Goal: Complete application form: Complete application form

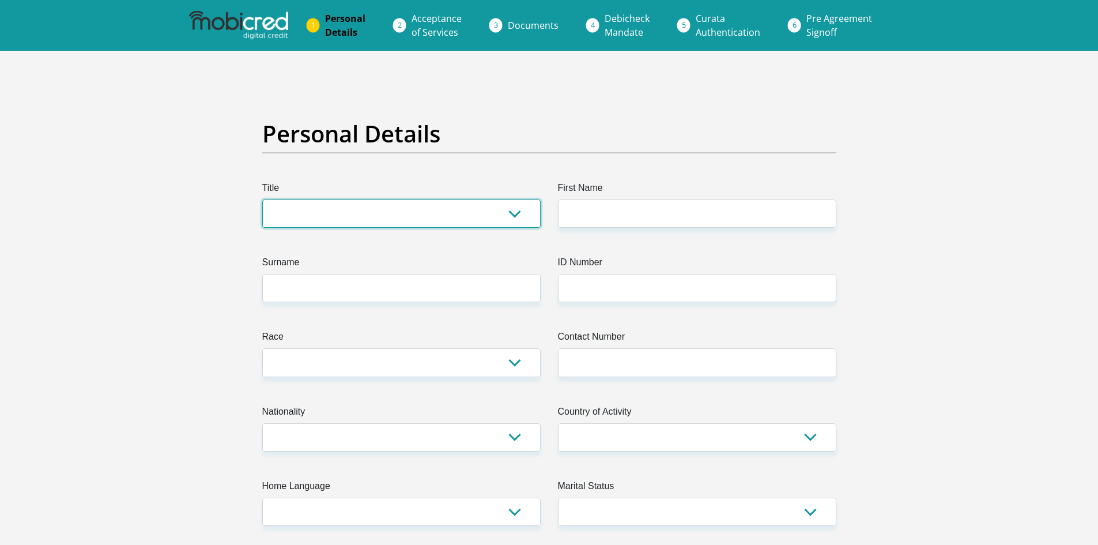
click at [471, 199] on select "Mr Ms Mrs Dr [PERSON_NAME]" at bounding box center [401, 213] width 278 height 28
select select "Ms"
click at [262, 199] on select "Mr Ms Mrs Dr [PERSON_NAME]" at bounding box center [401, 213] width 278 height 28
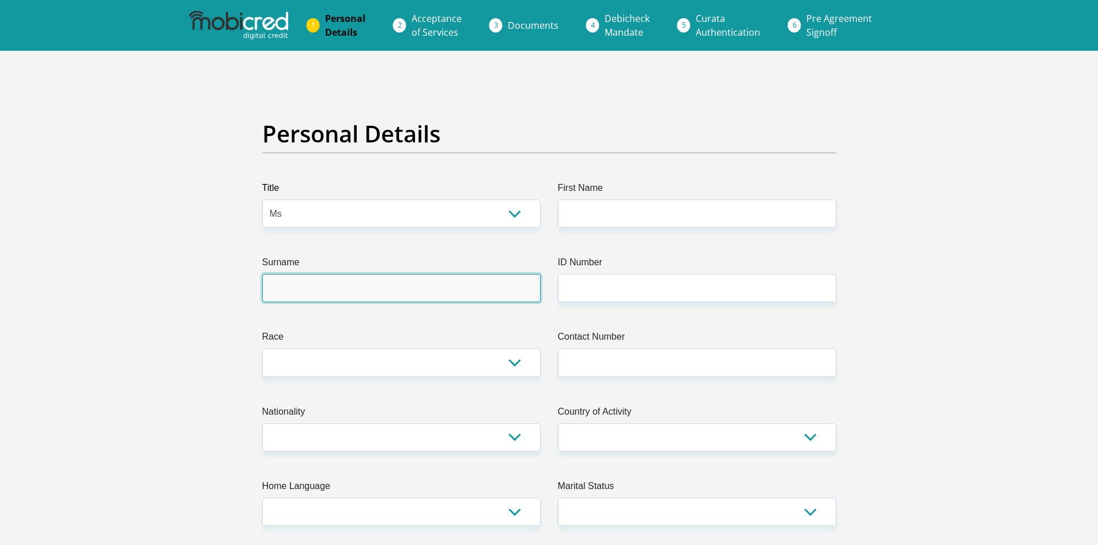
click at [352, 276] on input "Surname" at bounding box center [401, 288] width 278 height 28
type input "Fortuin"
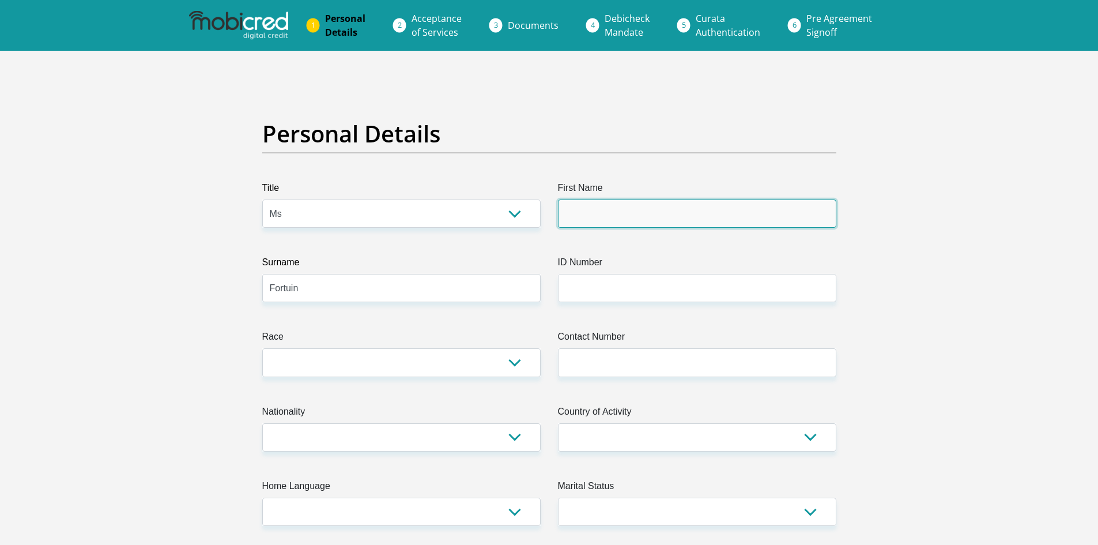
click at [646, 218] on input "First Name" at bounding box center [697, 213] width 278 height 28
type input "Nicole"
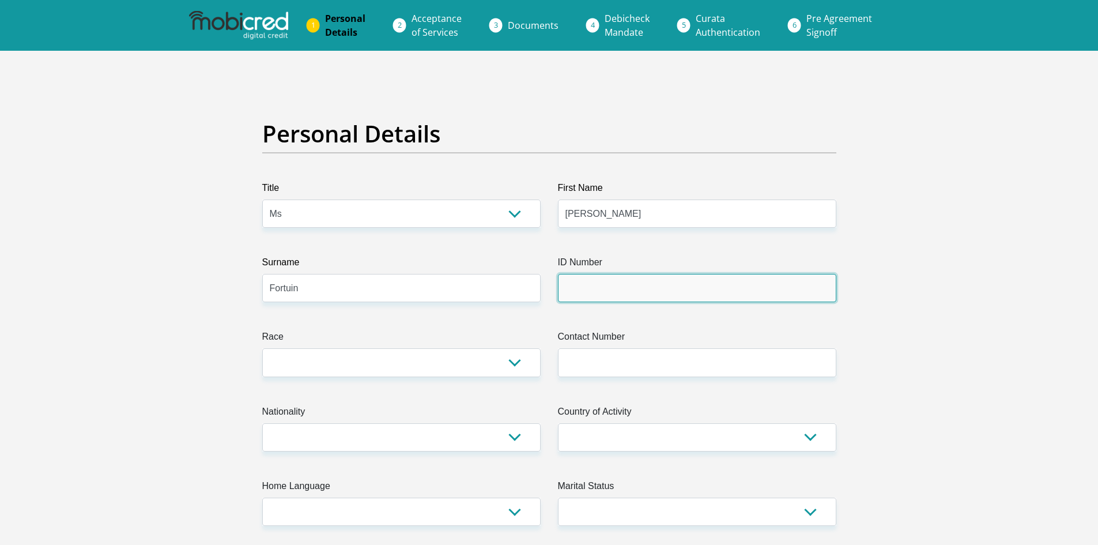
click at [560, 300] on input "ID Number" at bounding box center [697, 288] width 278 height 28
type input "9702060033083"
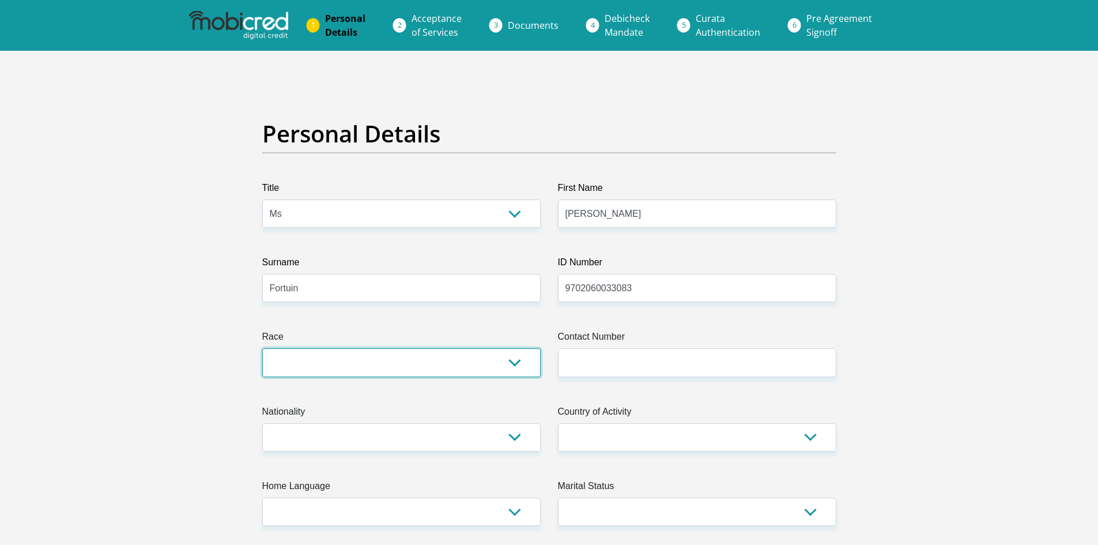
click at [410, 369] on select "Black Coloured Indian White Other" at bounding box center [401, 362] width 278 height 28
select select "2"
click at [262, 348] on select "Black Coloured Indian White Other" at bounding box center [401, 362] width 278 height 28
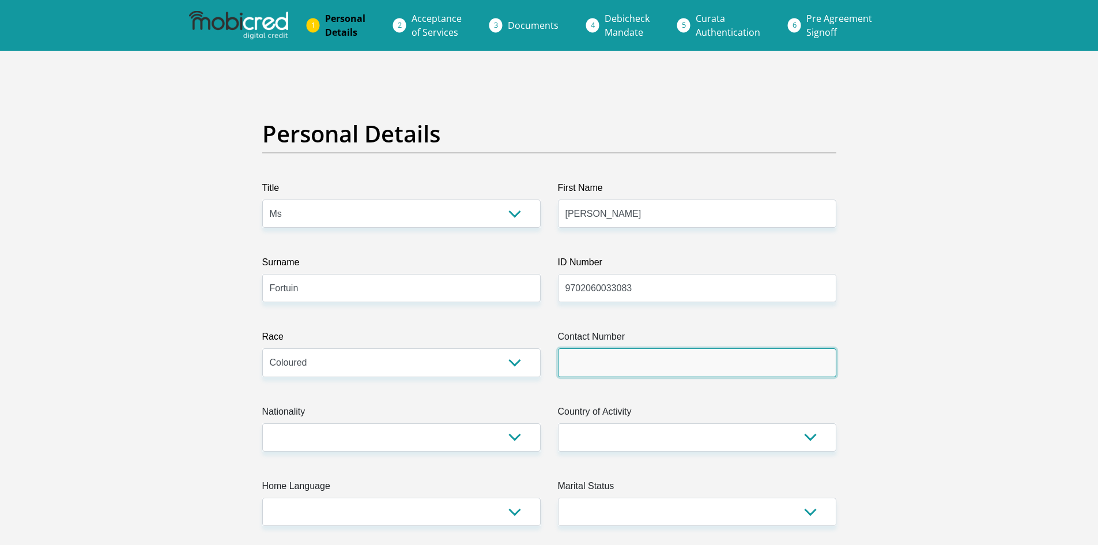
click at [633, 353] on input "Contact Number" at bounding box center [697, 362] width 278 height 28
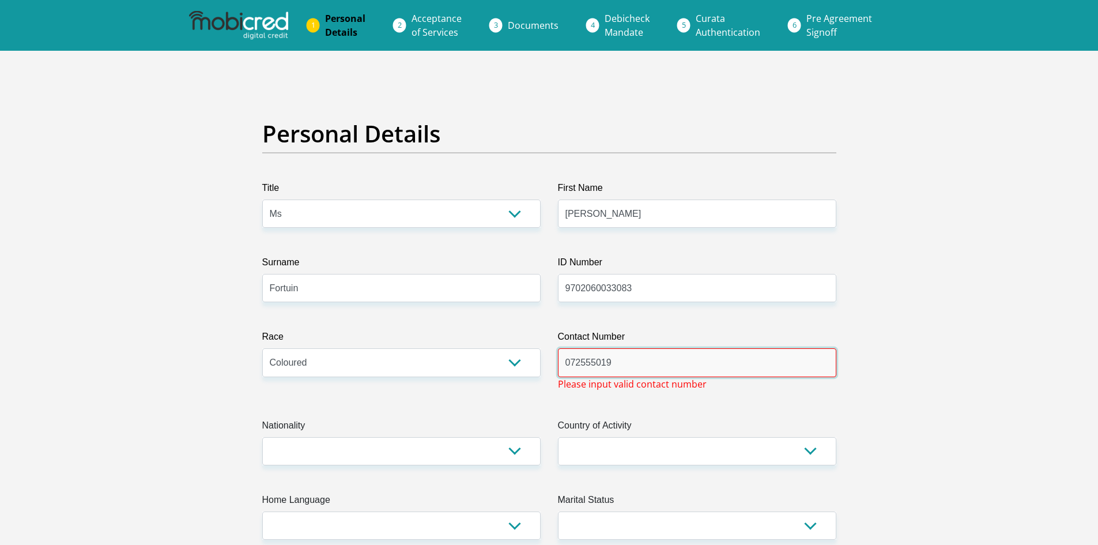
type input "0725550198"
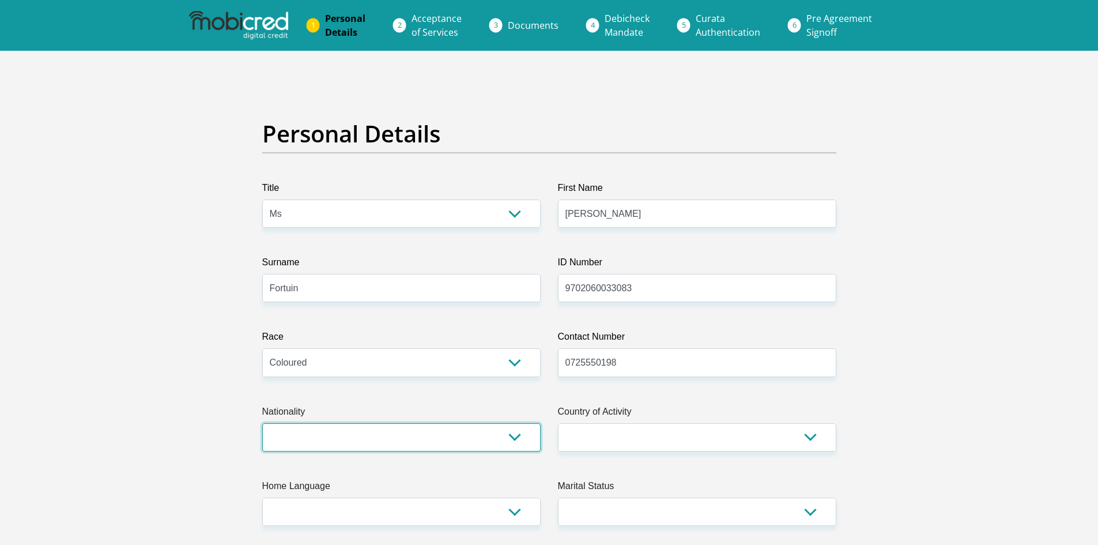
click at [434, 445] on select "South Africa Afghanistan Aland Islands Albania Algeria America Samoa American V…" at bounding box center [401, 437] width 278 height 28
select select "ZAF"
click at [262, 423] on select "South Africa Afghanistan Aland Islands Albania Algeria America Samoa American V…" at bounding box center [401, 437] width 278 height 28
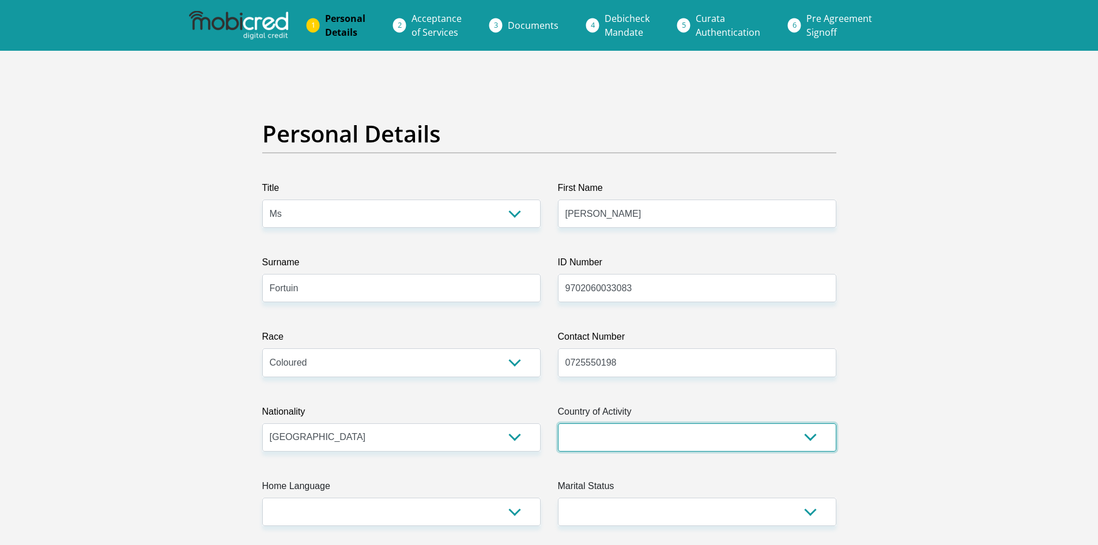
click at [596, 429] on select "South Africa Afghanistan Aland Islands Albania Algeria America Samoa American V…" at bounding box center [697, 437] width 278 height 28
click at [720, 431] on select "South Africa Afghanistan Aland Islands Albania Algeria America Samoa American V…" at bounding box center [697, 437] width 278 height 28
select select "ZAF"
click at [558, 423] on select "South Africa Afghanistan Aland Islands Albania Algeria America Samoa American V…" at bounding box center [697, 437] width 278 height 28
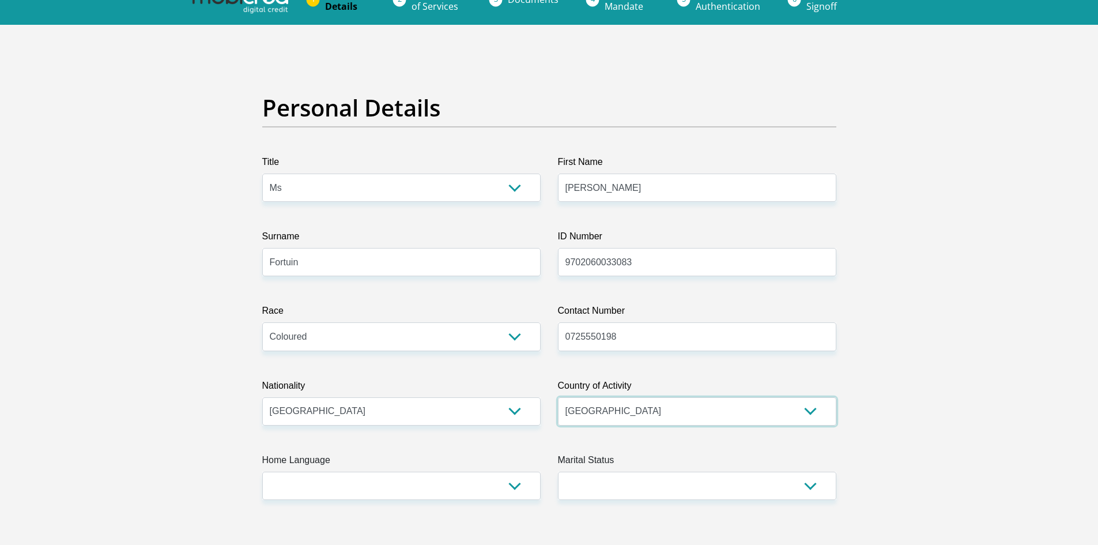
scroll to position [115, 0]
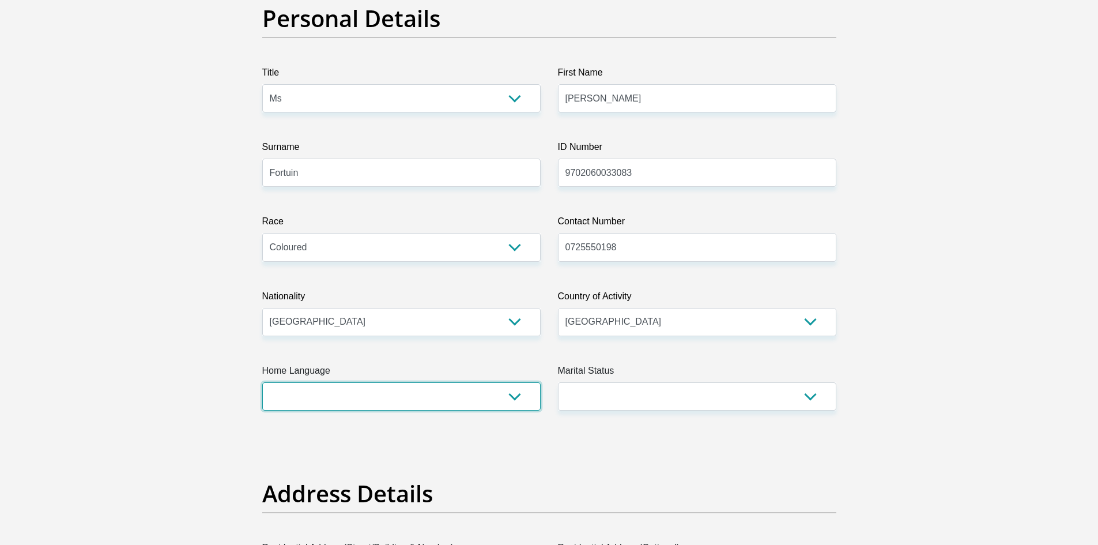
click at [484, 395] on select "Afrikaans English Sepedi South Ndebele Southern Sotho Swati Tsonga Tswana Venda…" at bounding box center [401, 396] width 278 height 28
click at [402, 387] on select "Afrikaans English Sepedi South Ndebele Southern Sotho Swati Tsonga Tswana Venda…" at bounding box center [401, 396] width 278 height 28
select select "afr"
click at [262, 382] on select "Afrikaans English Sepedi South Ndebele Southern Sotho Swati Tsonga Tswana Venda…" at bounding box center [401, 396] width 278 height 28
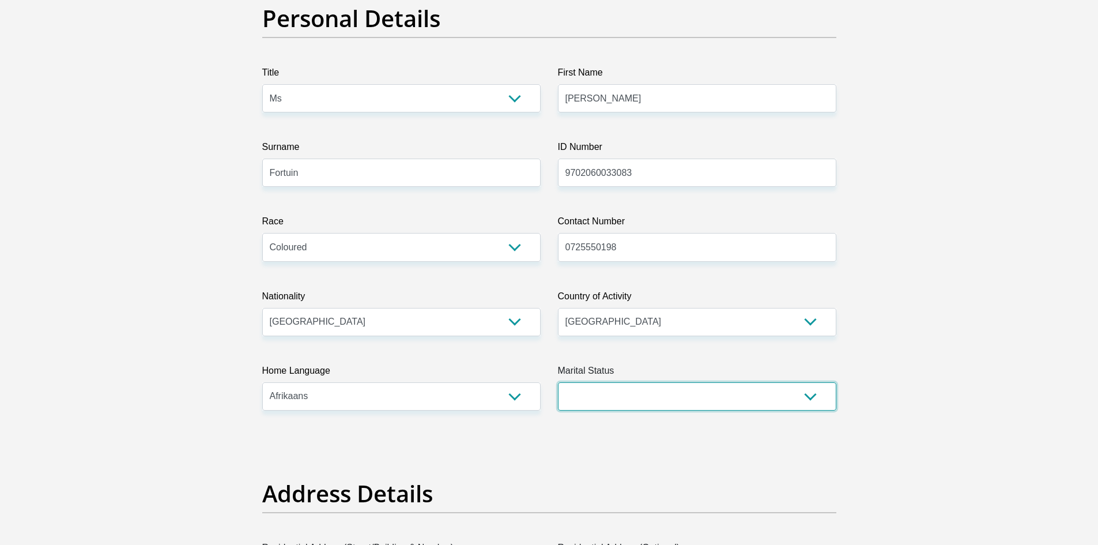
click at [609, 389] on select "Married ANC Single Divorced Widowed Married COP or Customary Law" at bounding box center [697, 396] width 278 height 28
select select "2"
click at [558, 382] on select "Married ANC Single Divorced Widowed Married COP or Customary Law" at bounding box center [697, 396] width 278 height 28
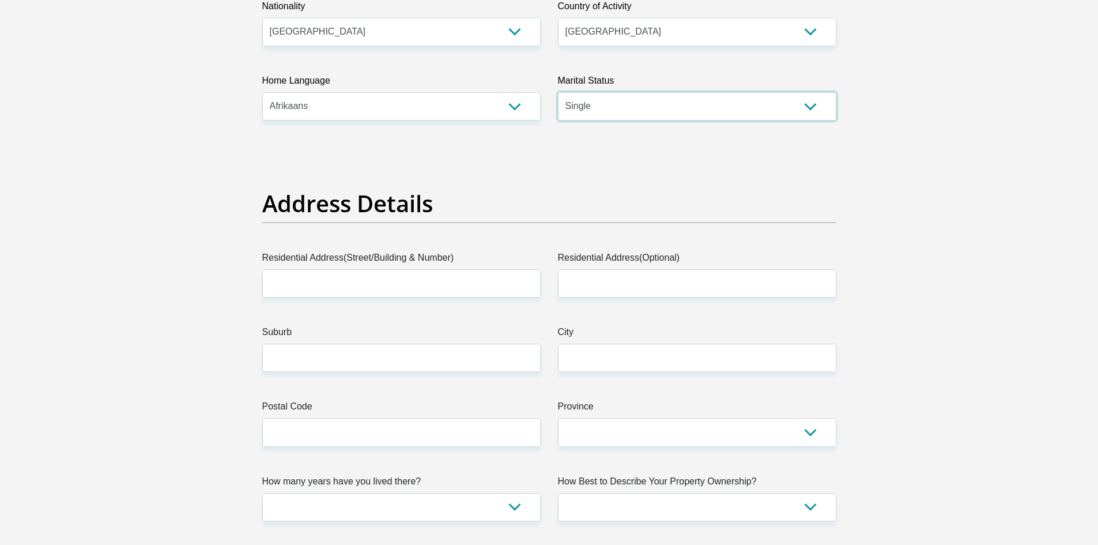
scroll to position [461, 0]
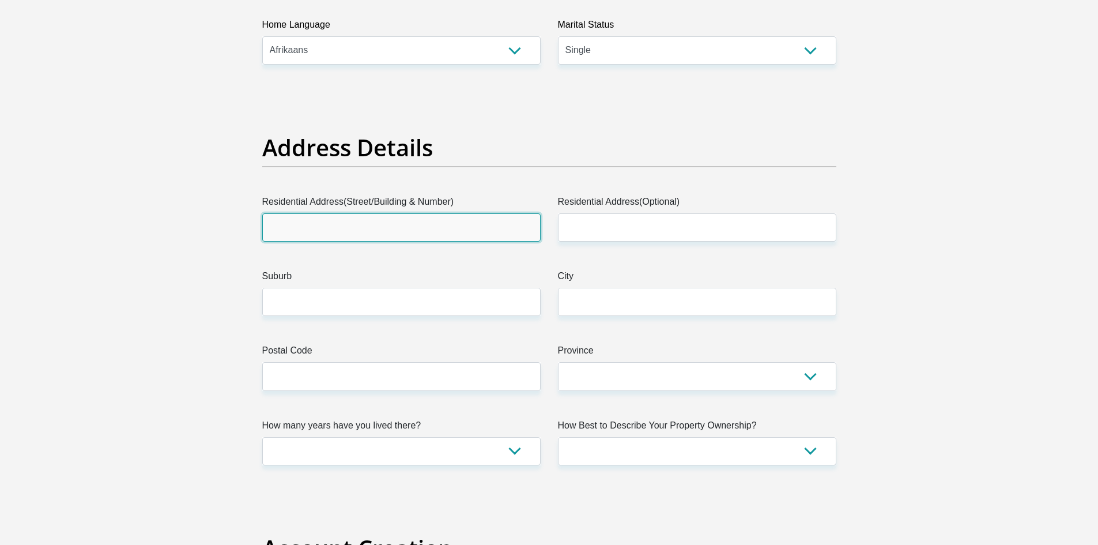
click at [345, 228] on input "Residential Address(Street/Building & Number)" at bounding box center [401, 227] width 278 height 28
type input "118 Winkel Street 4th Avenue"
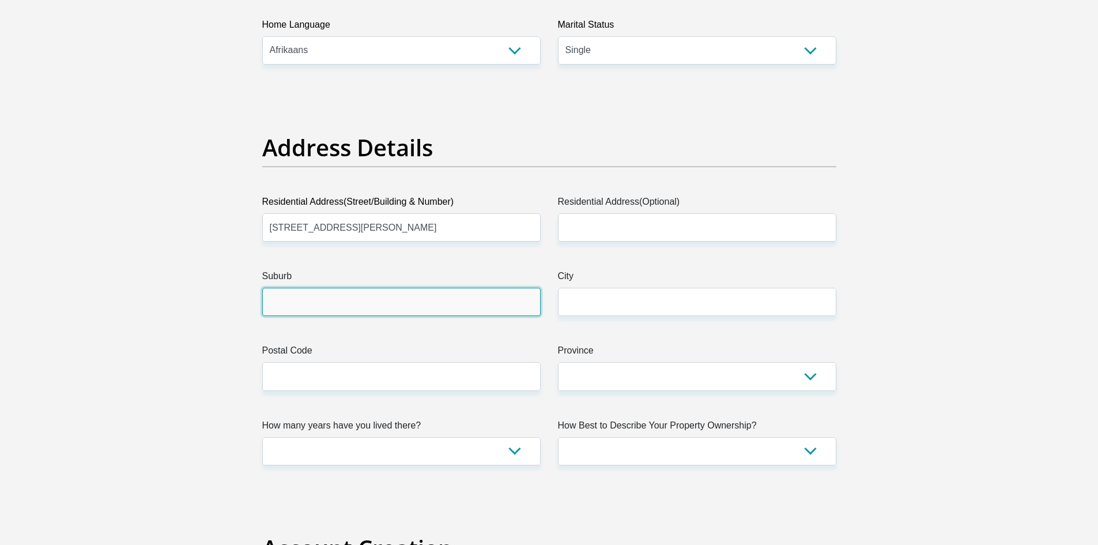
click at [330, 309] on input "Suburb" at bounding box center [401, 302] width 278 height 28
type input "Abbotsdale"
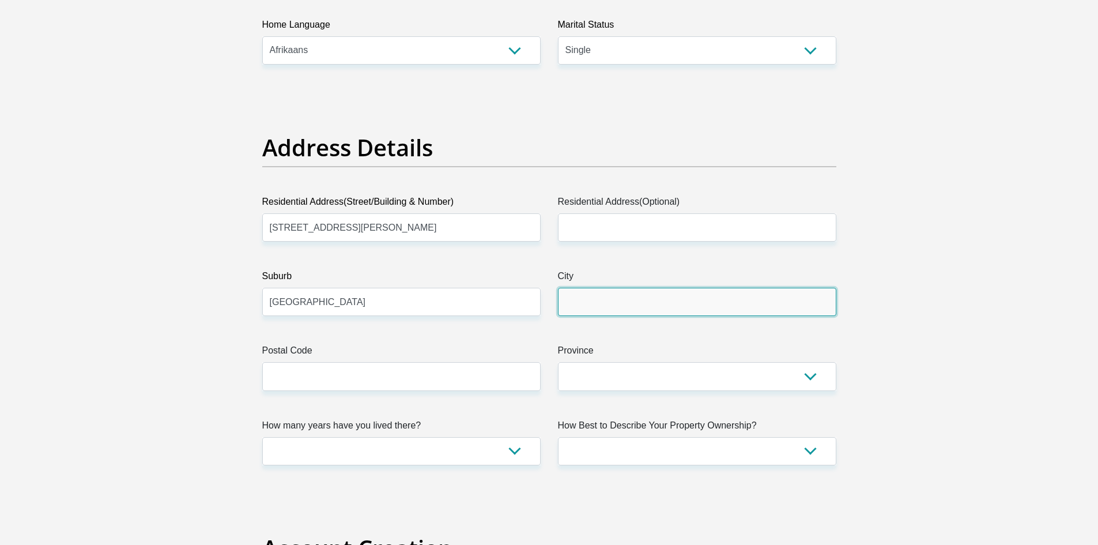
click at [571, 295] on input "City" at bounding box center [697, 302] width 278 height 28
type input "Malmesbury"
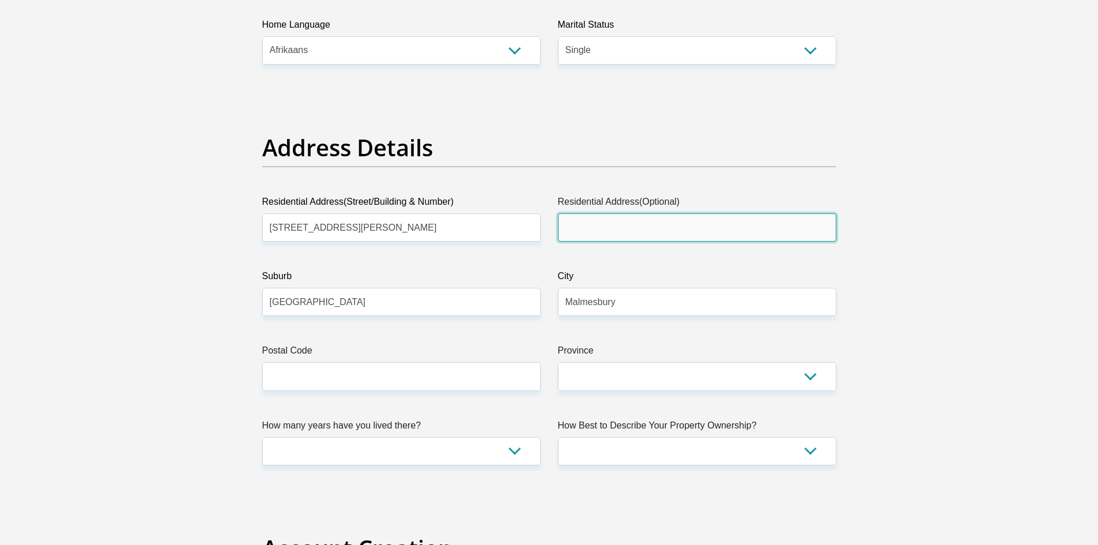
click at [635, 214] on input "Residential Address(Optional)" at bounding box center [697, 227] width 278 height 28
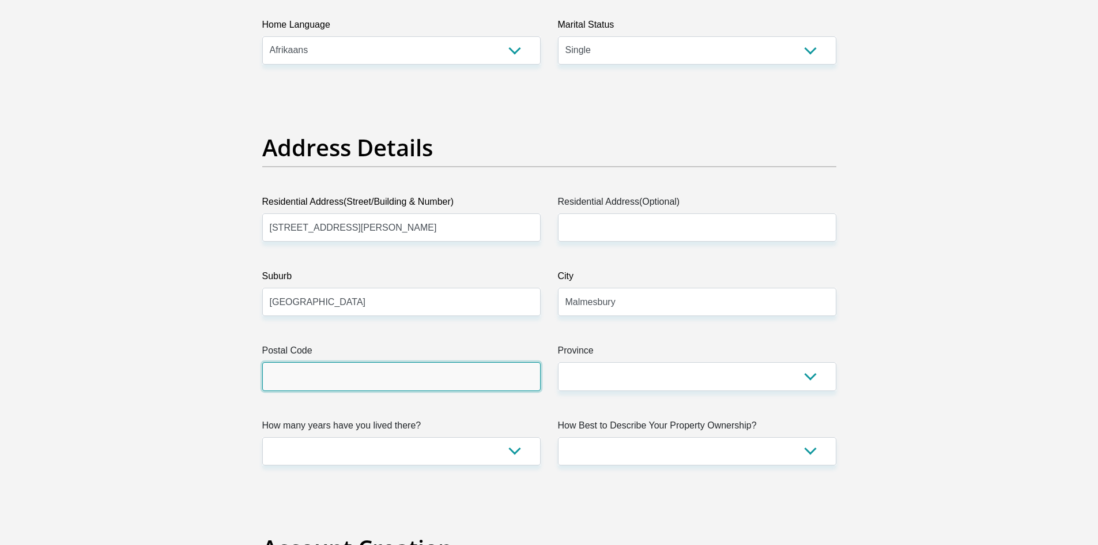
click at [418, 367] on input "Postal Code" at bounding box center [401, 376] width 278 height 28
type input "7300"
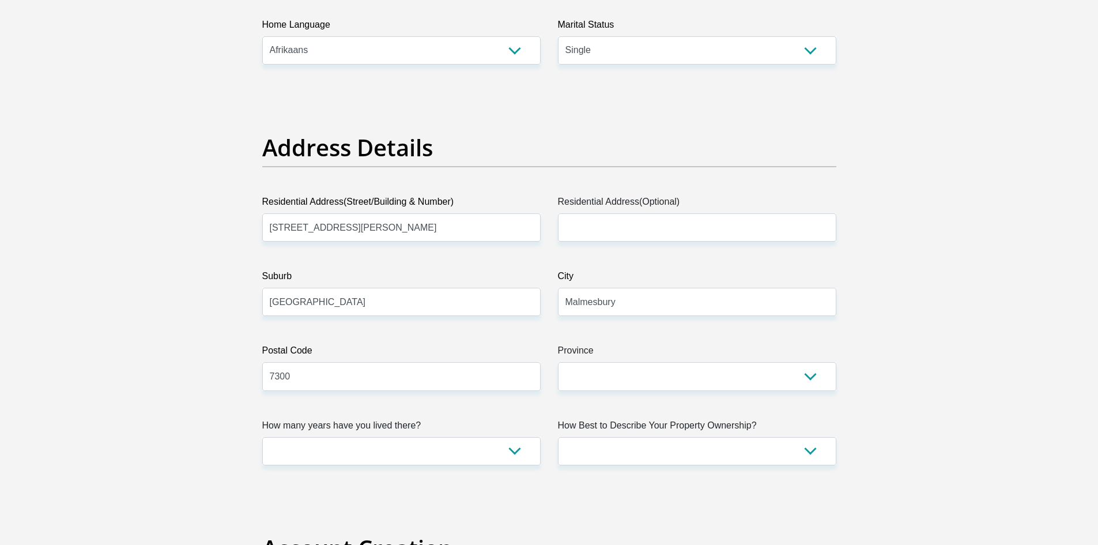
click at [660, 357] on label "Province" at bounding box center [697, 353] width 278 height 18
click at [660, 362] on select "Eastern Cape Free State Gauteng KwaZulu-Natal Limpopo Mpumalanga Northern Cape …" at bounding box center [697, 376] width 278 height 28
click at [655, 378] on select "Eastern Cape Free State Gauteng KwaZulu-Natal Limpopo Mpumalanga Northern Cape …" at bounding box center [697, 376] width 278 height 28
select select "Western Cape"
click at [558, 362] on select "Eastern Cape Free State Gauteng KwaZulu-Natal Limpopo Mpumalanga Northern Cape …" at bounding box center [697, 376] width 278 height 28
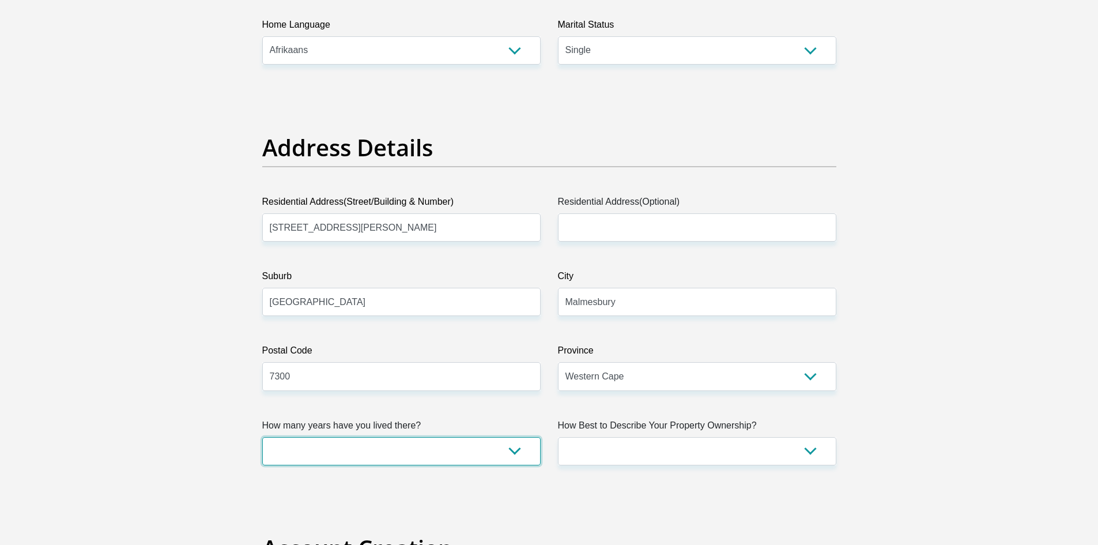
click at [499, 462] on select "less than 1 year 1-3 years 3-5 years 5+ years" at bounding box center [401, 451] width 278 height 28
select select "5"
click at [262, 437] on select "less than 1 year 1-3 years 3-5 years 5+ years" at bounding box center [401, 451] width 278 height 28
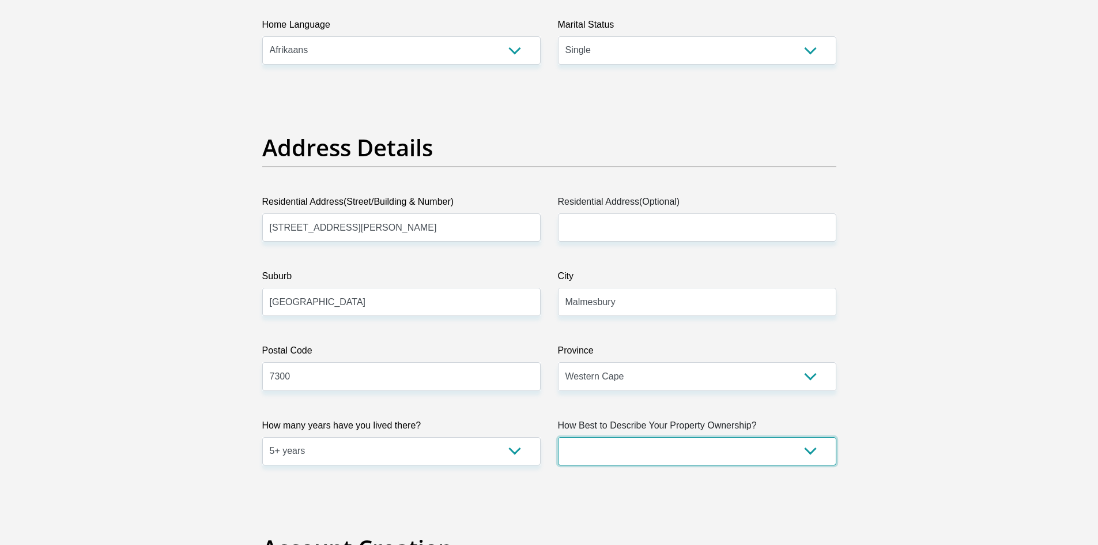
click at [611, 448] on select "Owned Rented Family Owned Company Dwelling" at bounding box center [697, 451] width 278 height 28
click at [635, 448] on select "Owned Rented Family Owned Company Dwelling" at bounding box center [697, 451] width 278 height 28
select select "Rented"
click at [558, 437] on select "Owned Rented Family Owned Company Dwelling" at bounding box center [697, 451] width 278 height 28
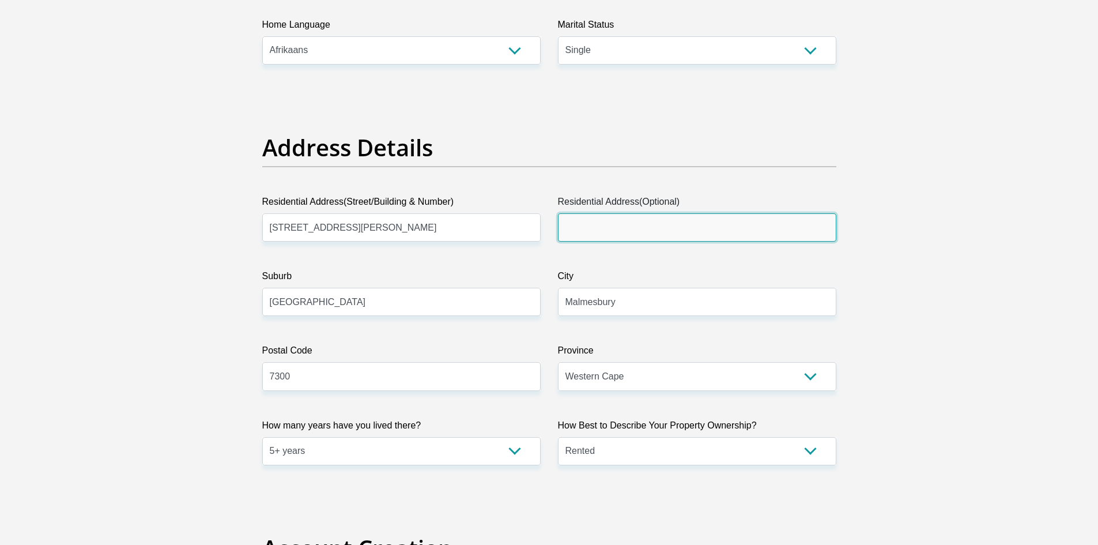
click at [646, 234] on input "Residential Address(Optional)" at bounding box center [697, 227] width 278 height 28
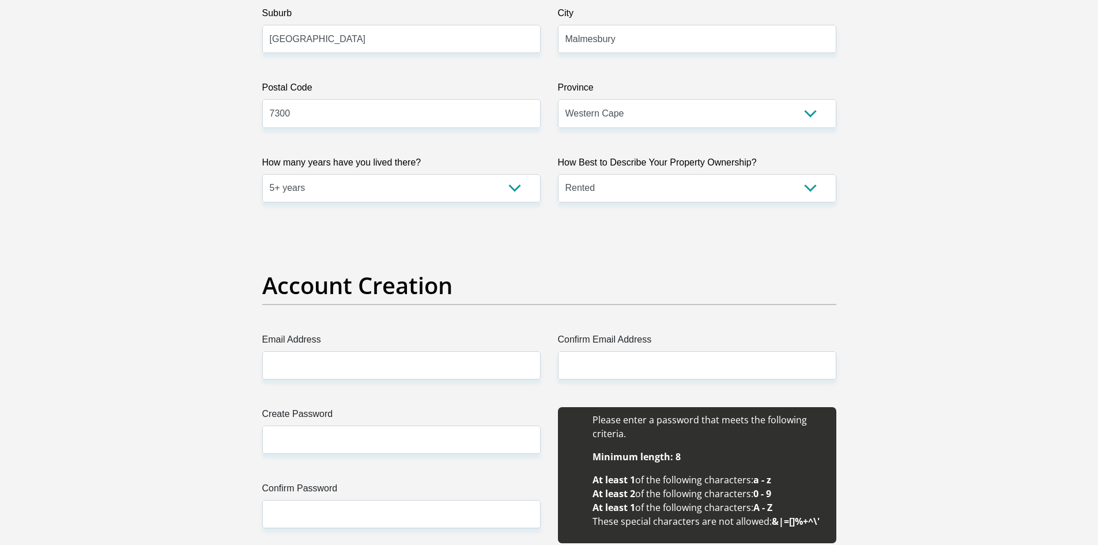
scroll to position [749, 0]
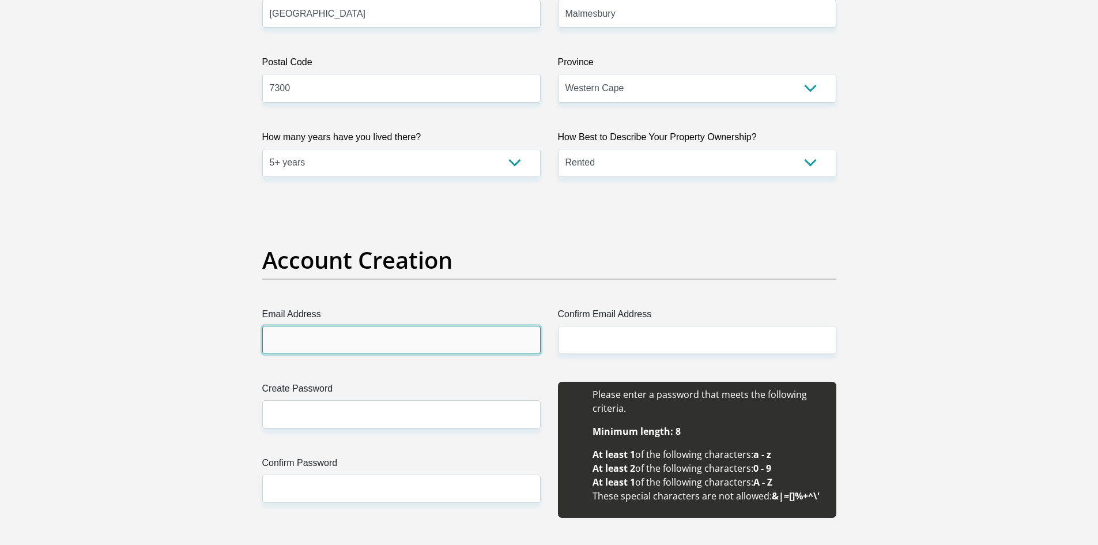
click at [366, 337] on input "Email Address" at bounding box center [401, 340] width 278 height 28
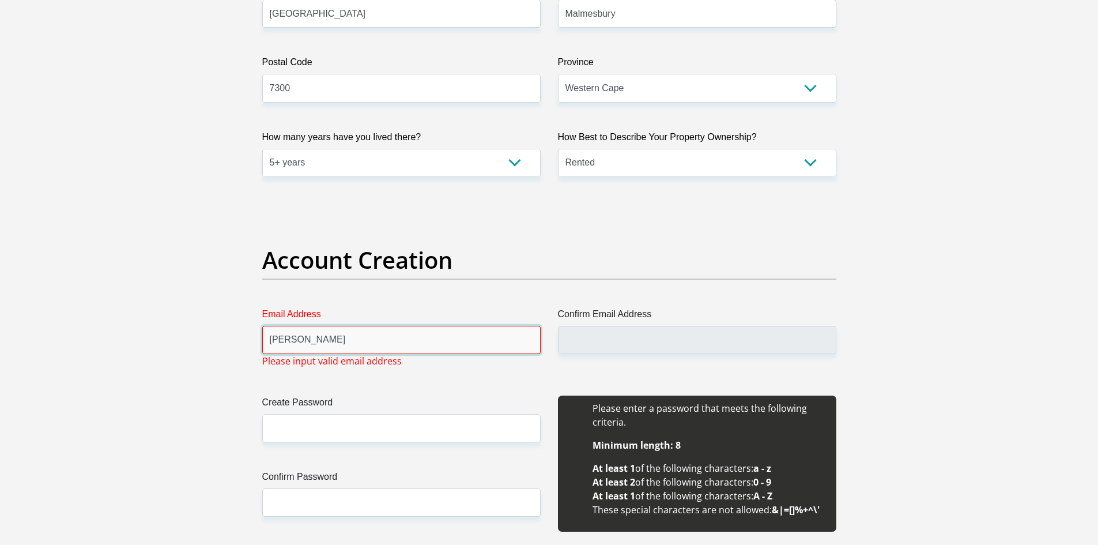
type input "[EMAIL_ADDRESS][DOMAIN_NAME]"
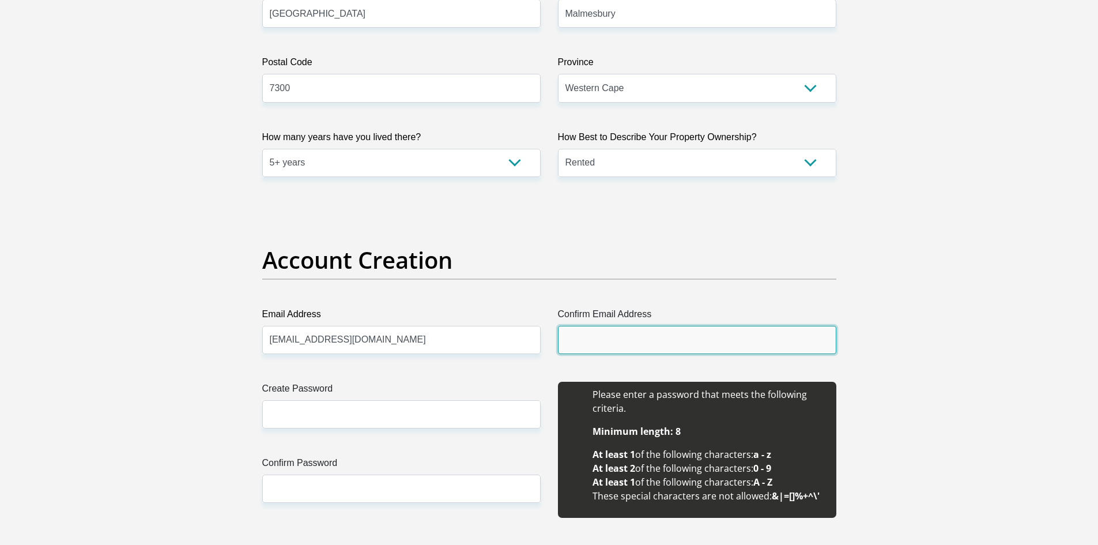
click at [609, 343] on input "Confirm Email Address" at bounding box center [697, 340] width 278 height 28
type input "[EMAIL_ADDRESS][DOMAIN_NAME]"
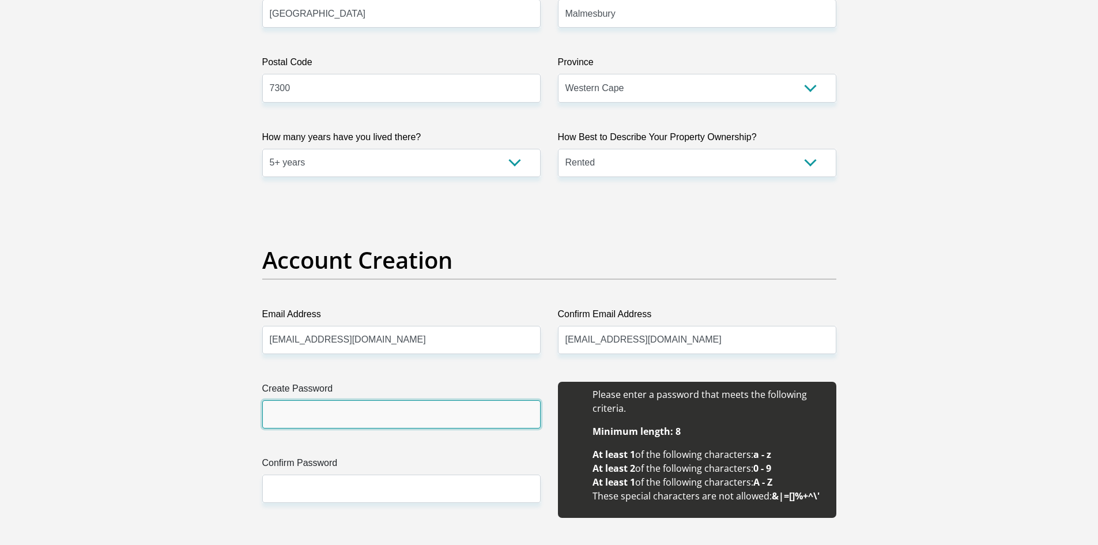
click at [409, 423] on input "Create Password" at bounding box center [401, 414] width 278 height 28
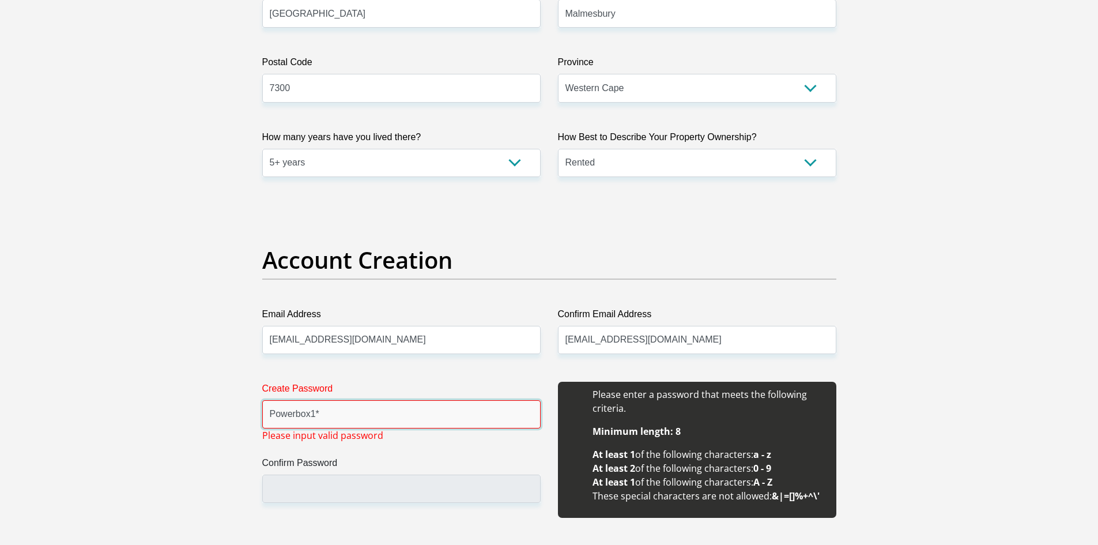
click at [312, 414] on input "Powerbox1*" at bounding box center [401, 414] width 278 height 28
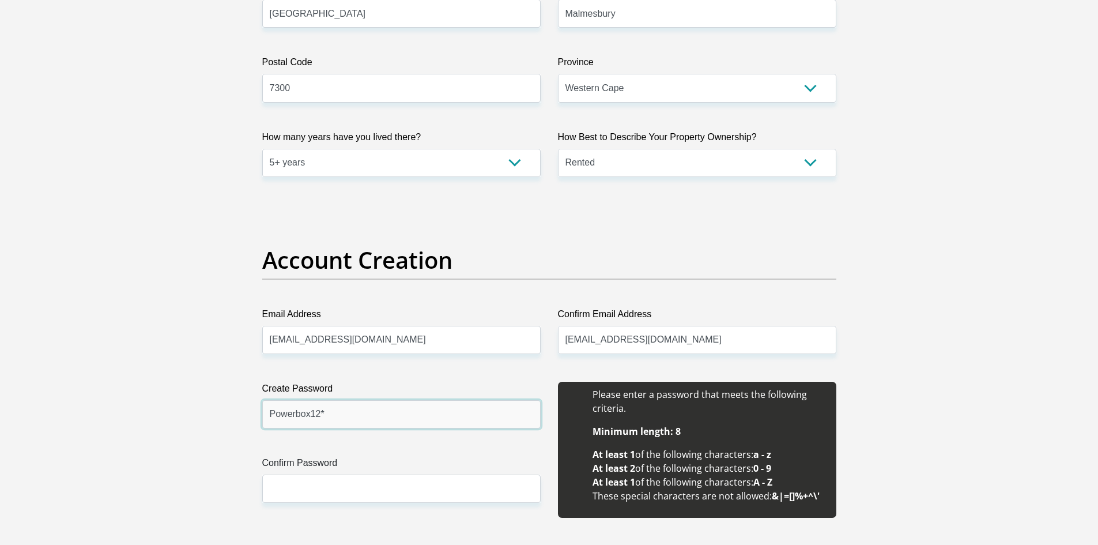
type input "Powerbox12*"
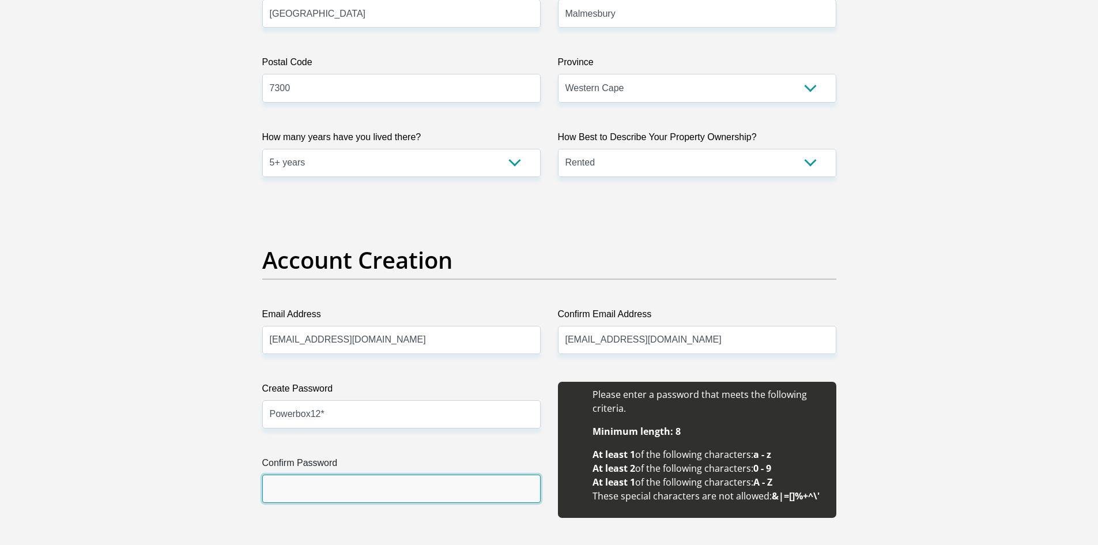
click at [312, 482] on input "Confirm Password" at bounding box center [401, 488] width 278 height 28
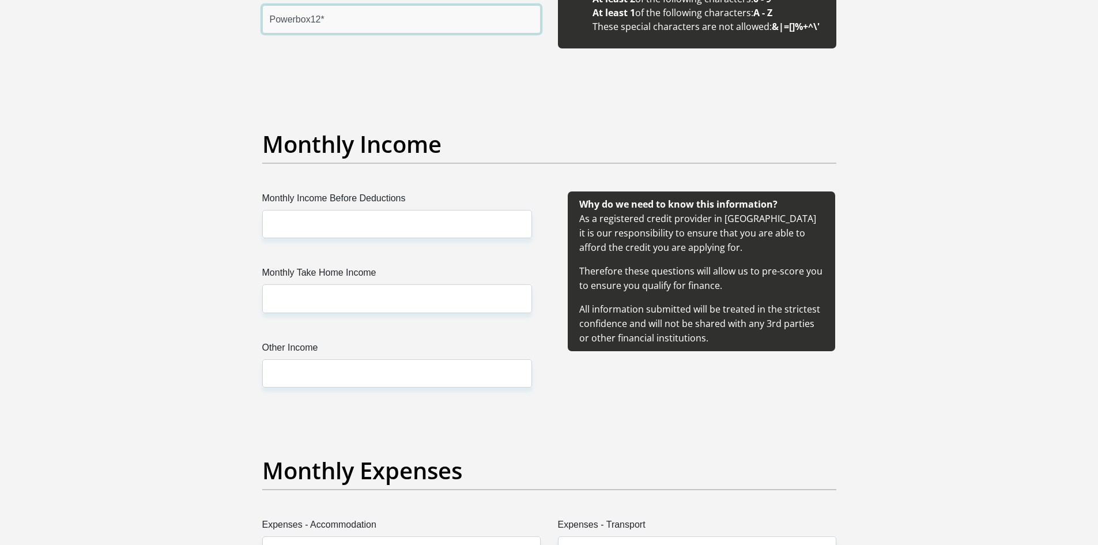
scroll to position [1268, 0]
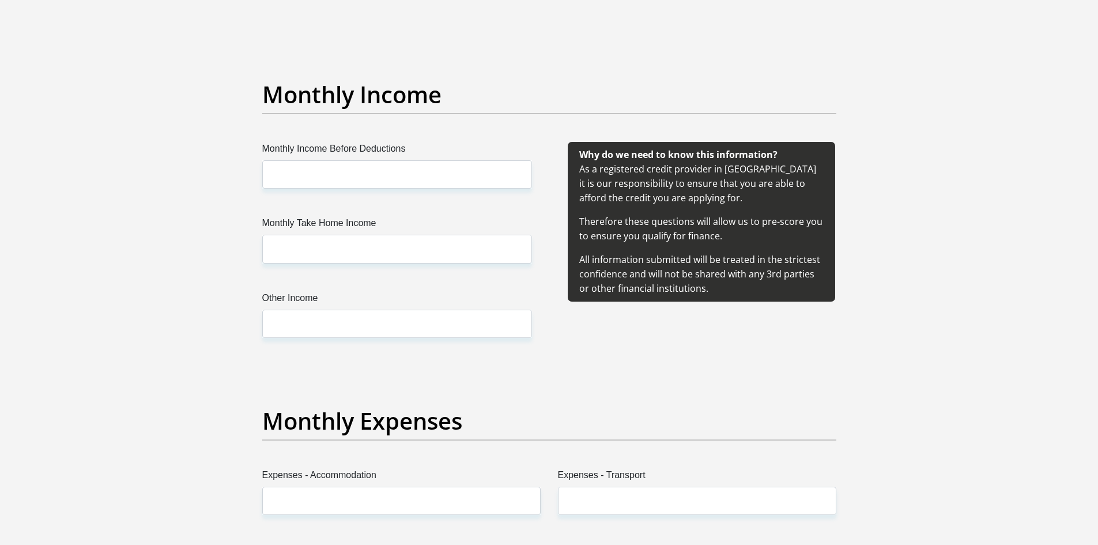
type input "Powerbox12*"
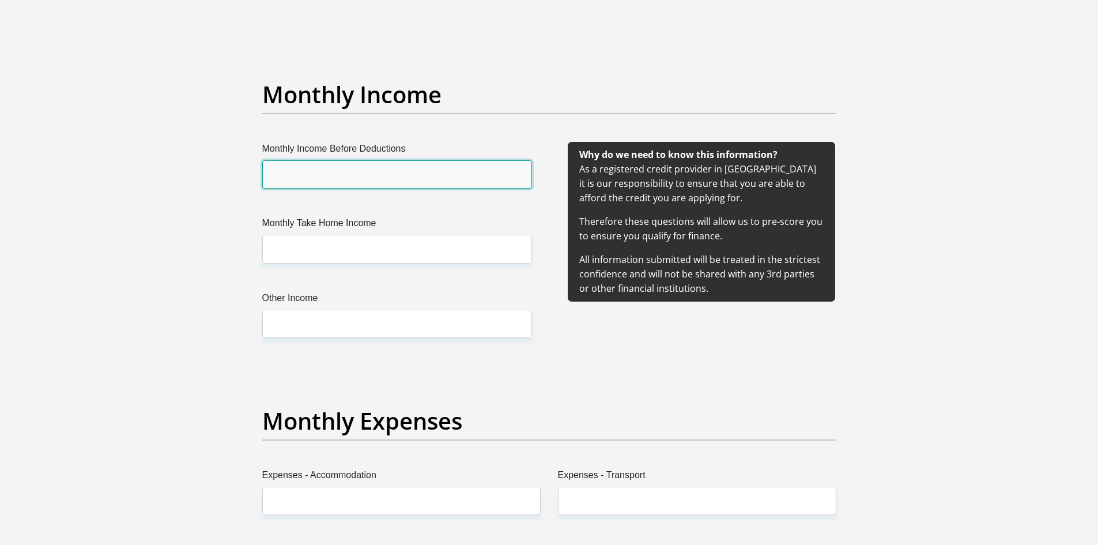
click at [364, 183] on input "Monthly Income Before Deductions" at bounding box center [397, 174] width 270 height 28
type input "8776"
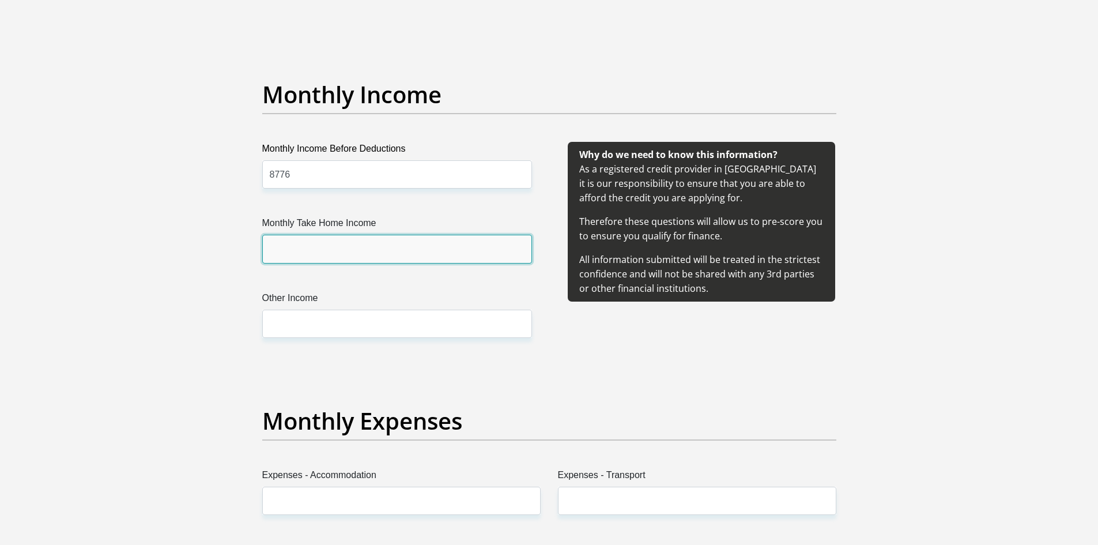
click at [348, 250] on input "Monthly Take Home Income" at bounding box center [397, 249] width 270 height 28
type input "8144"
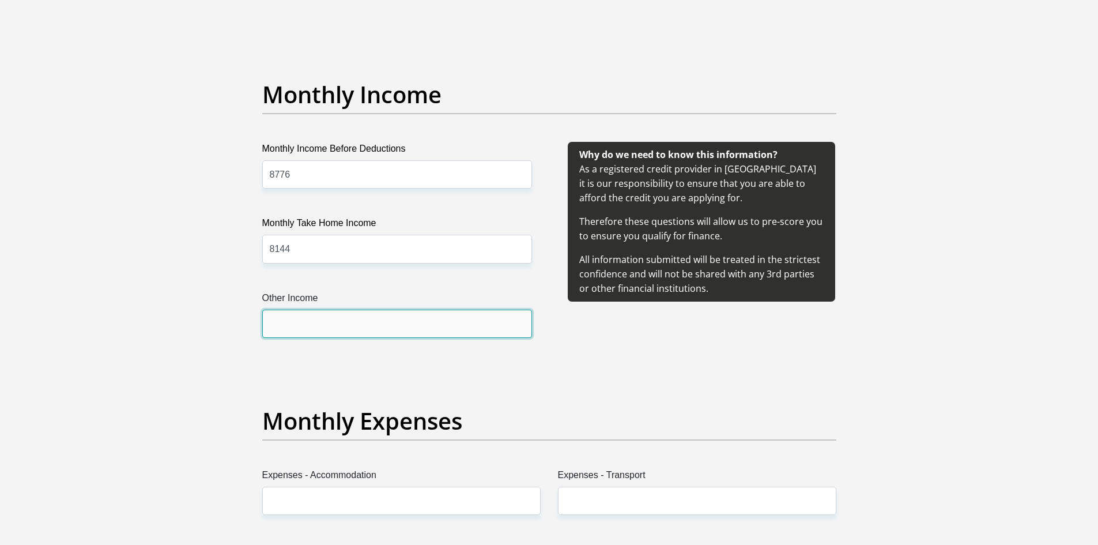
click at [390, 329] on input "Other Income" at bounding box center [397, 324] width 270 height 28
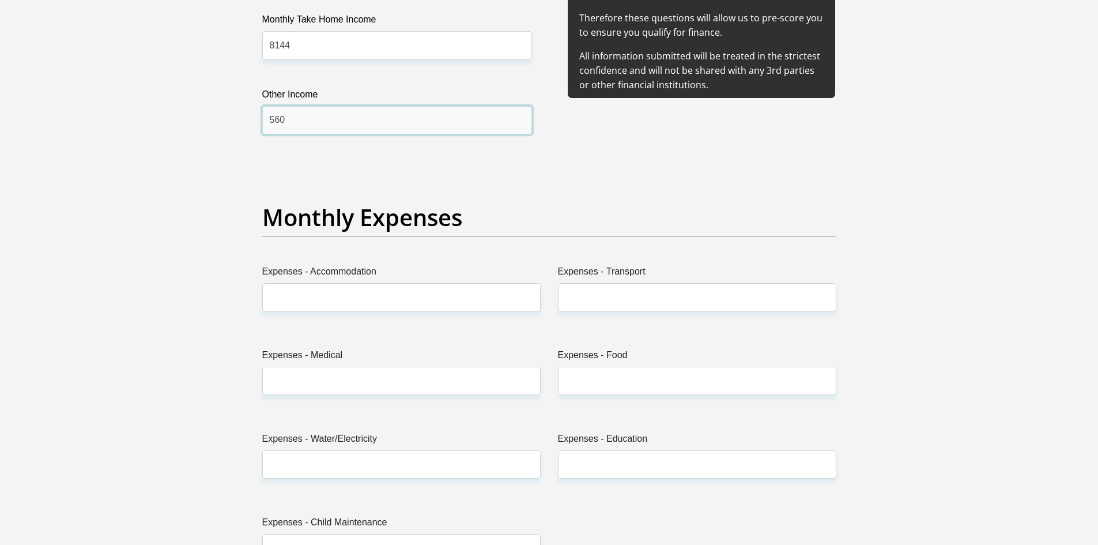
scroll to position [1499, 0]
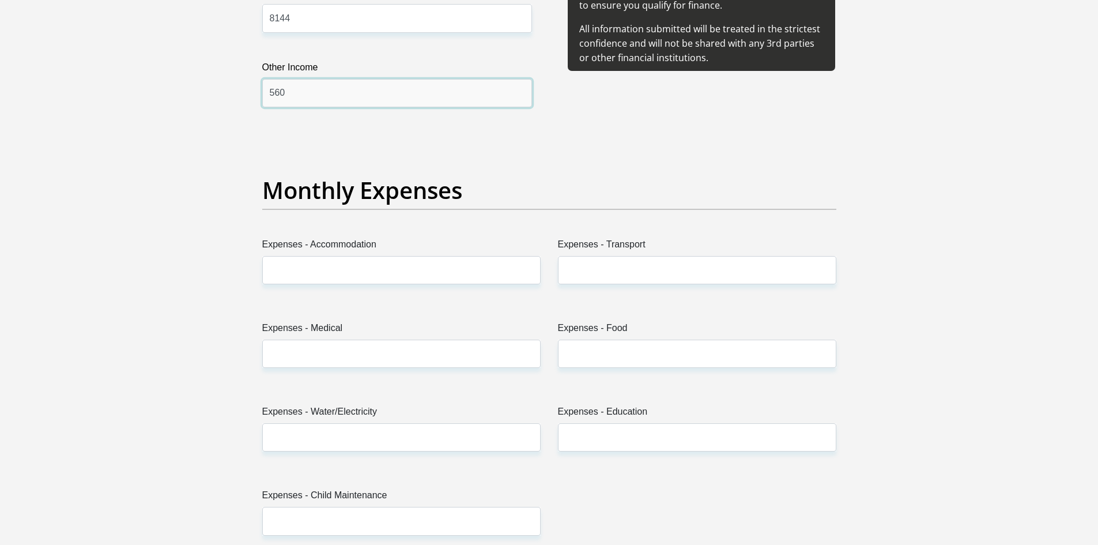
type input "560"
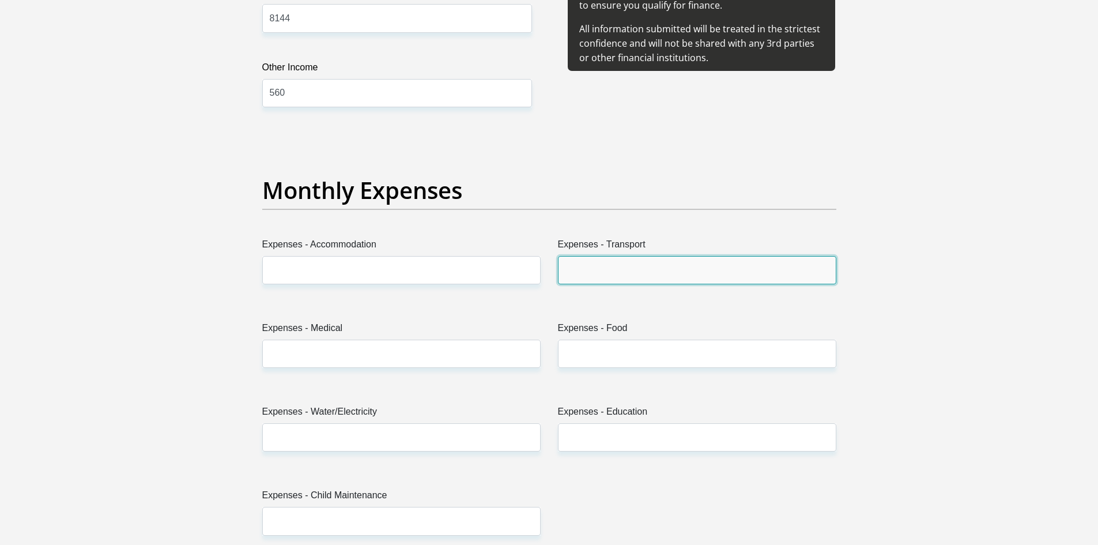
click at [645, 271] on input "Expenses - Transport" at bounding box center [697, 270] width 278 height 28
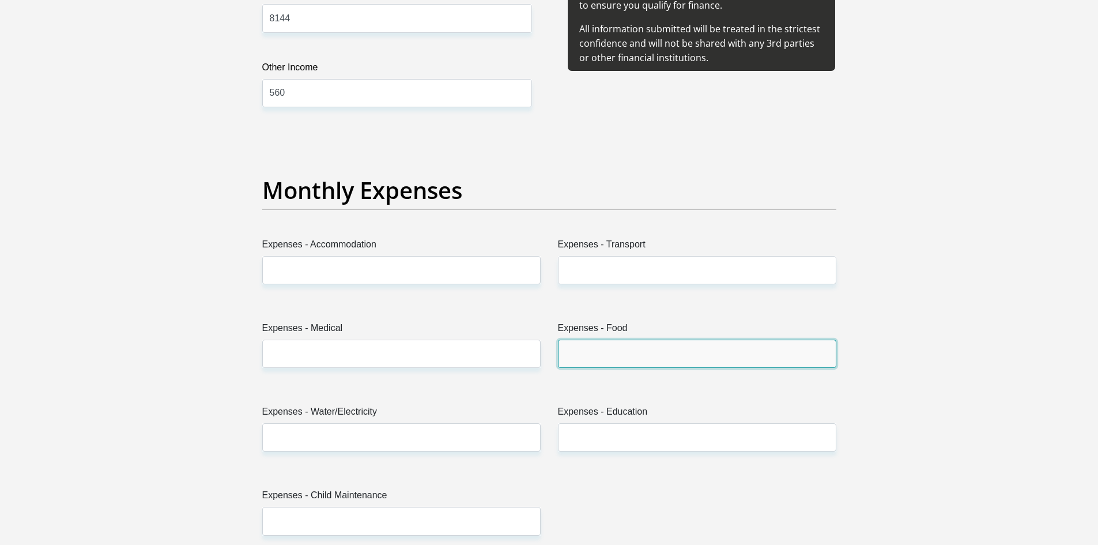
click at [621, 353] on input "Expenses - Food" at bounding box center [697, 354] width 278 height 28
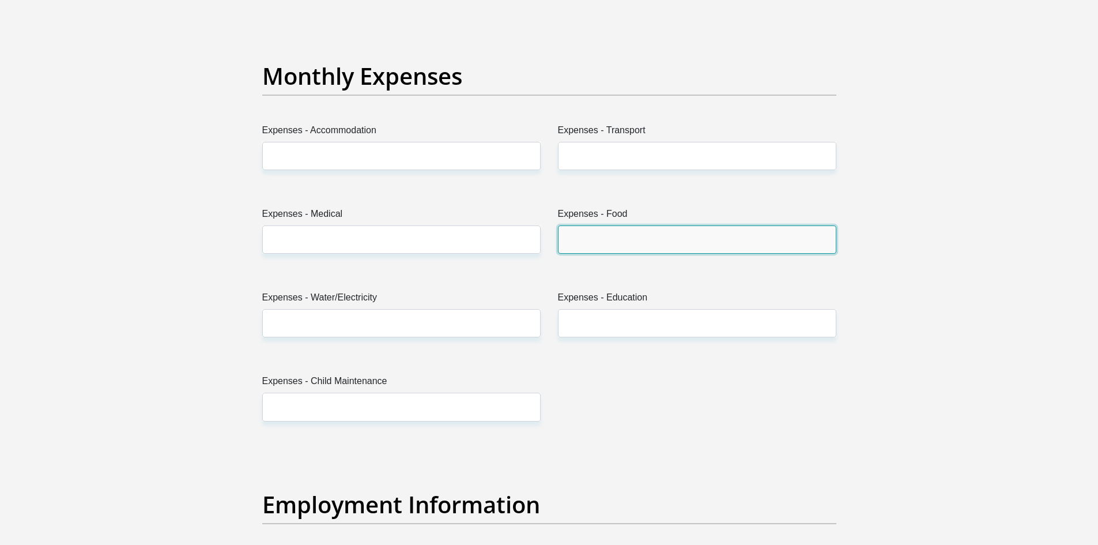
scroll to position [1556, 0]
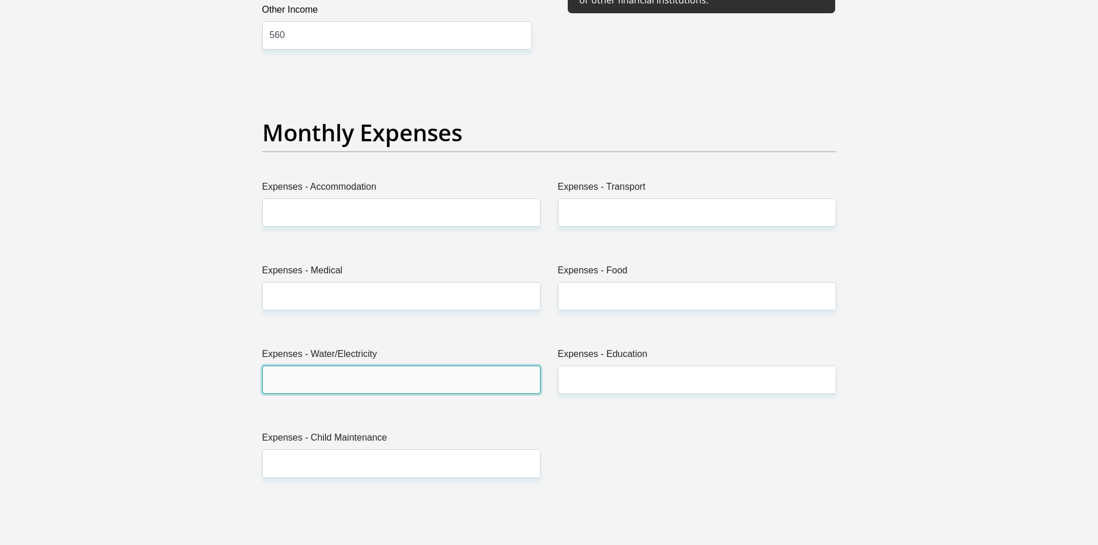
click at [364, 379] on input "Expenses - Water/Electricity" at bounding box center [401, 379] width 278 height 28
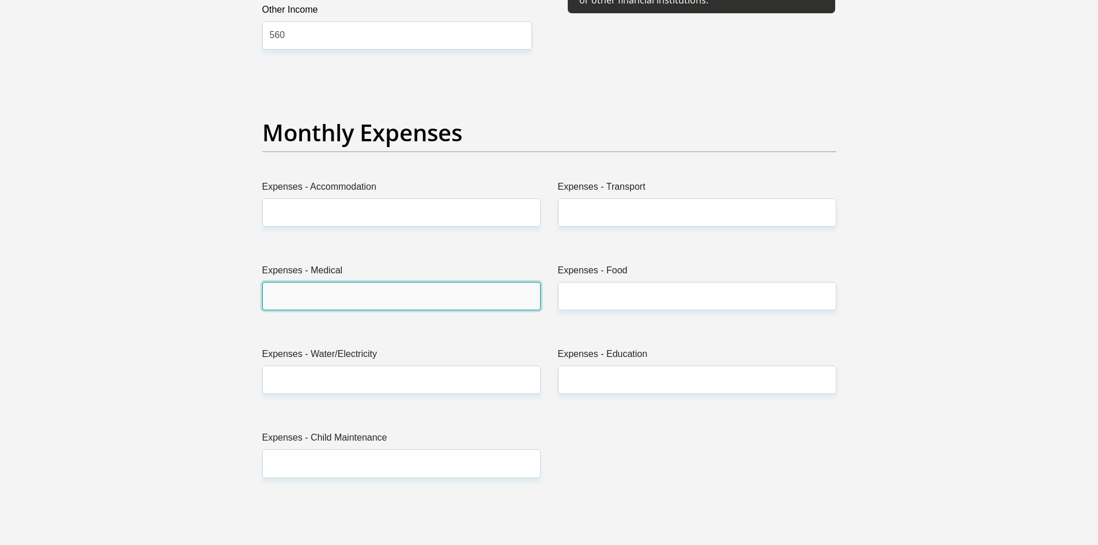
click at [397, 293] on input "Expenses - Medical" at bounding box center [401, 296] width 278 height 28
type input "0"
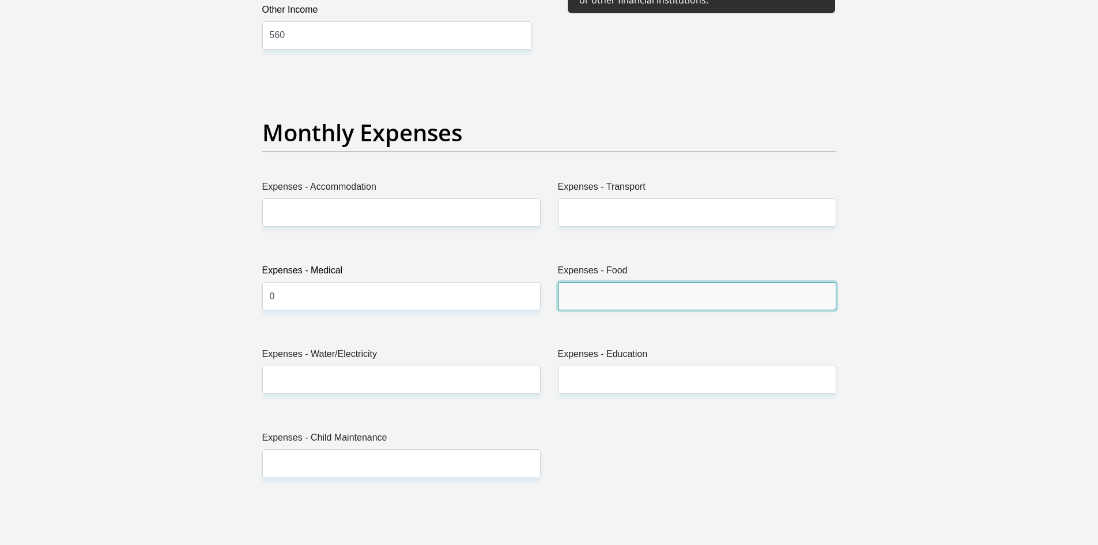
click at [575, 292] on input "Expenses - Food" at bounding box center [697, 296] width 278 height 28
type input "1500"
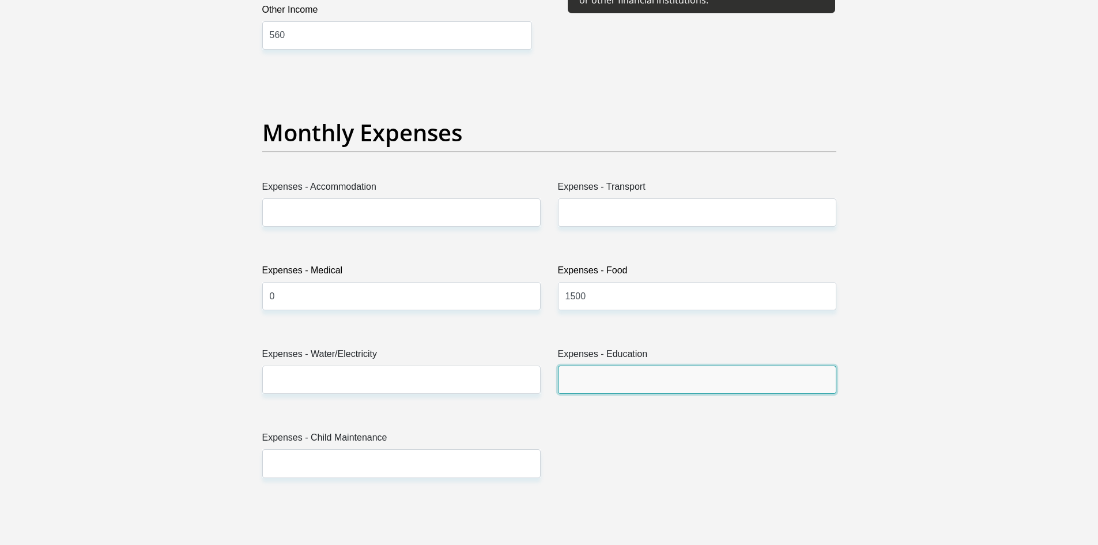
click at [577, 368] on input "Expenses - Education" at bounding box center [697, 379] width 278 height 28
type input "0"
type input "500"
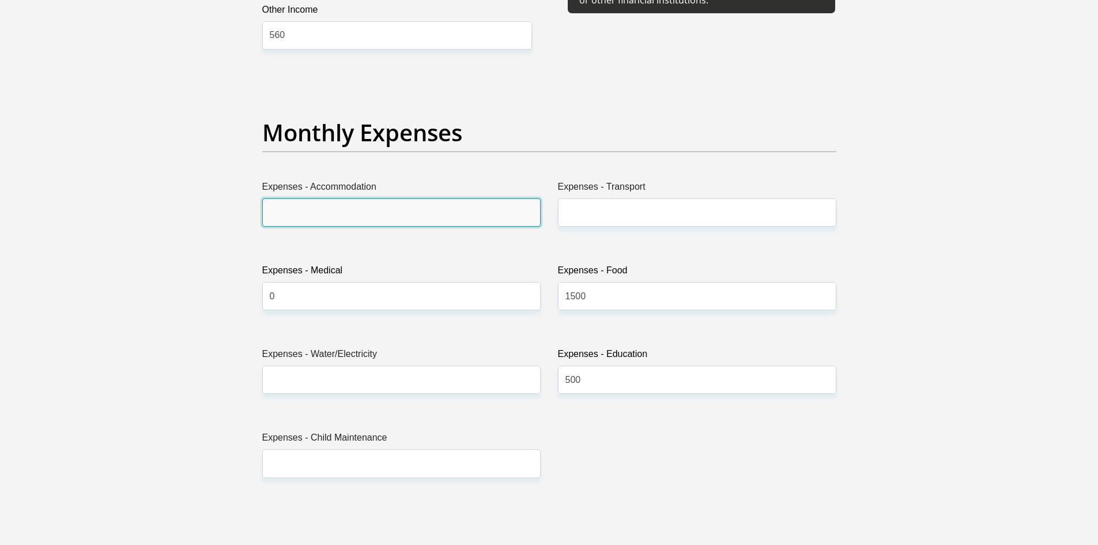
click at [337, 203] on input "Expenses - Accommodation" at bounding box center [401, 212] width 278 height 28
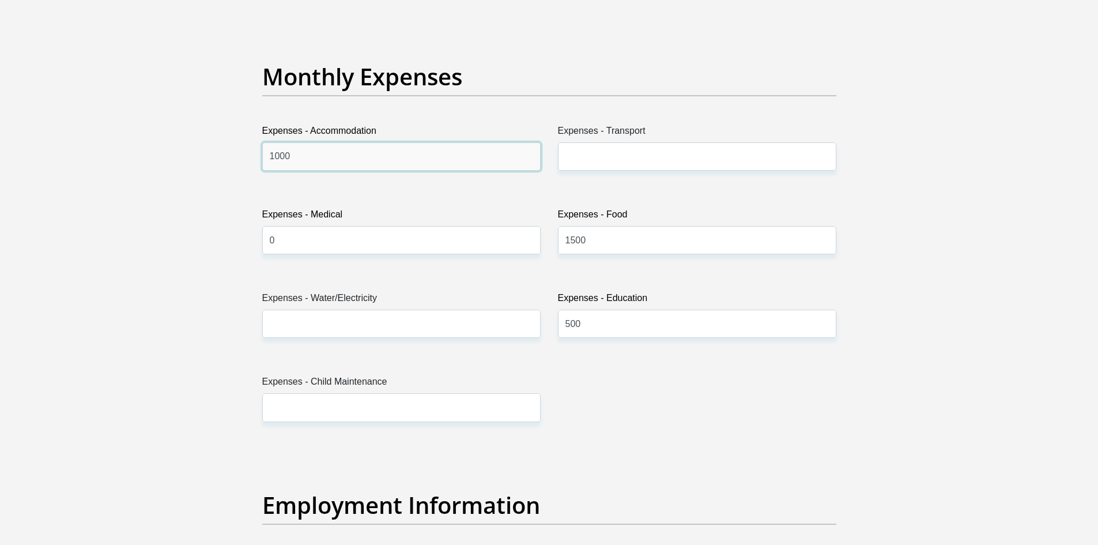
scroll to position [1614, 0]
type input "1000"
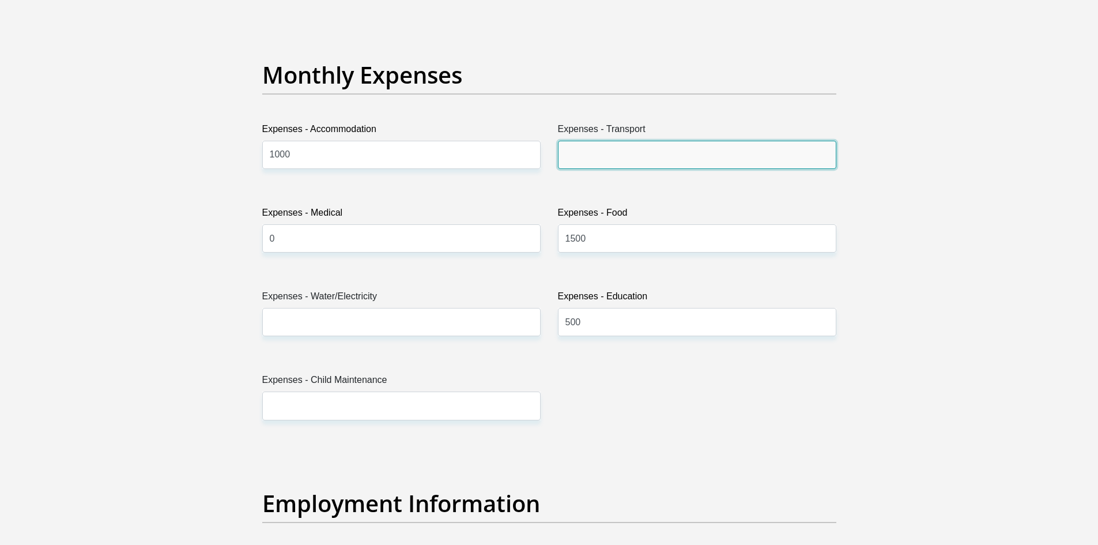
click at [597, 147] on input "Expenses - Transport" at bounding box center [697, 155] width 278 height 28
type input "500"
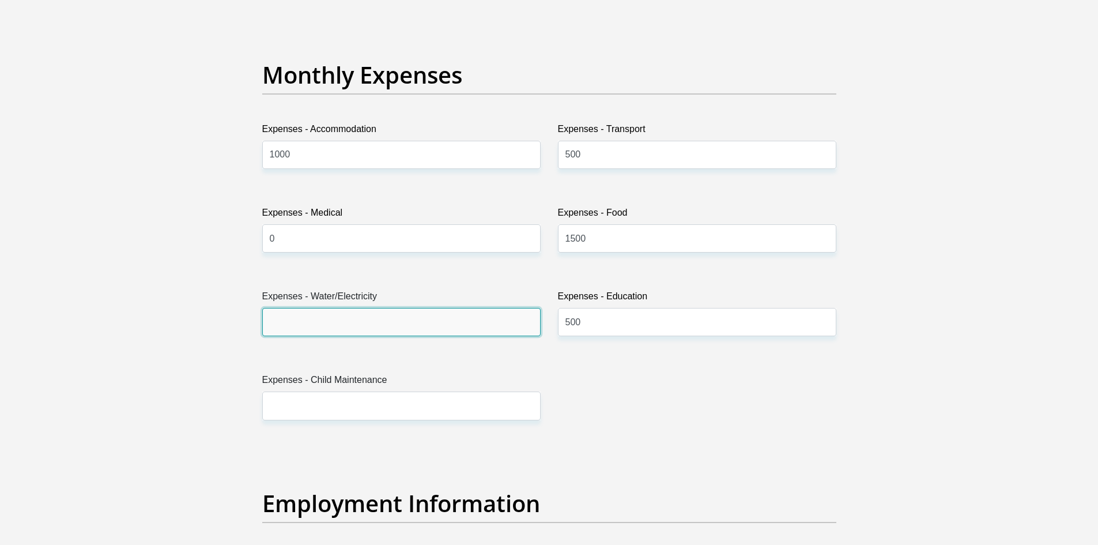
click at [354, 326] on input "Expenses - Water/Electricity" at bounding box center [401, 322] width 278 height 28
type input "150"
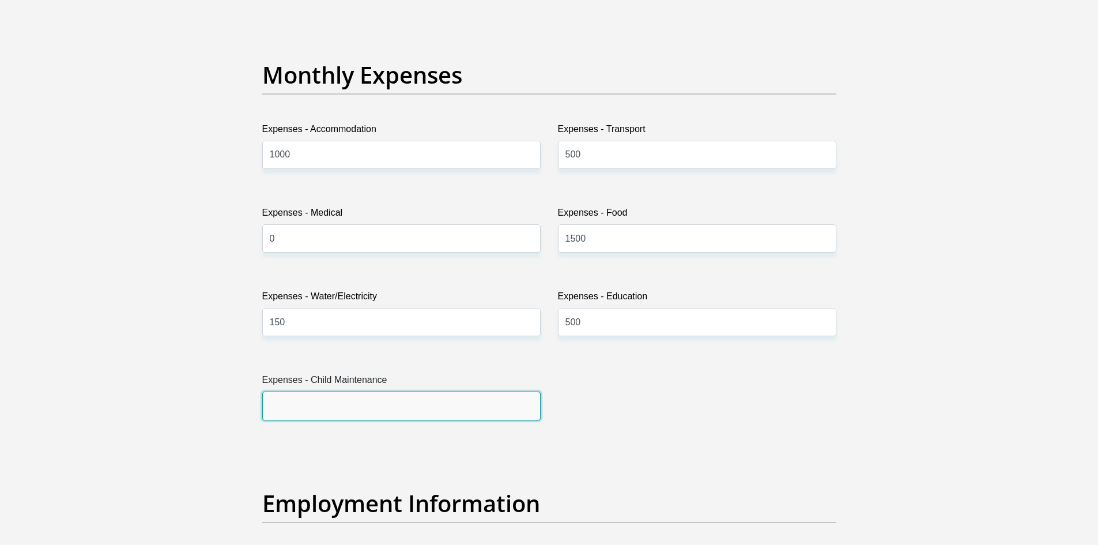
click at [350, 397] on input "Expenses - Child Maintenance" at bounding box center [401, 405] width 278 height 28
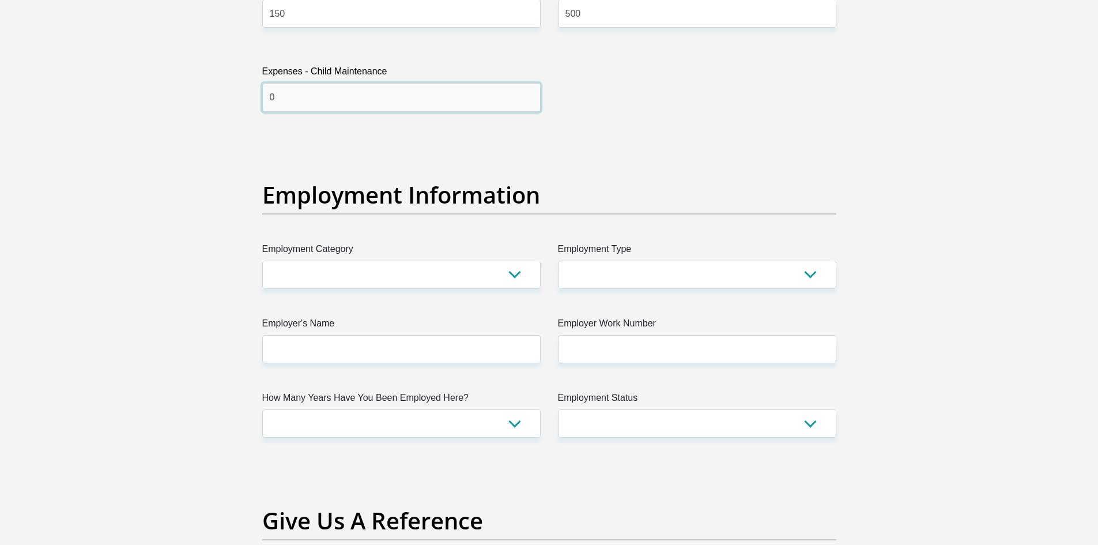
scroll to position [1960, 0]
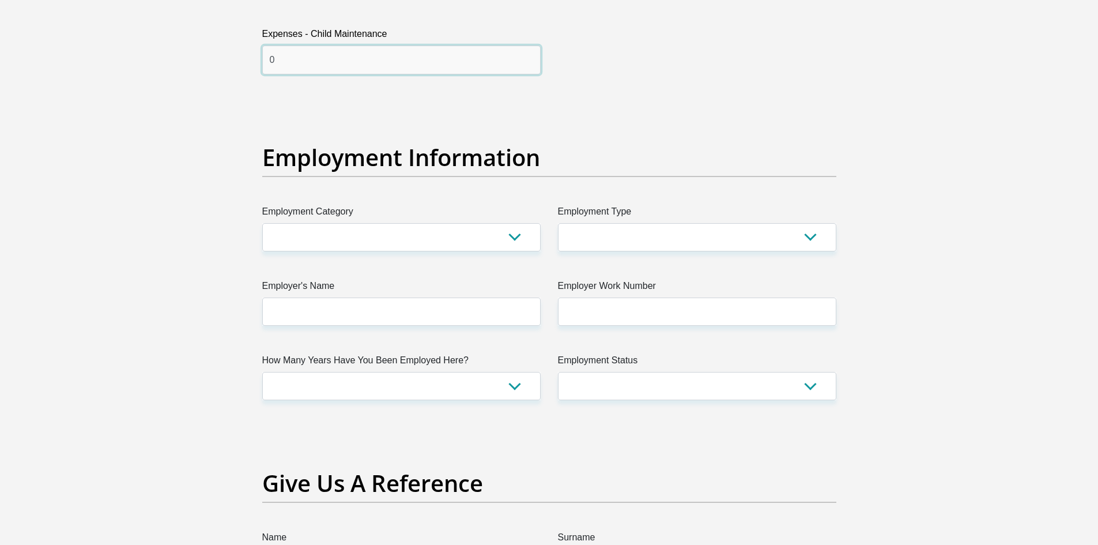
type input "0"
click at [384, 235] on select "AGRICULTURE ALCOHOL & TOBACCO CONSTRUCTION MATERIALS METALLURGY EQUIPMENT FOR R…" at bounding box center [401, 237] width 278 height 28
click at [635, 227] on select "College/Lecturer Craft Seller Creative Driver Executive Farmer Forces - Non Com…" at bounding box center [697, 237] width 278 height 28
click at [633, 235] on select "College/Lecturer Craft Seller Creative Driver Executive Farmer Forces - Non Com…" at bounding box center [697, 237] width 278 height 28
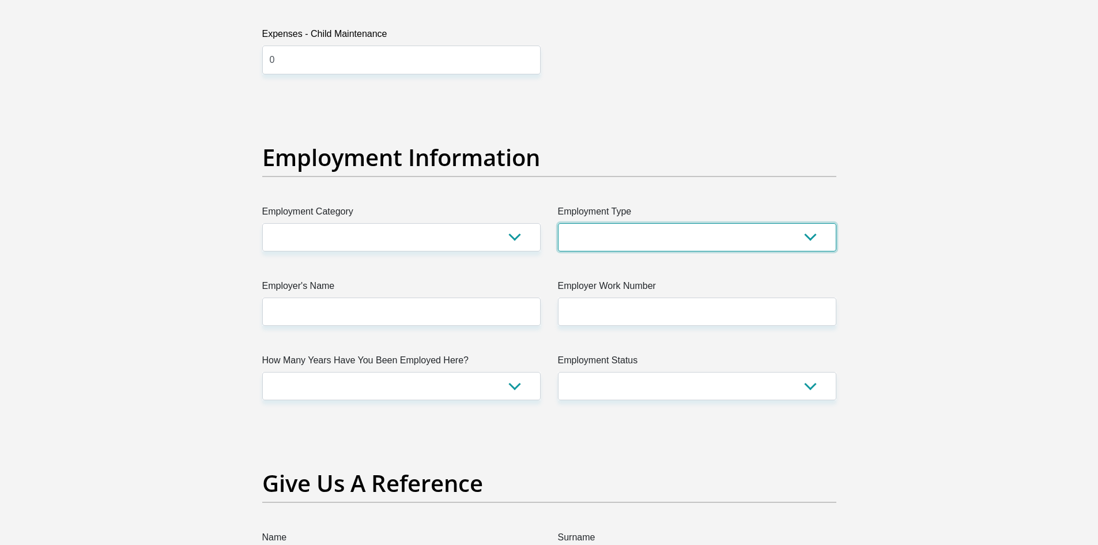
select select "Manager"
click at [558, 223] on select "College/Lecturer Craft Seller Creative Driver Executive Farmer Forces - Non Com…" at bounding box center [697, 237] width 278 height 28
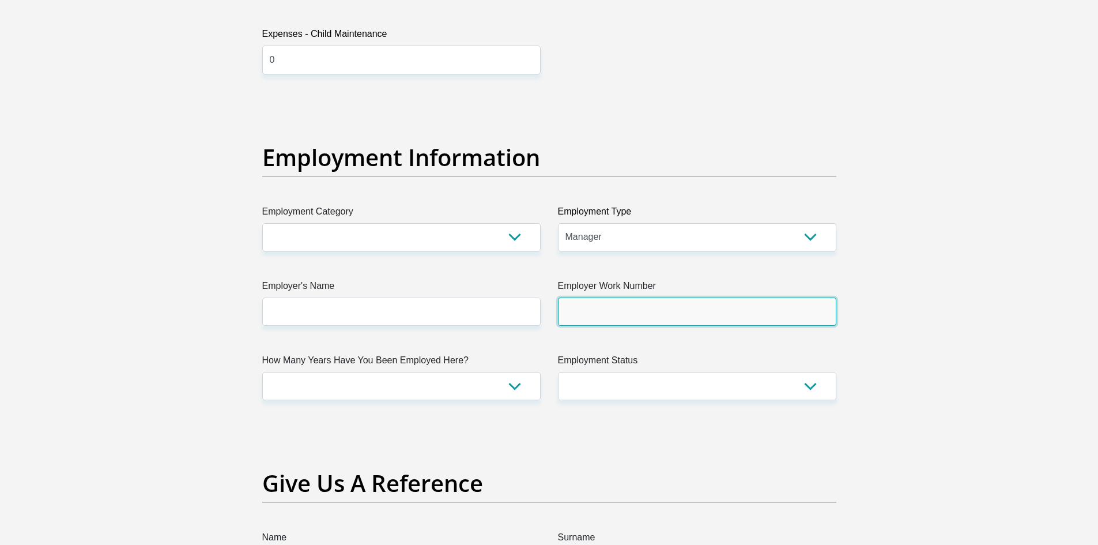
click at [623, 304] on input "Employer Work Number" at bounding box center [697, 311] width 278 height 28
type input "0214210076"
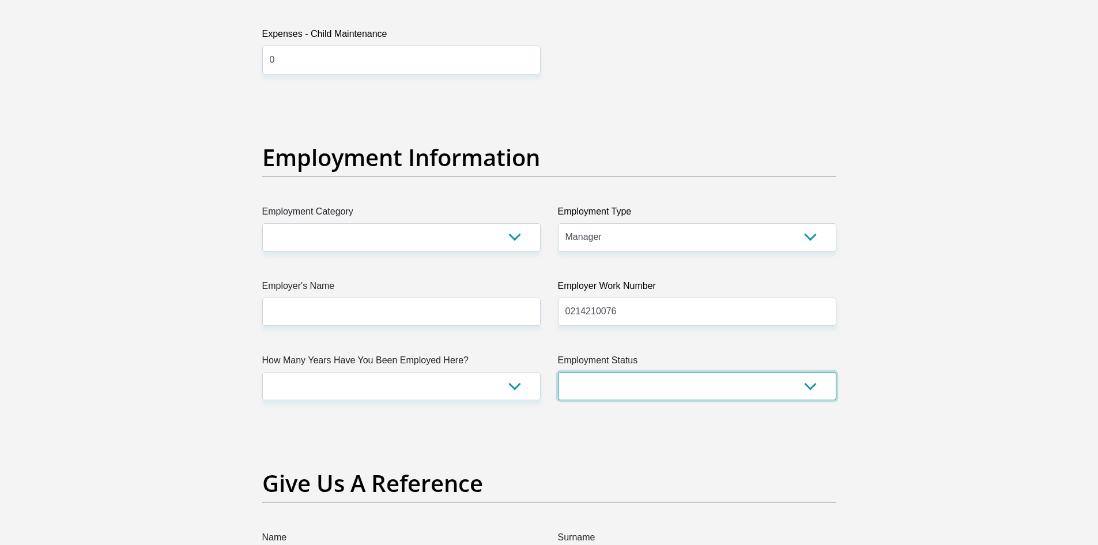
click at [617, 376] on select "Permanent/Full-time Part-time/Casual Contract Worker Self-Employed Housewife Re…" at bounding box center [697, 386] width 278 height 28
select select "3"
click at [558, 372] on select "Permanent/Full-time Part-time/Casual Contract Worker Self-Employed Housewife Re…" at bounding box center [697, 386] width 278 height 28
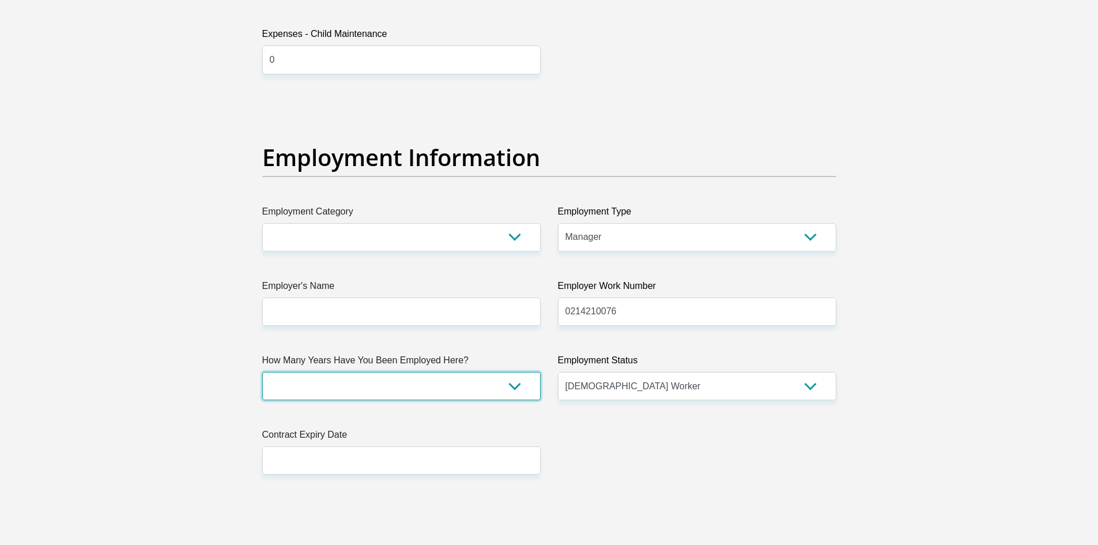
click at [460, 377] on select "less than 1 year 1-3 years 3-5 years 5+ years" at bounding box center [401, 386] width 278 height 28
select select "60"
click at [262, 372] on select "less than 1 year 1-3 years 3-5 years 5+ years" at bounding box center [401, 386] width 278 height 28
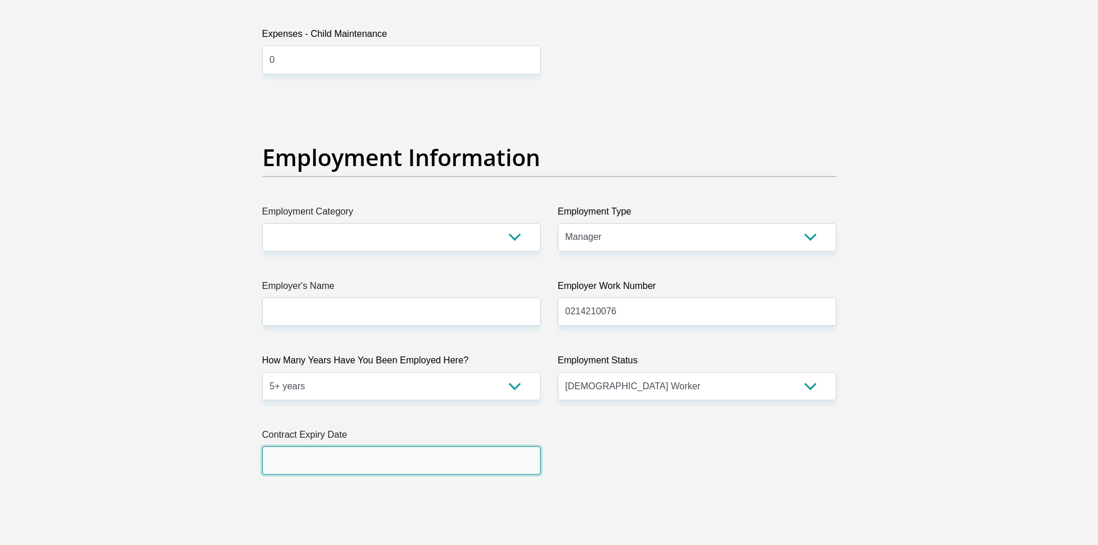
click at [366, 458] on input "text" at bounding box center [401, 460] width 278 height 28
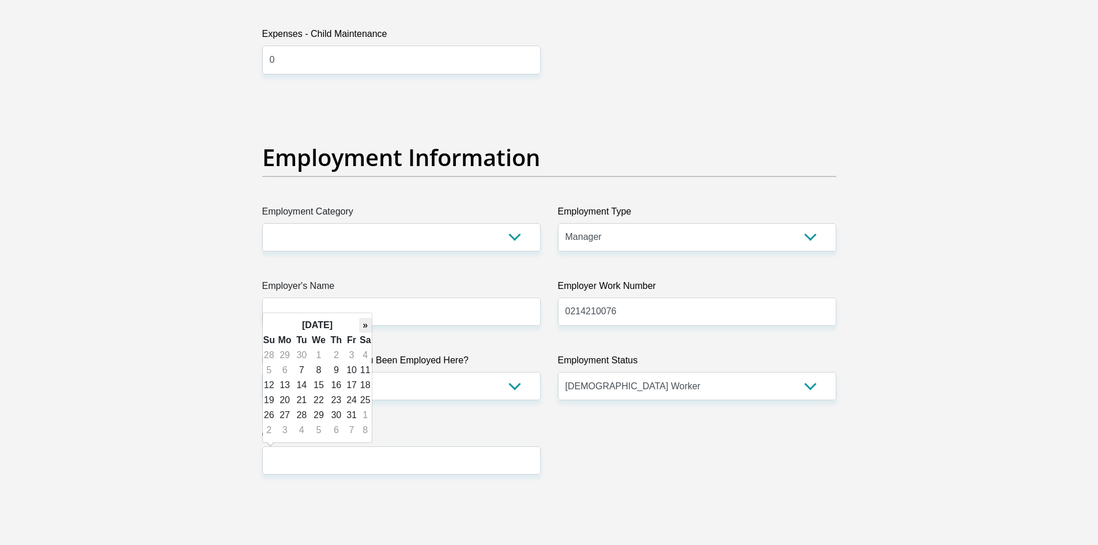
click at [359, 322] on th "»" at bounding box center [365, 325] width 13 height 15
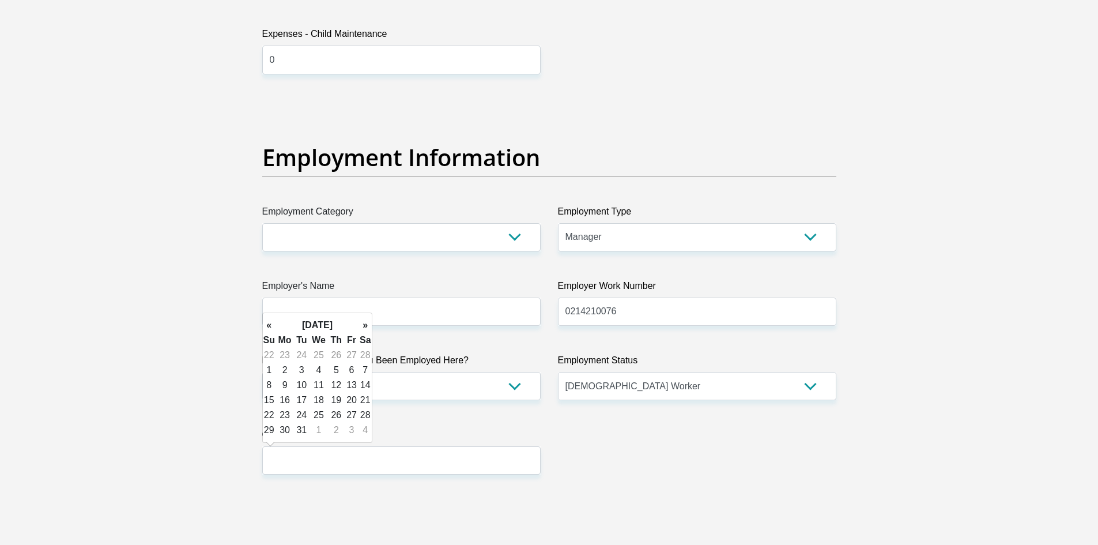
click at [359, 322] on th "»" at bounding box center [365, 325] width 13 height 15
click at [339, 417] on td "30" at bounding box center [336, 415] width 16 height 15
type input "2026/04/30"
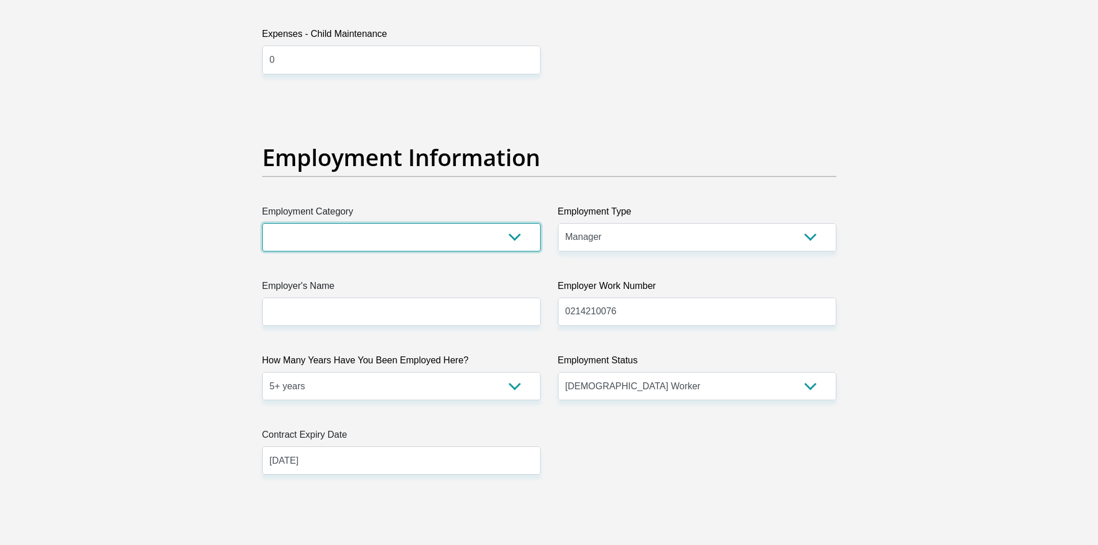
click at [362, 225] on select "AGRICULTURE ALCOHOL & TOBACCO CONSTRUCTION MATERIALS METALLURGY EQUIPMENT FOR R…" at bounding box center [401, 237] width 278 height 28
click at [718, 487] on div "Title Mr Ms Mrs Dr Other First Name Nicole Surname Fortuin ID Number 9702060033…" at bounding box center [549, 133] width 591 height 3825
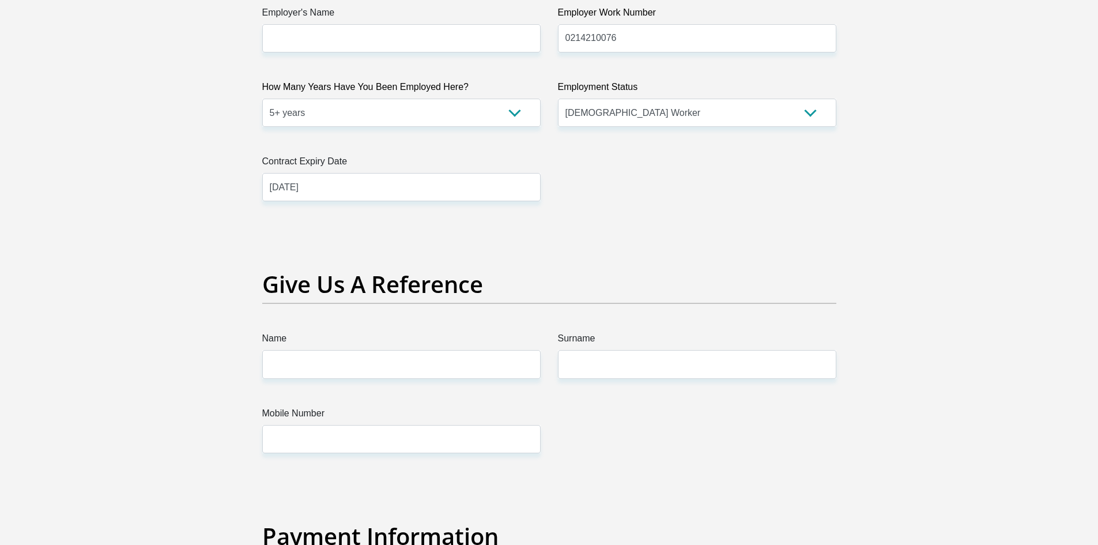
scroll to position [2248, 0]
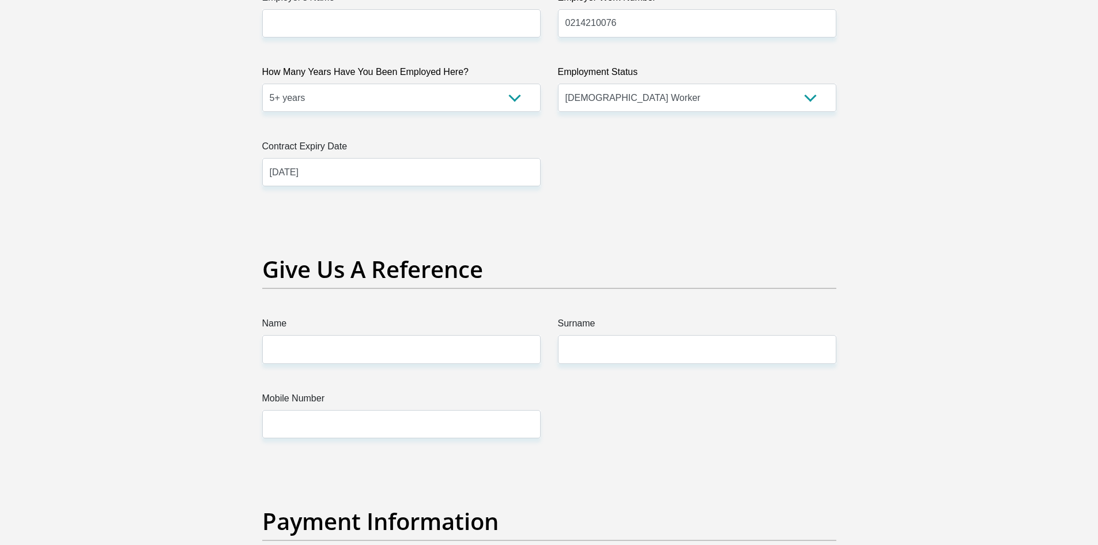
click at [341, 334] on label "Name" at bounding box center [401, 325] width 278 height 18
click at [341, 335] on input "Name" at bounding box center [401, 349] width 278 height 28
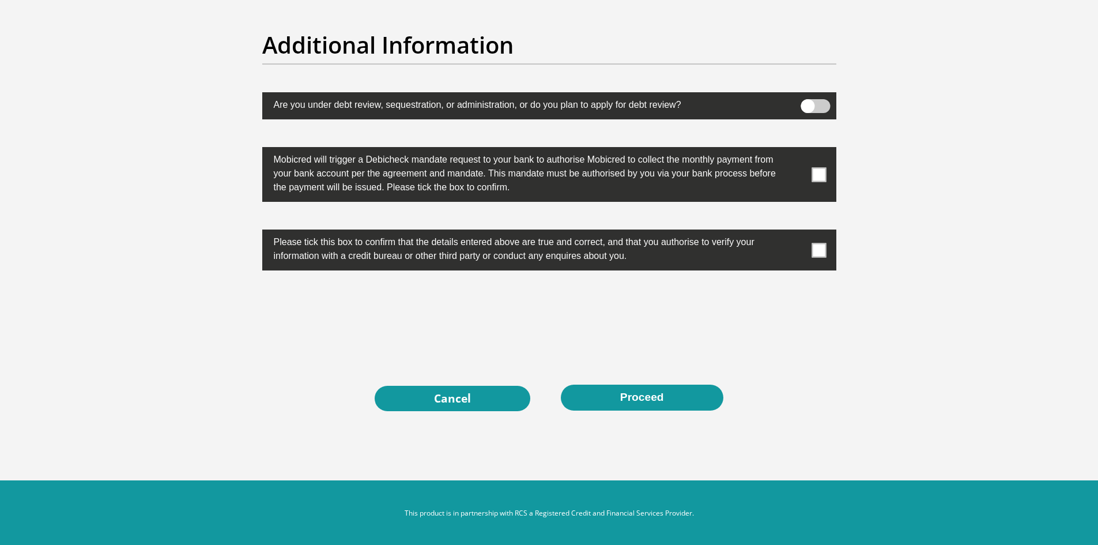
scroll to position [3666, 0]
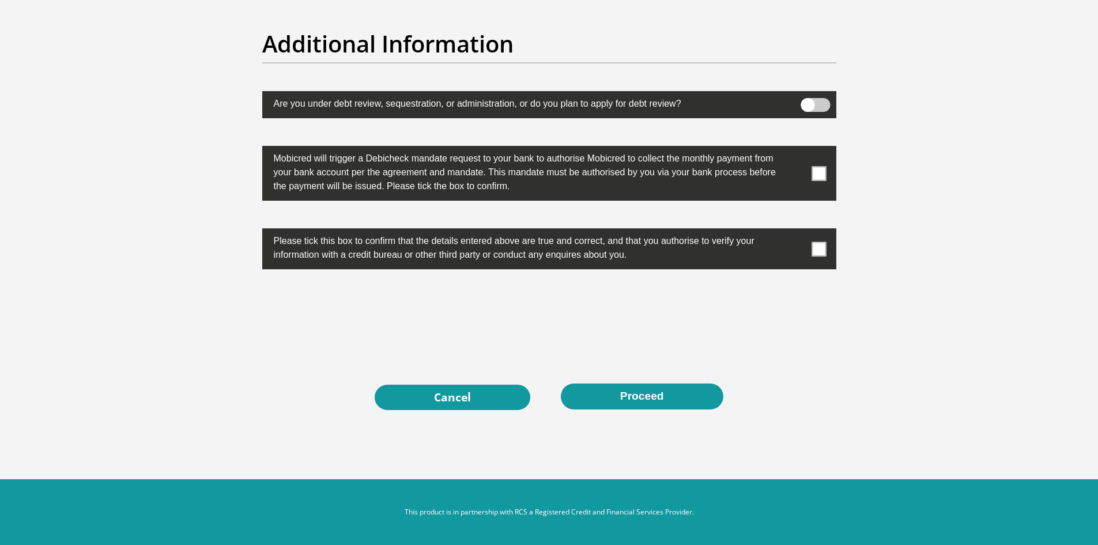
click at [459, 322] on div at bounding box center [549, 319] width 591 height 45
click at [816, 168] on span at bounding box center [819, 173] width 14 height 14
click at [796, 149] on input "checkbox" at bounding box center [796, 149] width 0 height 0
click at [819, 239] on label at bounding box center [549, 248] width 574 height 41
click at [796, 231] on input "checkbox" at bounding box center [796, 231] width 0 height 0
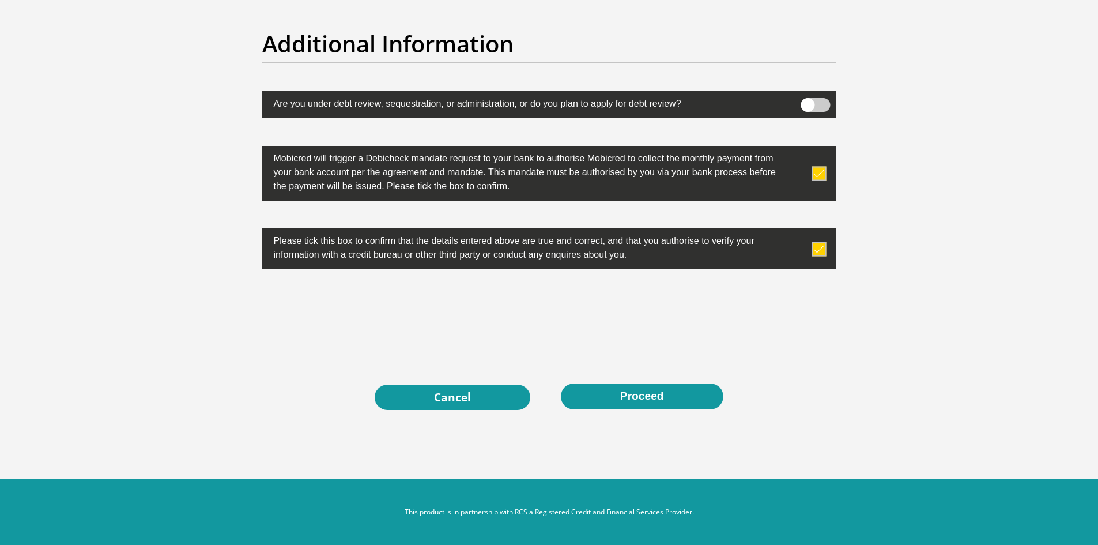
click at [811, 258] on label at bounding box center [549, 248] width 574 height 41
click at [796, 231] on input "checkbox" at bounding box center [796, 231] width 0 height 0
click at [812, 246] on span at bounding box center [819, 249] width 14 height 14
click at [796, 231] on input "checkbox" at bounding box center [796, 231] width 0 height 0
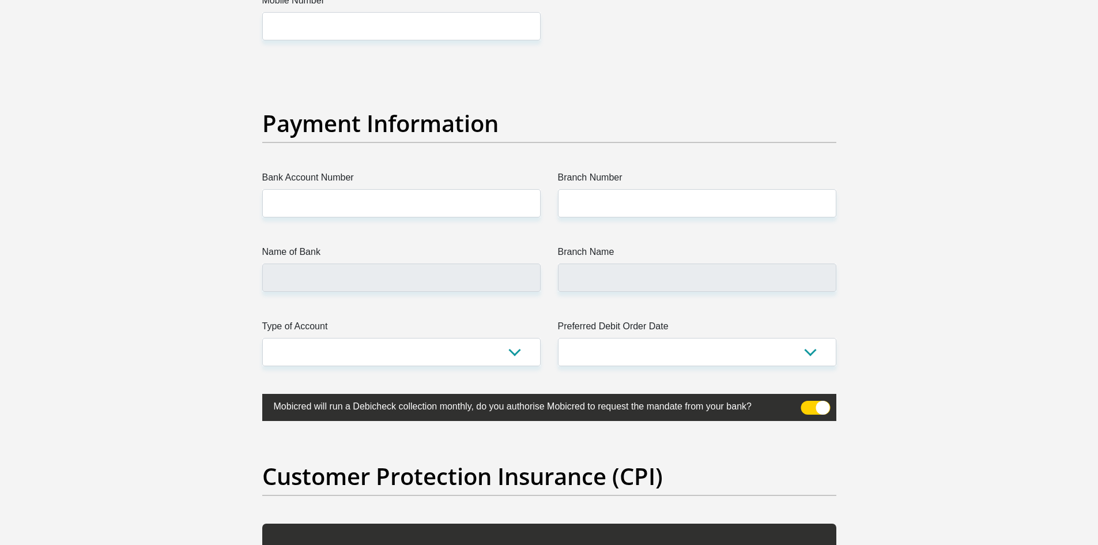
scroll to position [2628, 0]
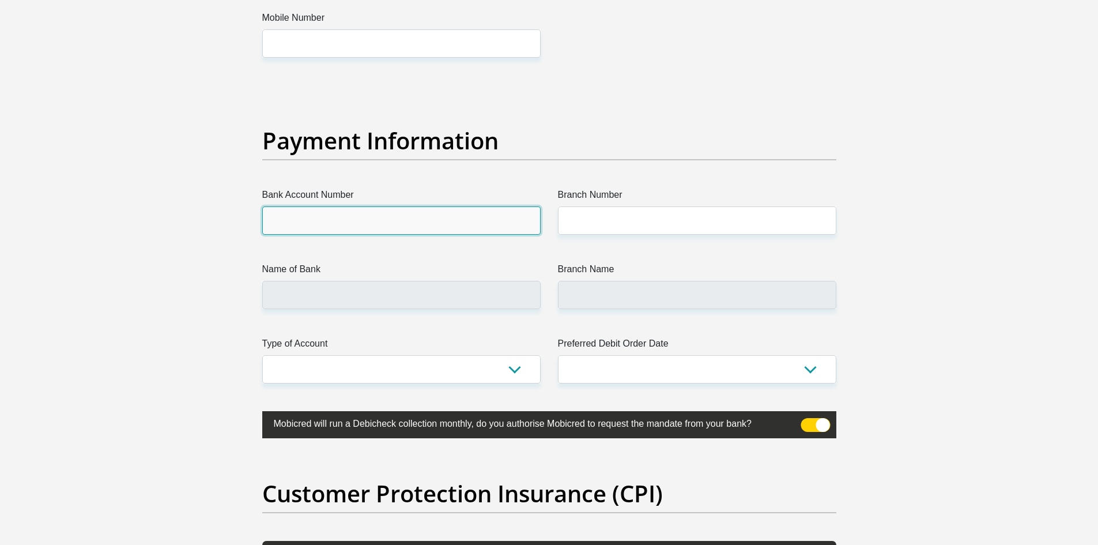
click at [474, 225] on input "Bank Account Number" at bounding box center [401, 220] width 278 height 28
type input "10162029193"
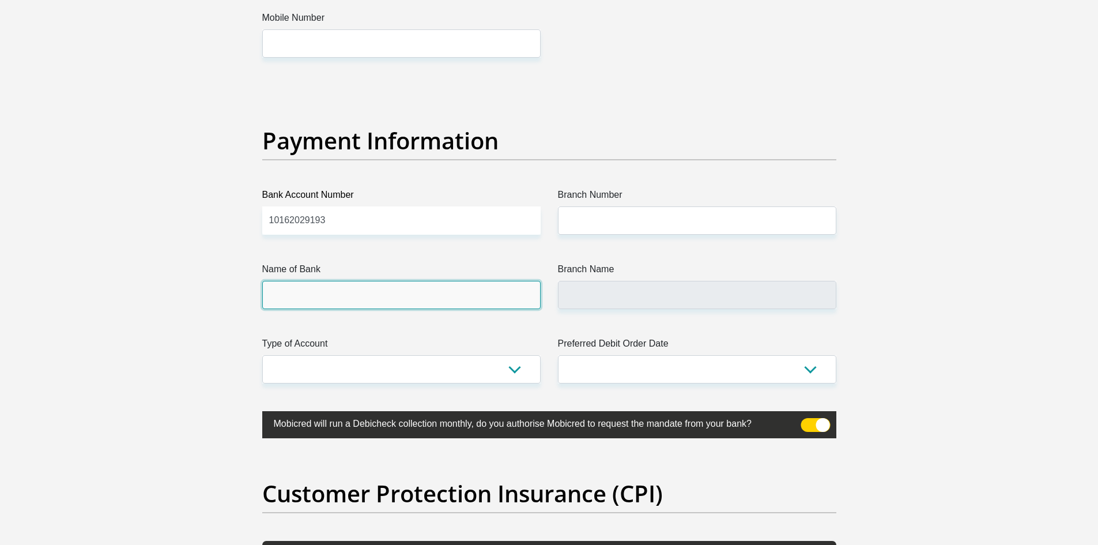
click at [307, 286] on input "Name of Bank" at bounding box center [401, 295] width 278 height 28
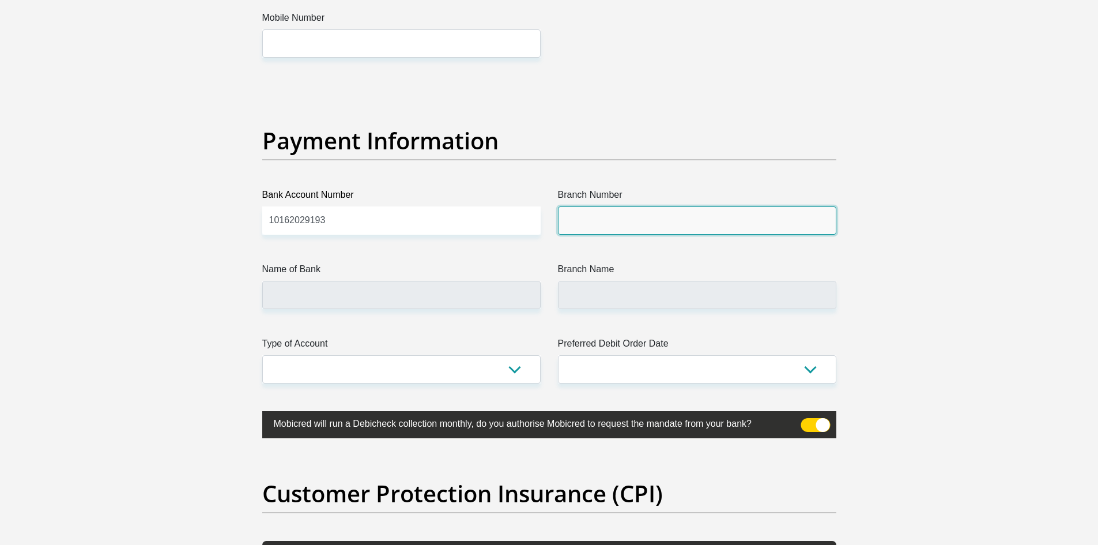
click at [590, 213] on input "Branch Number" at bounding box center [697, 220] width 278 height 28
type input "s"
type input "051001"
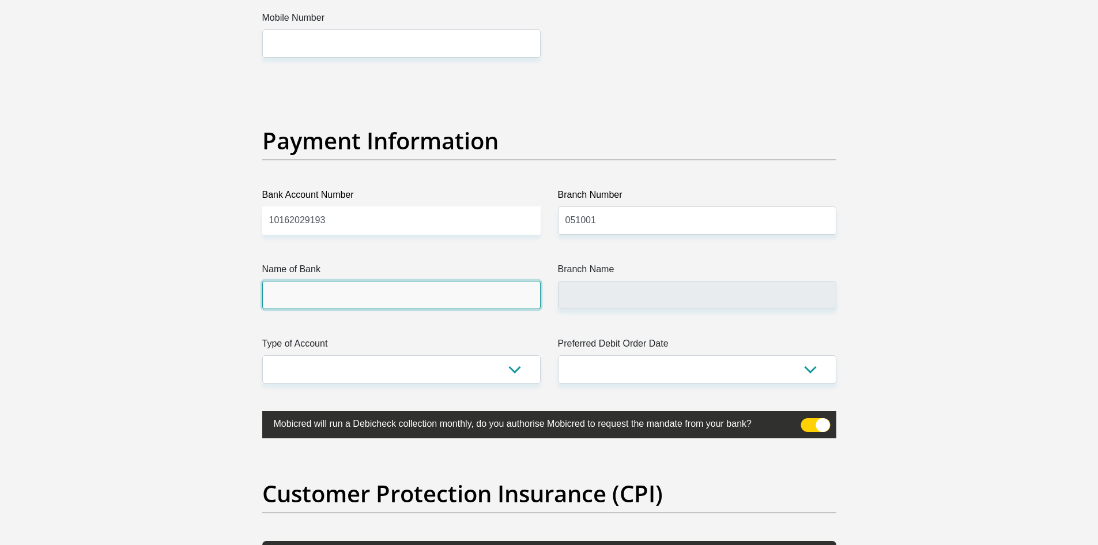
click at [466, 296] on input "Name of Bank" at bounding box center [401, 295] width 278 height 28
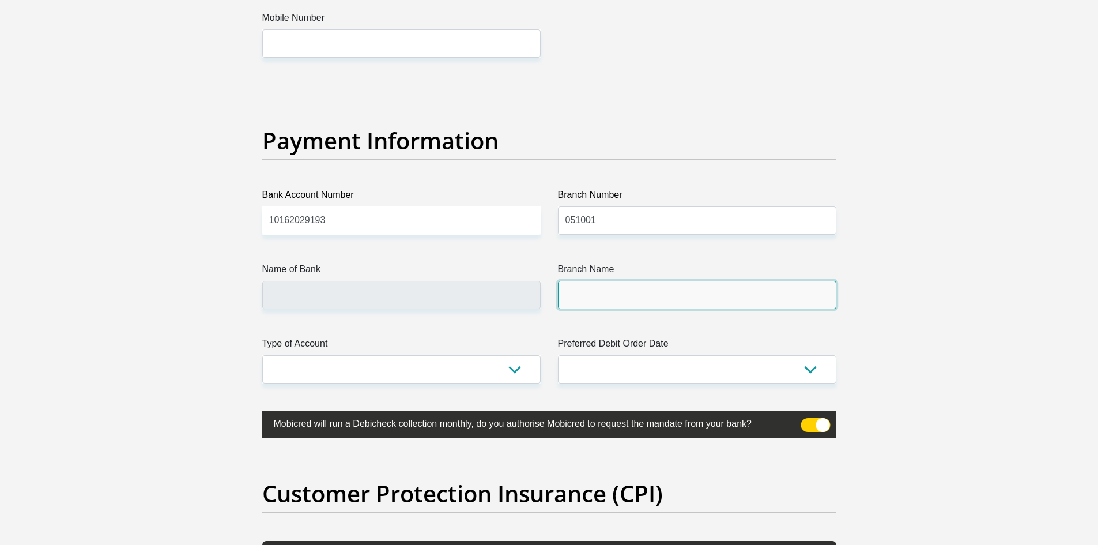
click at [639, 294] on input "Branch Name" at bounding box center [697, 295] width 278 height 28
type input "STANDARD BANK"
type input "STANDARD BANK SOUTH AFRICA"
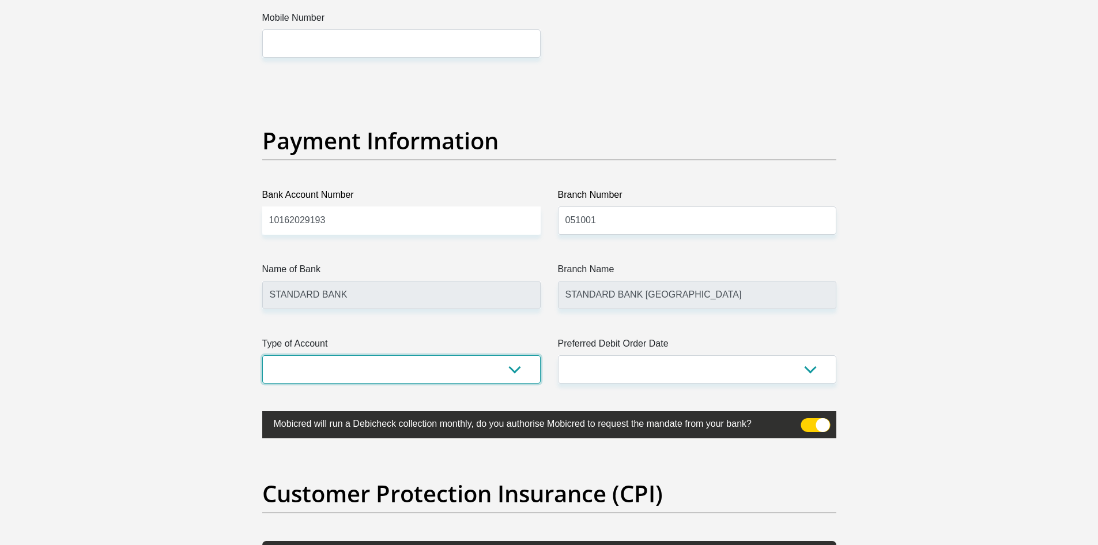
click at [486, 369] on select "Cheque Savings" at bounding box center [401, 369] width 278 height 28
select select "SAV"
click at [262, 355] on select "Cheque Savings" at bounding box center [401, 369] width 278 height 28
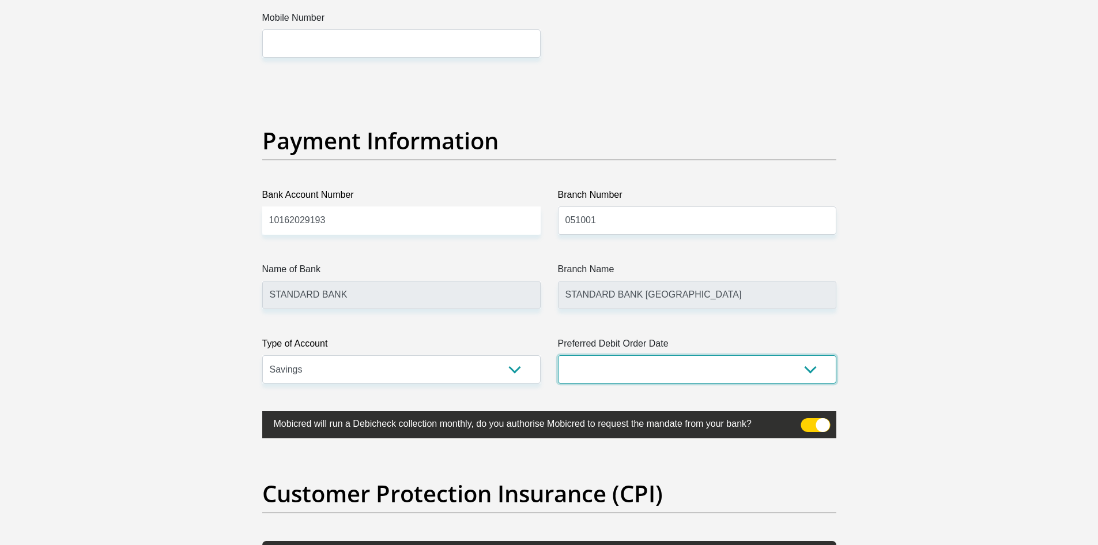
click at [579, 366] on select "1st 2nd 3rd 4th 5th 7th 18th 19th 20th 21st 22nd 23rd 24th 25th 26th 27th 28th …" at bounding box center [697, 369] width 278 height 28
select select "25"
click at [558, 355] on select "1st 2nd 3rd 4th 5th 7th 18th 19th 20th 21st 22nd 23rd 24th 25th 26th 27th 28th …" at bounding box center [697, 369] width 278 height 28
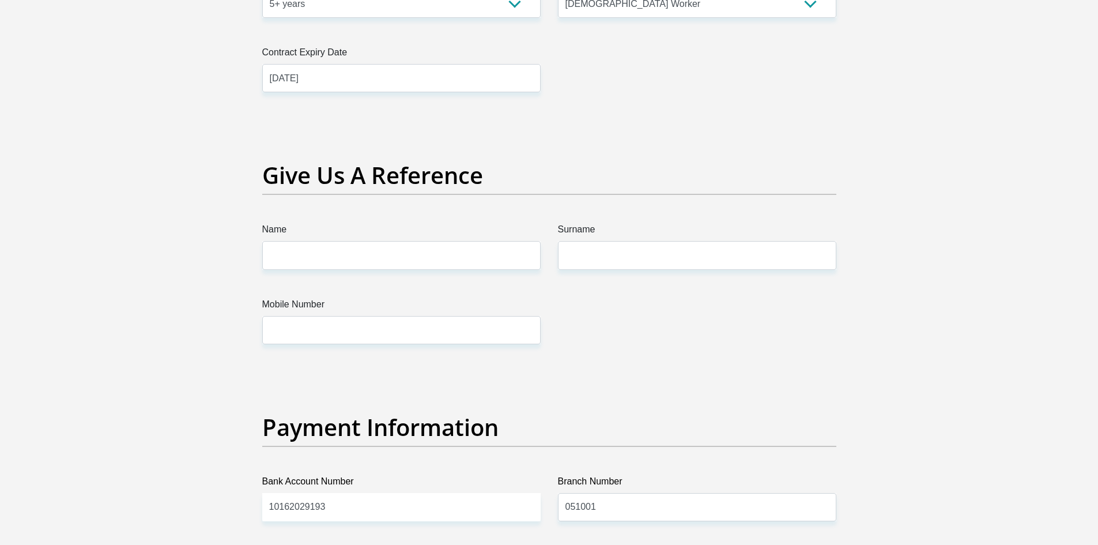
scroll to position [2340, 0]
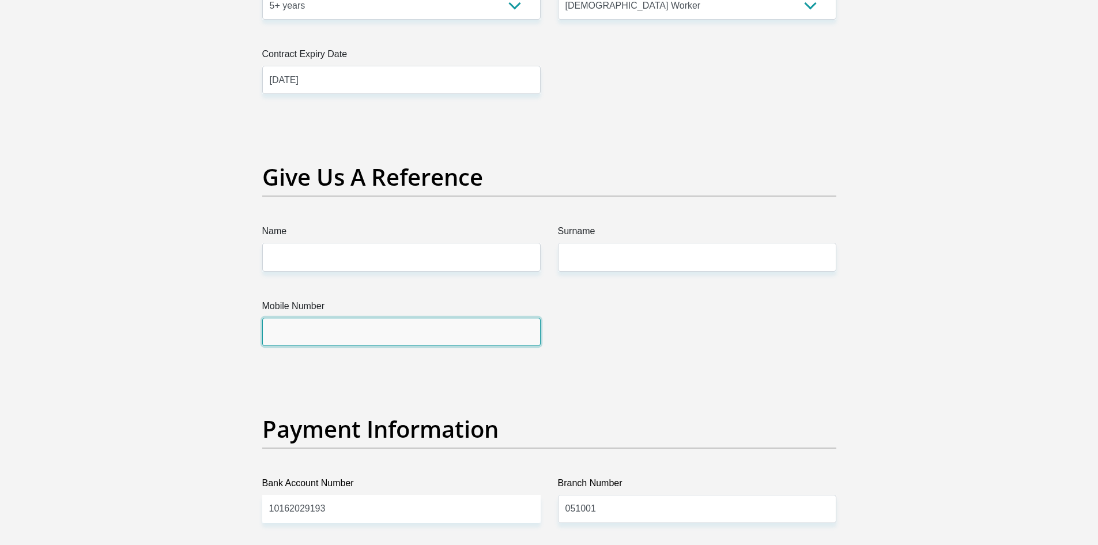
click at [359, 327] on input "Mobile Number" at bounding box center [401, 332] width 278 height 28
type input "0721182988"
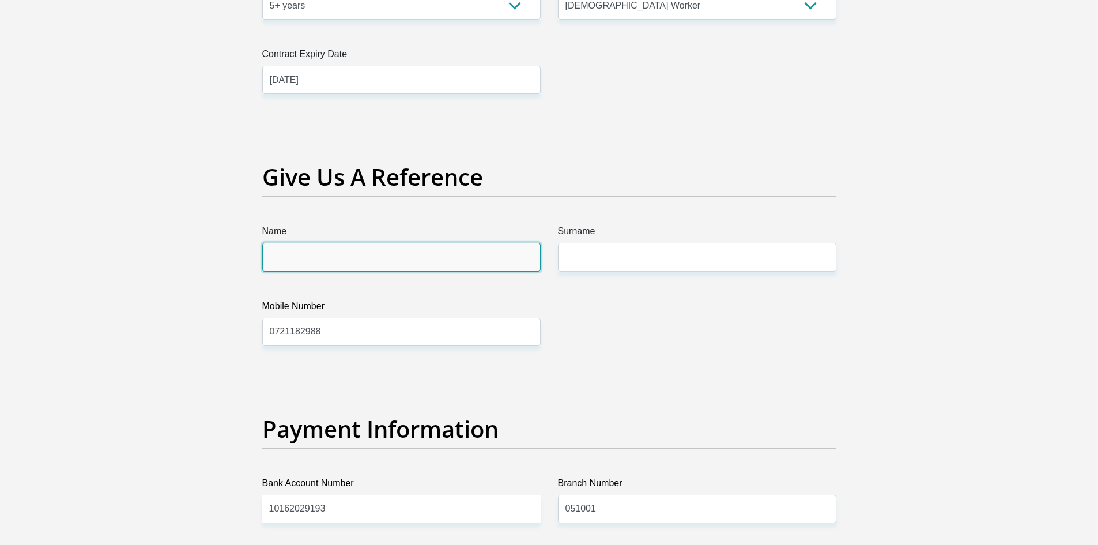
click at [398, 255] on input "Name" at bounding box center [401, 257] width 278 height 28
type input "m"
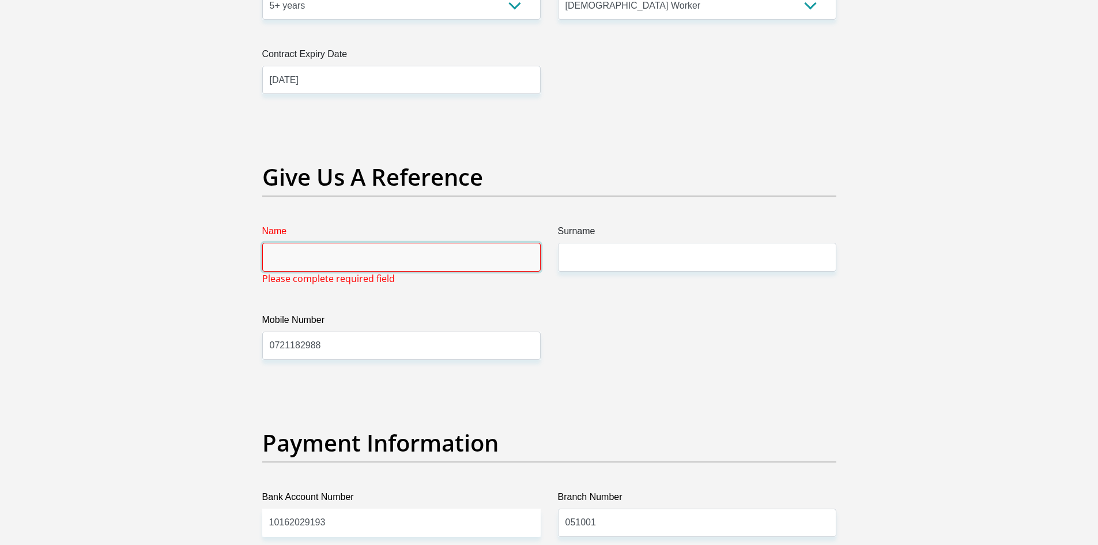
type input "m"
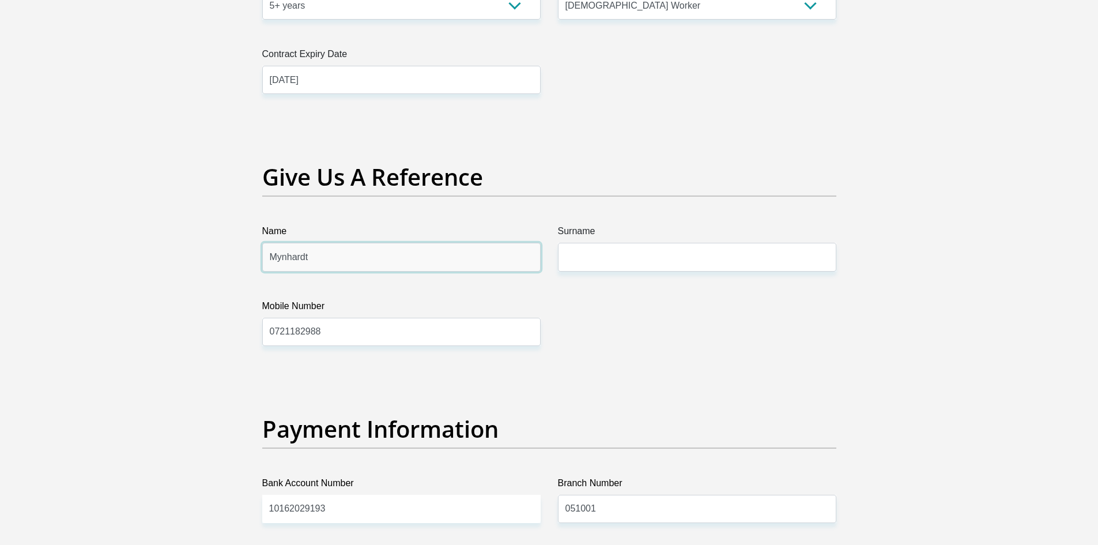
type input "Mynhardt"
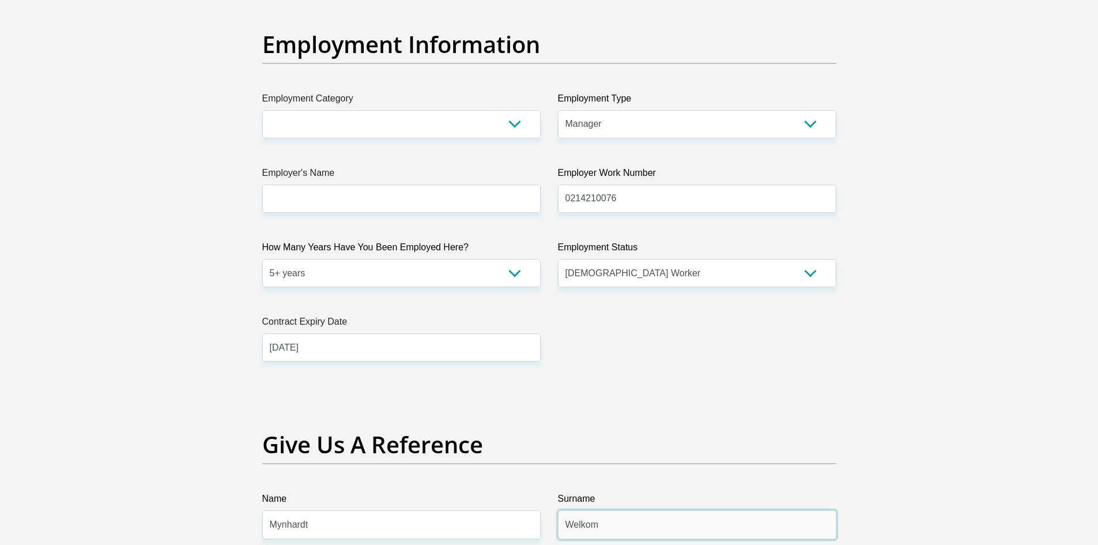
scroll to position [2052, 0]
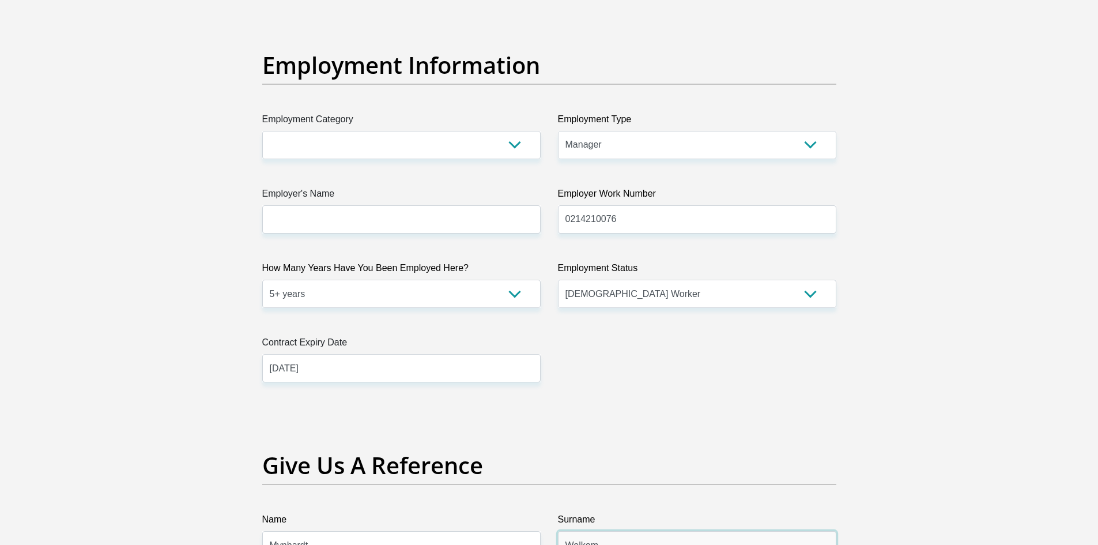
type input "Welkom"
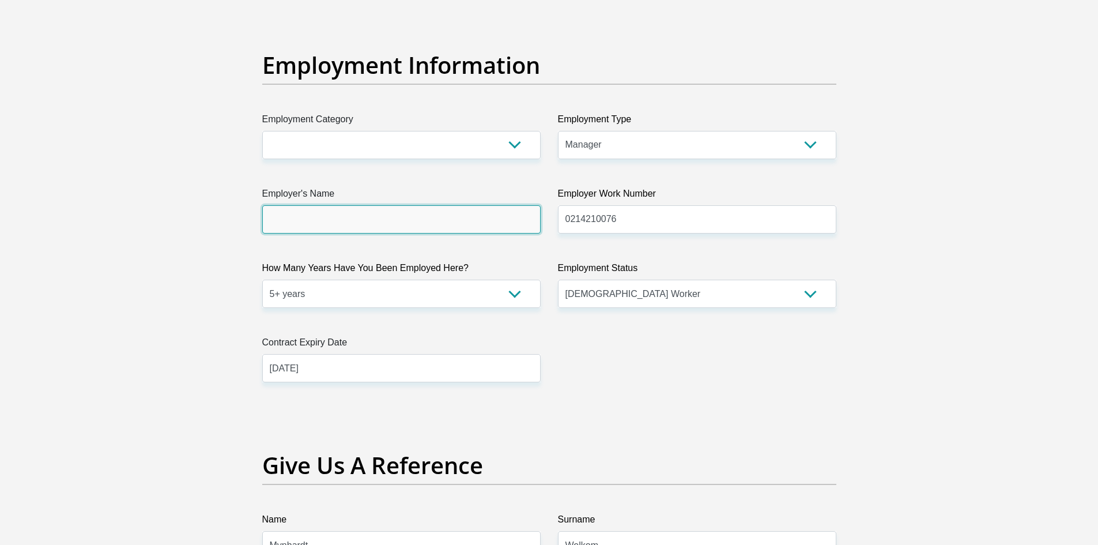
click at [361, 217] on input "Employer's Name" at bounding box center [401, 219] width 278 height 28
type input "LibraryBusinessCorners"
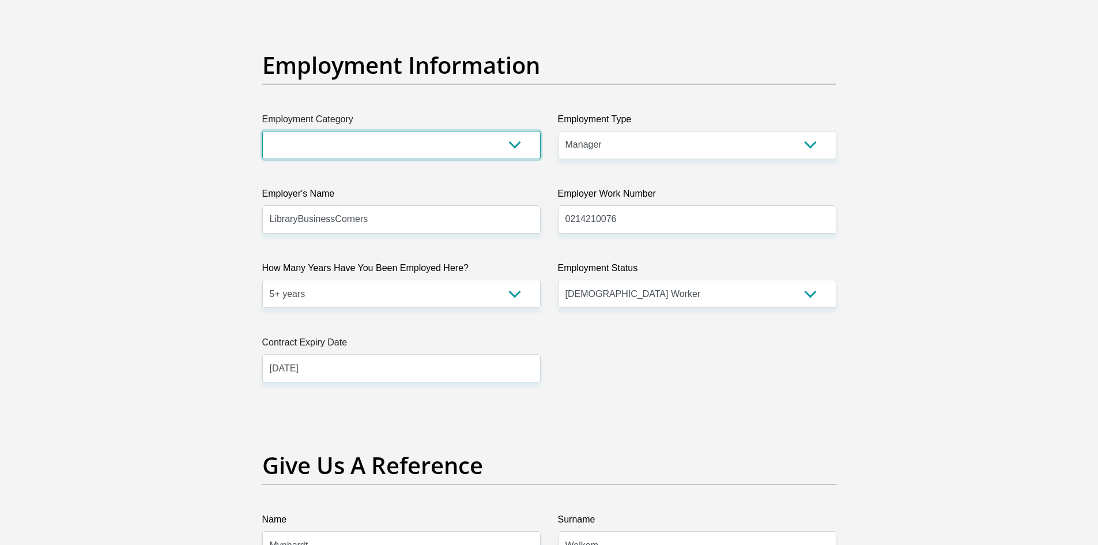
click at [472, 148] on select "AGRICULTURE ALCOHOL & TOBACCO CONSTRUCTION MATERIALS METALLURGY EQUIPMENT FOR R…" at bounding box center [401, 145] width 278 height 28
click at [588, 275] on label "Employment Status" at bounding box center [697, 270] width 278 height 18
click at [588, 280] on select "Permanent/Full-time Part-time/Casual Contract Worker Self-Employed Housewife Re…" at bounding box center [697, 294] width 278 height 28
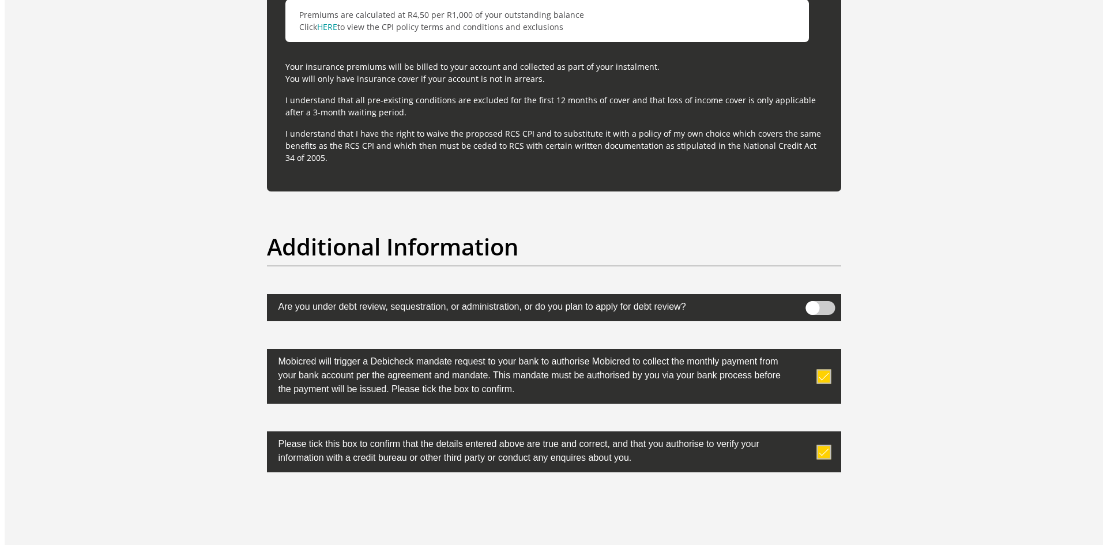
scroll to position [3493, 0]
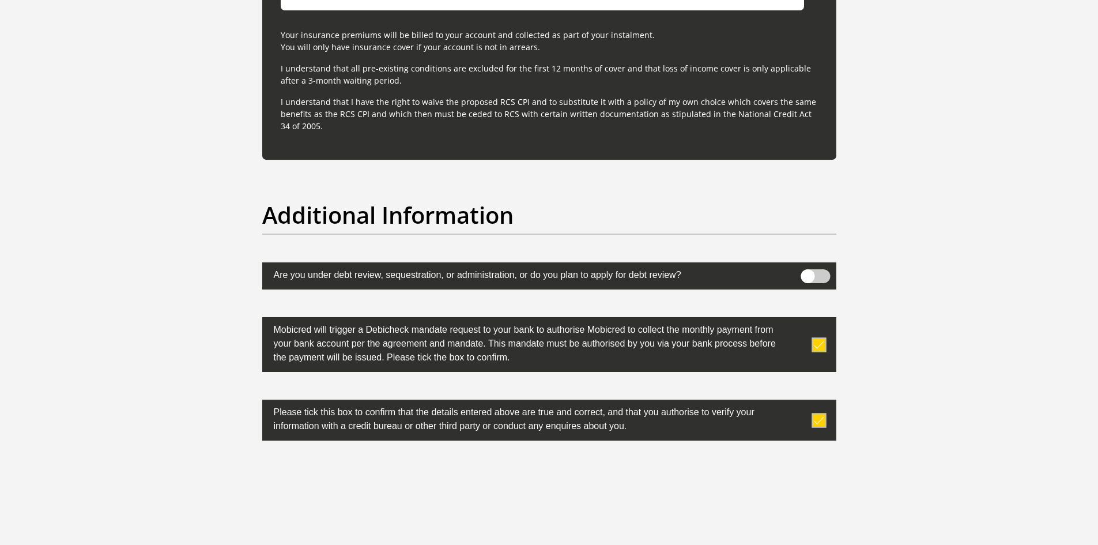
click at [814, 280] on span at bounding box center [815, 276] width 29 height 14
click at [808, 272] on input "checkbox" at bounding box center [808, 272] width 0 height 0
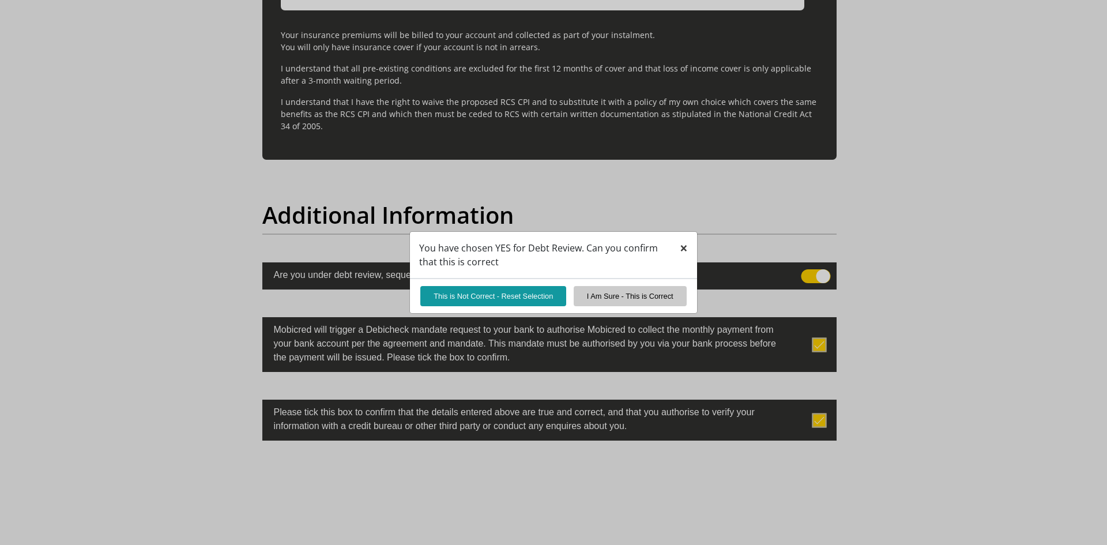
click at [682, 252] on span "×" at bounding box center [684, 247] width 8 height 19
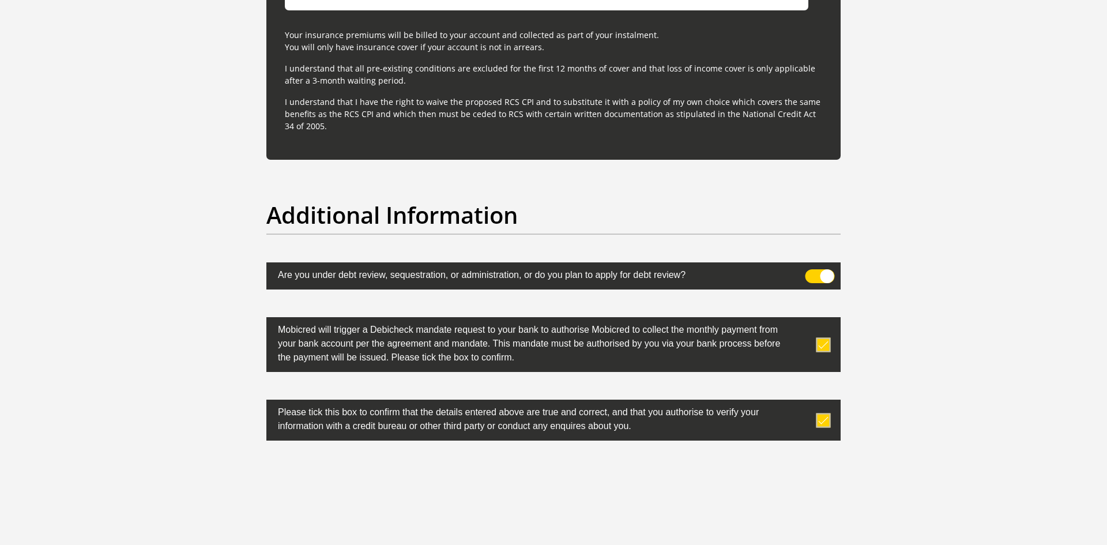
click at [823, 279] on span at bounding box center [819, 276] width 29 height 14
click at [812, 272] on input "checkbox" at bounding box center [812, 272] width 0 height 0
click at [524, 70] on p "I understand that all pre-existing conditions are excluded for the first 12 mon…" at bounding box center [553, 74] width 537 height 24
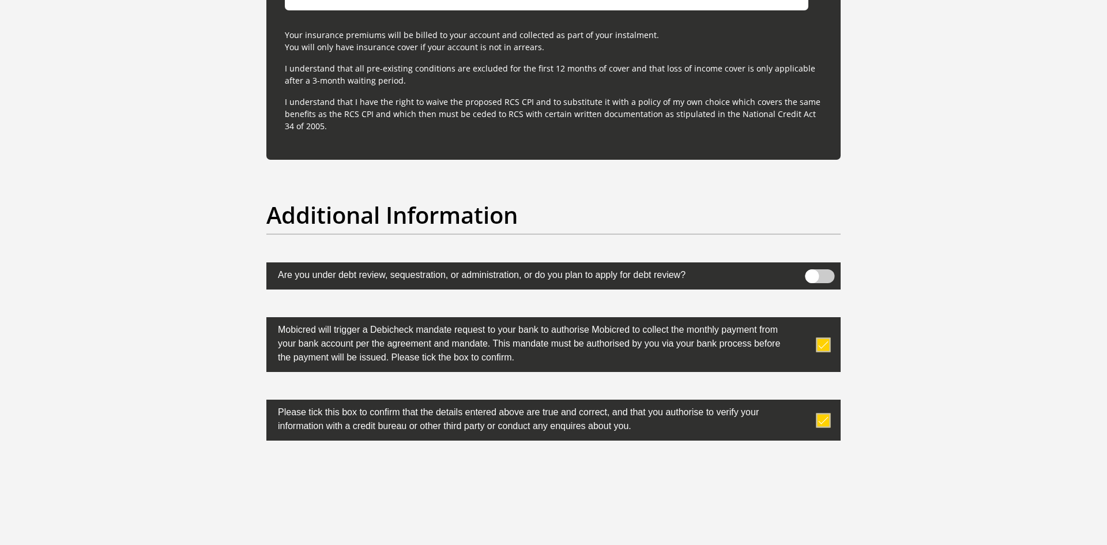
click at [540, 129] on p "I understand that I have the right to waive the proposed RCS CPI and to substit…" at bounding box center [553, 114] width 537 height 36
drag, startPoint x: 716, startPoint y: 379, endPoint x: 728, endPoint y: 382, distance: 11.9
drag, startPoint x: 797, startPoint y: 257, endPoint x: 802, endPoint y: 261, distance: 6.1
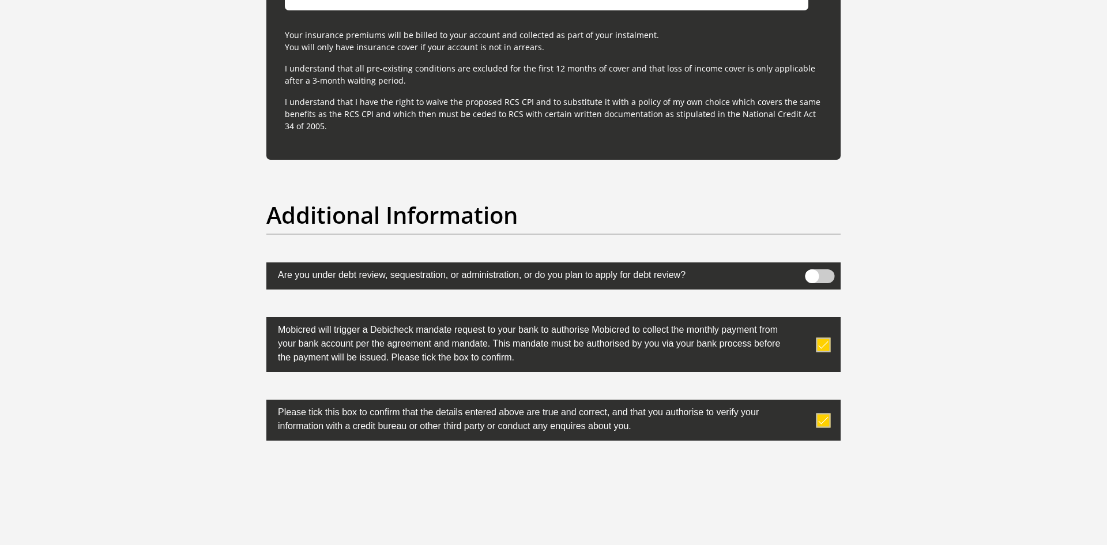
click at [798, 257] on div "Additional Information" at bounding box center [553, 231] width 591 height 61
drag, startPoint x: 802, startPoint y: 261, endPoint x: 809, endPoint y: 284, distance: 24.1
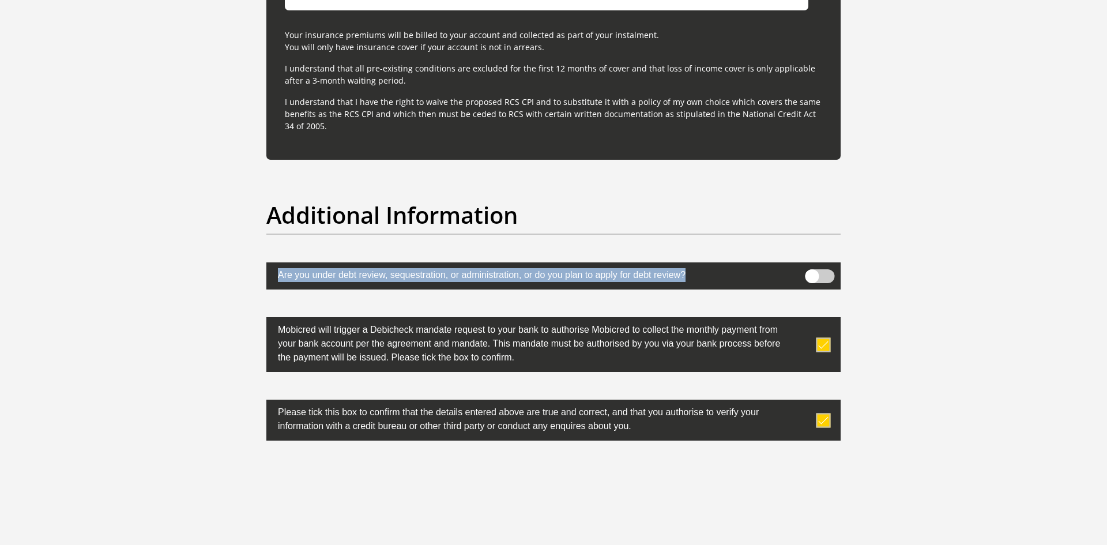
click at [809, 284] on label at bounding box center [553, 275] width 574 height 27
click at [812, 272] on input "checkbox" at bounding box center [812, 272] width 0 height 0
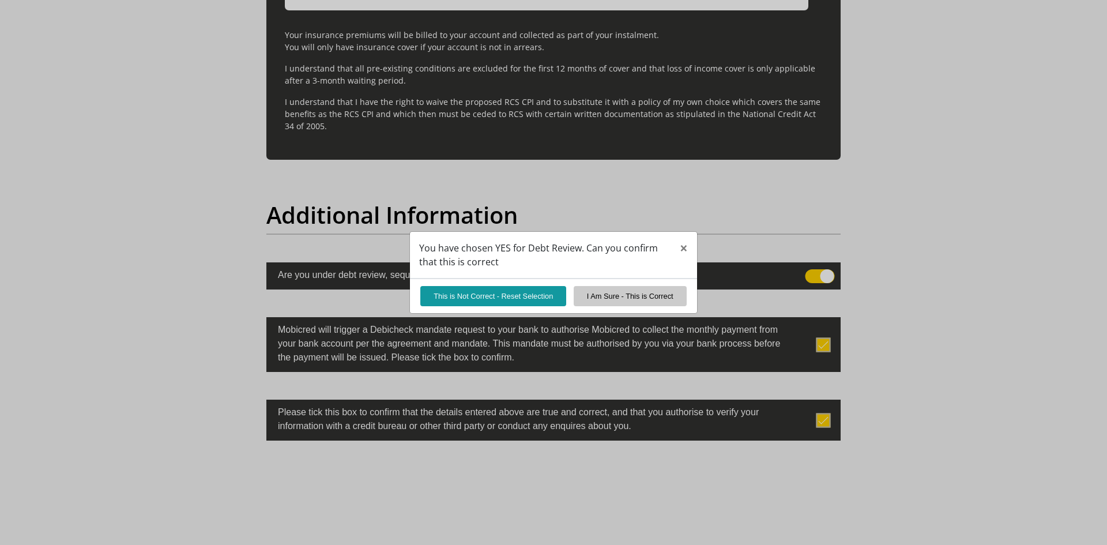
click at [819, 274] on div "You have chosen YES for Debt Review. Can you confirm that this is correct × Thi…" at bounding box center [553, 272] width 1107 height 545
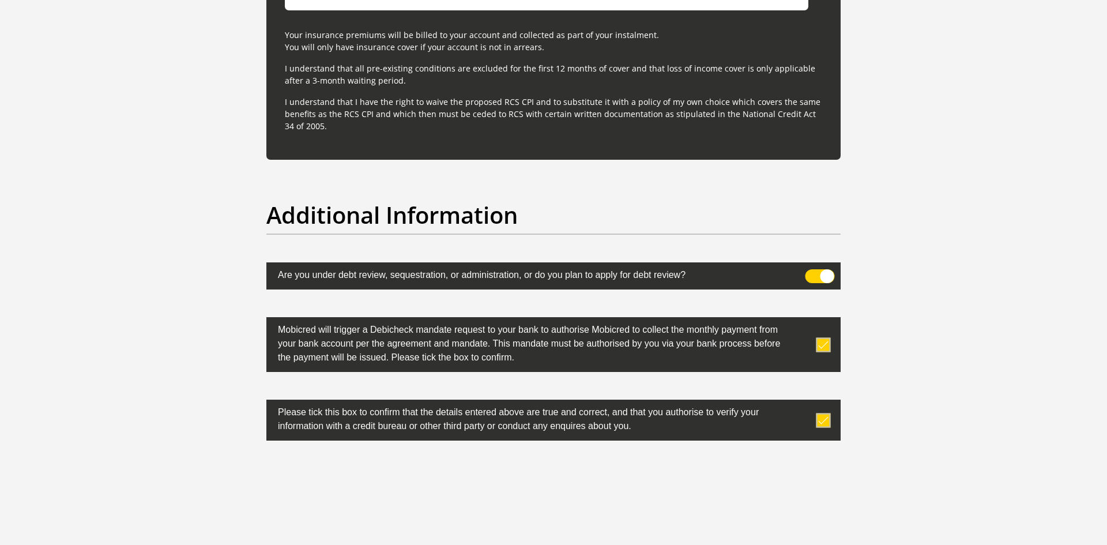
click at [831, 281] on span at bounding box center [819, 276] width 29 height 14
click at [812, 272] on input "checkbox" at bounding box center [812, 272] width 0 height 0
click at [835, 421] on label at bounding box center [553, 419] width 574 height 41
click at [800, 402] on input "checkbox" at bounding box center [800, 402] width 0 height 0
click at [826, 421] on span at bounding box center [823, 420] width 14 height 14
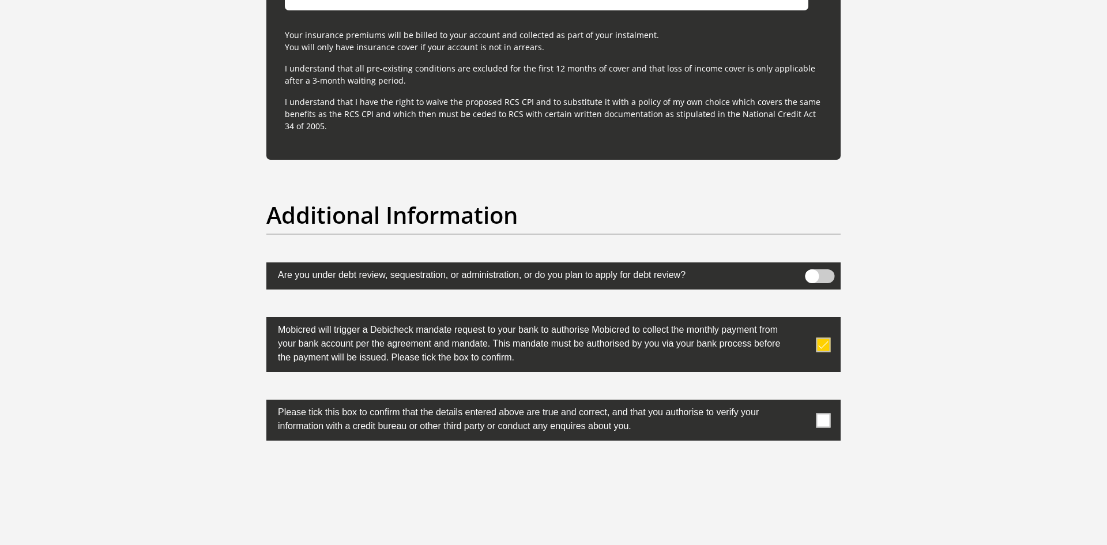
click at [800, 402] on input "checkbox" at bounding box center [800, 402] width 0 height 0
click at [770, 100] on p "I understand that I have the right to waive the proposed RCS CPI and to substit…" at bounding box center [553, 114] width 537 height 36
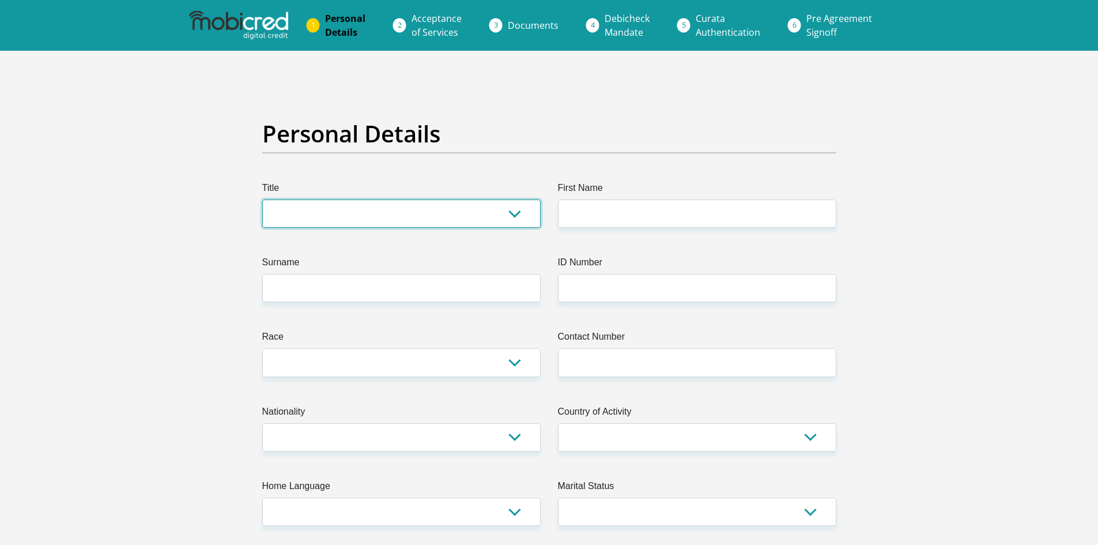
click at [436, 203] on select "Mr Ms Mrs Dr [PERSON_NAME]" at bounding box center [401, 213] width 278 height 28
select select "Ms"
click at [262, 199] on select "Mr Ms Mrs Dr [PERSON_NAME]" at bounding box center [401, 213] width 278 height 28
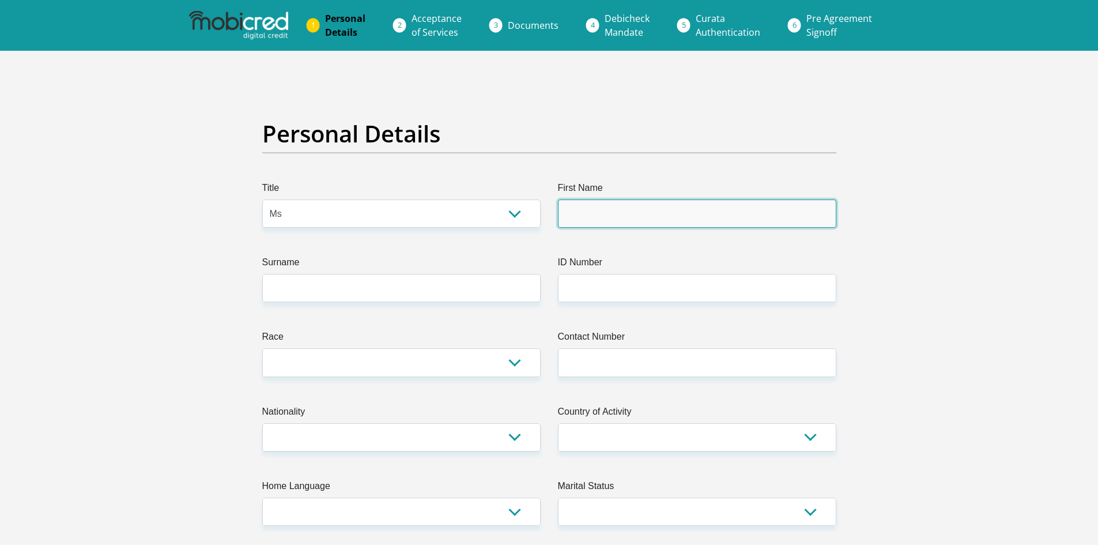
click at [639, 219] on input "First Name" at bounding box center [697, 213] width 278 height 28
type input "[PERSON_NAME]"
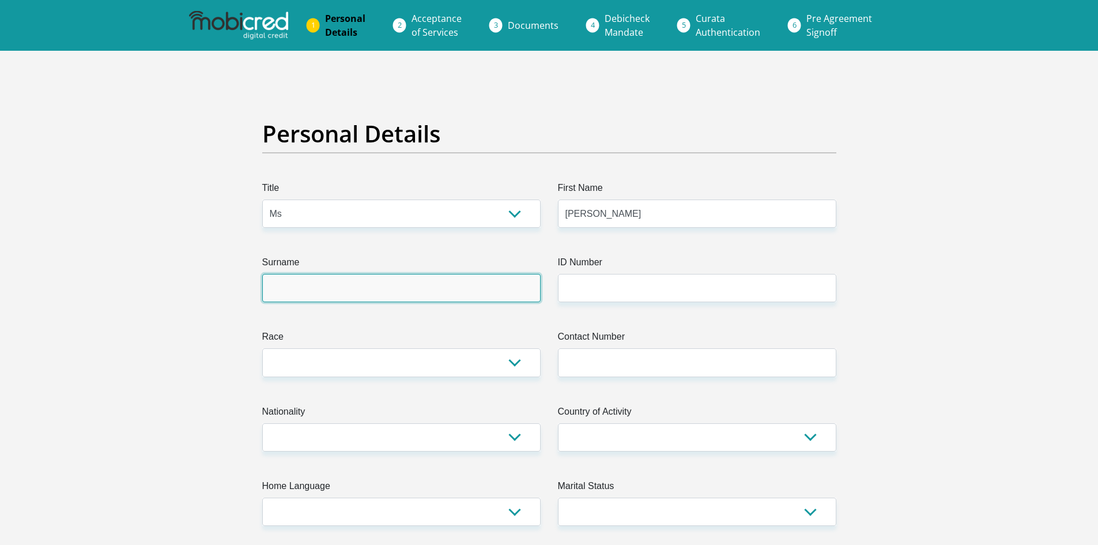
click at [432, 297] on input "Surname" at bounding box center [401, 288] width 278 height 28
type input "Fortuin"
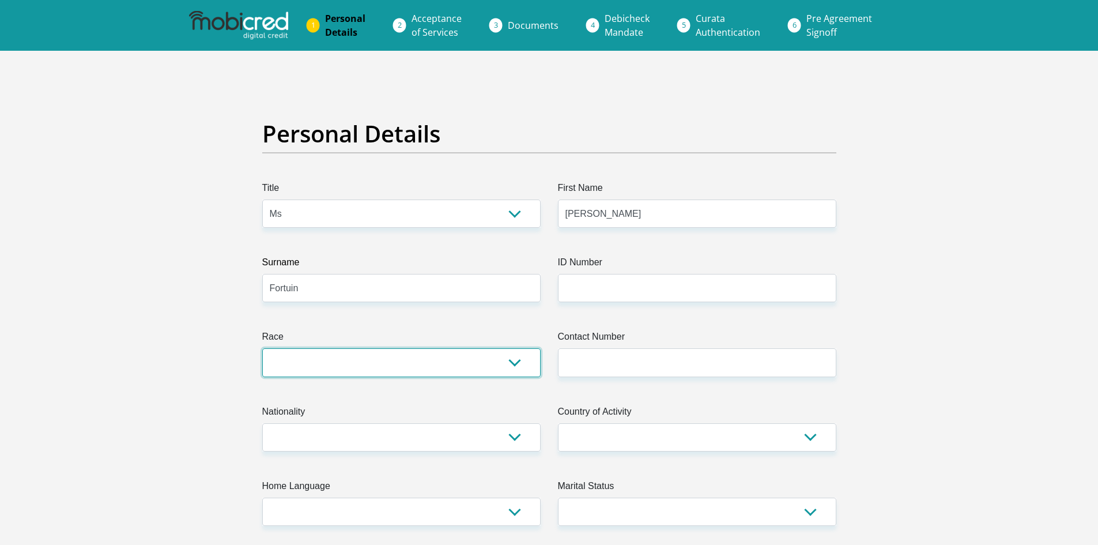
click at [367, 359] on select "Black Coloured Indian White Other" at bounding box center [401, 362] width 278 height 28
select select "2"
click at [262, 348] on select "Black Coloured Indian White Other" at bounding box center [401, 362] width 278 height 28
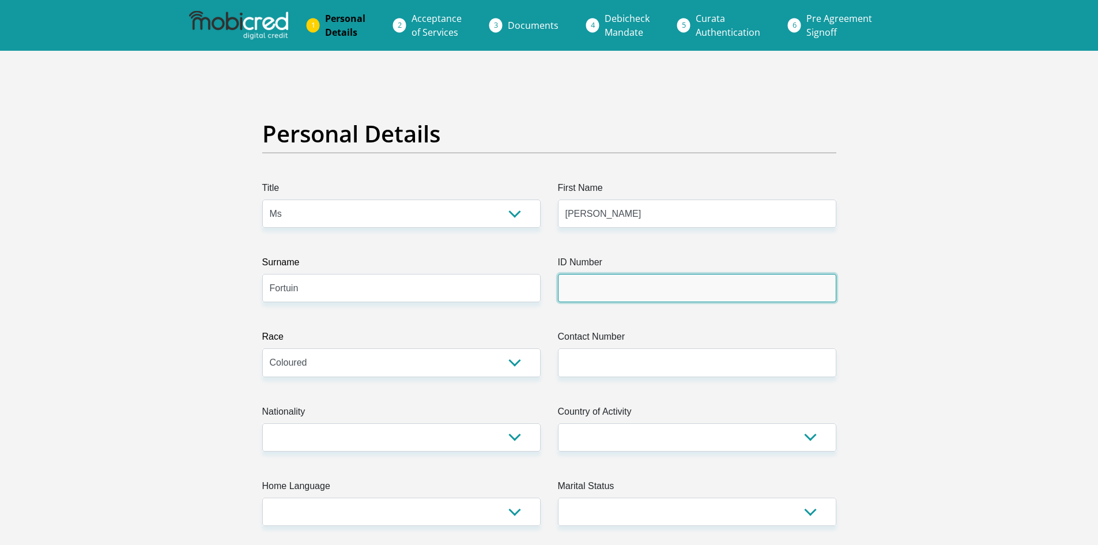
click at [622, 294] on input "ID Number" at bounding box center [697, 288] width 278 height 28
type input "9702060033083"
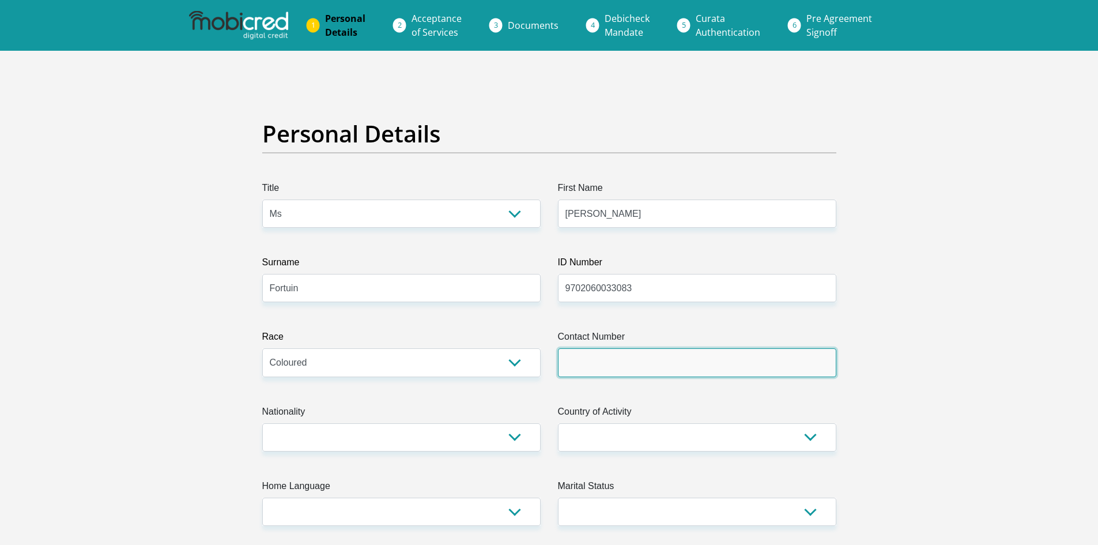
click at [629, 371] on input "Contact Number" at bounding box center [697, 362] width 278 height 28
type input "0725550198"
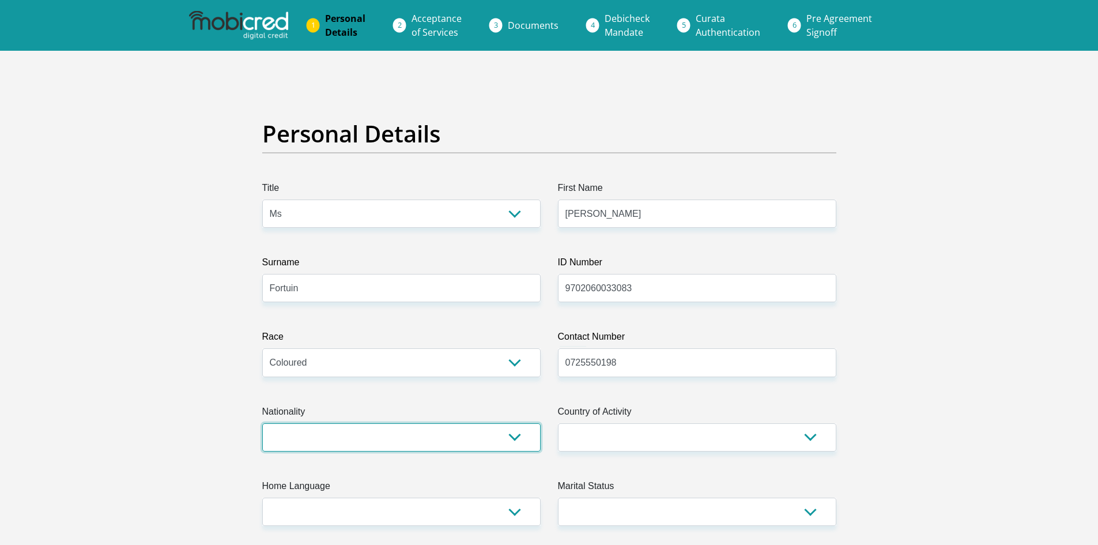
click at [510, 429] on select "South Africa Afghanistan Aland Islands Albania Algeria America Samoa American V…" at bounding box center [401, 437] width 278 height 28
select select "ZAF"
click at [262, 423] on select "South Africa Afghanistan Aland Islands Albania Algeria America Samoa American V…" at bounding box center [401, 437] width 278 height 28
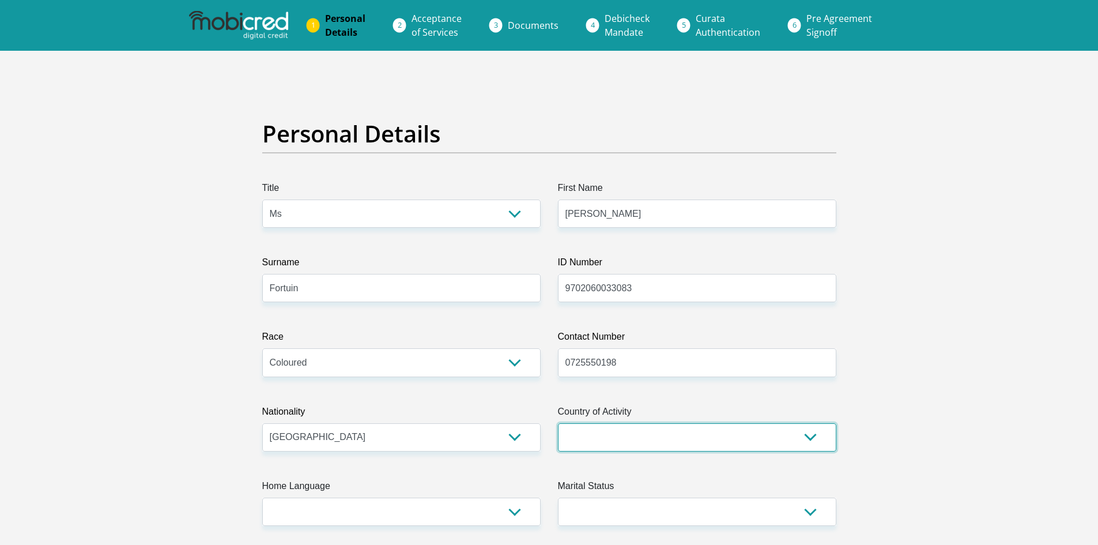
click at [575, 434] on select "South Africa Afghanistan Aland Islands Albania Algeria America Samoa American V…" at bounding box center [697, 437] width 278 height 28
select select "ZAF"
click at [558, 423] on select "South Africa Afghanistan Aland Islands Albania Algeria America Samoa American V…" at bounding box center [697, 437] width 278 height 28
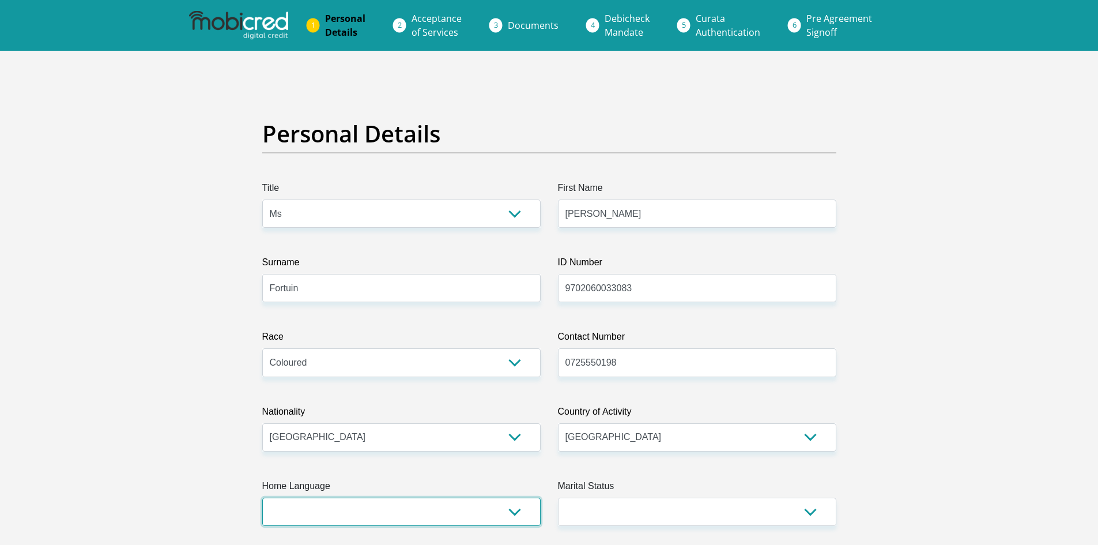
click at [410, 507] on select "Afrikaans English Sepedi South Ndebele Southern Sotho Swati Tsonga Tswana Venda…" at bounding box center [401, 511] width 278 height 28
click at [262, 497] on select "Afrikaans English Sepedi South Ndebele Southern Sotho Swati Tsonga Tswana Venda…" at bounding box center [401, 511] width 278 height 28
click at [408, 516] on select "Afrikaans English Sepedi South Ndebele Southern Sotho Swati Tsonga Tswana Venda…" at bounding box center [401, 511] width 278 height 28
select select "afr"
click at [262, 497] on select "Afrikaans English Sepedi South Ndebele Southern Sotho Swati Tsonga Tswana Venda…" at bounding box center [401, 511] width 278 height 28
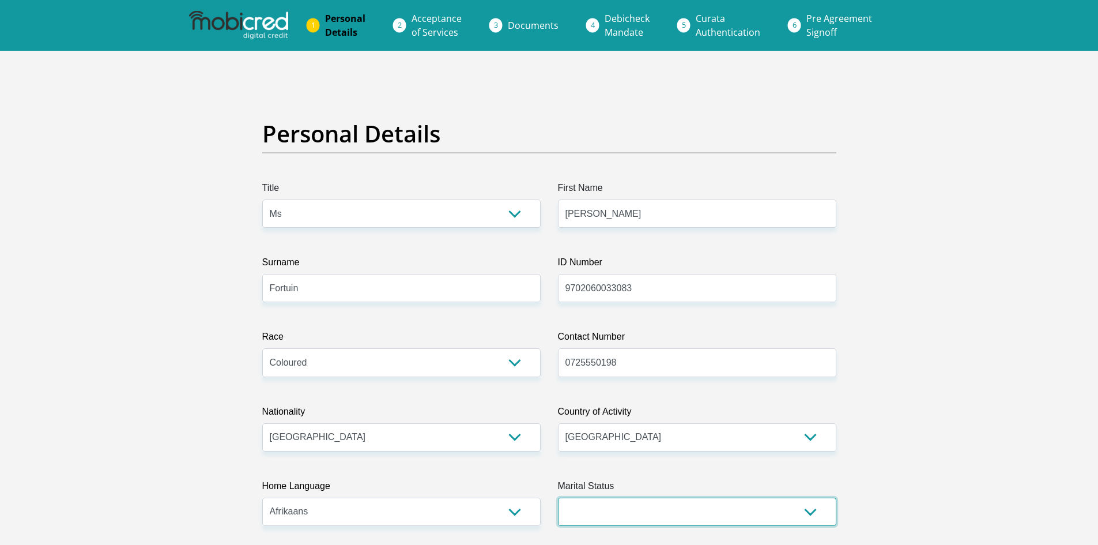
drag, startPoint x: 576, startPoint y: 524, endPoint x: 576, endPoint y: 516, distance: 7.5
click at [576, 524] on select "Married ANC Single Divorced Widowed Married COP or Customary Law" at bounding box center [697, 511] width 278 height 28
select select "2"
click at [558, 497] on select "Married ANC Single Divorced Widowed Married COP or Customary Law" at bounding box center [697, 511] width 278 height 28
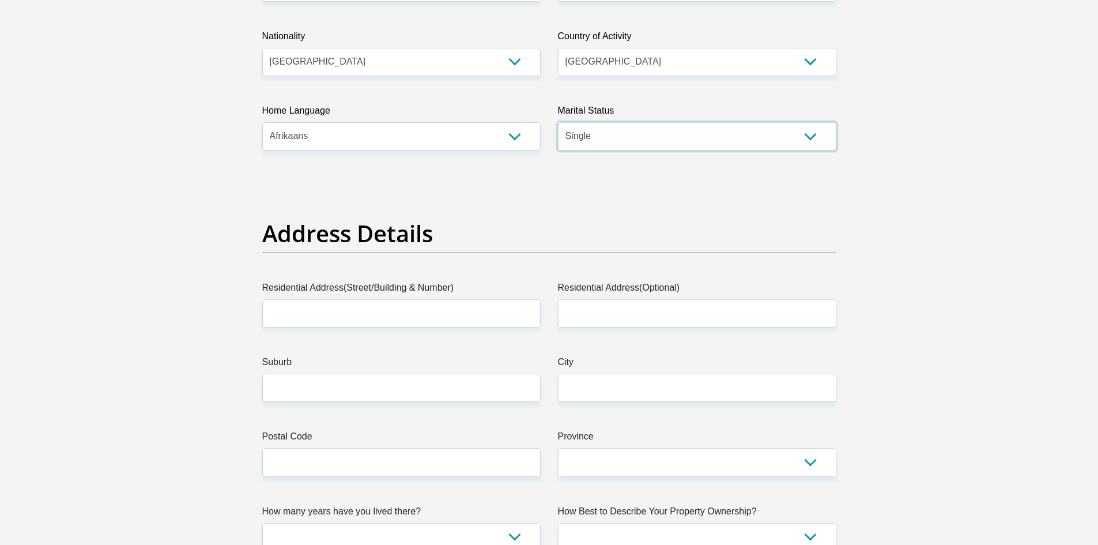
scroll to position [403, 0]
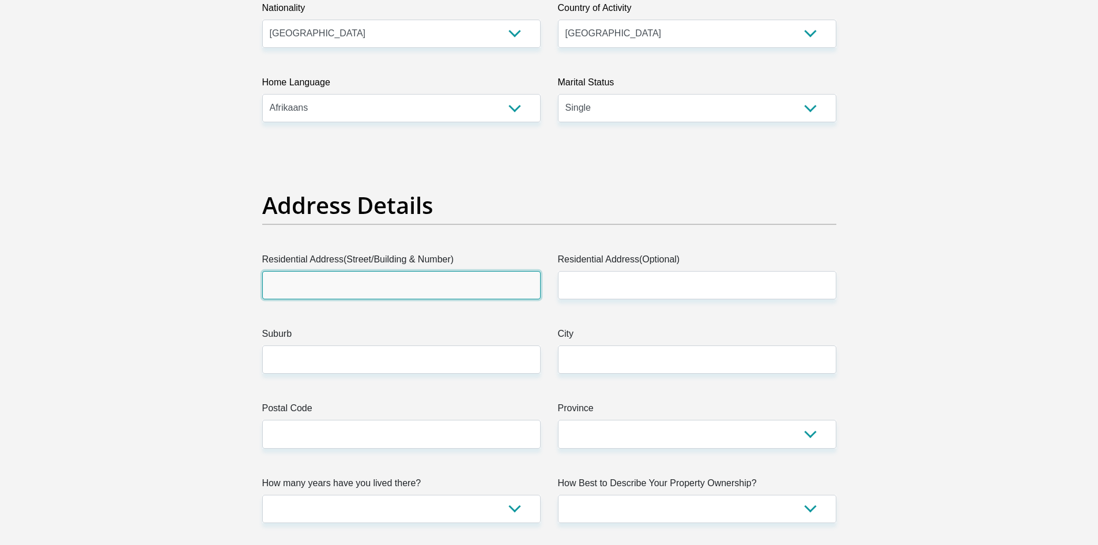
drag, startPoint x: 369, startPoint y: 292, endPoint x: 373, endPoint y: 286, distance: 7.0
click at [369, 292] on input "Residential Address(Street/Building & Number)" at bounding box center [401, 285] width 278 height 28
type input "118 Winkel Street 4th Avenue"
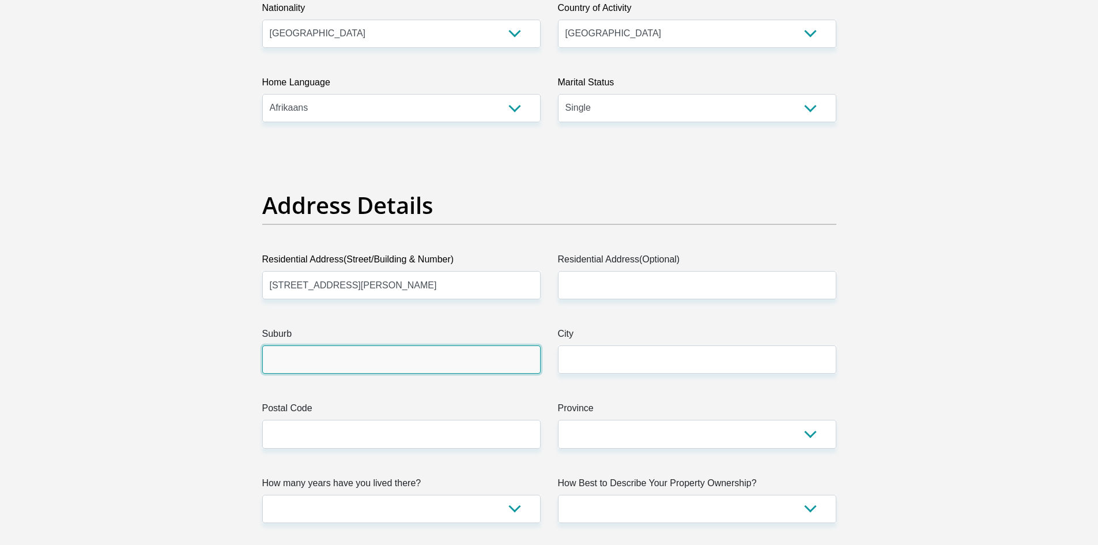
click at [340, 366] on input "Suburb" at bounding box center [401, 359] width 278 height 28
type input "Abbotsdale"
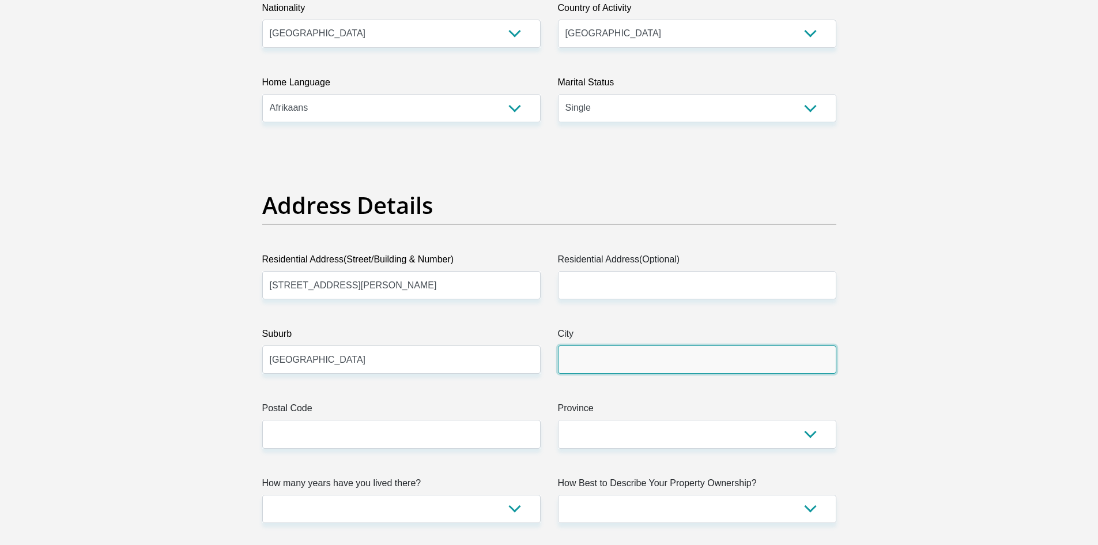
click at [610, 355] on input "City" at bounding box center [697, 359] width 278 height 28
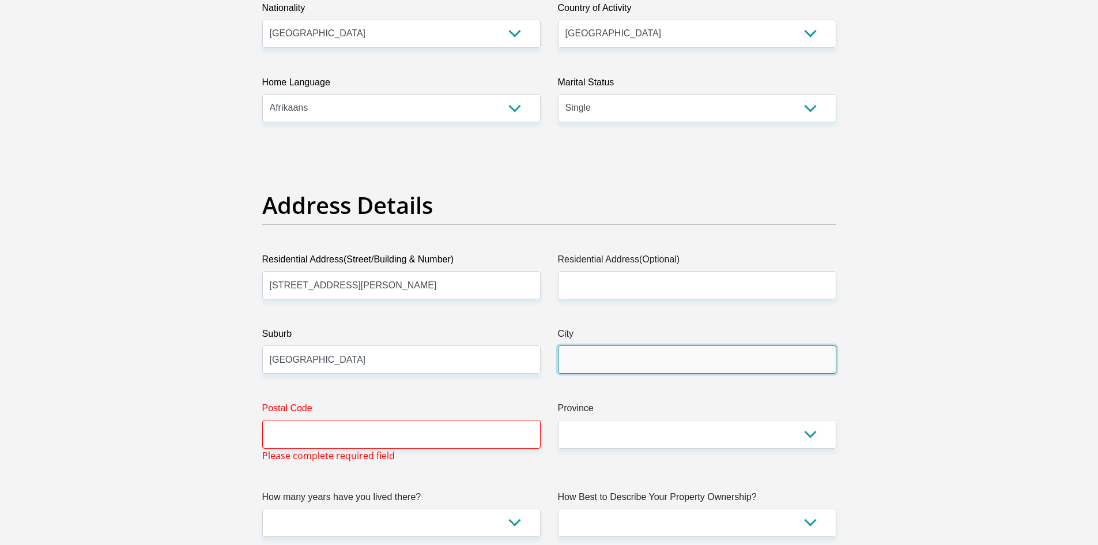
click at [628, 364] on input "City" at bounding box center [697, 359] width 278 height 28
type input "Malmesbury"
click at [422, 437] on input "Postal Code" at bounding box center [401, 434] width 278 height 28
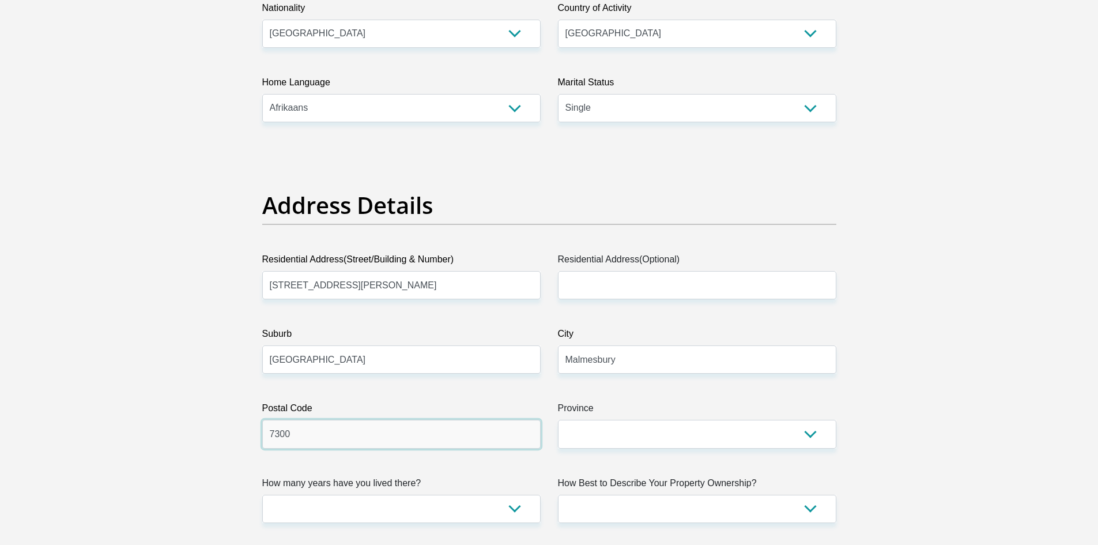
type input "7300"
click at [647, 422] on select "Eastern Cape Free State Gauteng KwaZulu-Natal Limpopo Mpumalanga Northern Cape …" at bounding box center [697, 434] width 278 height 28
select select "Western Cape"
click at [558, 420] on select "Eastern Cape Free State Gauteng KwaZulu-Natal Limpopo Mpumalanga Northern Cape …" at bounding box center [697, 434] width 278 height 28
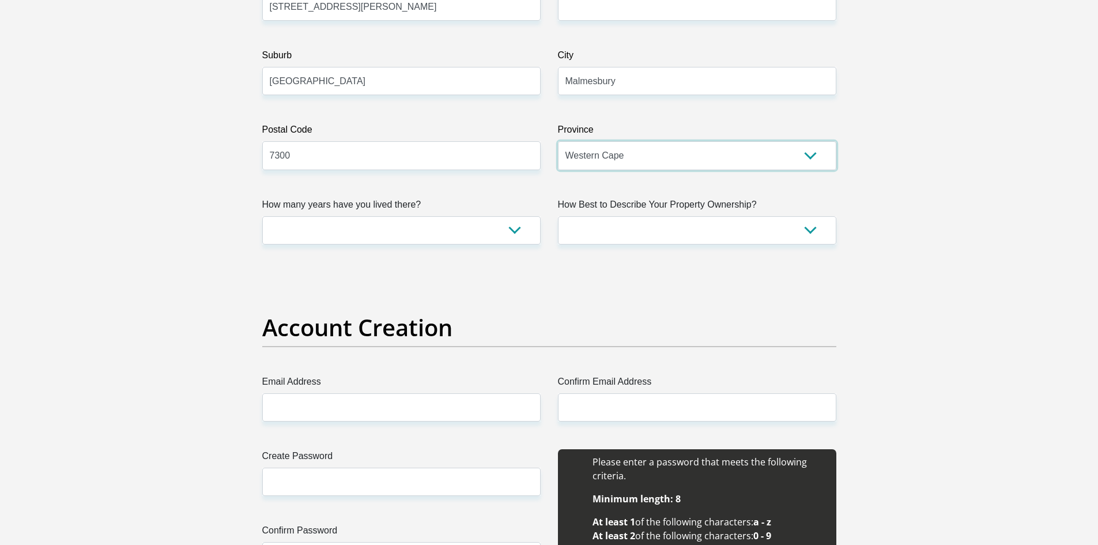
scroll to position [692, 0]
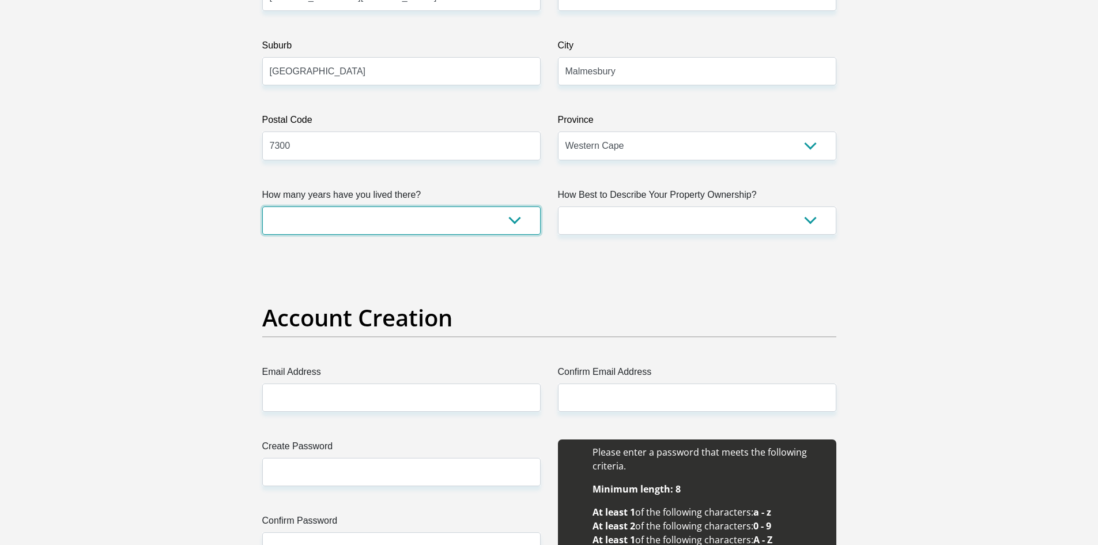
click at [506, 232] on select "less than 1 year 1-3 years 3-5 years 5+ years" at bounding box center [401, 220] width 278 height 28
click at [262, 206] on select "less than 1 year 1-3 years 3-5 years 5+ years" at bounding box center [401, 220] width 278 height 28
drag, startPoint x: 496, startPoint y: 233, endPoint x: 499, endPoint y: 224, distance: 9.3
click at [496, 233] on select "less than 1 year 1-3 years 3-5 years 5+ years" at bounding box center [401, 220] width 278 height 28
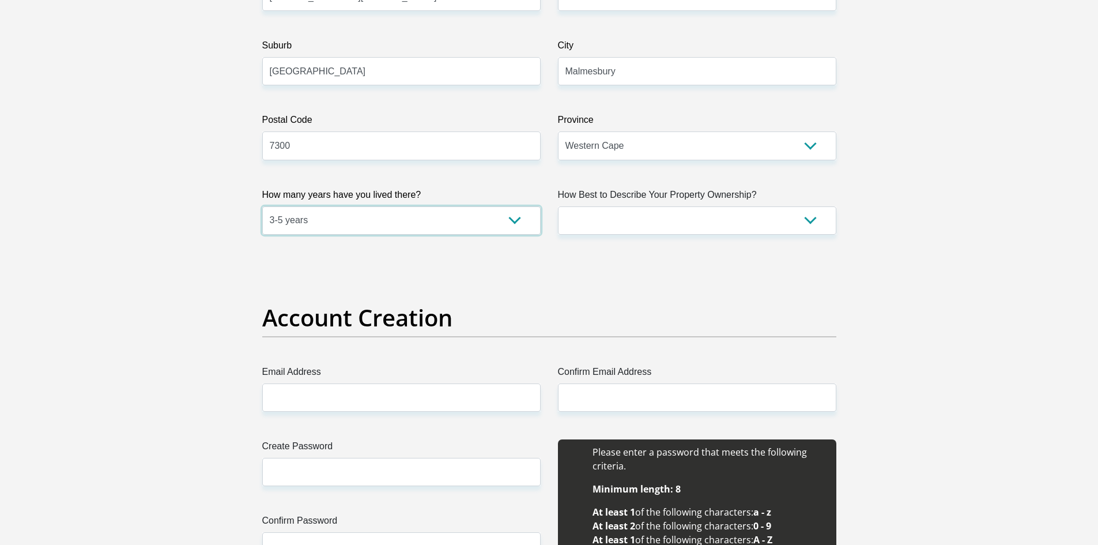
click at [507, 213] on select "less than 1 year 1-3 years 3-5 years 5+ years" at bounding box center [401, 220] width 278 height 28
click at [503, 214] on select "less than 1 year 1-3 years 3-5 years 5+ years" at bounding box center [401, 220] width 278 height 28
select select "5"
click at [262, 206] on select "less than 1 year 1-3 years 3-5 years 5+ years" at bounding box center [401, 220] width 278 height 28
click at [595, 218] on select "Owned Rented Family Owned Company Dwelling" at bounding box center [697, 220] width 278 height 28
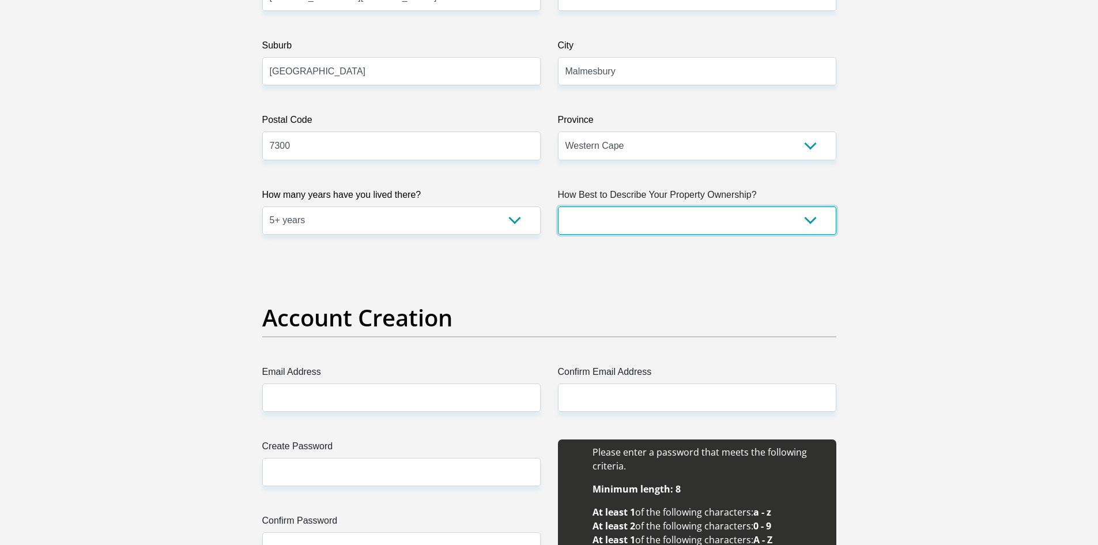
select select "parents"
click at [558, 206] on select "Owned Rented Family Owned Company Dwelling" at bounding box center [697, 220] width 278 height 28
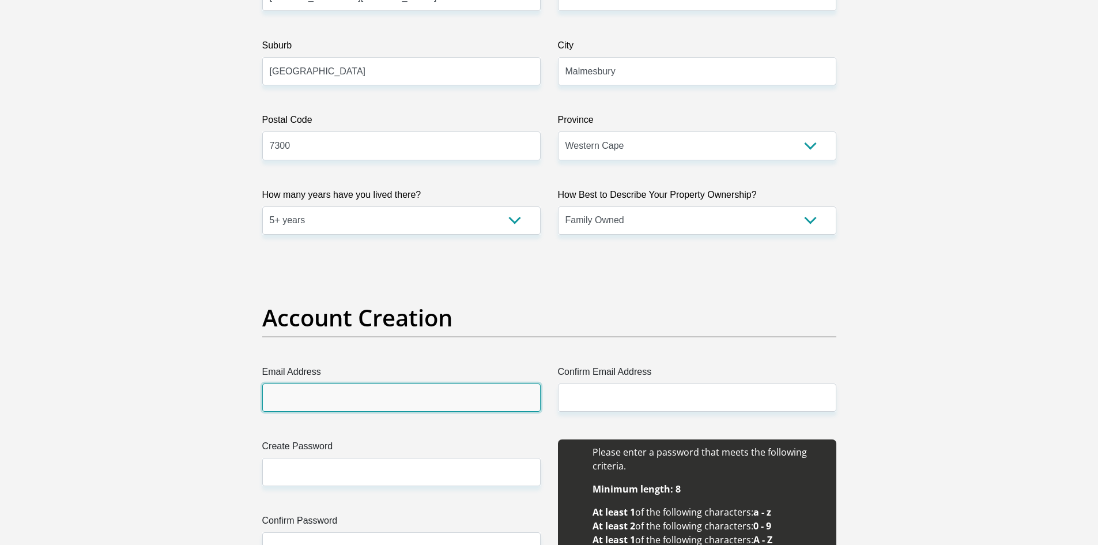
click at [516, 384] on input "Email Address" at bounding box center [401, 397] width 278 height 28
type input "NicoleFortuin22@gmail.com"
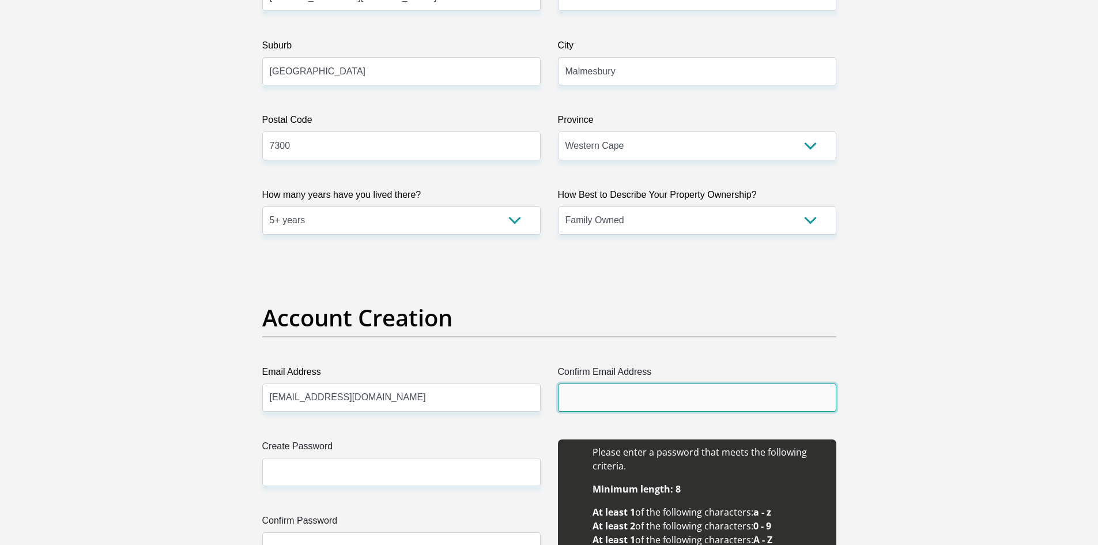
click at [606, 398] on input "Confirm Email Address" at bounding box center [697, 397] width 278 height 28
type input "NicoleFortuin22@gmail.com"
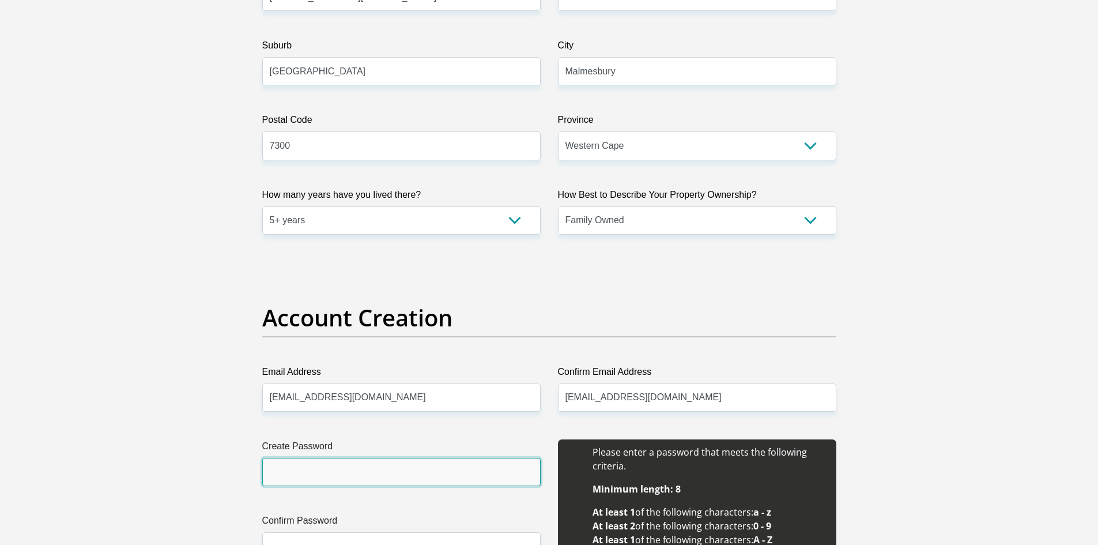
click at [414, 466] on input "Create Password" at bounding box center [401, 472] width 278 height 28
type input "Powerbox12*"
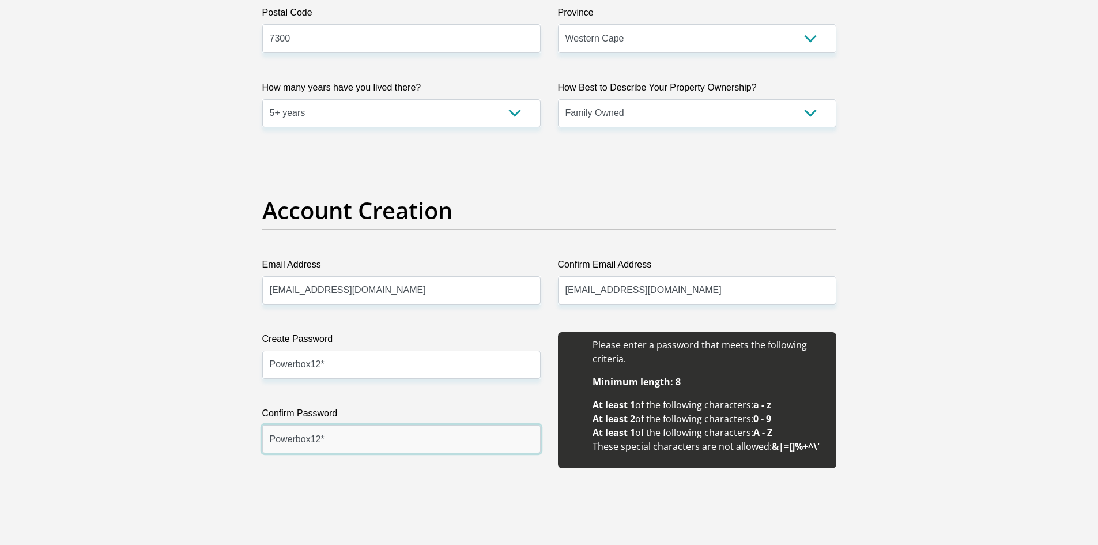
scroll to position [1053, 0]
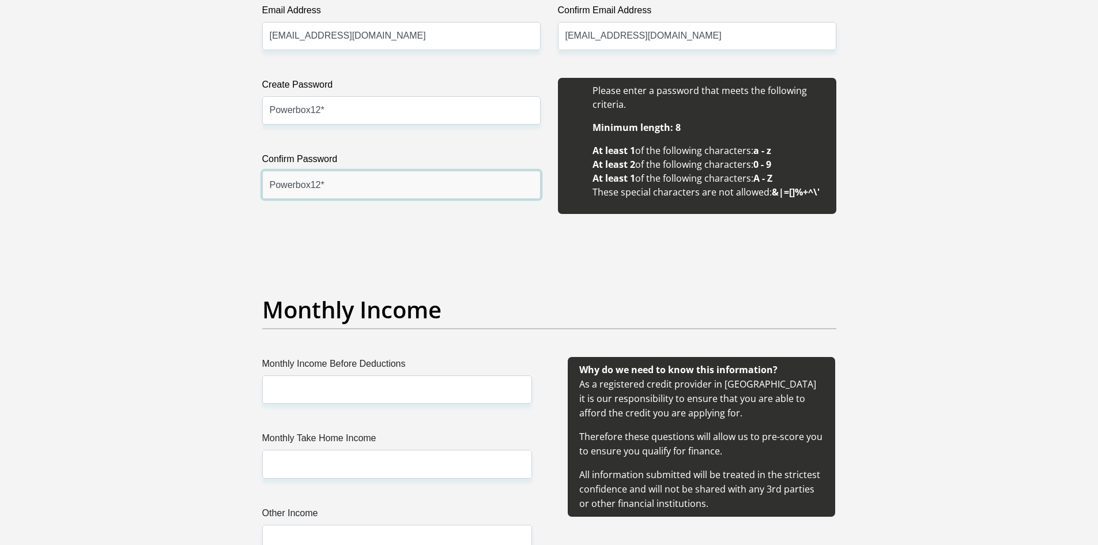
type input "Powerbox12*"
click at [345, 373] on label "Monthly Income Before Deductions" at bounding box center [397, 366] width 270 height 18
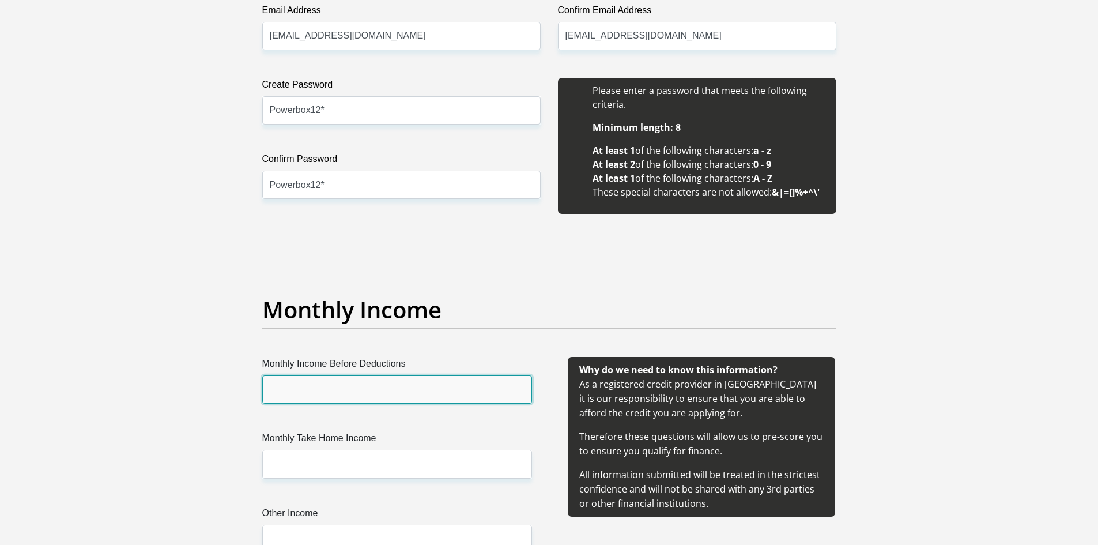
click at [345, 375] on input "Monthly Income Before Deductions" at bounding box center [397, 389] width 270 height 28
click at [344, 382] on input "Monthly Income Before Deductions" at bounding box center [397, 389] width 270 height 28
type input "8700"
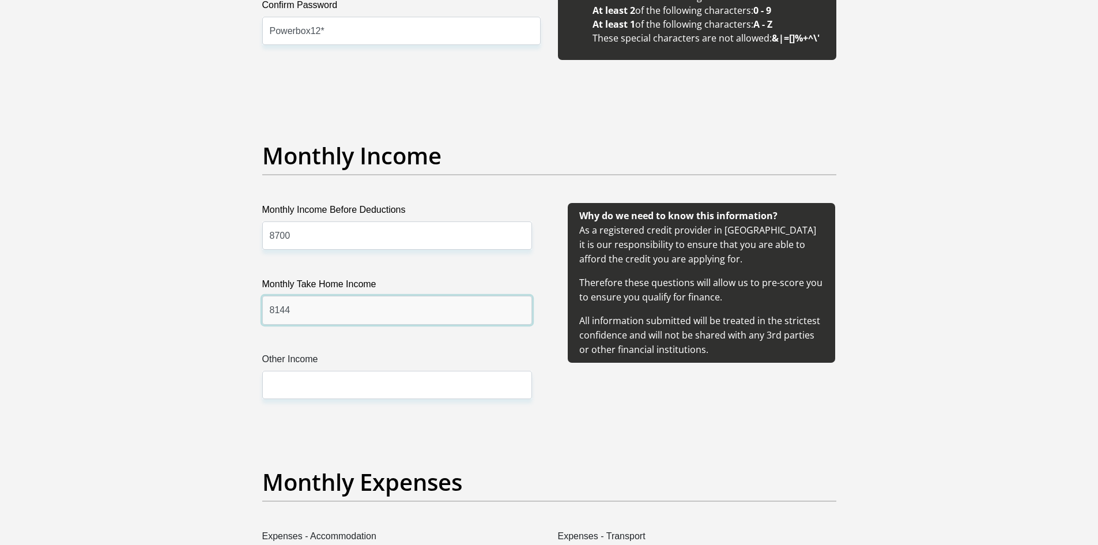
scroll to position [1226, 0]
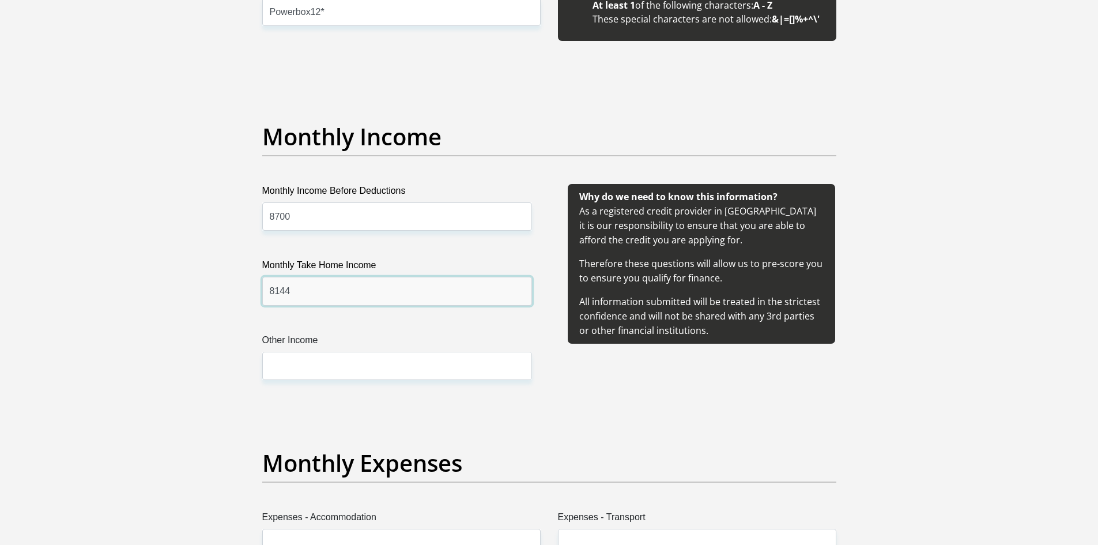
type input "8144"
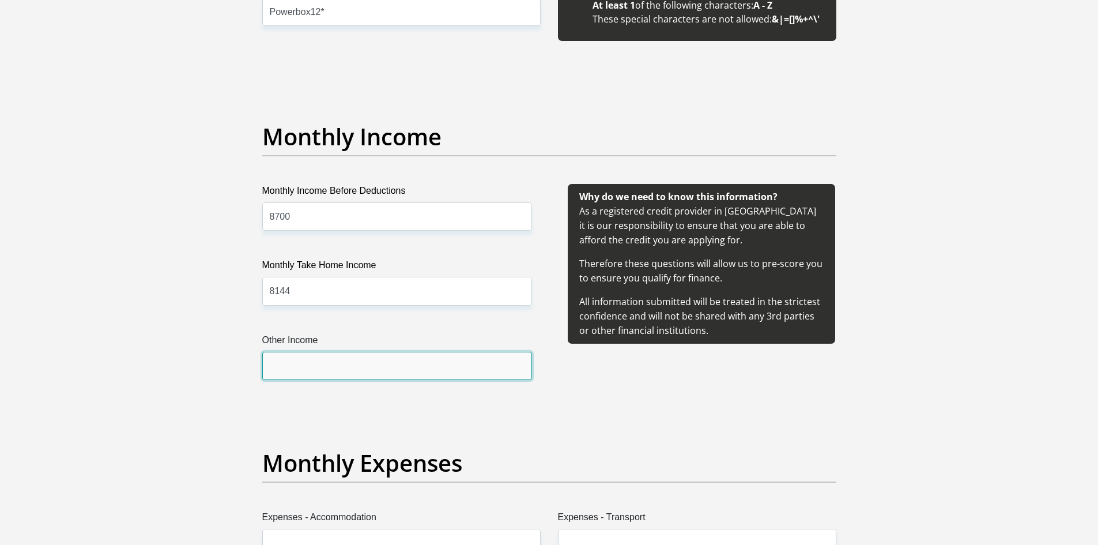
click at [337, 367] on input "Other Income" at bounding box center [397, 366] width 270 height 28
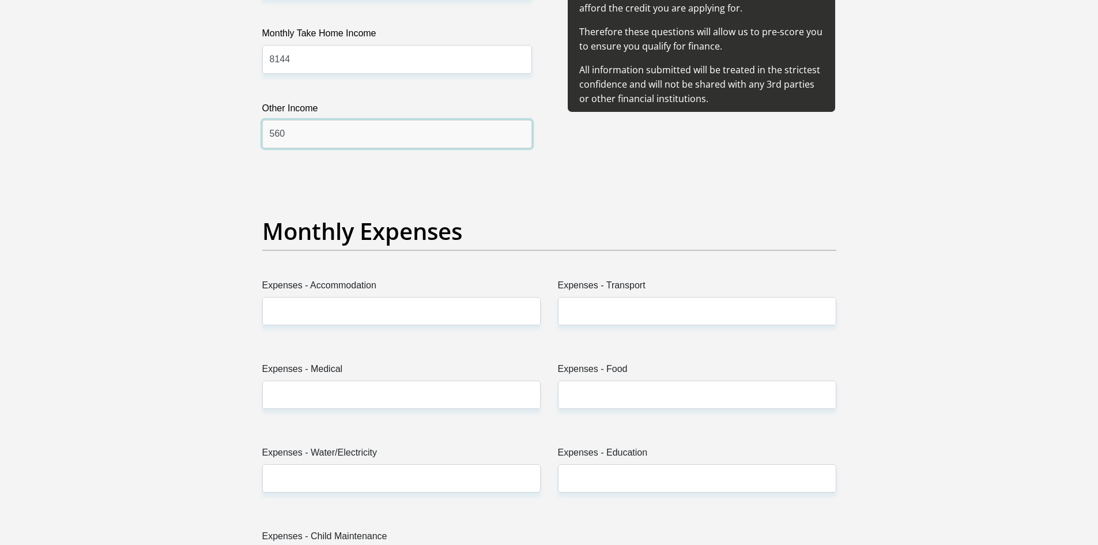
scroll to position [1514, 0]
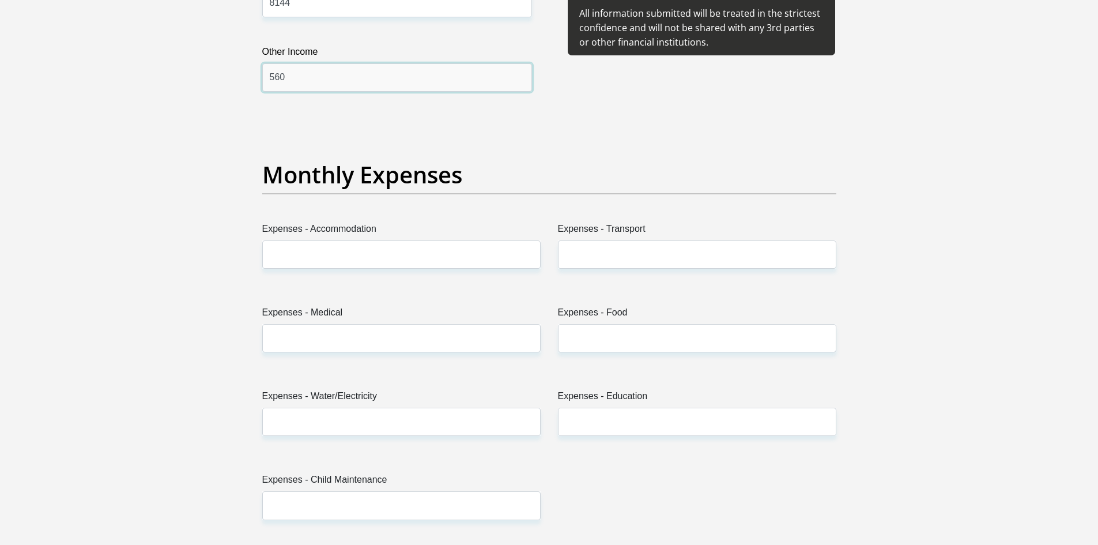
type input "560"
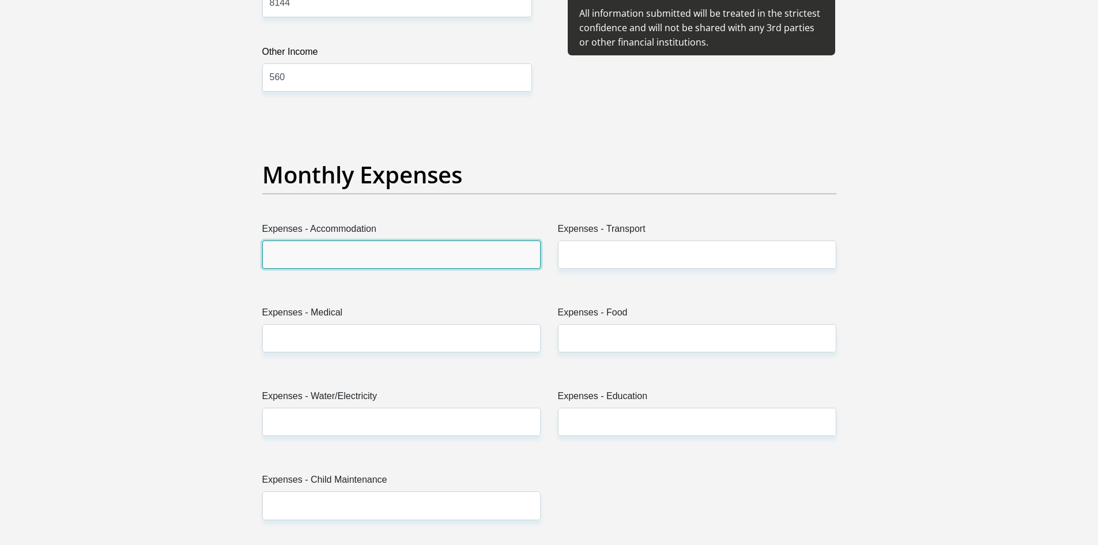
click at [359, 252] on input "Expenses - Accommodation" at bounding box center [401, 254] width 278 height 28
type input "0"
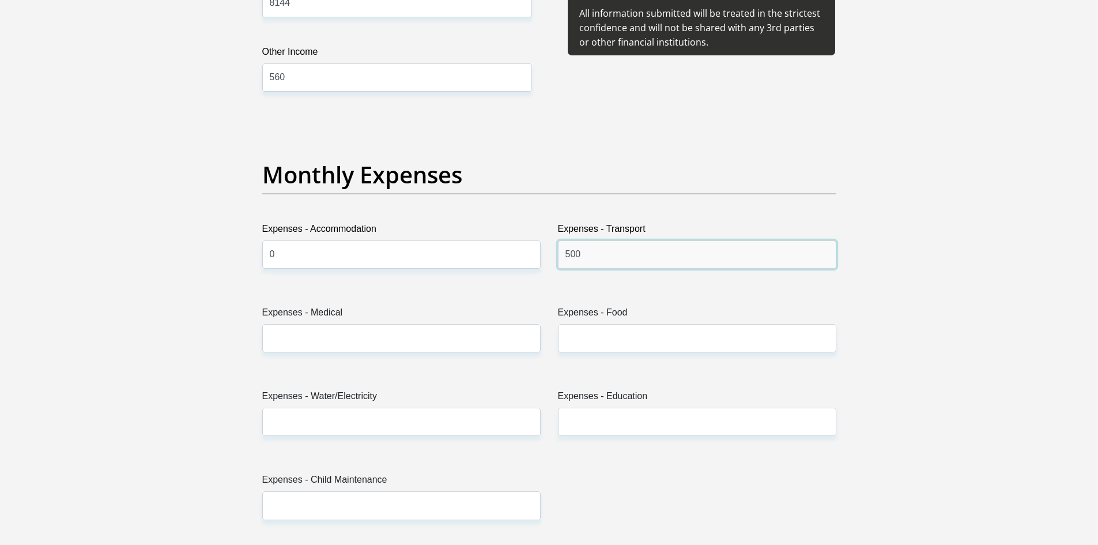
type input "500"
type input "0"
type input "1500"
type input "200"
type input "500"
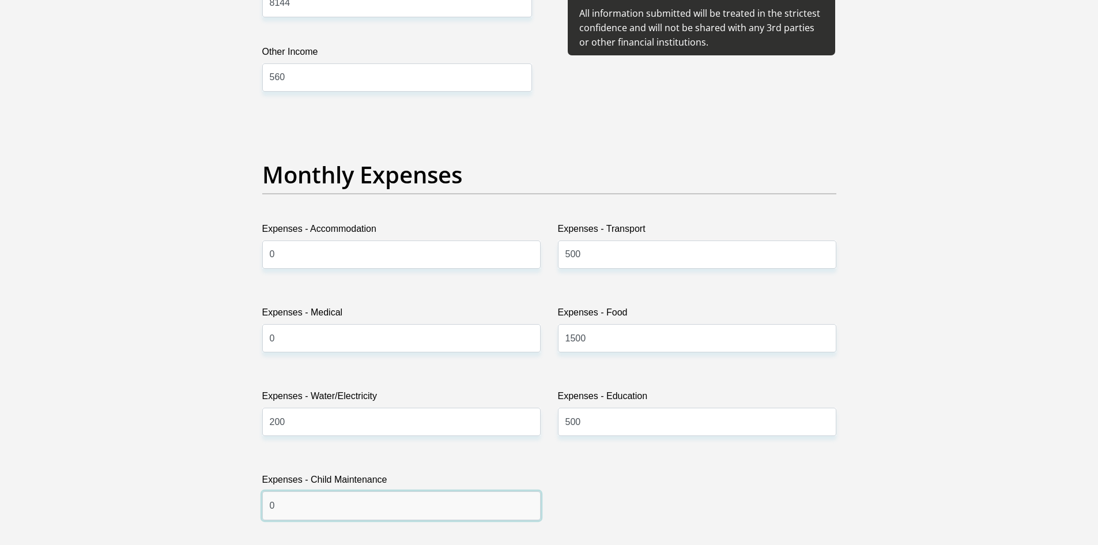
type input "0"
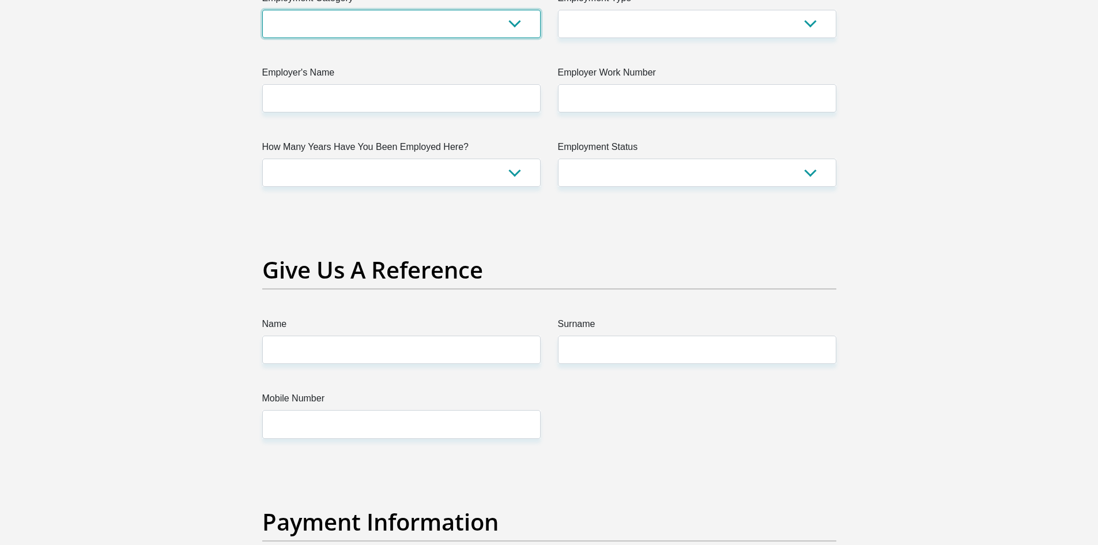
scroll to position [2155, 0]
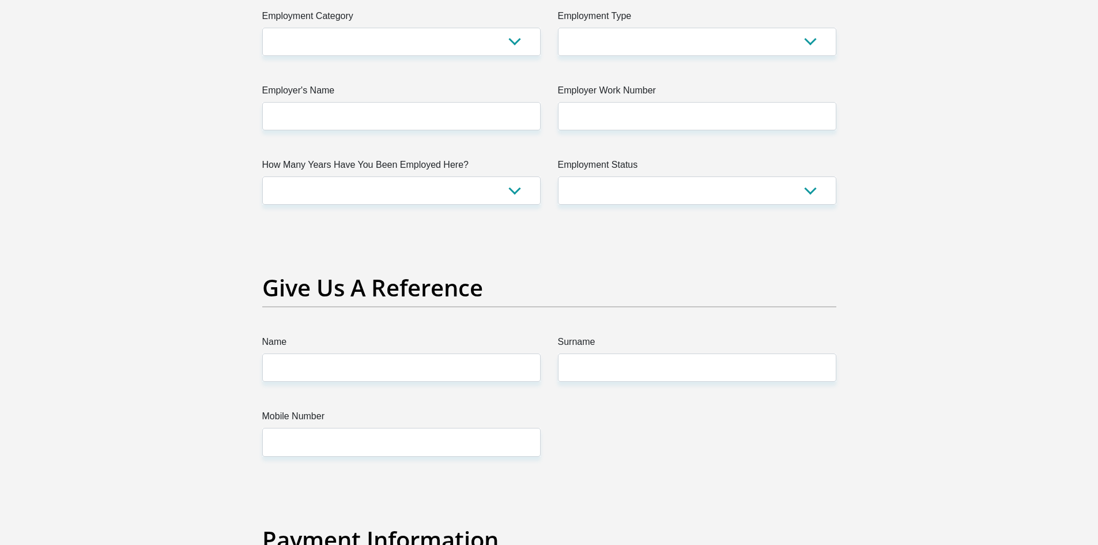
drag, startPoint x: 335, startPoint y: 209, endPoint x: 337, endPoint y: 198, distance: 11.1
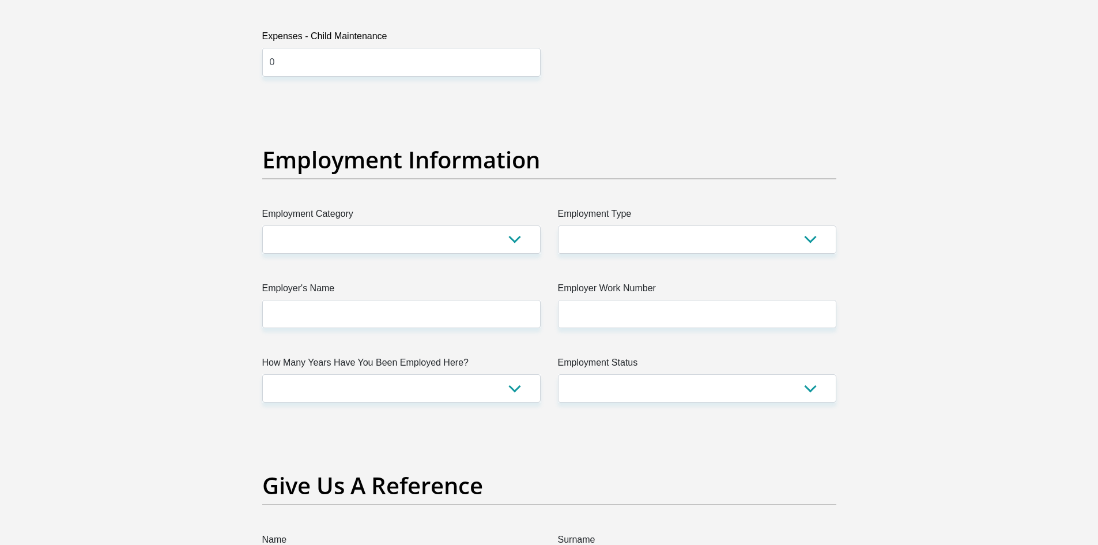
scroll to position [1982, 0]
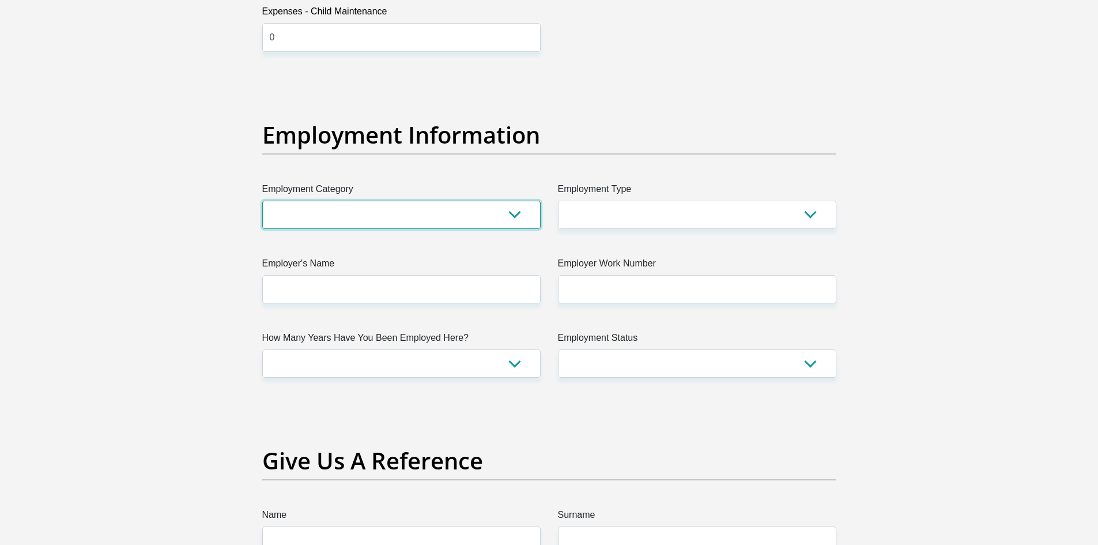
click at [393, 213] on select "AGRICULTURE ALCOHOL & TOBACCO CONSTRUCTION MATERIALS METALLURGY EQUIPMENT FOR R…" at bounding box center [401, 215] width 278 height 28
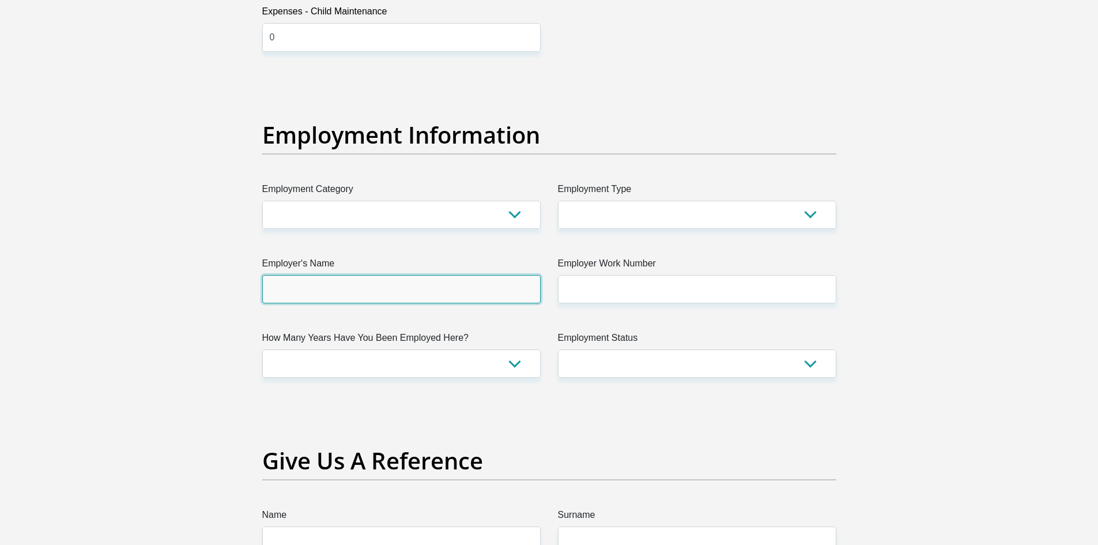
click at [402, 276] on input "Employer's Name" at bounding box center [401, 289] width 278 height 28
type input "LibraryBusinessCorners"
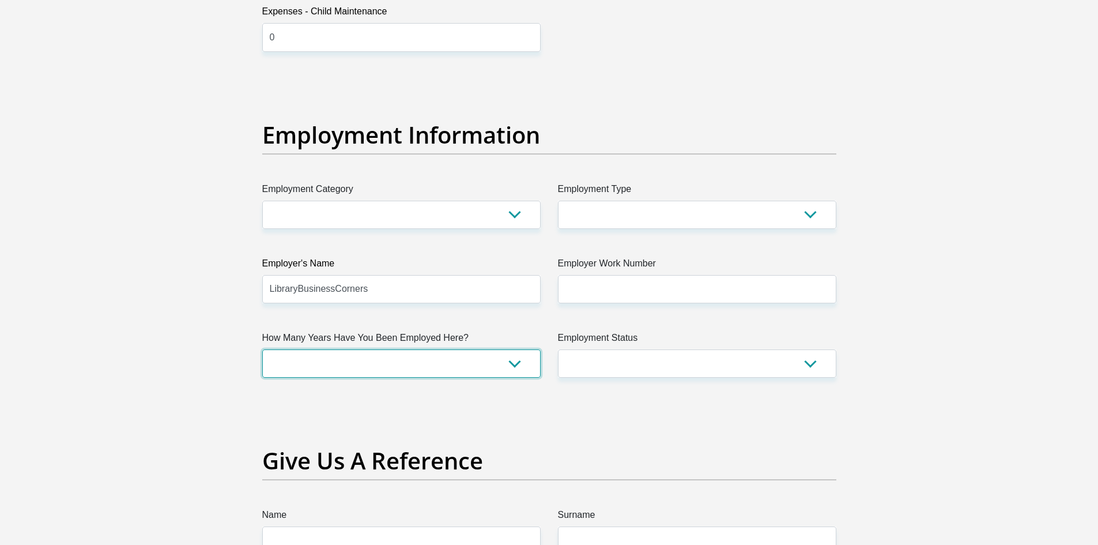
click at [374, 360] on select "less than 1 year 1-3 years 3-5 years 5+ years" at bounding box center [401, 363] width 278 height 28
select select "60"
click at [262, 349] on select "less than 1 year 1-3 years 3-5 years 5+ years" at bounding box center [401, 363] width 278 height 28
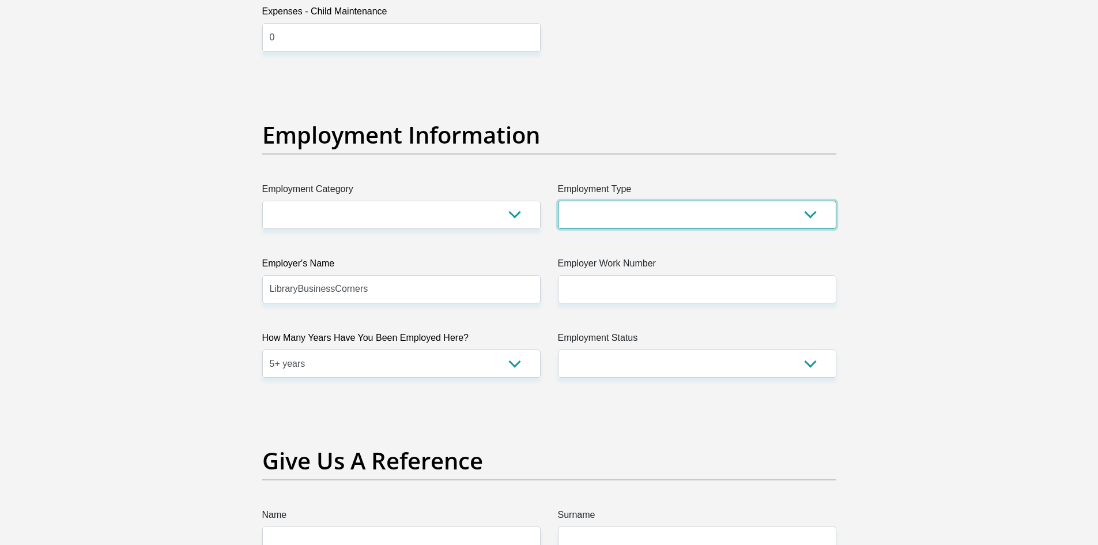
click at [633, 217] on select "College/Lecturer Craft Seller Creative Driver Executive Farmer Forces - Non Com…" at bounding box center [697, 215] width 278 height 28
click at [414, 374] on select "less than 1 year 1-3 years 3-5 years 5+ years" at bounding box center [401, 363] width 278 height 28
click at [447, 366] on select "less than 1 year 1-3 years 3-5 years 5+ years" at bounding box center [401, 363] width 278 height 28
click at [448, 365] on select "less than 1 year 1-3 years 3-5 years 5+ years" at bounding box center [401, 363] width 278 height 28
click at [667, 225] on select "College/Lecturer Craft Seller Creative Driver Executive Farmer Forces - Non Com…" at bounding box center [697, 215] width 278 height 28
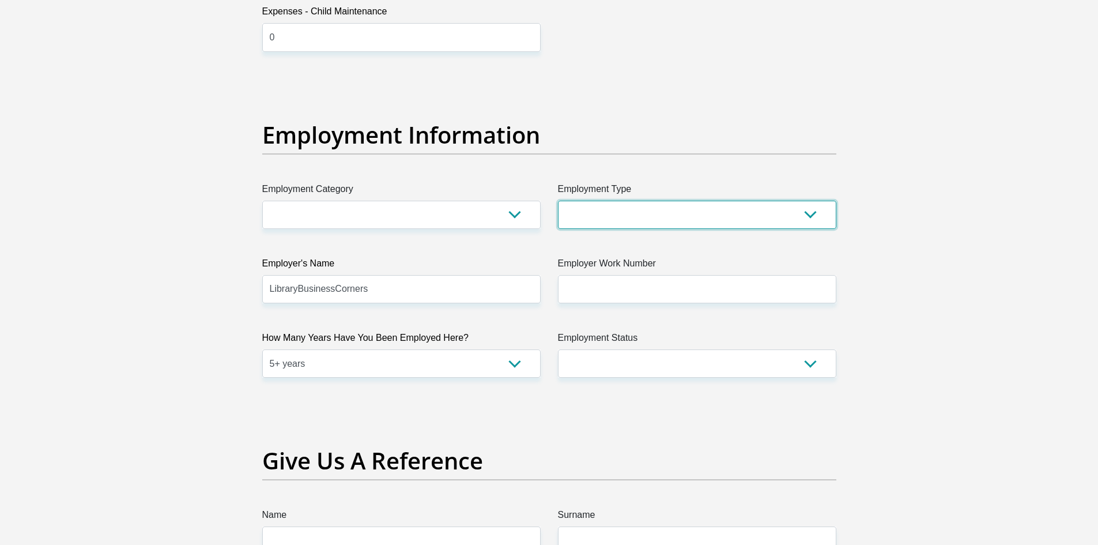
select select "Manager"
click at [558, 201] on select "College/Lecturer Craft Seller Creative Driver Executive Farmer Forces - Non Com…" at bounding box center [697, 215] width 278 height 28
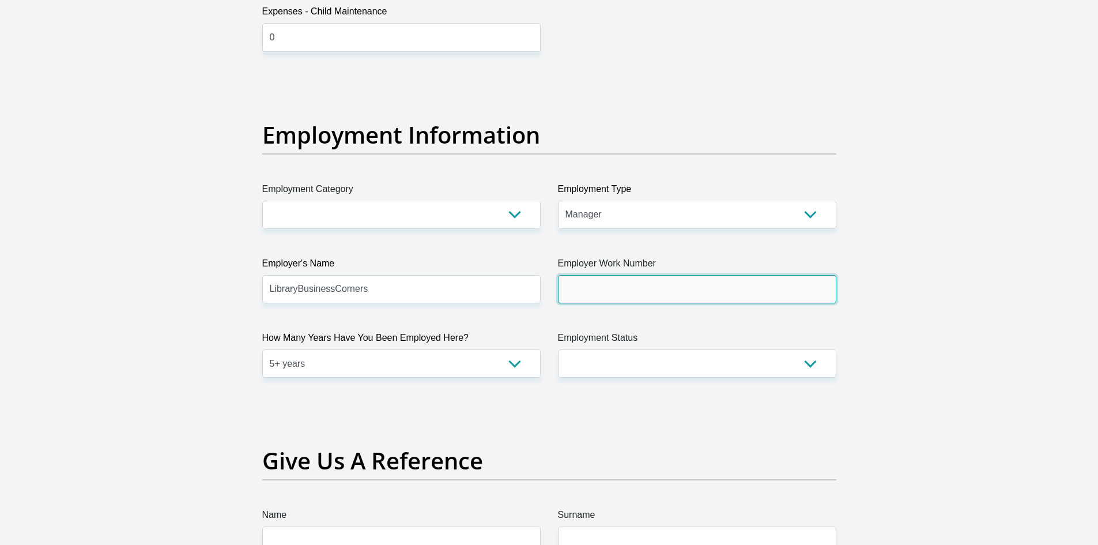
click at [631, 289] on input "Employer Work Number" at bounding box center [697, 289] width 278 height 28
type input "0214210076"
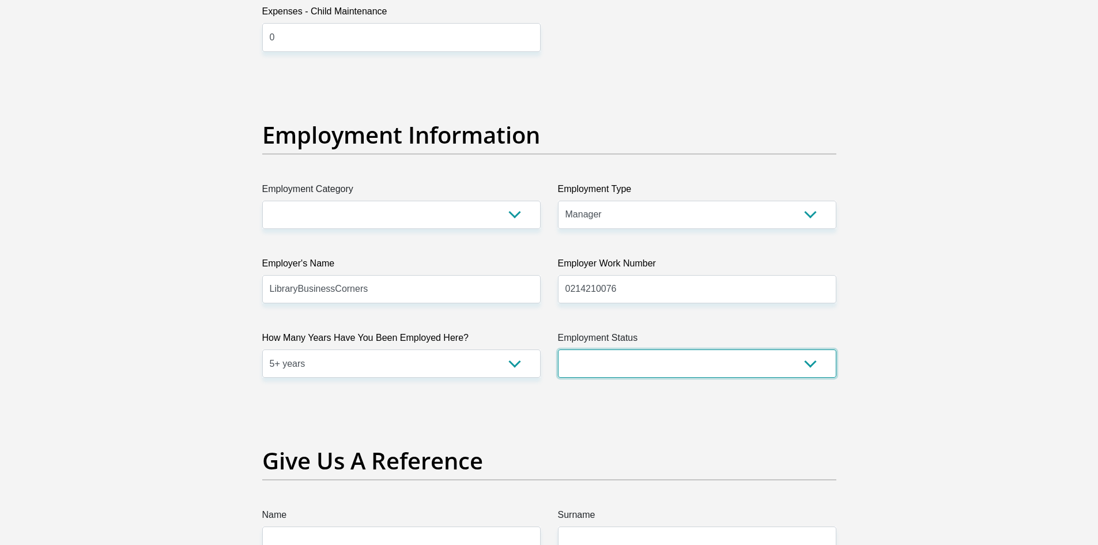
click at [620, 356] on select "Permanent/Full-time Part-time/Casual Contract Worker Self-Employed Housewife Re…" at bounding box center [697, 363] width 278 height 28
select select "3"
click at [558, 349] on select "Permanent/Full-time Part-time/Casual Contract Worker Self-Employed Housewife Re…" at bounding box center [697, 363] width 278 height 28
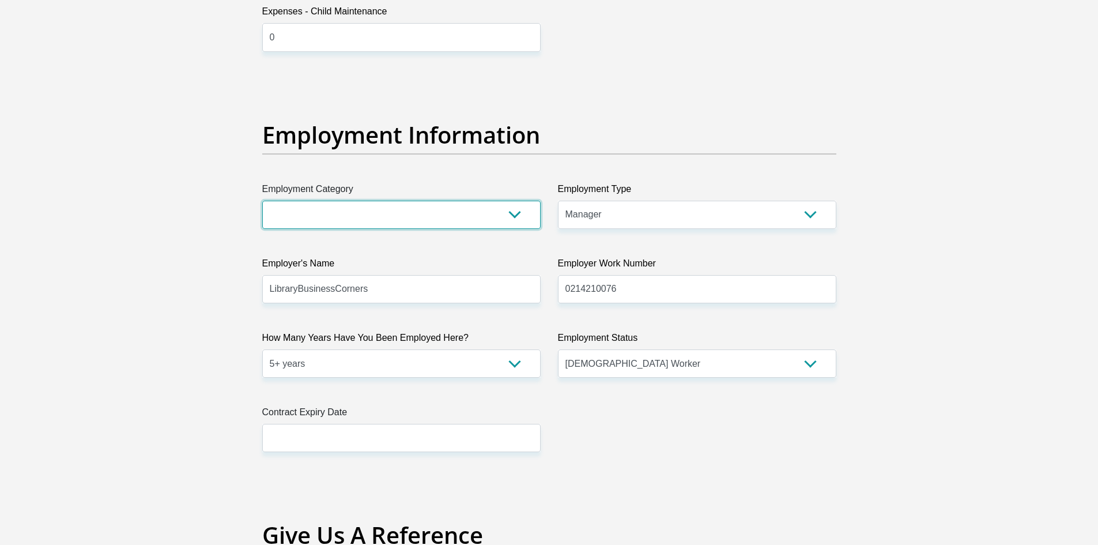
click at [392, 207] on select "AGRICULTURE ALCOHOL & TOBACCO CONSTRUCTION MATERIALS METALLURGY EQUIPMENT FOR R…" at bounding box center [401, 215] width 278 height 28
click at [244, 361] on div "Personal Details Title Mr Ms Mrs Dr Other First Name Nicole Surname Fortuin ID …" at bounding box center [549, 115] width 657 height 4010
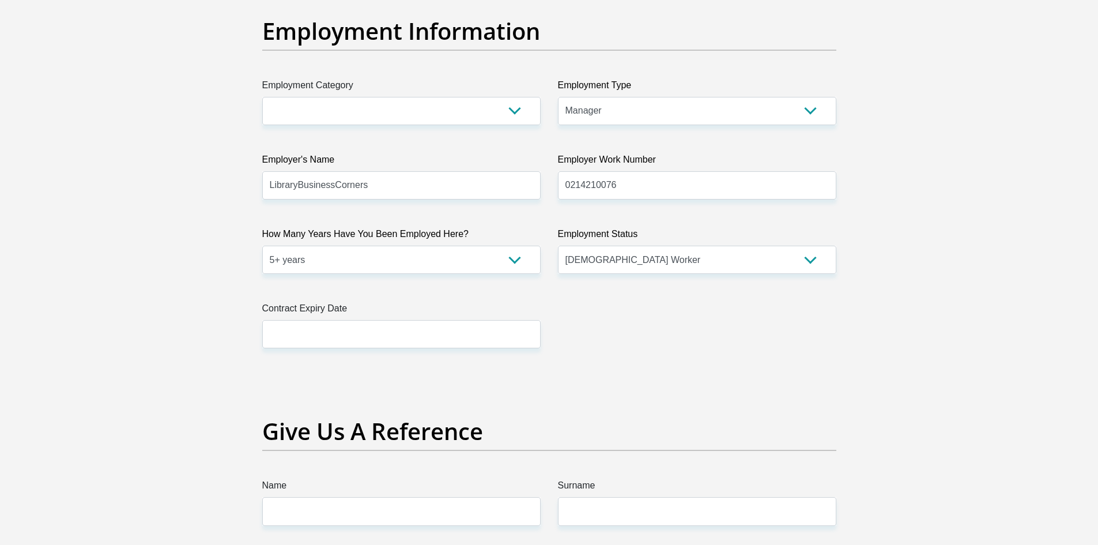
scroll to position [2098, 0]
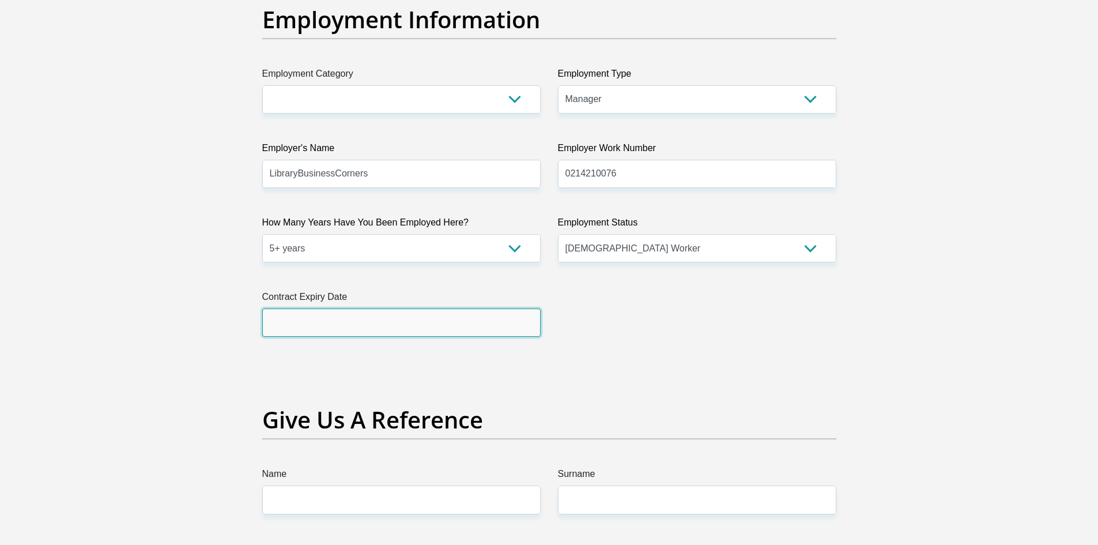
click at [343, 331] on input "text" at bounding box center [401, 322] width 278 height 28
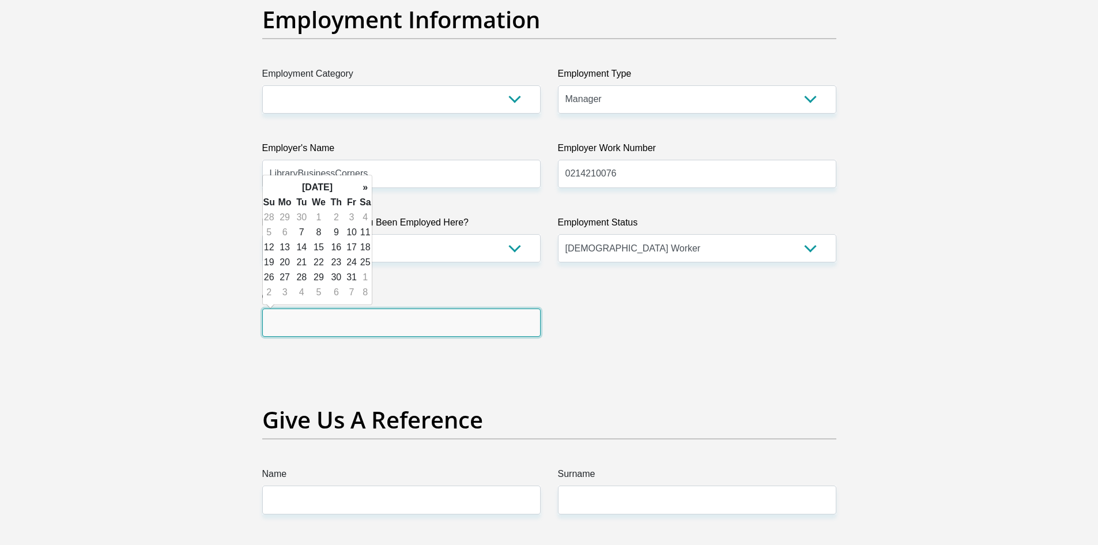
click at [418, 325] on input "text" at bounding box center [401, 322] width 278 height 28
type input "2026/03/31"
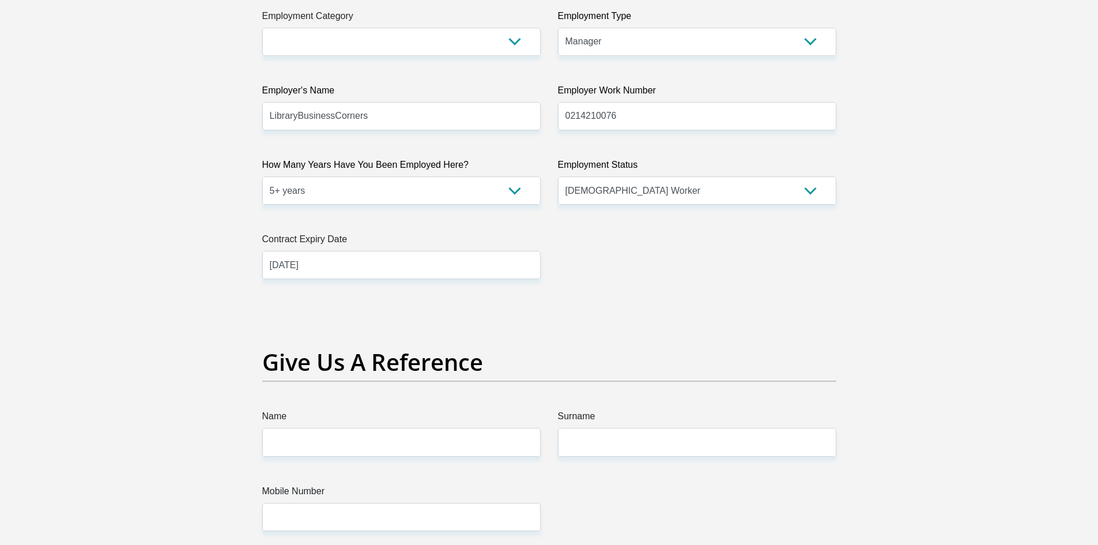
click at [366, 358] on h2 "Give Us A Reference" at bounding box center [549, 362] width 574 height 28
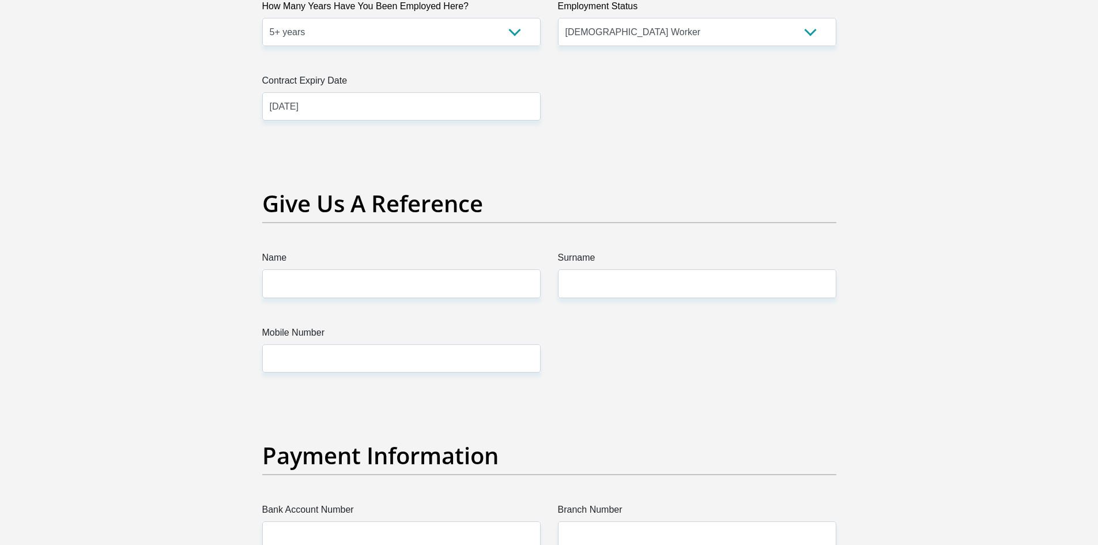
scroll to position [2328, 0]
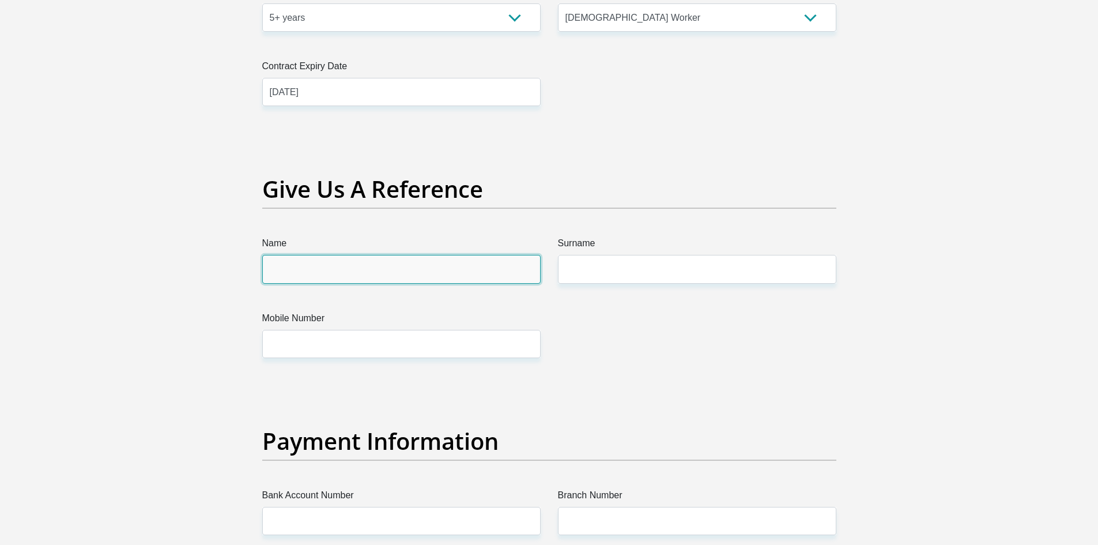
click at [327, 269] on input "Name" at bounding box center [401, 269] width 278 height 28
type input "Maroshaun"
drag, startPoint x: 330, startPoint y: 264, endPoint x: 197, endPoint y: 264, distance: 133.7
type input "Mynhardt"
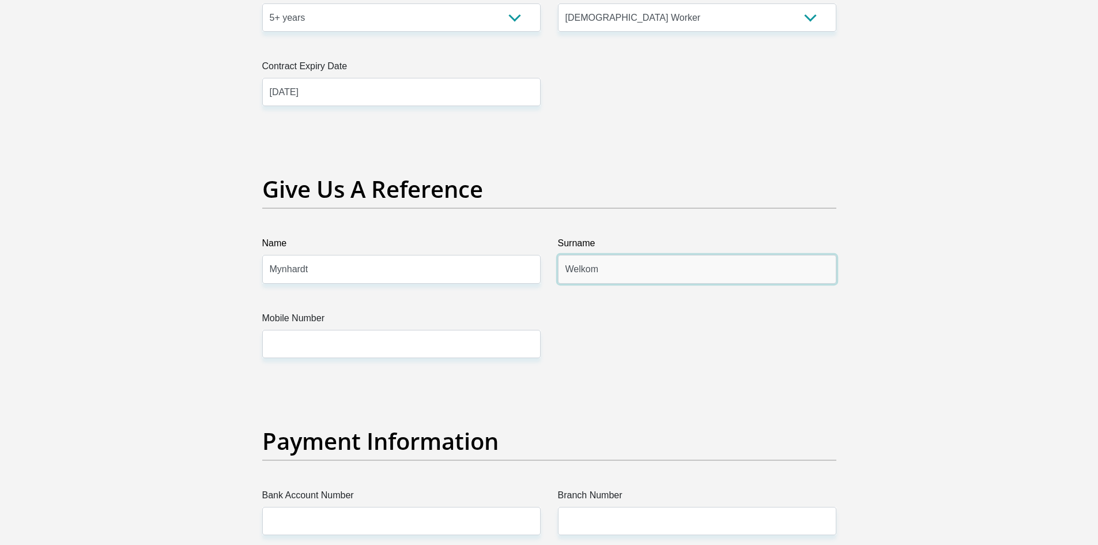
type input "Welkom"
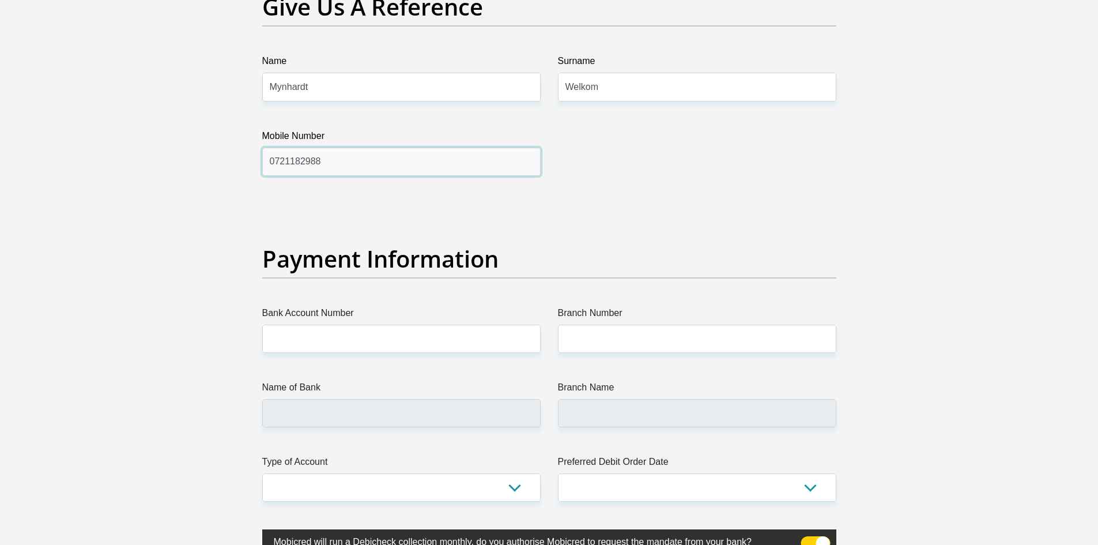
scroll to position [2559, 0]
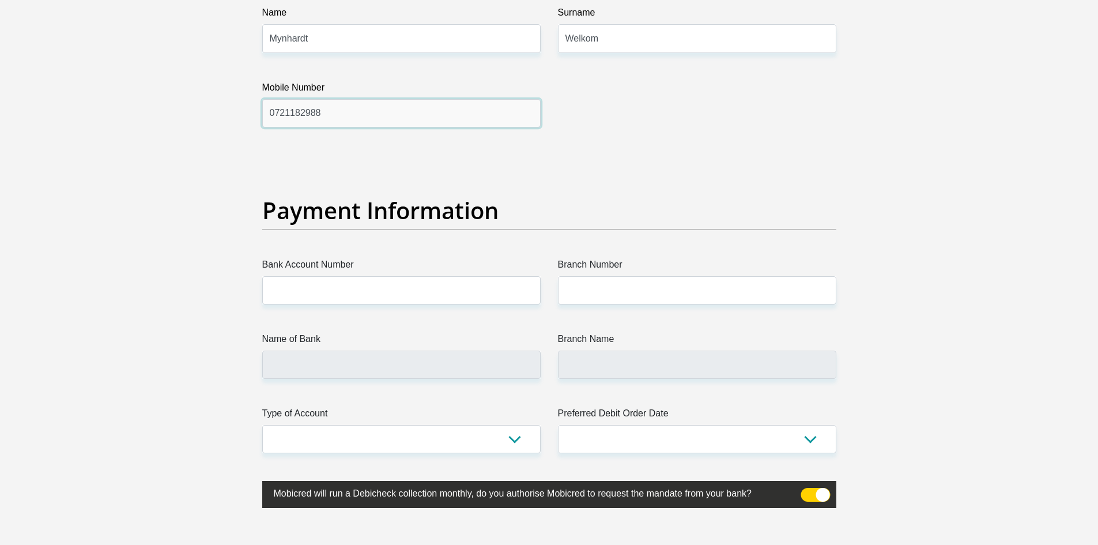
type input "0721182988"
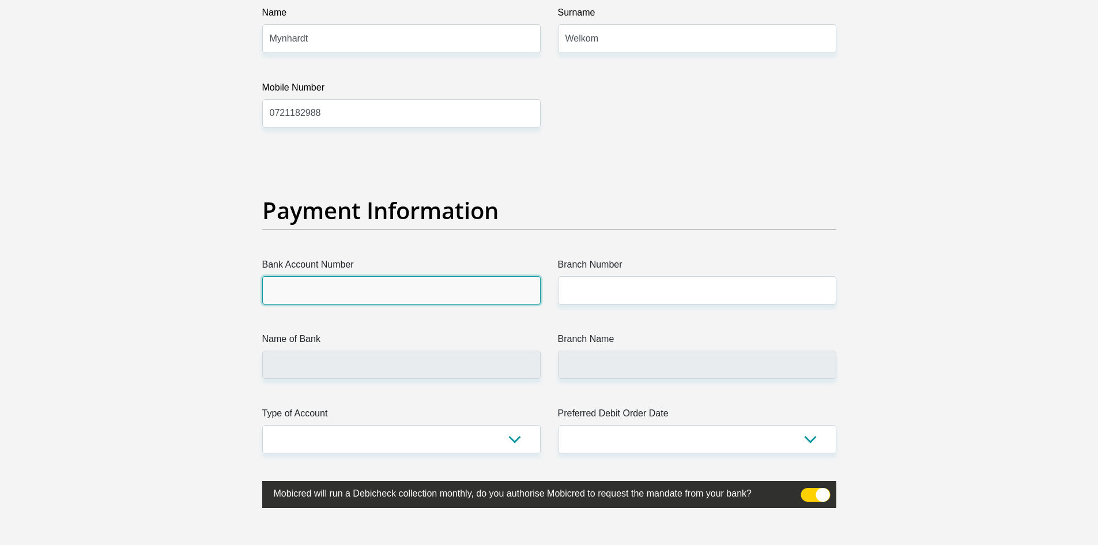
click at [345, 291] on input "Bank Account Number" at bounding box center [401, 290] width 278 height 28
type input "10162029193"
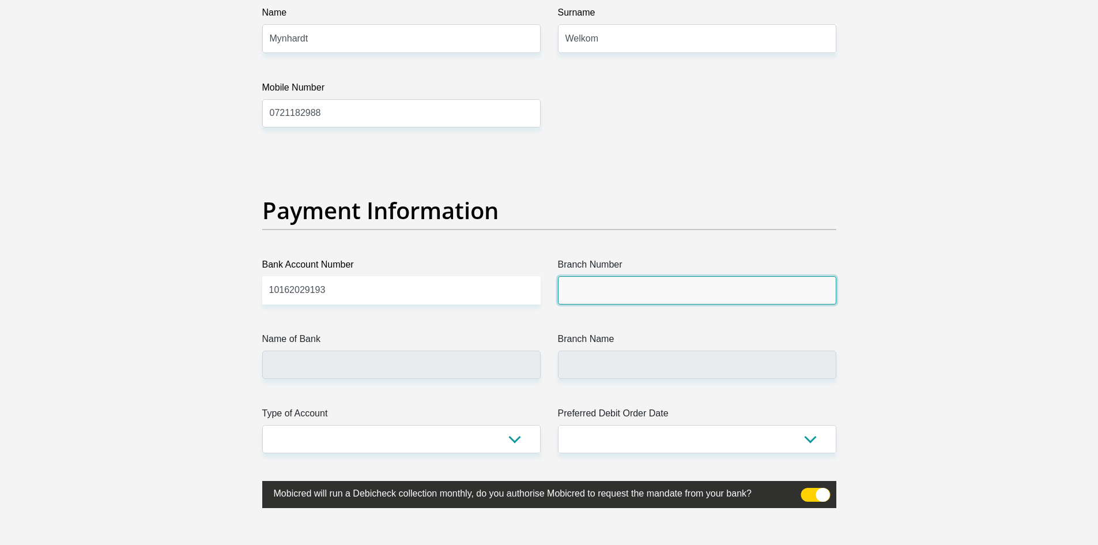
click at [655, 291] on input "Branch Number" at bounding box center [697, 290] width 278 height 28
type input "051001"
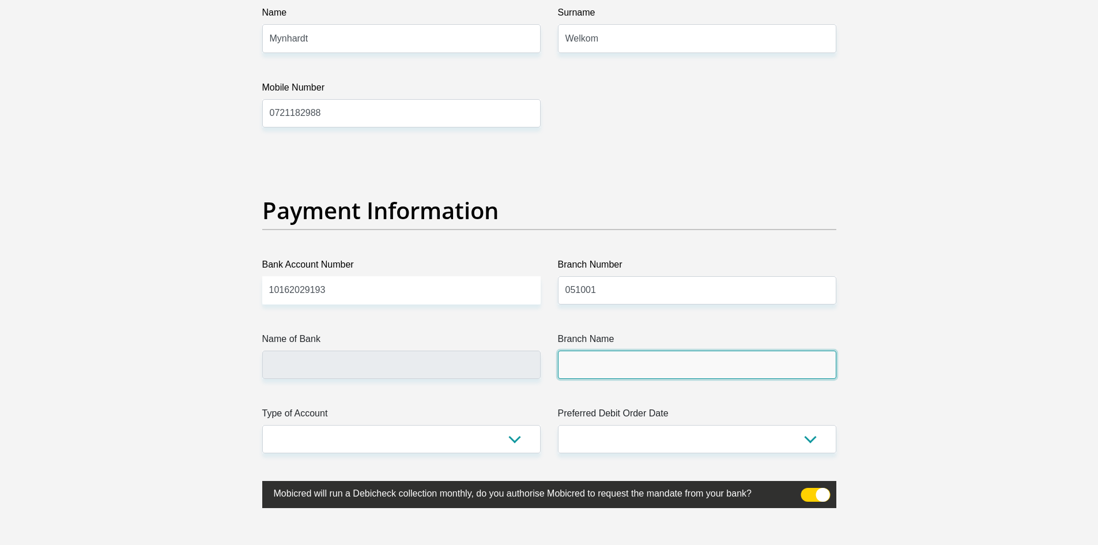
click at [605, 356] on input "Branch Name" at bounding box center [697, 364] width 278 height 28
type input "STANDARD BANK"
type input "STANDARD BANK SOUTH AFRICA"
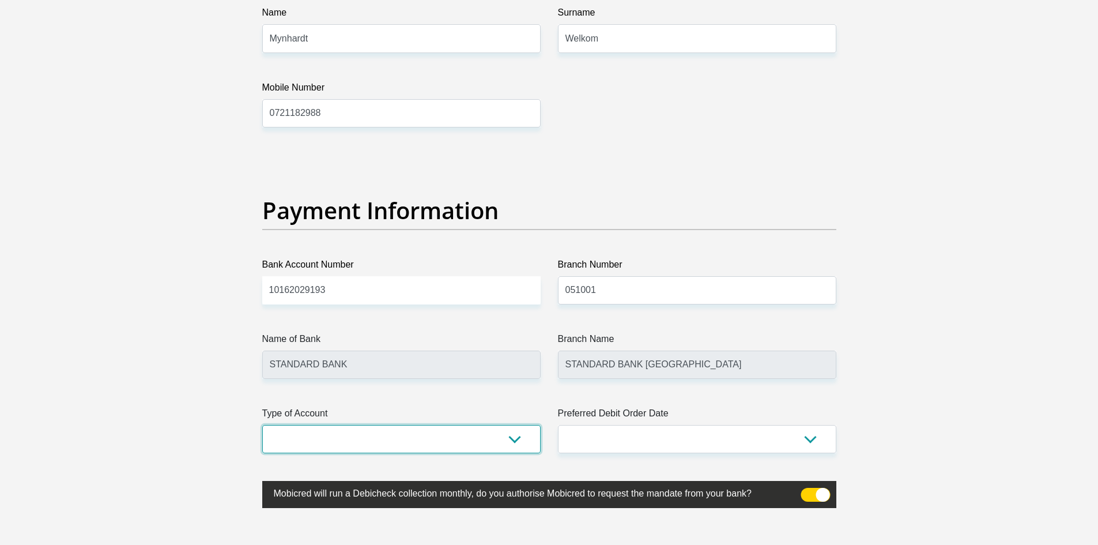
click at [476, 436] on select "Cheque Savings" at bounding box center [401, 439] width 278 height 28
select select "SAV"
click at [262, 425] on select "Cheque Savings" at bounding box center [401, 439] width 278 height 28
click at [594, 430] on select "1st 2nd 3rd 4th 5th 7th 18th 19th 20th 21st 22nd 23rd 24th 25th 26th 27th 28th …" at bounding box center [697, 439] width 278 height 28
select select "25"
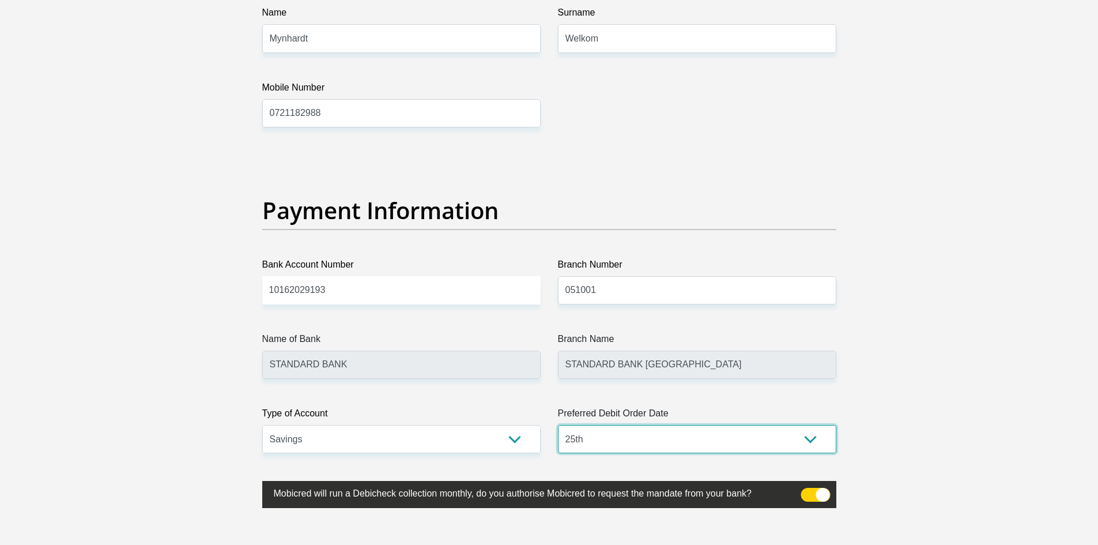
click at [558, 425] on select "1st 2nd 3rd 4th 5th 7th 18th 19th 20th 21st 22nd 23rd 24th 25th 26th 27th 28th …" at bounding box center [697, 439] width 278 height 28
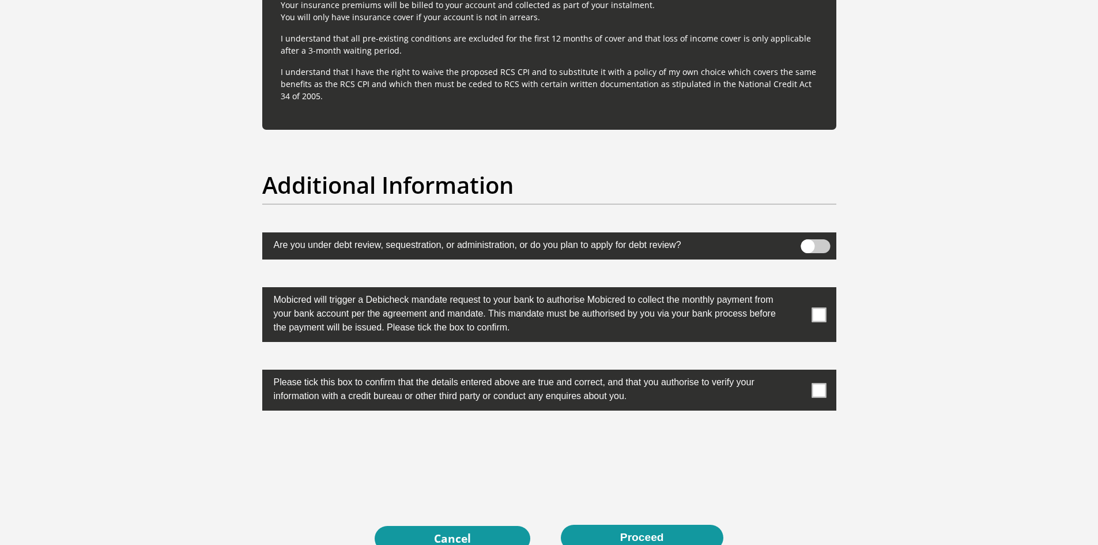
scroll to position [3539, 0]
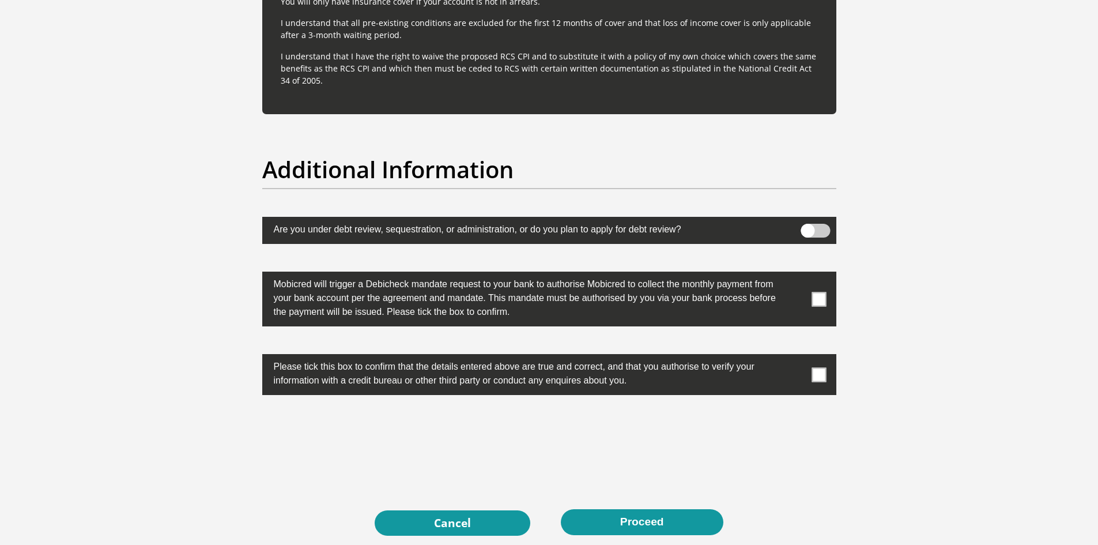
click at [824, 299] on label at bounding box center [549, 298] width 574 height 55
click at [817, 298] on span at bounding box center [819, 299] width 14 height 14
click at [796, 274] on input "checkbox" at bounding box center [796, 274] width 0 height 0
drag, startPoint x: 821, startPoint y: 361, endPoint x: 820, endPoint y: 375, distance: 13.3
click at [821, 363] on label at bounding box center [549, 374] width 574 height 41
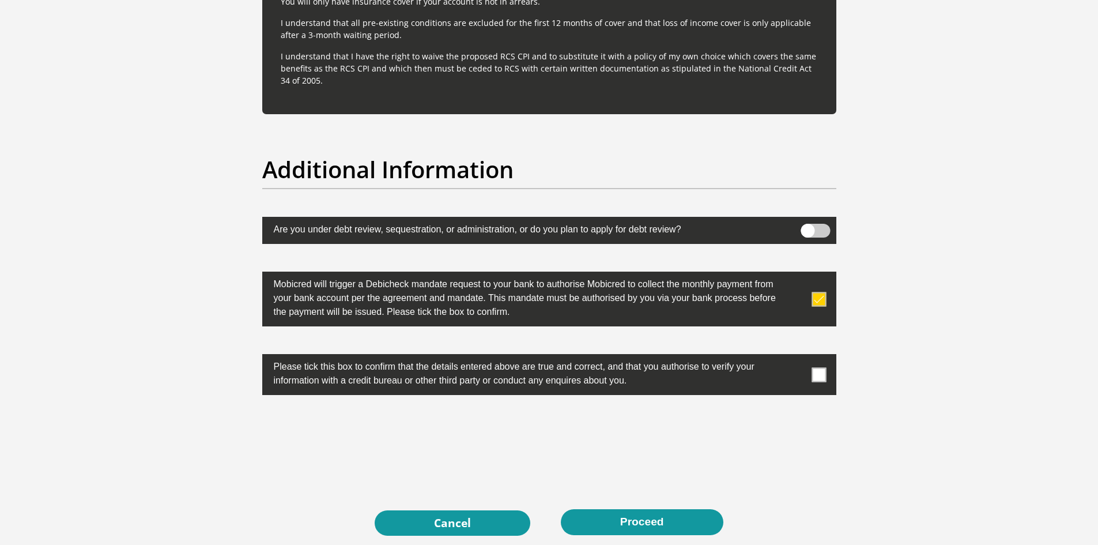
click at [796, 357] on input "checkbox" at bounding box center [796, 357] width 0 height 0
click at [820, 376] on span at bounding box center [819, 374] width 14 height 14
click at [796, 357] on input "checkbox" at bounding box center [796, 357] width 0 height 0
click at [814, 372] on span at bounding box center [819, 374] width 14 height 14
click at [796, 357] on input "checkbox" at bounding box center [796, 357] width 0 height 0
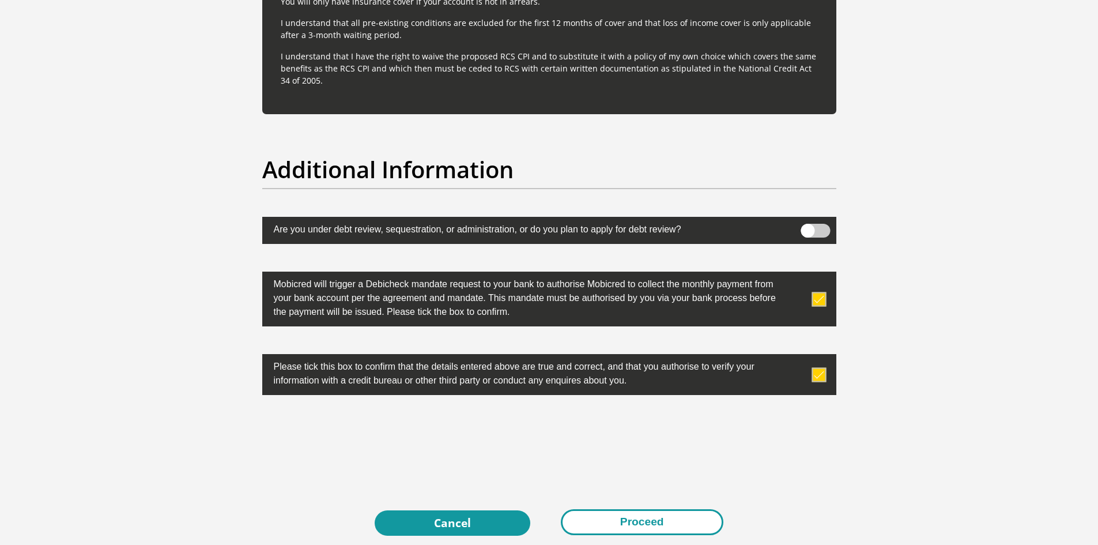
click at [610, 521] on button "Proceed" at bounding box center [642, 522] width 163 height 26
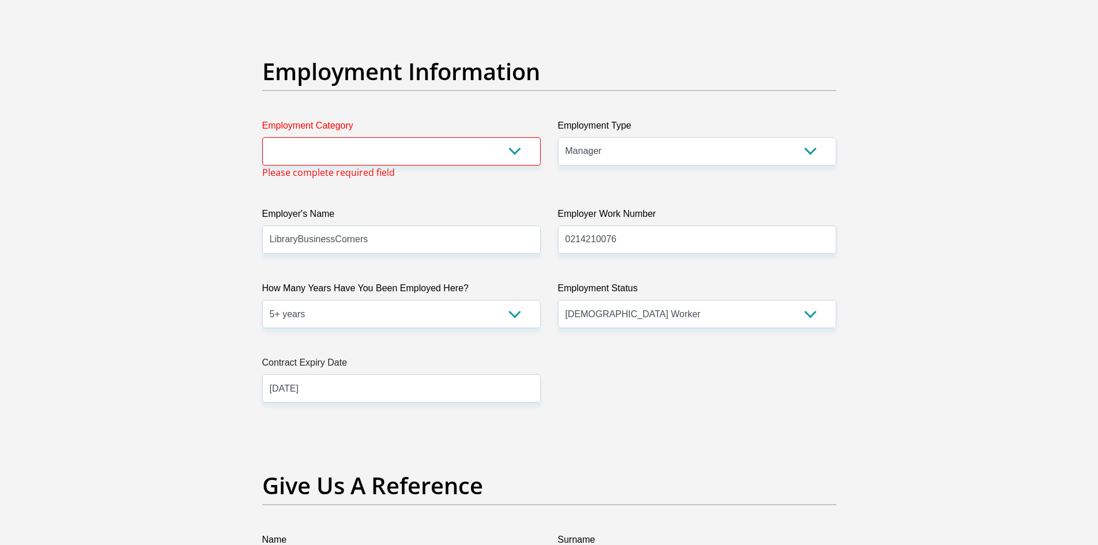
scroll to position [2038, 0]
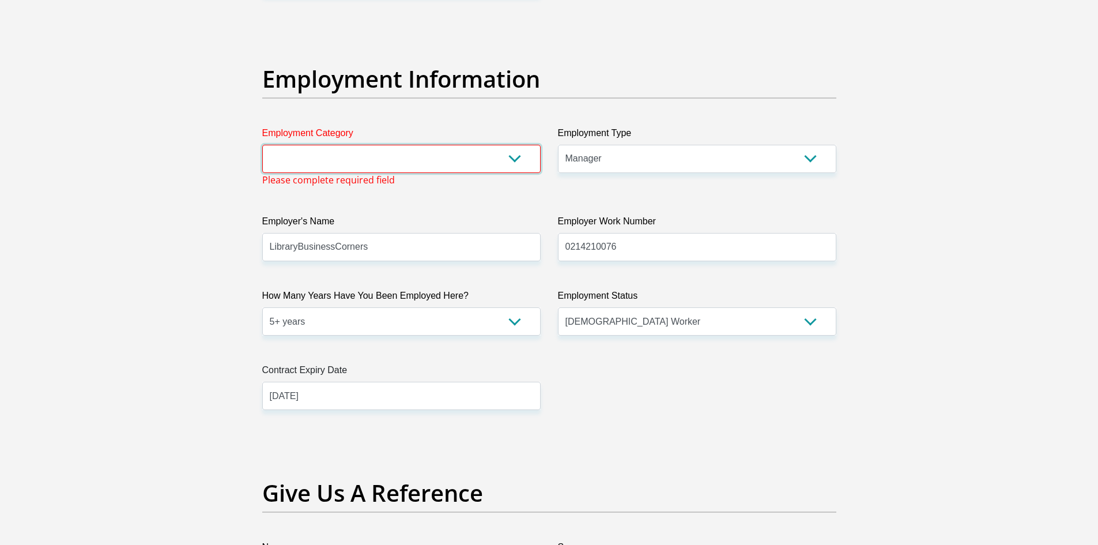
click at [480, 161] on select "AGRICULTURE ALCOHOL & TOBACCO CONSTRUCTION MATERIALS METALLURGY EQUIPMENT FOR R…" at bounding box center [401, 159] width 278 height 28
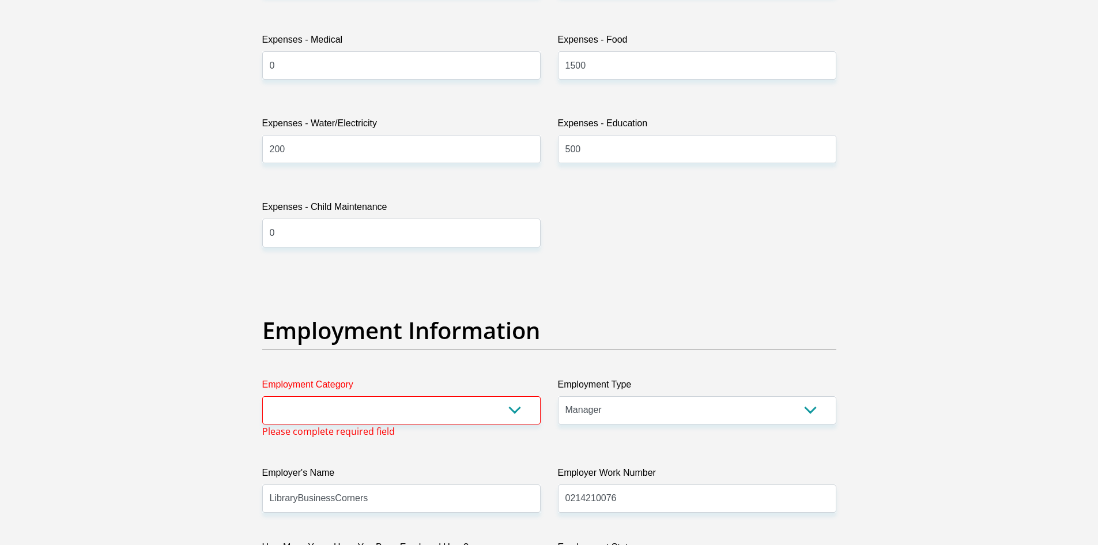
scroll to position [1845, 0]
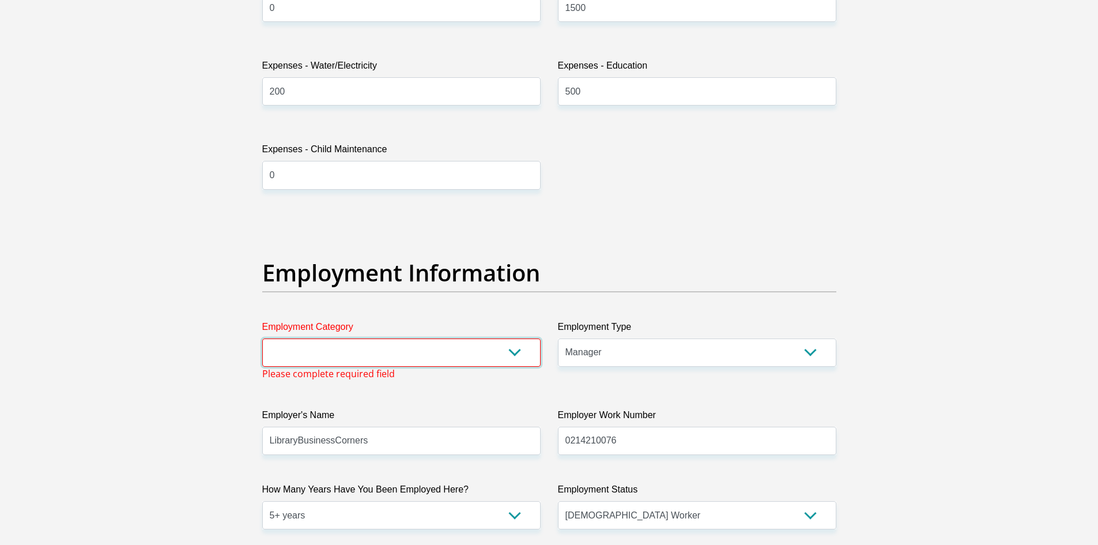
click at [372, 344] on select "AGRICULTURE ALCOHOL & TOBACCO CONSTRUCTION MATERIALS METALLURGY EQUIPMENT FOR R…" at bounding box center [401, 352] width 278 height 28
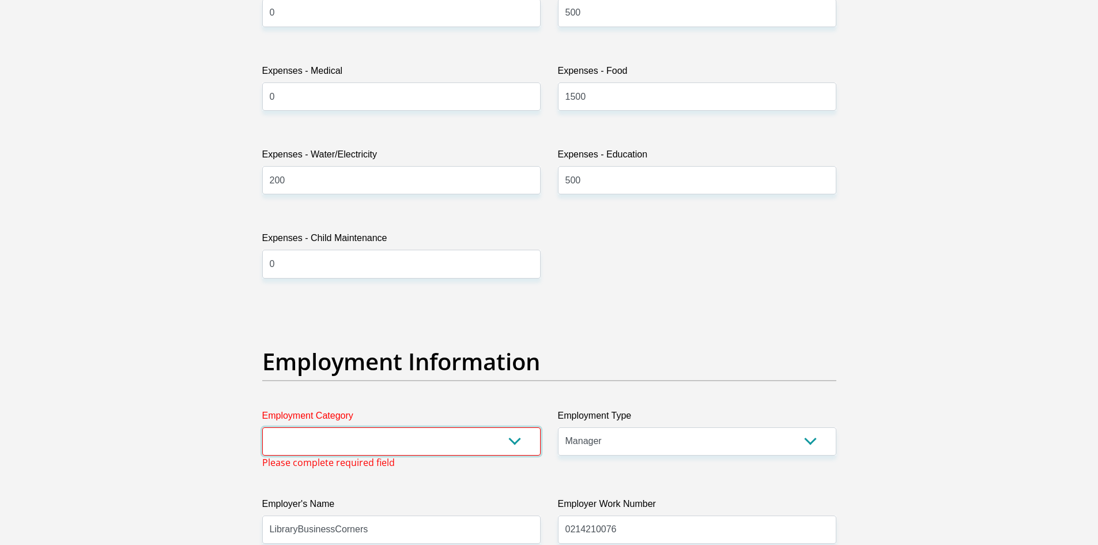
scroll to position [1729, 0]
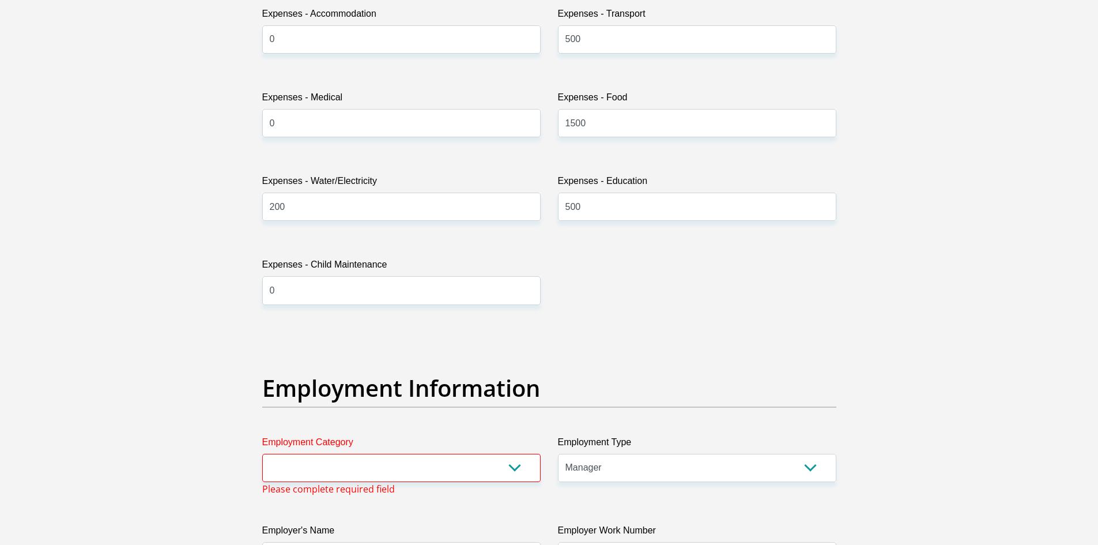
click at [372, 482] on span "Please complete required field" at bounding box center [328, 489] width 133 height 14
click at [376, 476] on select "AGRICULTURE ALCOHOL & TOBACCO CONSTRUCTION MATERIALS METALLURGY EQUIPMENT FOR R…" at bounding box center [401, 468] width 278 height 28
select select "32"
click at [262, 454] on select "AGRICULTURE ALCOHOL & TOBACCO CONSTRUCTION MATERIALS METALLURGY EQUIPMENT FOR R…" at bounding box center [401, 468] width 278 height 28
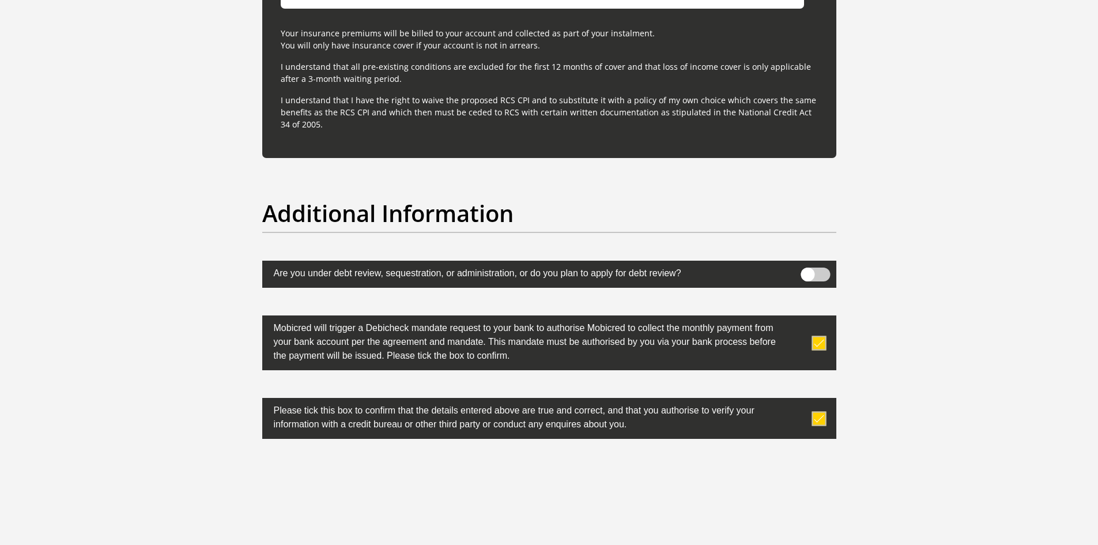
scroll to position [3631, 0]
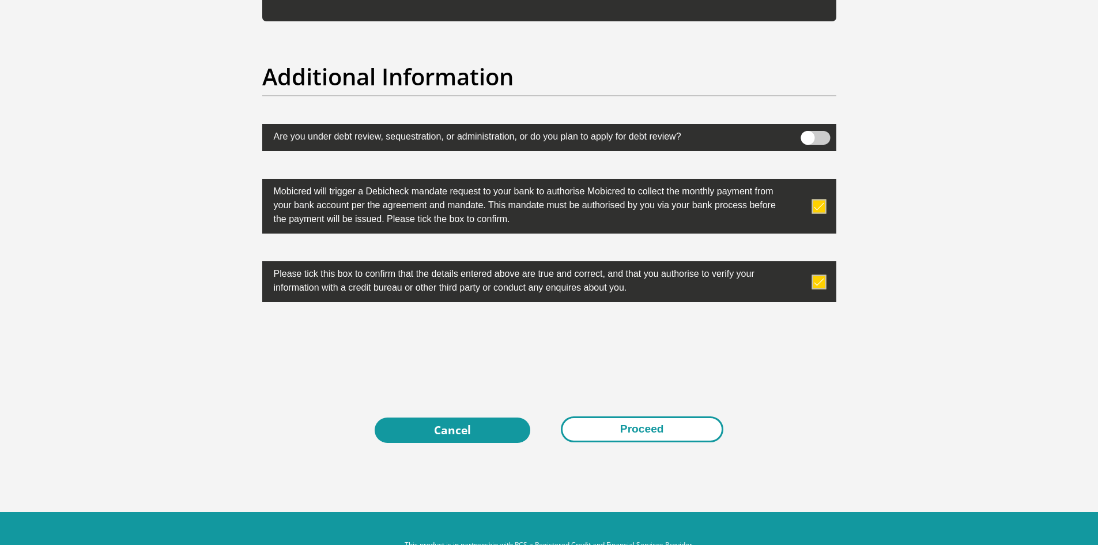
click at [652, 431] on button "Proceed" at bounding box center [642, 429] width 163 height 26
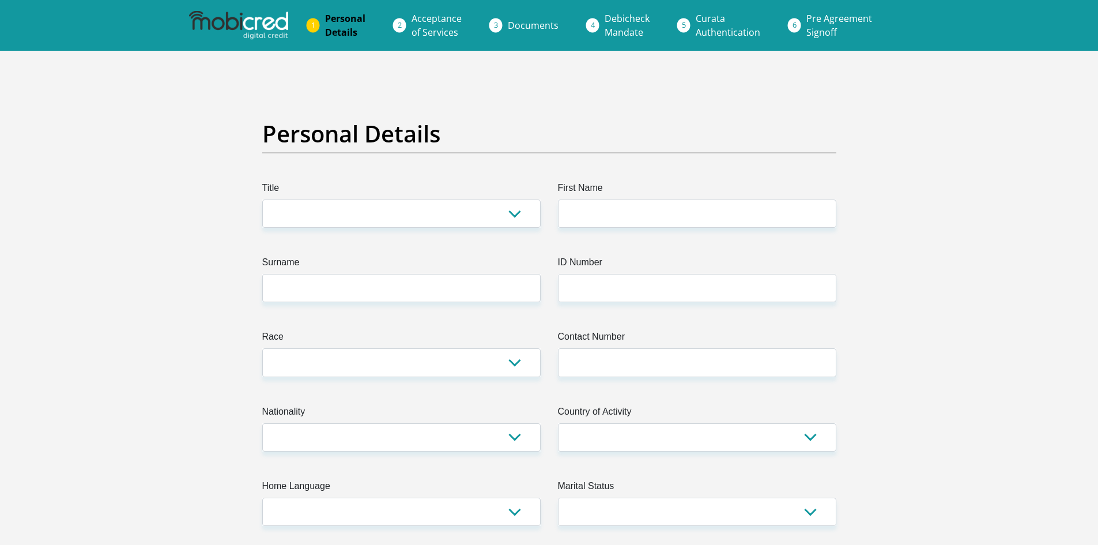
click at [443, 24] on span "Acceptance of Services" at bounding box center [437, 25] width 50 height 27
click at [472, 222] on select "Mr Ms Mrs Dr Other" at bounding box center [401, 213] width 278 height 28
select select "Ms"
click at [262, 199] on select "Mr Ms Mrs Dr Other" at bounding box center [401, 213] width 278 height 28
click at [596, 203] on input "First Name" at bounding box center [697, 213] width 278 height 28
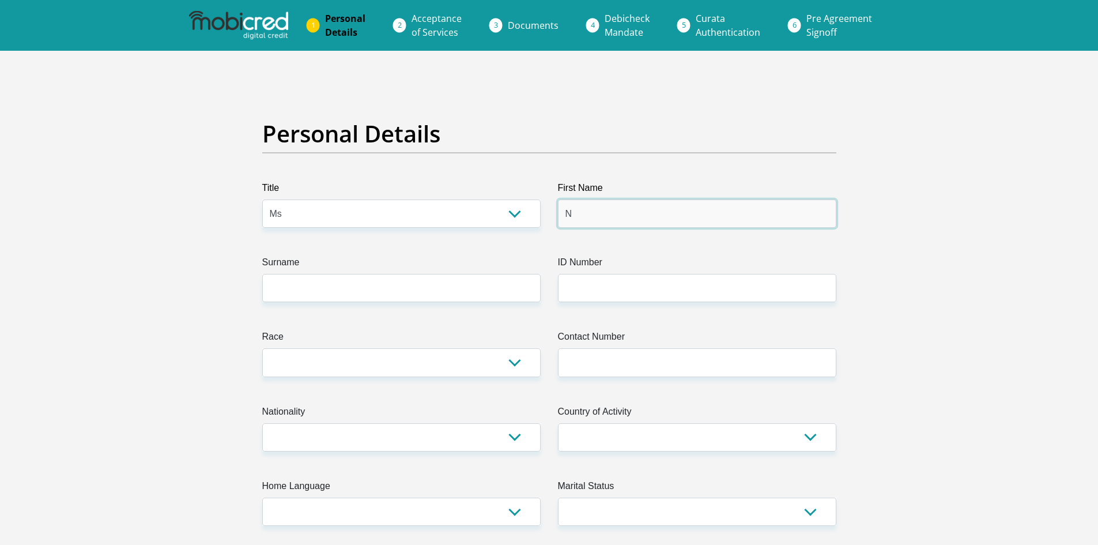
type input "Nicole"
drag, startPoint x: 437, startPoint y: 272, endPoint x: 432, endPoint y: 277, distance: 6.9
click at [433, 273] on label "Surname" at bounding box center [401, 264] width 278 height 18
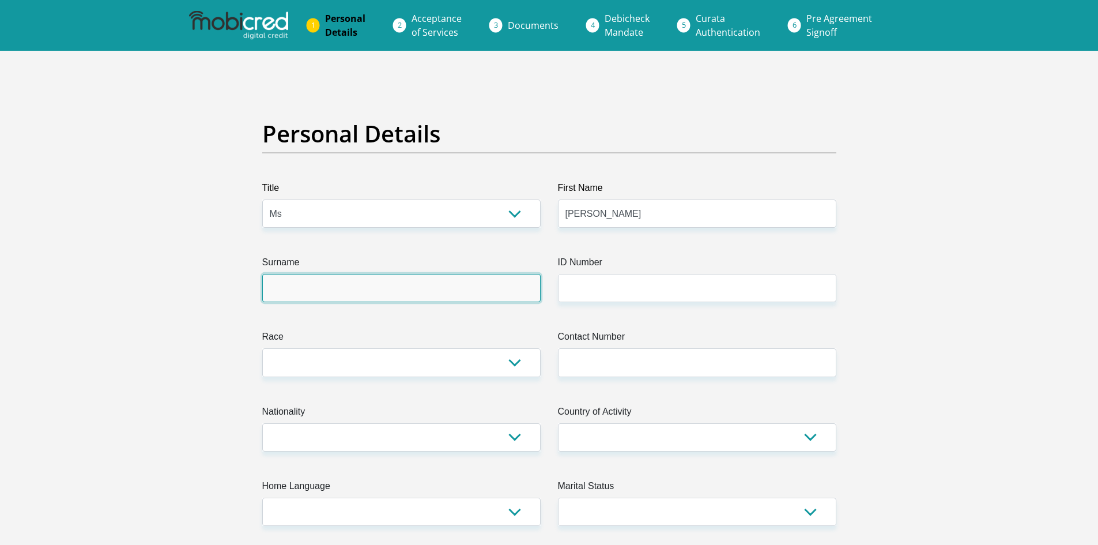
click at [433, 274] on input "Surname" at bounding box center [401, 288] width 278 height 28
click at [431, 278] on input "Surname" at bounding box center [401, 288] width 278 height 28
type input "Fortuin"
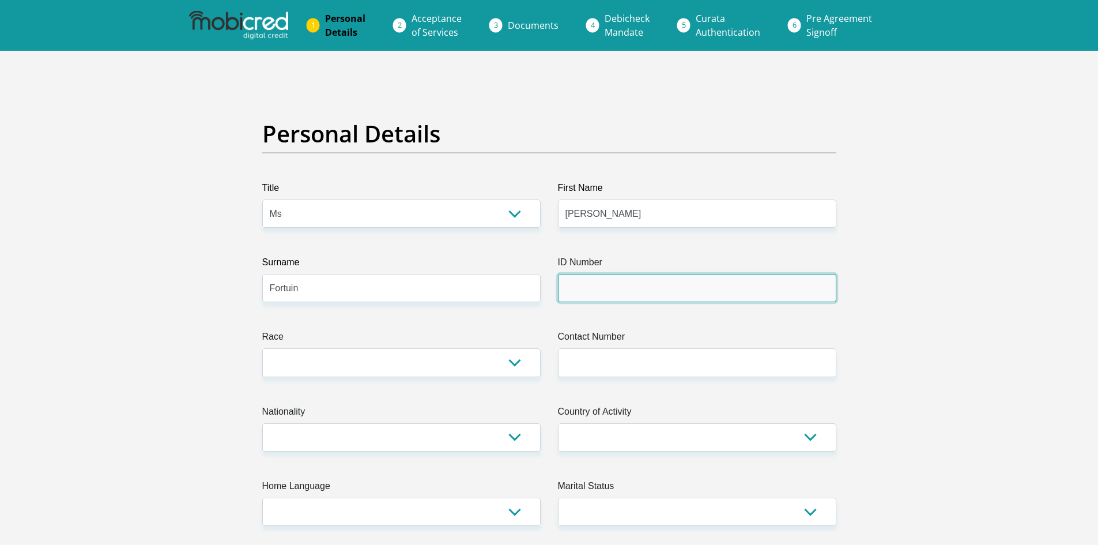
click at [621, 296] on input "ID Number" at bounding box center [697, 288] width 278 height 28
type input "9702060033083"
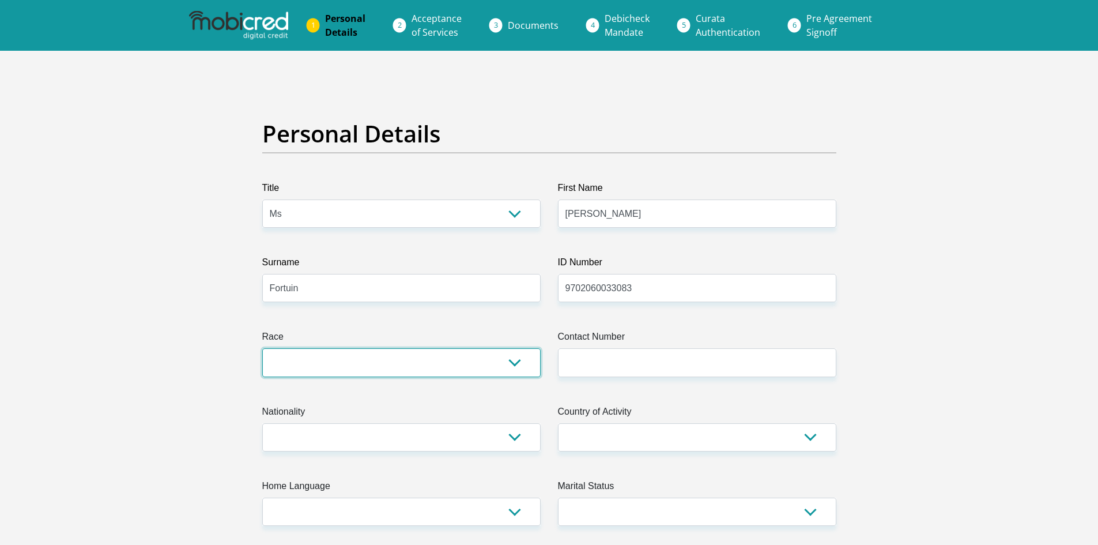
click at [375, 364] on select "Black Coloured Indian White Other" at bounding box center [401, 362] width 278 height 28
select select "2"
click at [262, 348] on select "Black Coloured Indian White Other" at bounding box center [401, 362] width 278 height 28
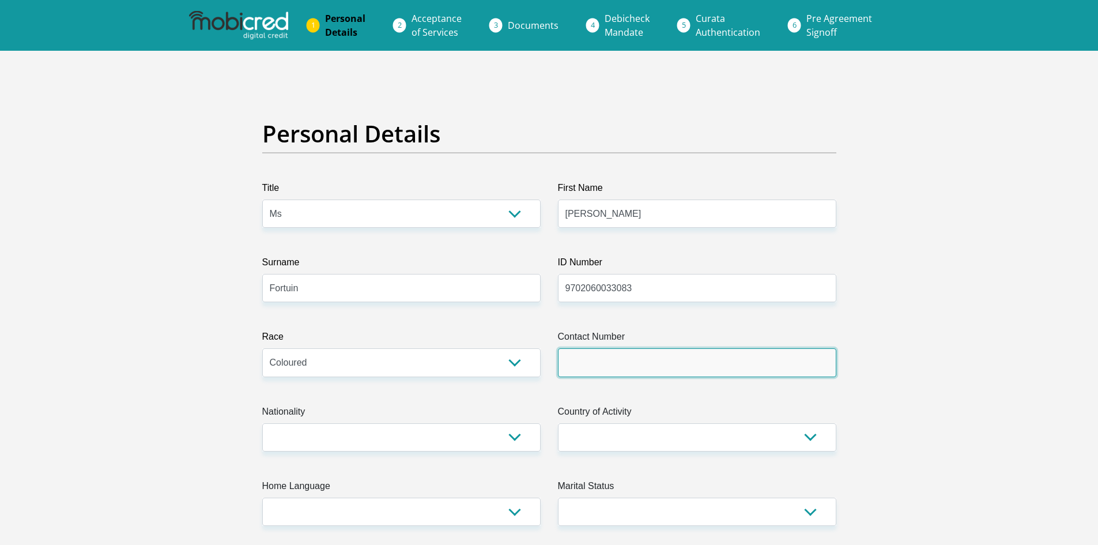
click at [617, 351] on input "Contact Number" at bounding box center [697, 362] width 278 height 28
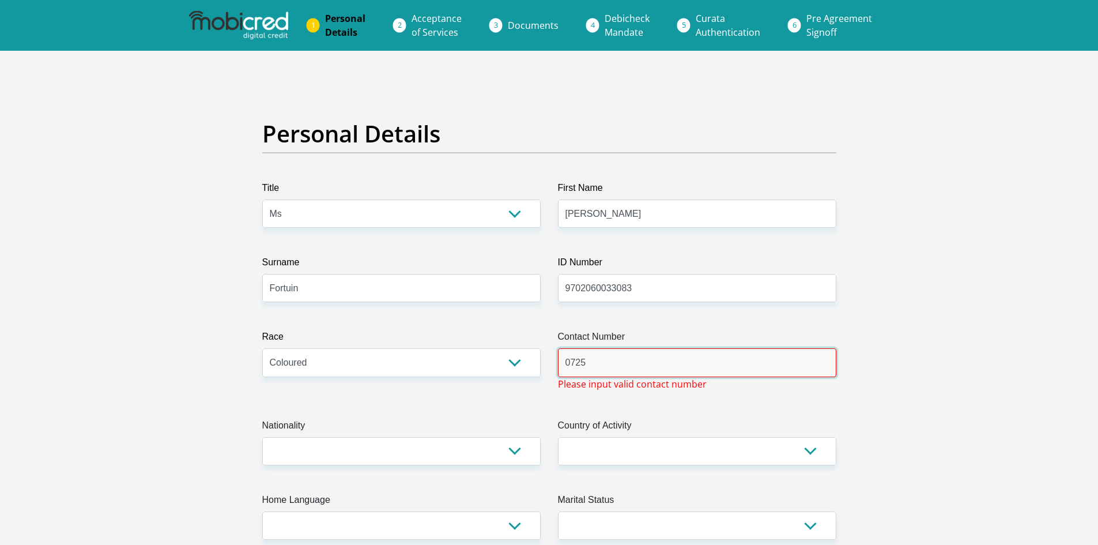
type input "0725550198"
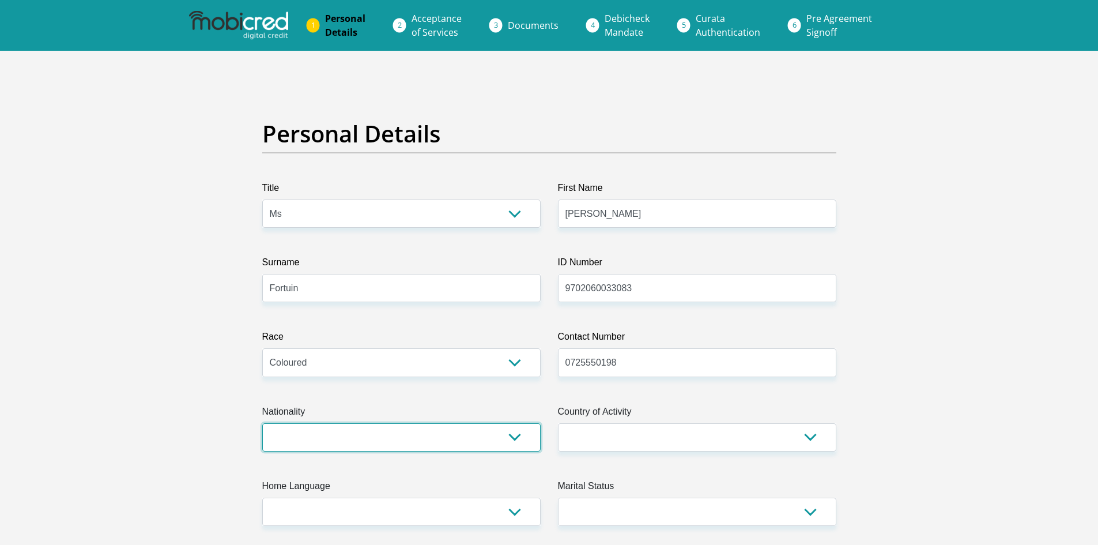
click at [444, 432] on select "South Africa Afghanistan Aland Islands Albania Algeria America Samoa American V…" at bounding box center [401, 437] width 278 height 28
select select "ZAF"
click at [262, 423] on select "South Africa Afghanistan Aland Islands Albania Algeria America Samoa American V…" at bounding box center [401, 437] width 278 height 28
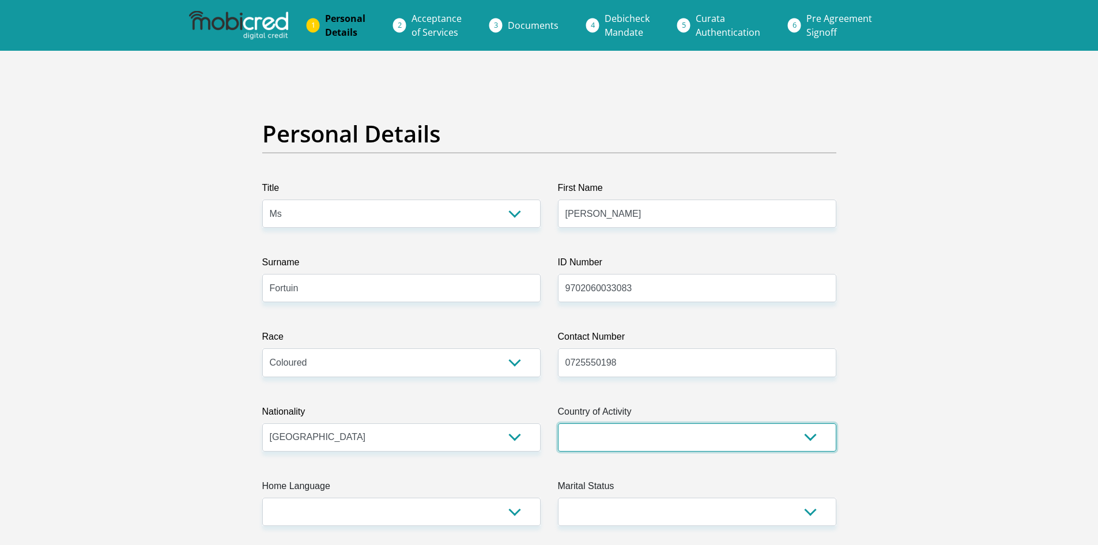
click at [598, 427] on select "South Africa Afghanistan Aland Islands Albania Algeria America Samoa American V…" at bounding box center [697, 437] width 278 height 28
select select "ZAF"
click at [558, 423] on select "South Africa Afghanistan Aland Islands Albania Algeria America Samoa American V…" at bounding box center [697, 437] width 278 height 28
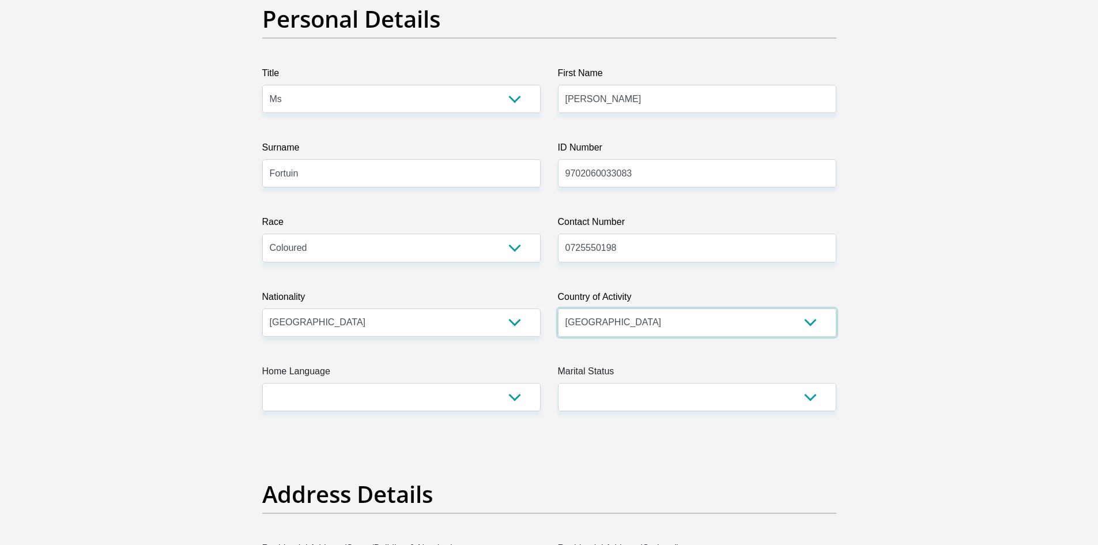
scroll to position [115, 0]
click at [364, 406] on select "Afrikaans English Sepedi South Ndebele Southern Sotho Swati Tsonga Tswana Venda…" at bounding box center [401, 396] width 278 height 28
select select "afr"
click at [262, 382] on select "Afrikaans English Sepedi South Ndebele Southern Sotho Swati Tsonga Tswana Venda…" at bounding box center [401, 396] width 278 height 28
click at [604, 403] on select "Married ANC Single Divorced Widowed Married COP or Customary Law" at bounding box center [697, 396] width 278 height 28
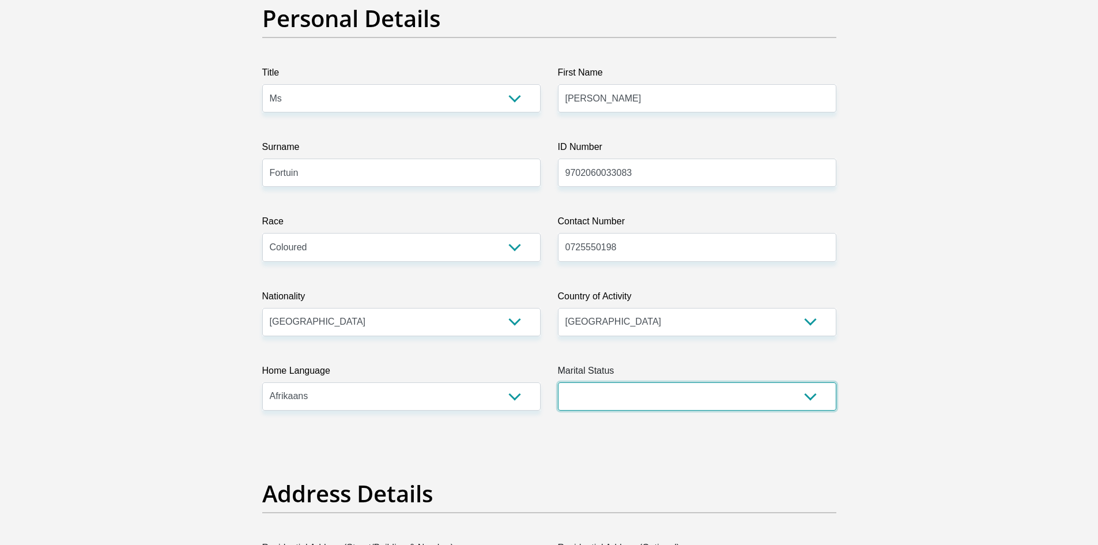
select select "2"
click at [558, 382] on select "Married ANC Single Divorced Widowed Married COP or Customary Law" at bounding box center [697, 396] width 278 height 28
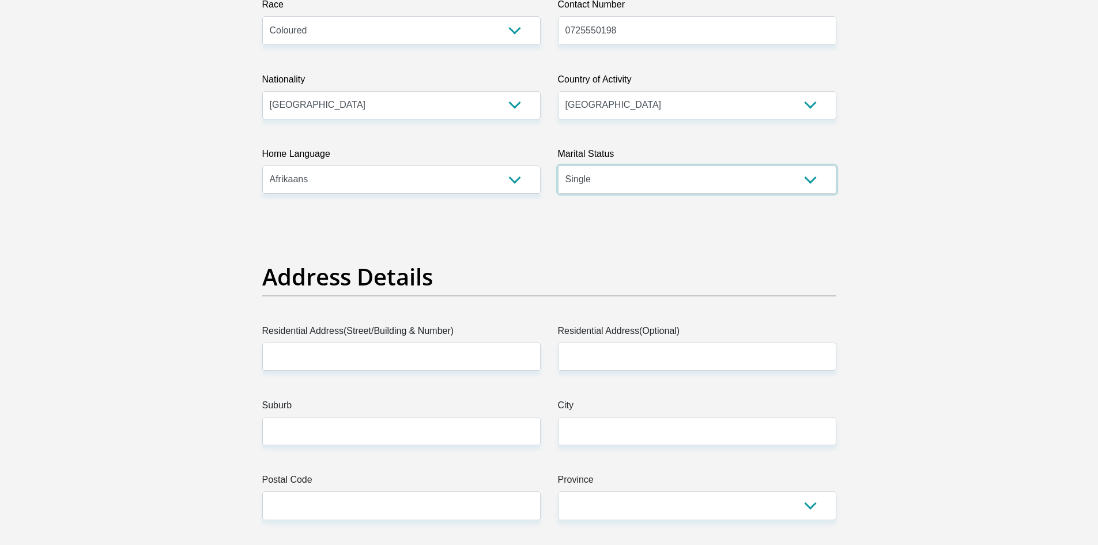
scroll to position [346, 0]
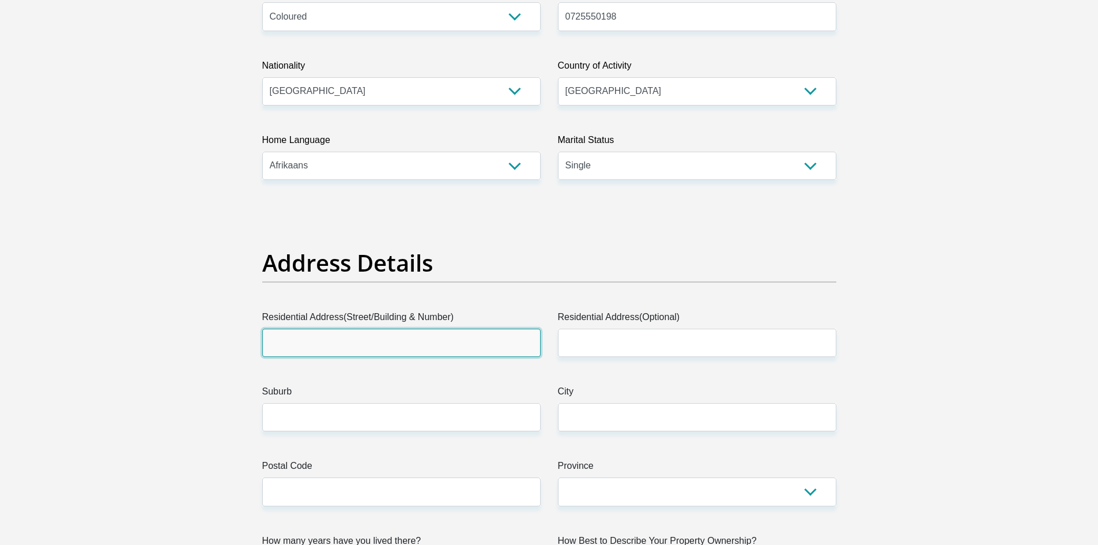
click at [320, 339] on input "Residential Address(Street/Building & Number)" at bounding box center [401, 343] width 278 height 28
type input "118 Winkel Street 4th Avenue"
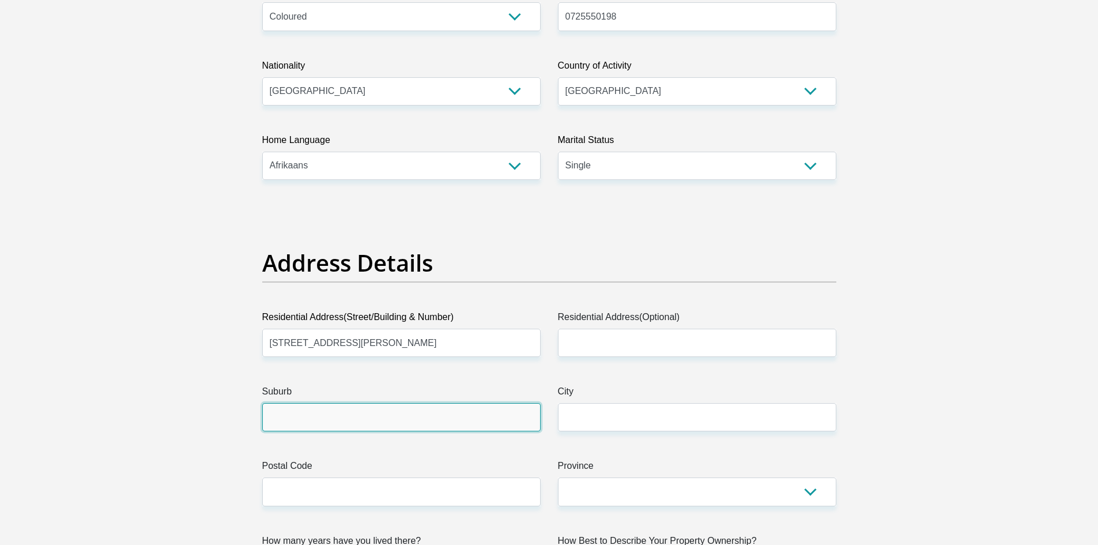
click at [335, 412] on input "Suburb" at bounding box center [401, 417] width 278 height 28
type input "Abbotsdale"
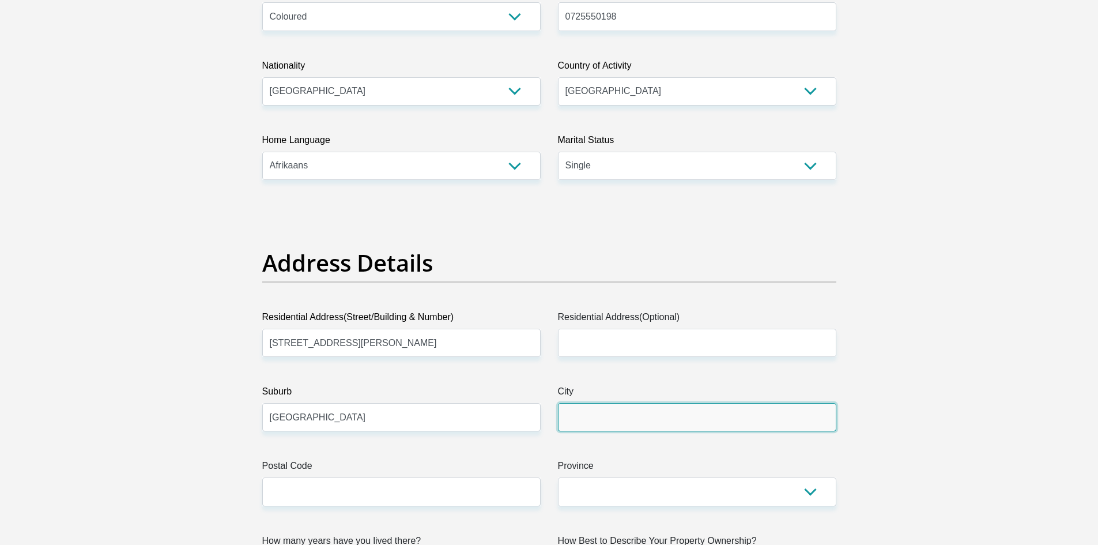
click at [584, 423] on input "City" at bounding box center [697, 417] width 278 height 28
type input "Malmesbury"
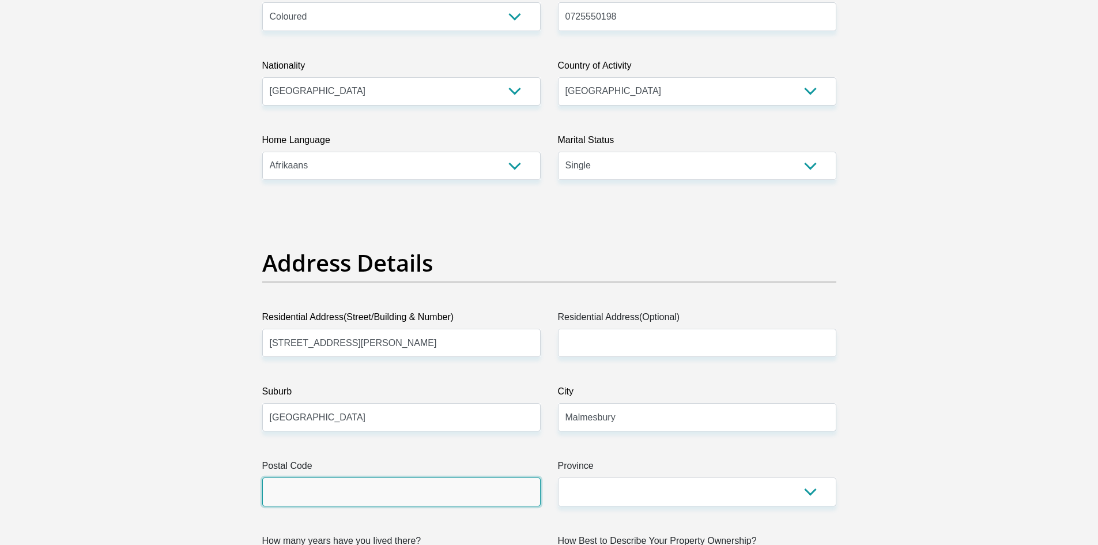
click at [349, 504] on input "Postal Code" at bounding box center [401, 491] width 278 height 28
type input "7300"
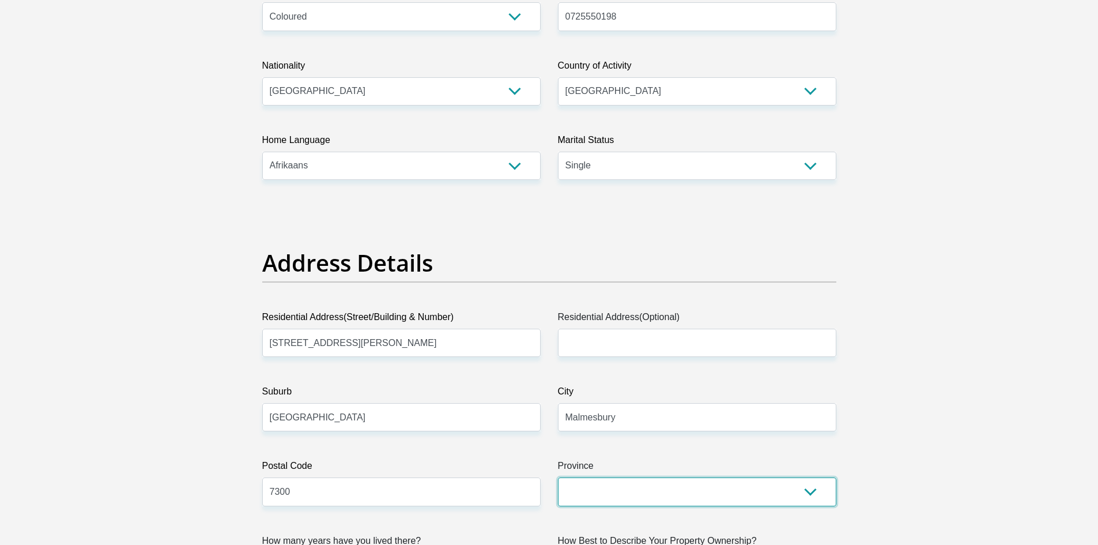
click at [639, 487] on select "Eastern Cape Free State Gauteng KwaZulu-Natal Limpopo Mpumalanga Northern Cape …" at bounding box center [697, 491] width 278 height 28
select select "Western Cape"
click at [558, 477] on select "Eastern Cape Free State Gauteng KwaZulu-Natal Limpopo Mpumalanga Northern Cape …" at bounding box center [697, 491] width 278 height 28
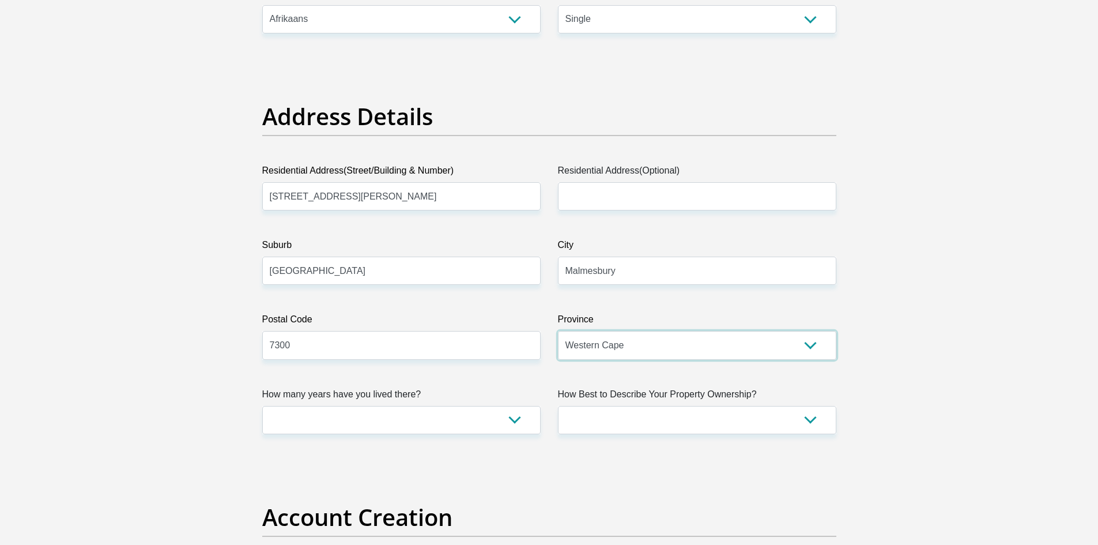
scroll to position [519, 0]
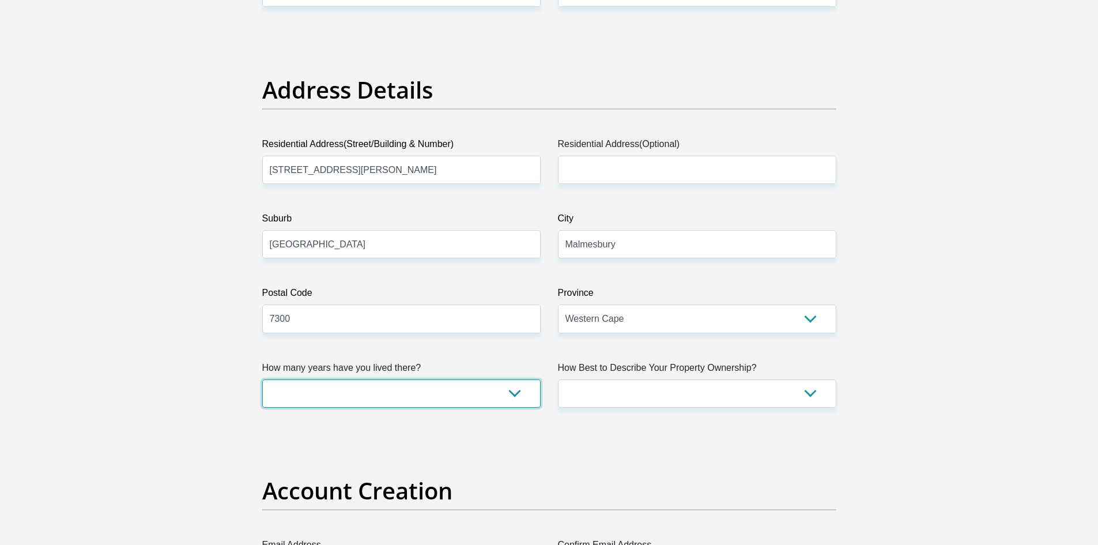
click at [334, 393] on select "less than 1 year 1-3 years 3-5 years 5+ years" at bounding box center [401, 393] width 278 height 28
select select "5"
click at [262, 379] on select "less than 1 year 1-3 years 3-5 years 5+ years" at bounding box center [401, 393] width 278 height 28
click at [706, 368] on label "How Best to Describe Your Property Ownership?" at bounding box center [697, 370] width 278 height 18
click at [706, 379] on select "Owned Rented Family Owned Company Dwelling" at bounding box center [697, 393] width 278 height 28
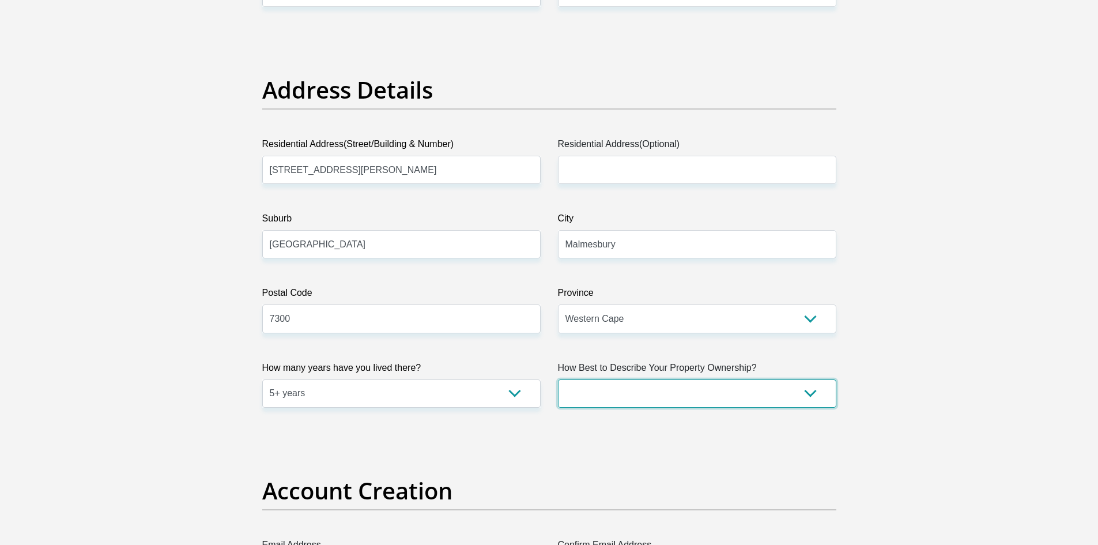
click at [698, 387] on select "Owned Rented Family Owned Company Dwelling" at bounding box center [697, 393] width 278 height 28
select select "parents"
click at [558, 379] on select "Owned Rented Family Owned Company Dwelling" at bounding box center [697, 393] width 278 height 28
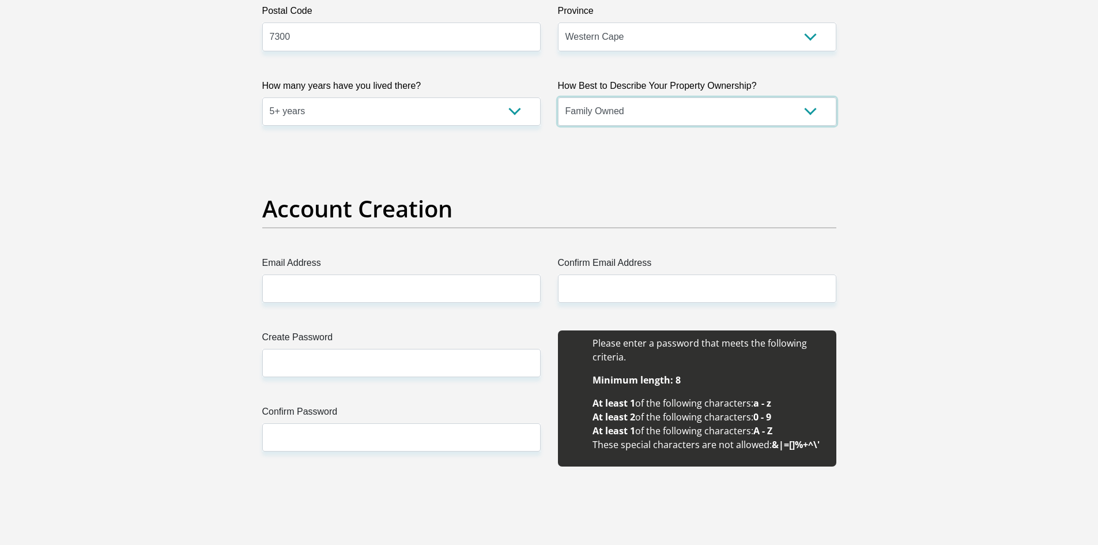
scroll to position [807, 0]
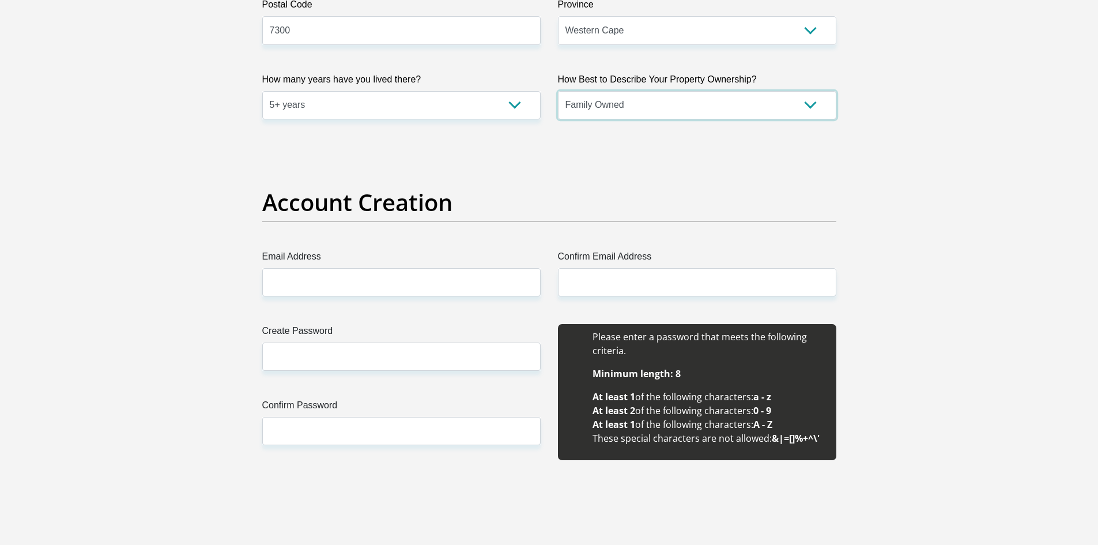
click at [639, 108] on select "Owned Rented Family Owned Company Dwelling" at bounding box center [697, 105] width 278 height 28
click at [558, 91] on select "Owned Rented Family Owned Company Dwelling" at bounding box center [697, 105] width 278 height 28
drag, startPoint x: 465, startPoint y: 253, endPoint x: 454, endPoint y: 266, distance: 17.6
click at [463, 253] on label "Email Address" at bounding box center [401, 259] width 278 height 18
click at [463, 268] on input "Email Address" at bounding box center [401, 282] width 278 height 28
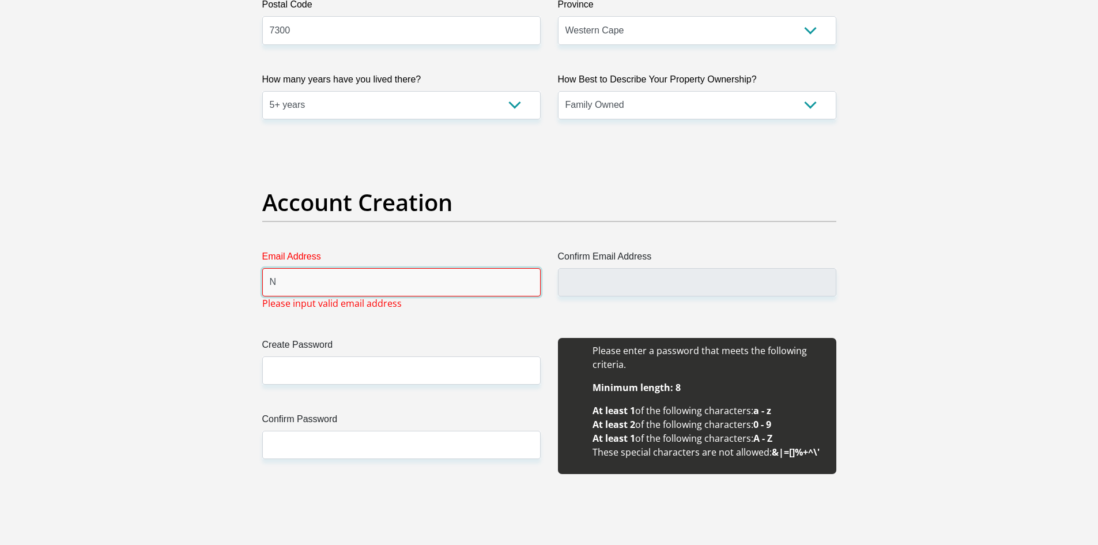
type input "NicoleFortuin22@gmail.com"
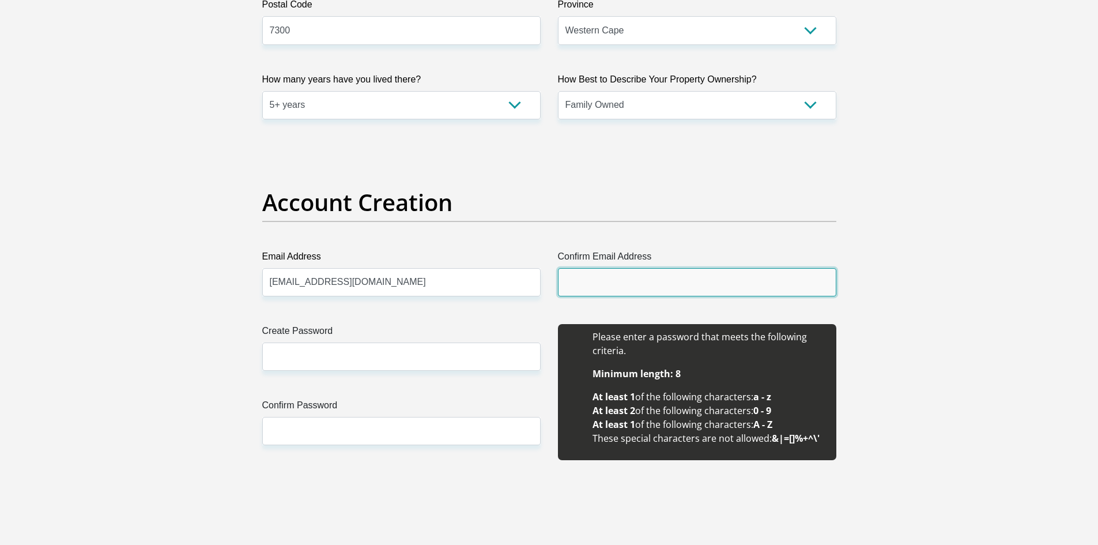
click at [613, 289] on input "Confirm Email Address" at bounding box center [697, 282] width 278 height 28
type input "[EMAIL_ADDRESS][DOMAIN_NAME]"
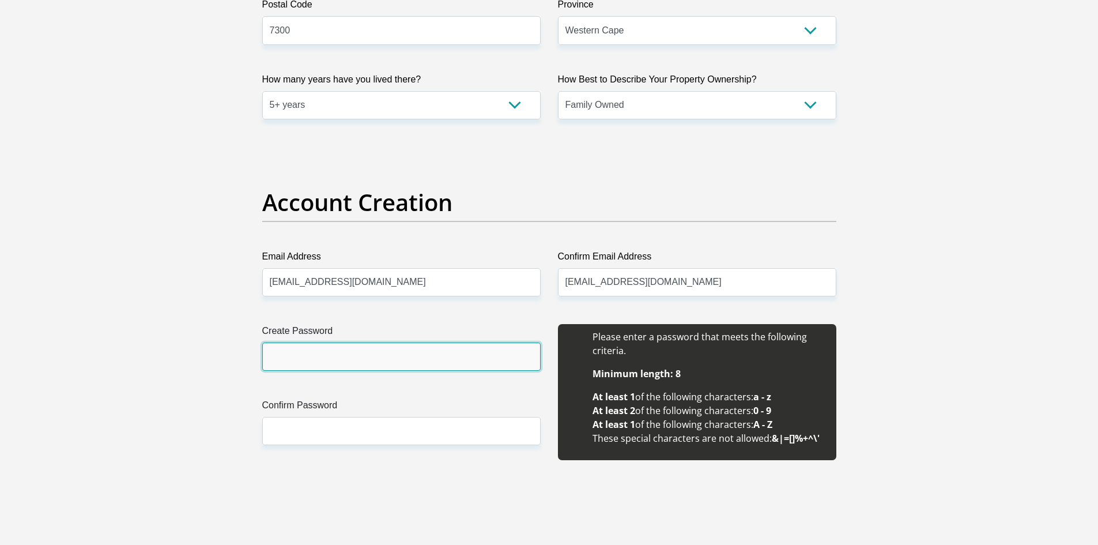
click at [461, 344] on input "Create Password" at bounding box center [401, 356] width 278 height 28
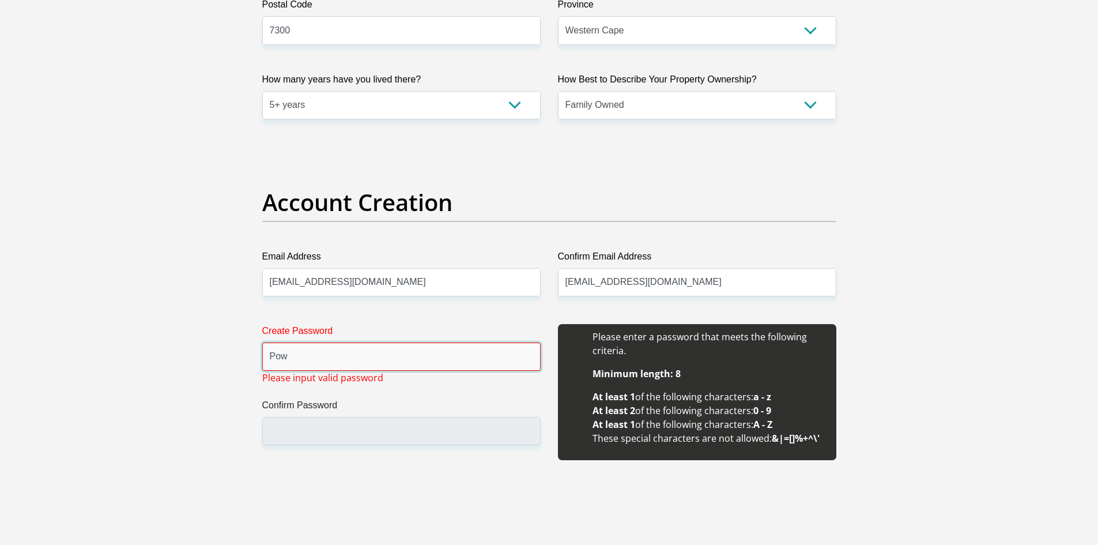
type input "Powerbox12*"
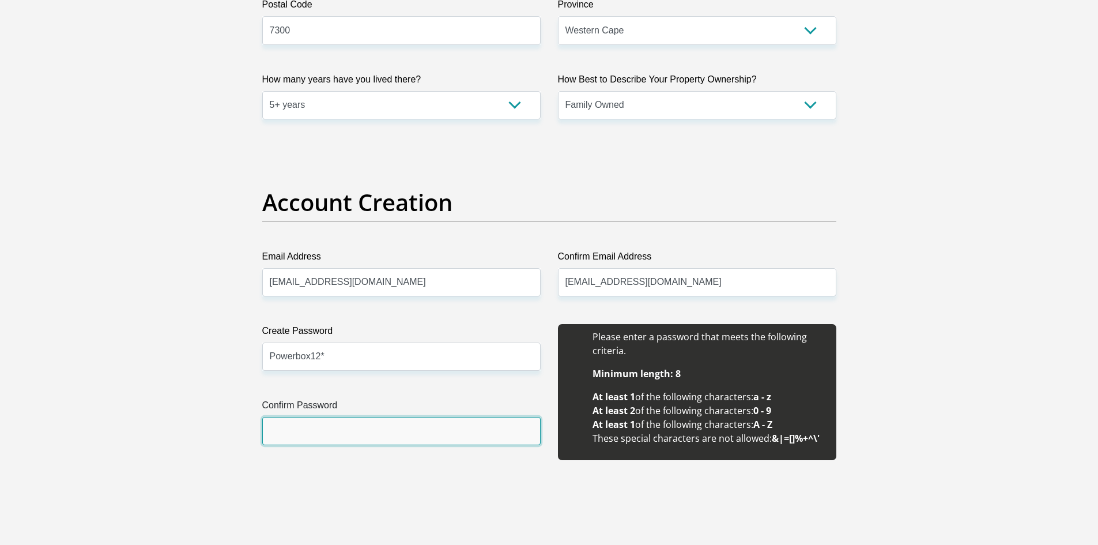
click at [347, 432] on input "Confirm Password" at bounding box center [401, 431] width 278 height 28
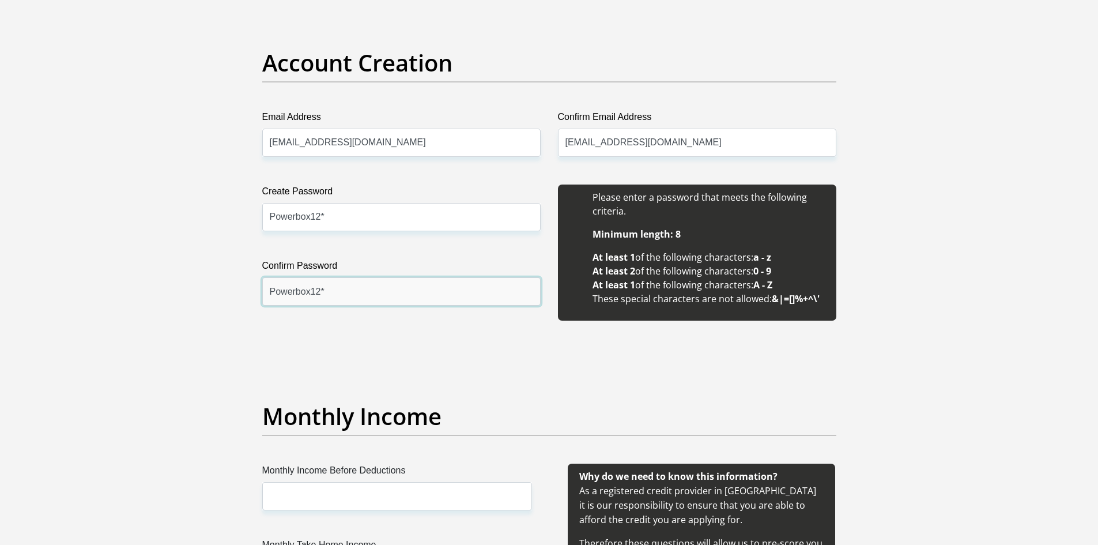
scroll to position [980, 0]
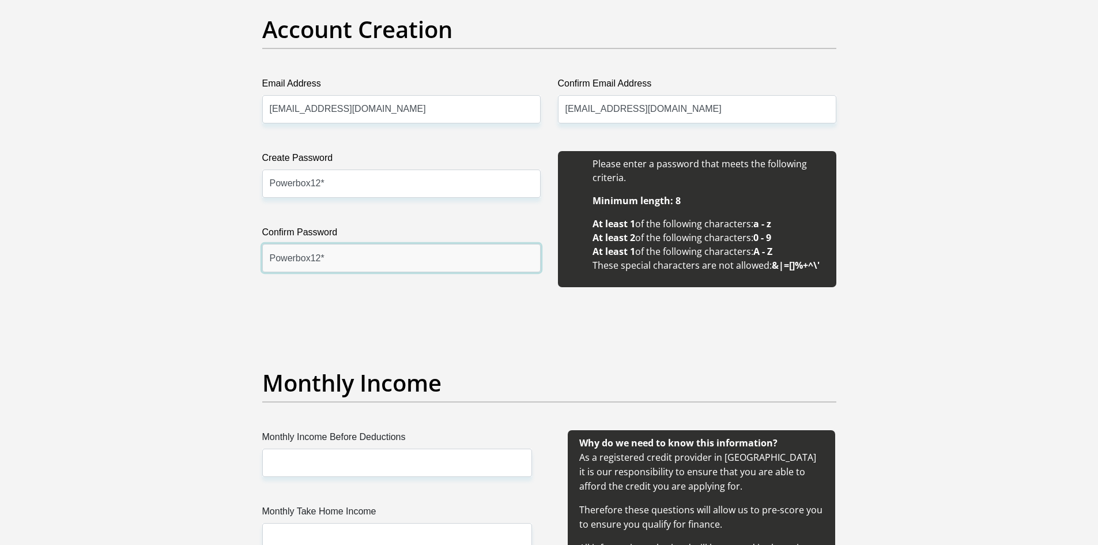
type input "Powerbox12*"
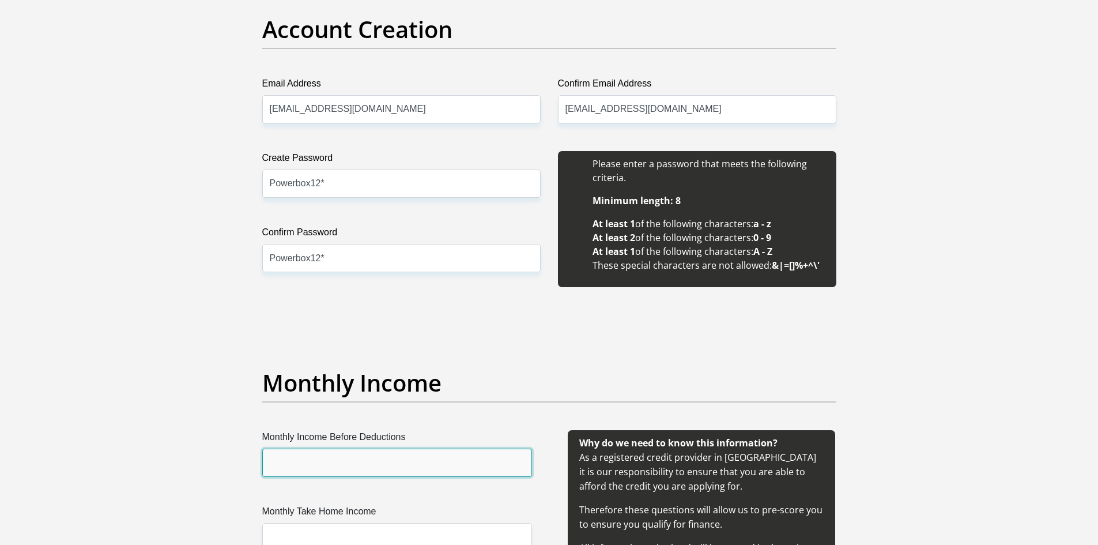
click at [389, 459] on input "Monthly Income Before Deductions" at bounding box center [397, 462] width 270 height 28
type input "8776"
click at [326, 518] on label "Monthly Take Home Income" at bounding box center [397, 513] width 270 height 18
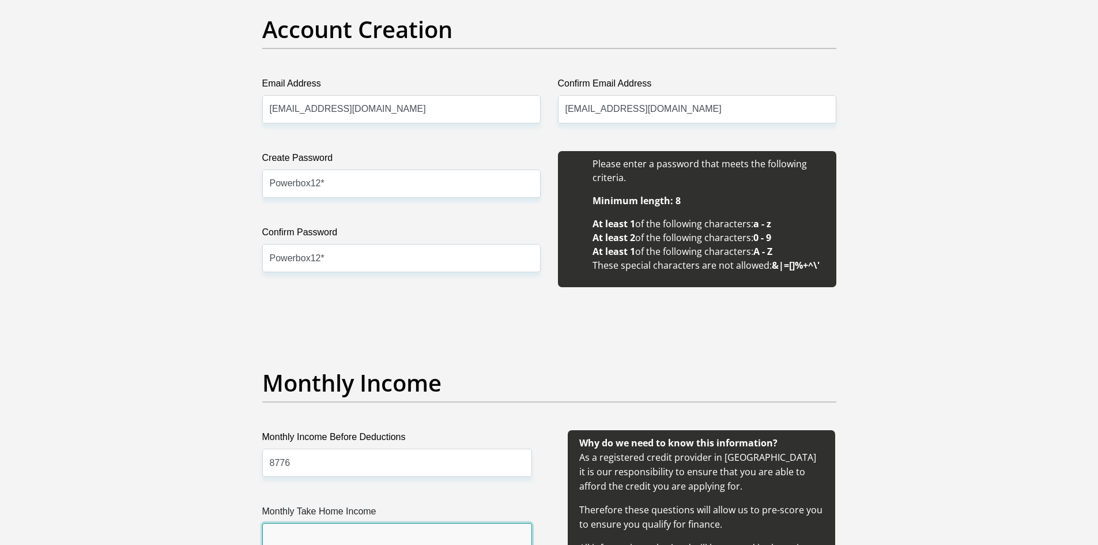
click at [326, 523] on input "Monthly Take Home Income" at bounding box center [397, 537] width 270 height 28
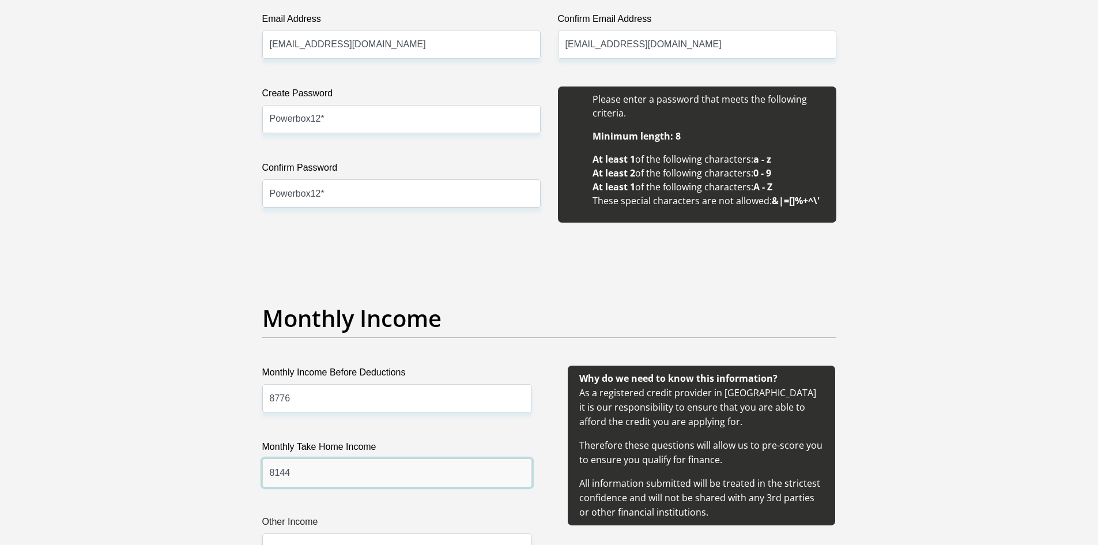
scroll to position [1275, 0]
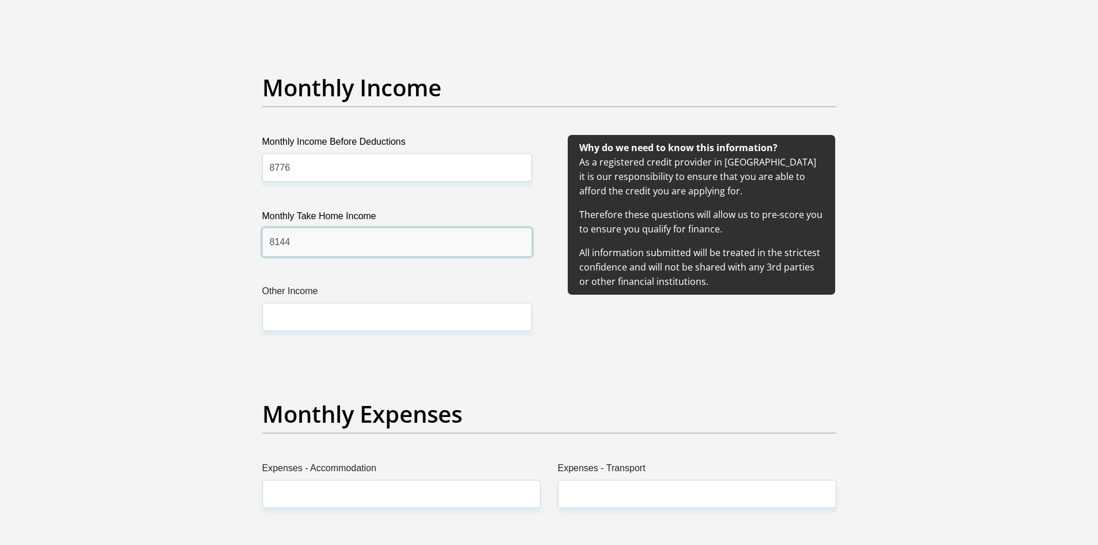
type input "8144"
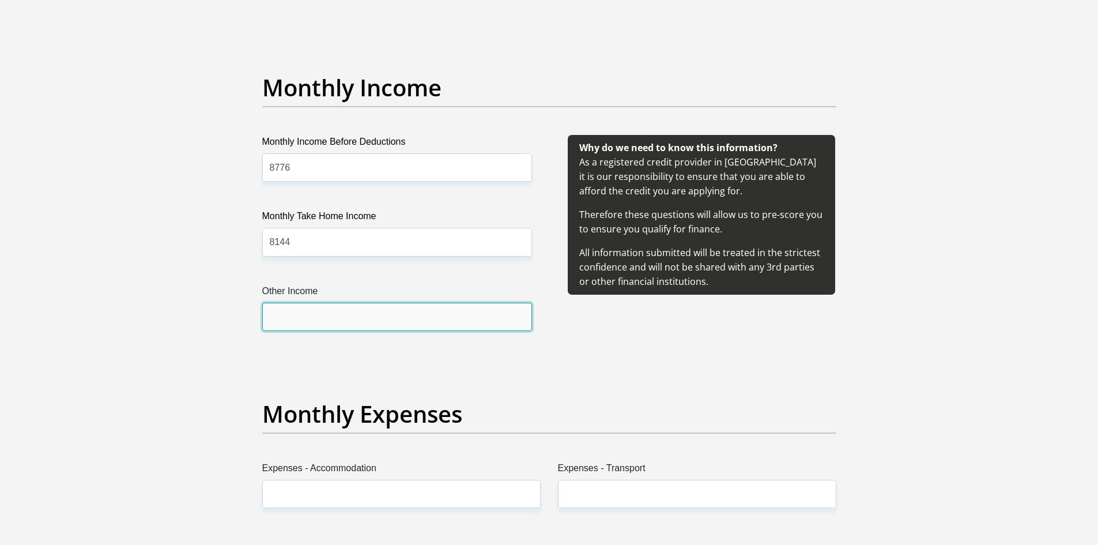
click at [331, 316] on input "Other Income" at bounding box center [397, 317] width 270 height 28
type input "560"
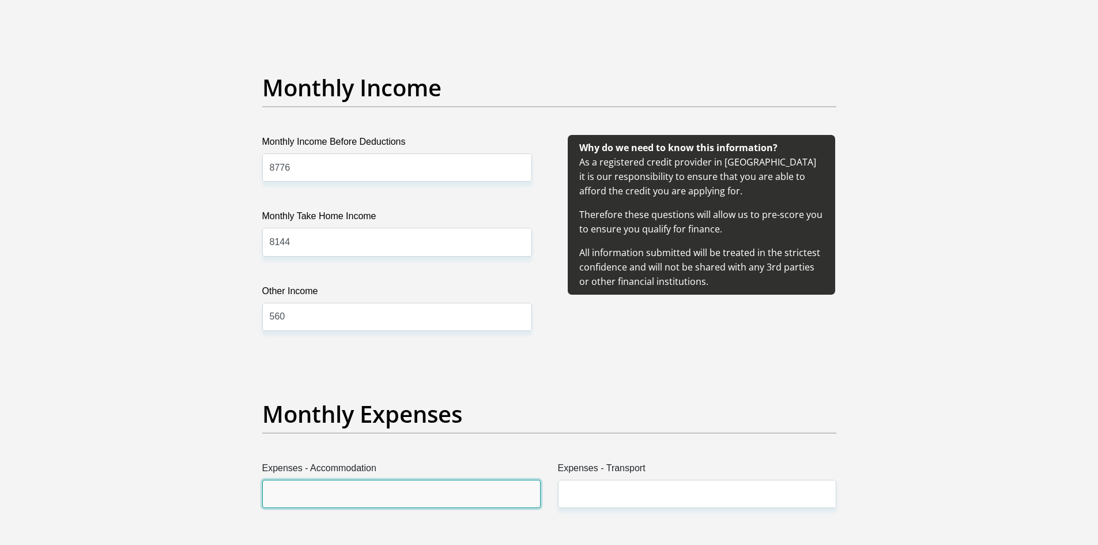
drag, startPoint x: 308, startPoint y: 483, endPoint x: 315, endPoint y: 484, distance: 7.0
click at [308, 483] on input "Expenses - Accommodation" at bounding box center [401, 494] width 278 height 28
click at [582, 477] on label "Expenses - Transport" at bounding box center [697, 470] width 278 height 18
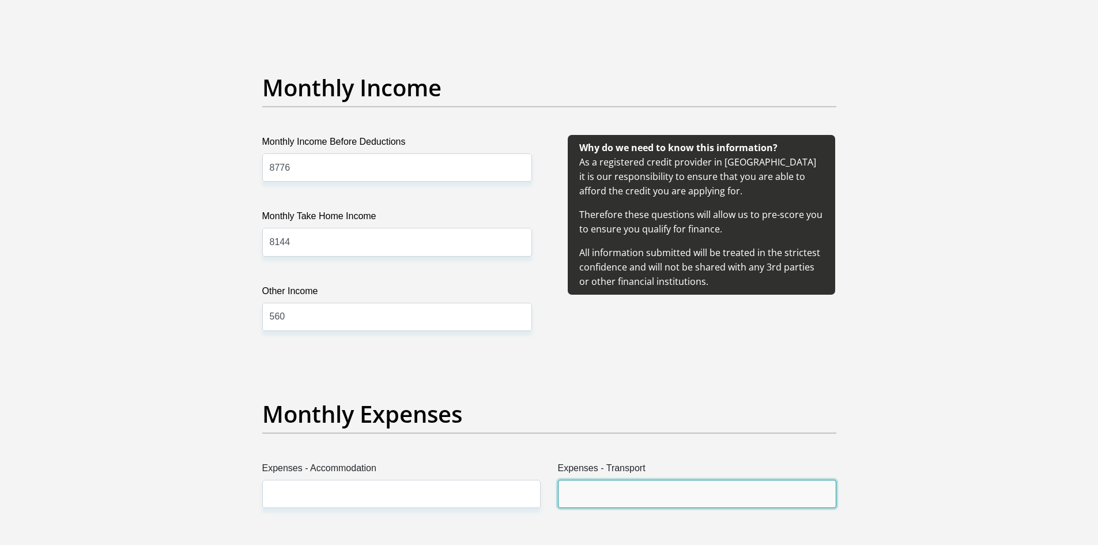
click at [582, 480] on input "Expenses - Transport" at bounding box center [697, 494] width 278 height 28
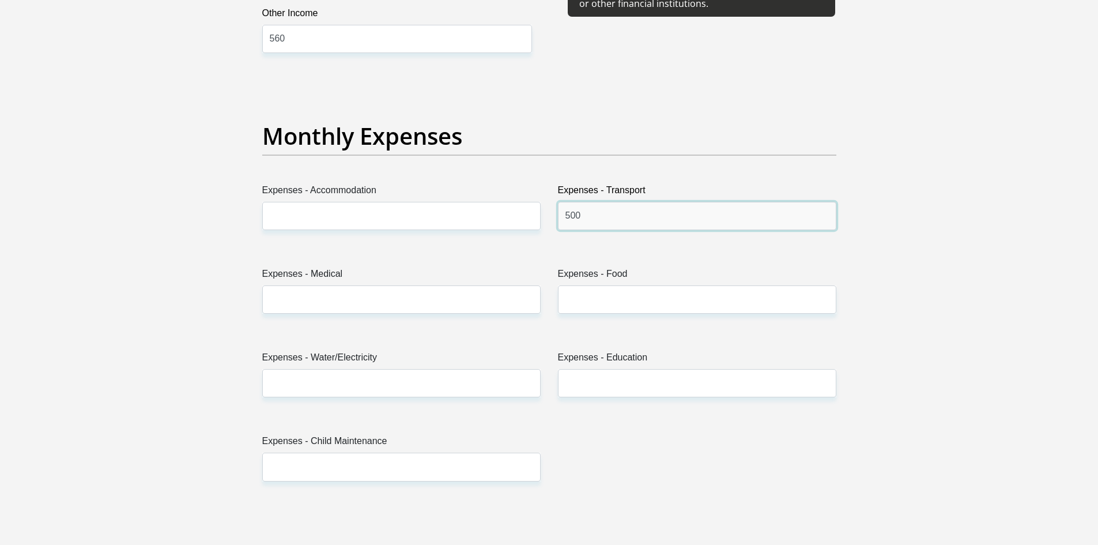
scroll to position [1563, 0]
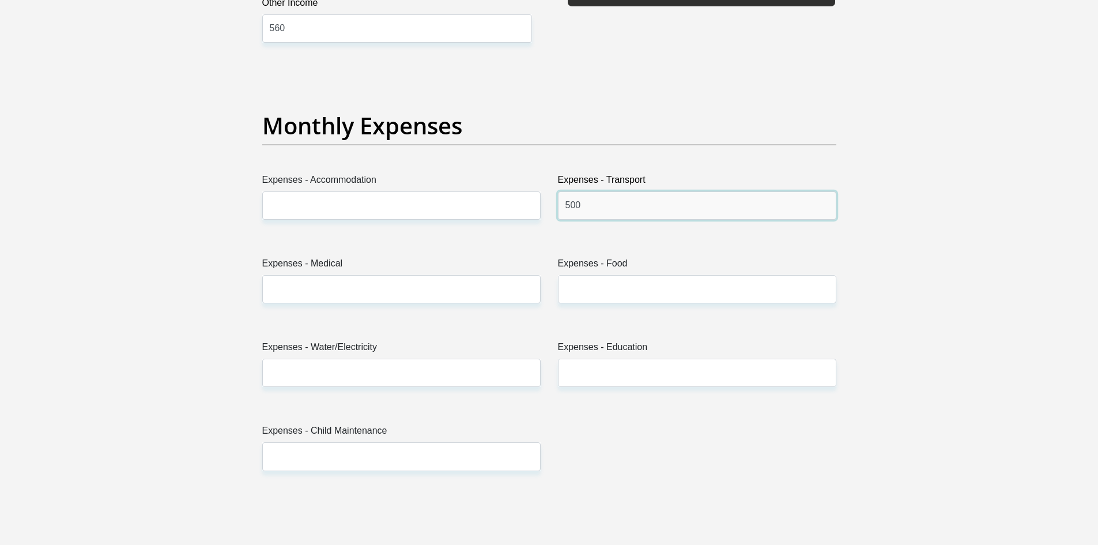
type input "500"
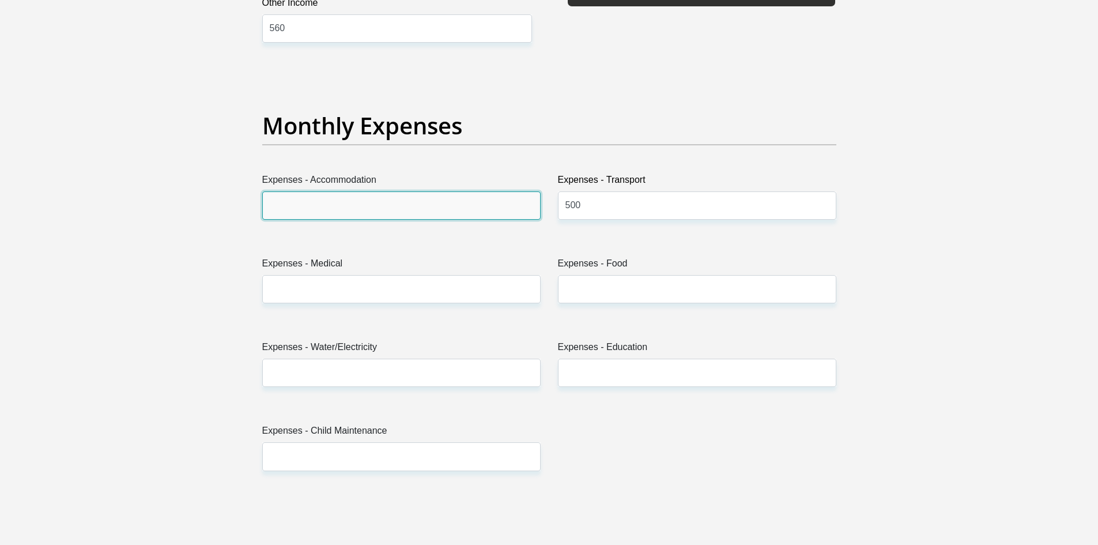
click at [360, 202] on input "Expenses - Accommodation" at bounding box center [401, 205] width 278 height 28
type input "0"
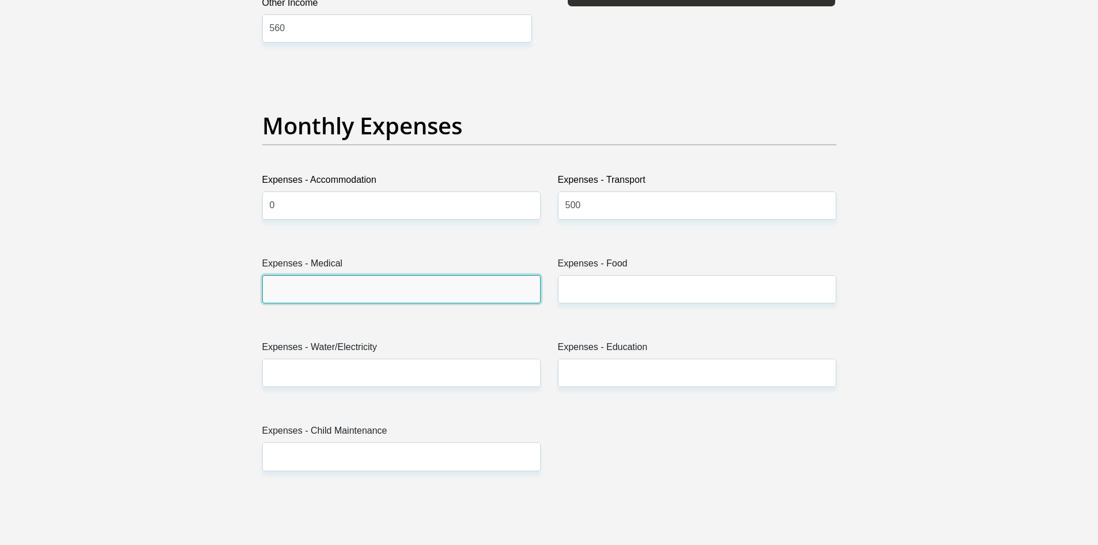
click at [327, 280] on input "Expenses - Medical" at bounding box center [401, 289] width 278 height 28
type input "0"
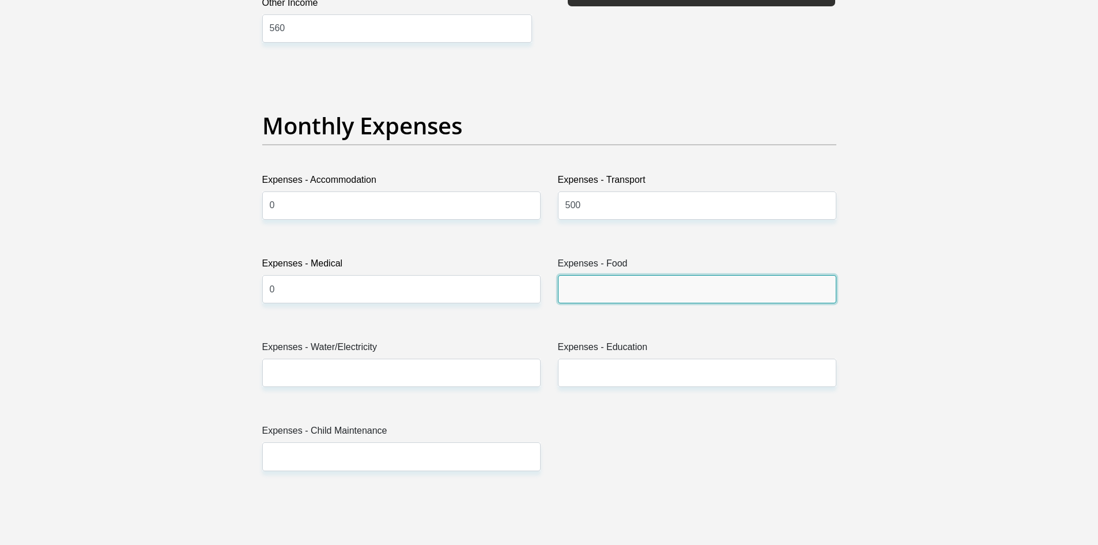
click at [672, 282] on input "Expenses - Food" at bounding box center [697, 289] width 278 height 28
type input "1000"
click at [453, 350] on label "Expenses - Water/Electricity" at bounding box center [401, 349] width 278 height 18
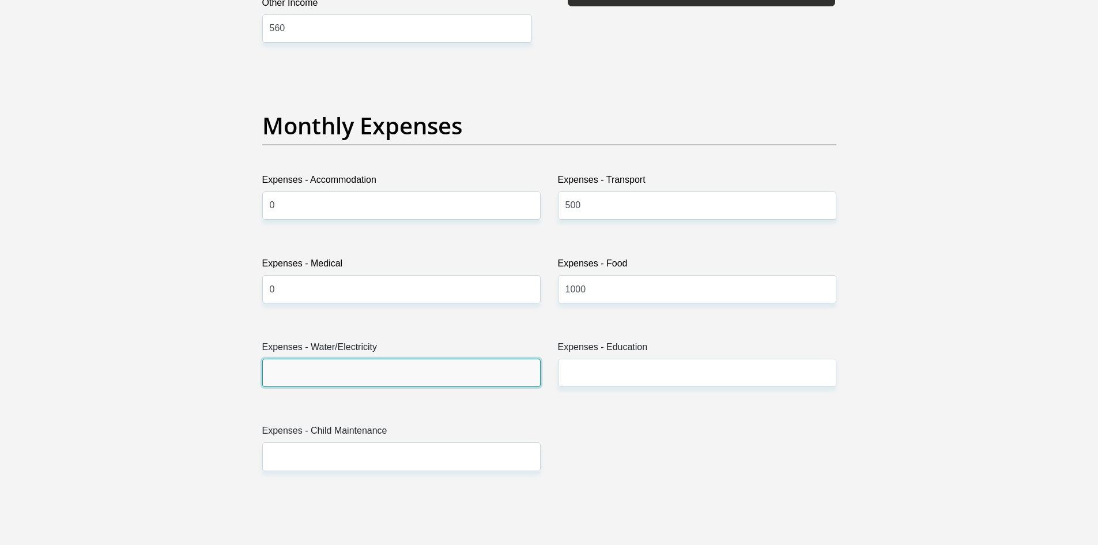
click at [453, 359] on input "Expenses - Water/Electricity" at bounding box center [401, 373] width 278 height 28
type input "2"
type input "150"
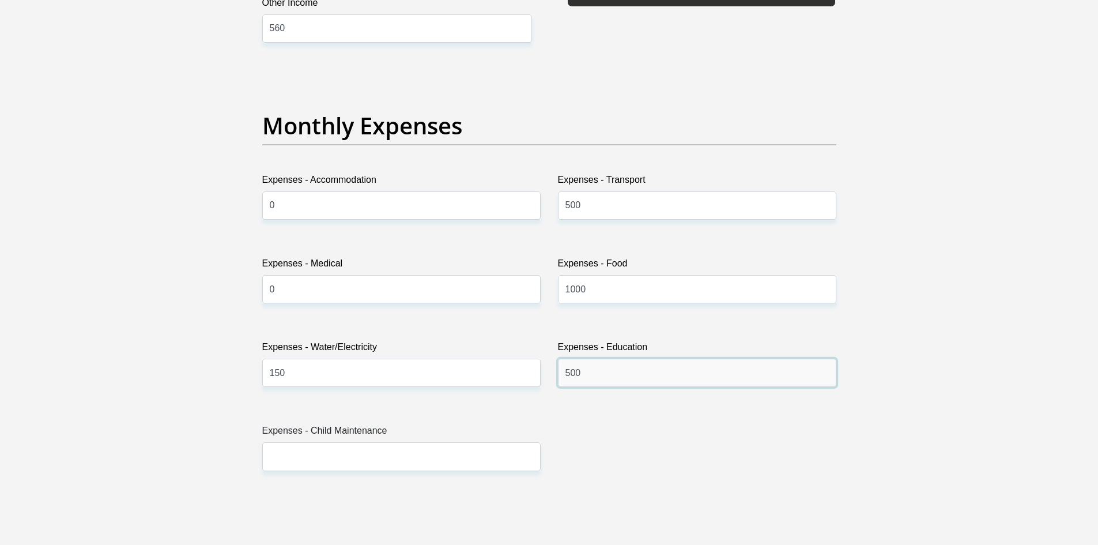
type input "500"
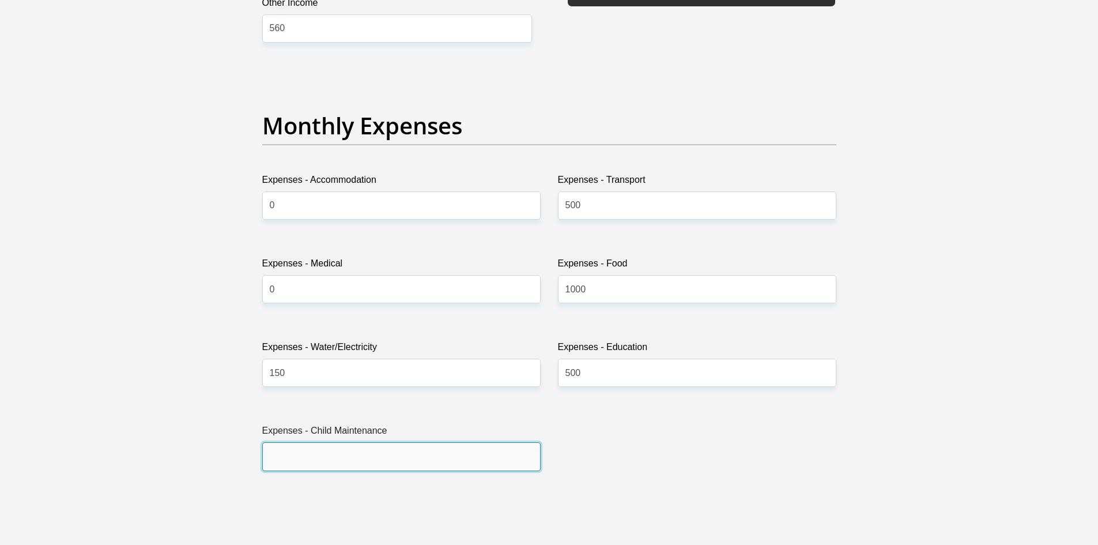
click at [365, 448] on input "Expenses - Child Maintenance" at bounding box center [401, 456] width 278 height 28
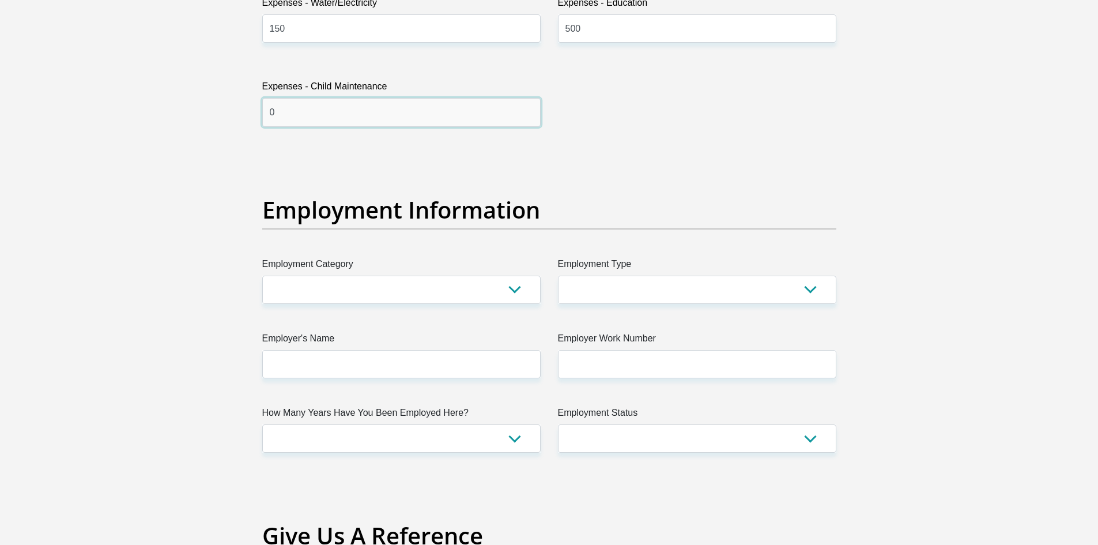
scroll to position [1909, 0]
type input "0"
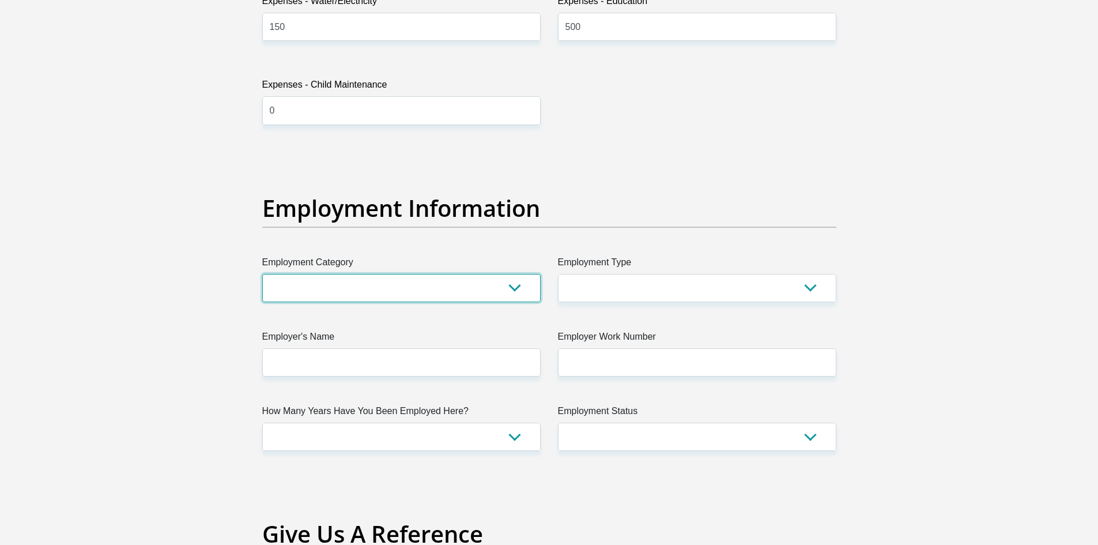
click at [316, 299] on select "AGRICULTURE ALCOHOL & TOBACCO CONSTRUCTION MATERIALS METALLURGY EQUIPMENT FOR R…" at bounding box center [401, 288] width 278 height 28
click at [262, 274] on select "AGRICULTURE ALCOHOL & TOBACCO CONSTRUCTION MATERIALS METALLURGY EQUIPMENT FOR R…" at bounding box center [401, 288] width 278 height 28
drag, startPoint x: 396, startPoint y: 291, endPoint x: 391, endPoint y: 277, distance: 14.8
click at [395, 291] on select "AGRICULTURE ALCOHOL & TOBACCO CONSTRUCTION MATERIALS METALLURGY EQUIPMENT FOR R…" at bounding box center [401, 288] width 278 height 28
select select "32"
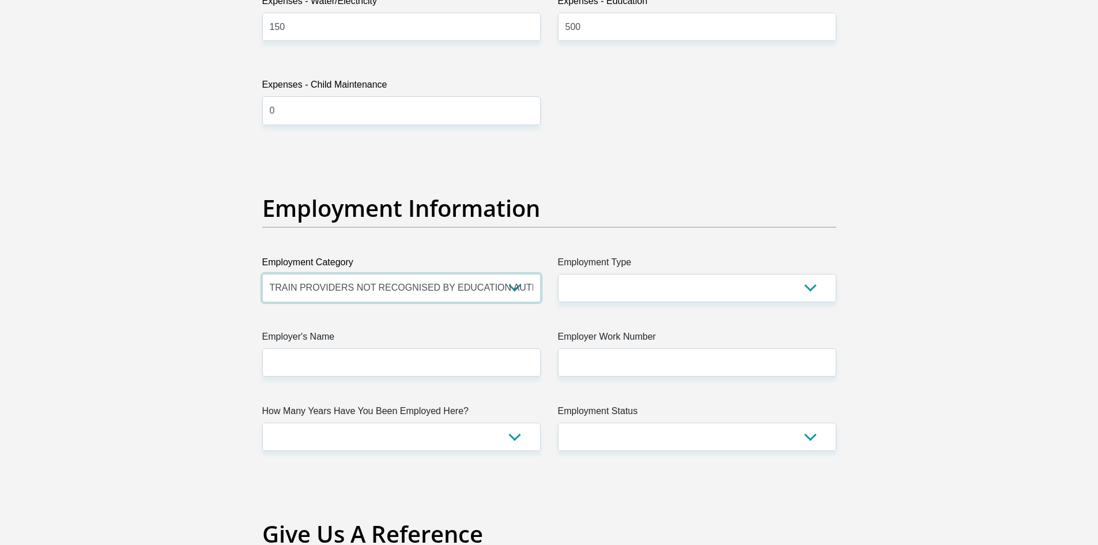
click at [262, 274] on select "AGRICULTURE ALCOHOL & TOBACCO CONSTRUCTION MATERIALS METALLURGY EQUIPMENT FOR R…" at bounding box center [401, 288] width 278 height 28
click at [609, 304] on div "Title Mr Ms Mrs Dr Other First Name Nicole Surname Fortuin ID Number 9702060033…" at bounding box center [549, 147] width 591 height 3751
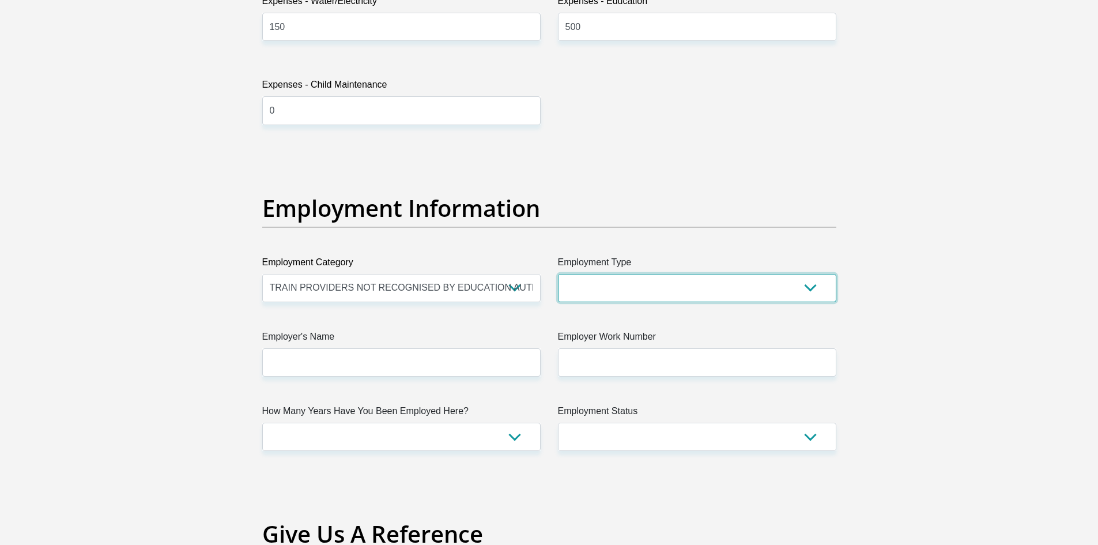
click at [609, 293] on select "College/Lecturer Craft Seller Creative Driver Executive Farmer Forces - Non Com…" at bounding box center [697, 288] width 278 height 28
select select "Manager"
click at [558, 274] on select "College/Lecturer Craft Seller Creative Driver Executive Farmer Forces - Non Com…" at bounding box center [697, 288] width 278 height 28
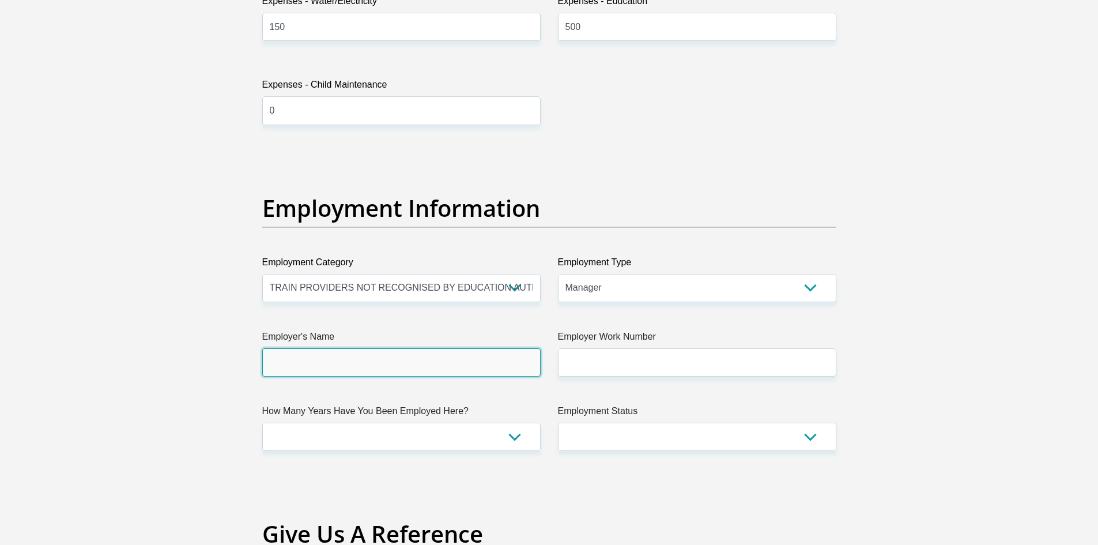
click at [431, 363] on input "Employer's Name" at bounding box center [401, 362] width 278 height 28
type input "LibraryBusinessCorners"
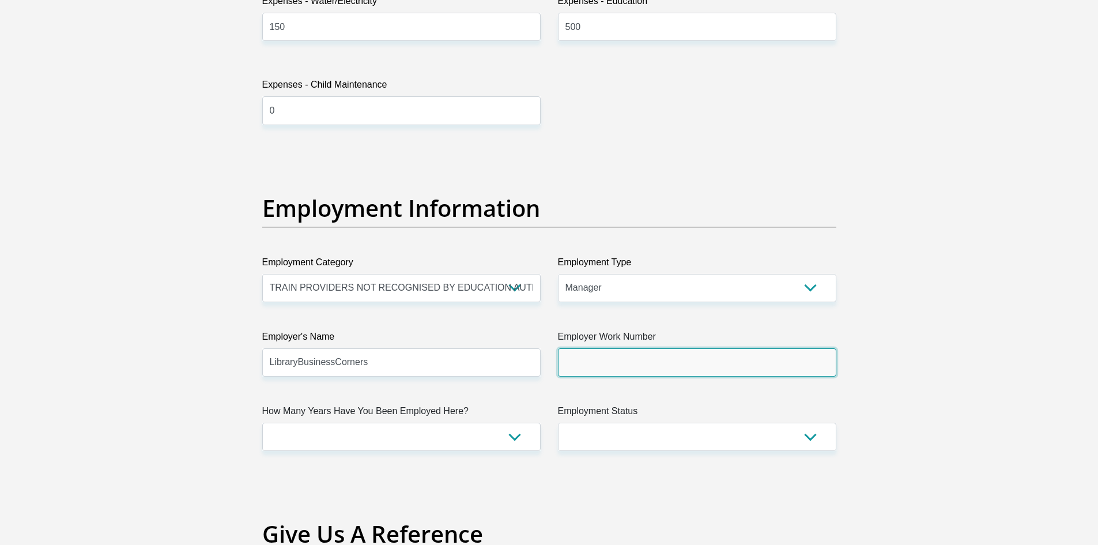
click at [690, 355] on input "Employer Work Number" at bounding box center [697, 362] width 278 height 28
type input "0214210076"
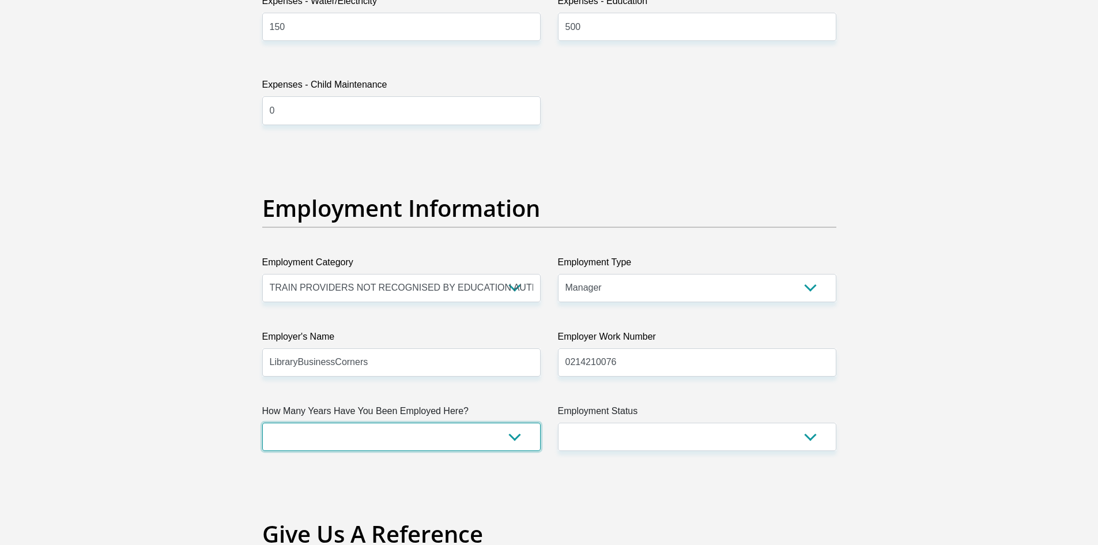
click at [478, 434] on select "less than 1 year 1-3 years 3-5 years 5+ years" at bounding box center [401, 437] width 278 height 28
click at [262, 423] on select "less than 1 year 1-3 years 3-5 years 5+ years" at bounding box center [401, 437] width 278 height 28
click at [508, 432] on select "less than 1 year 1-3 years 3-5 years 5+ years" at bounding box center [401, 437] width 278 height 28
select select "60"
click at [262, 423] on select "less than 1 year 1-3 years 3-5 years 5+ years" at bounding box center [401, 437] width 278 height 28
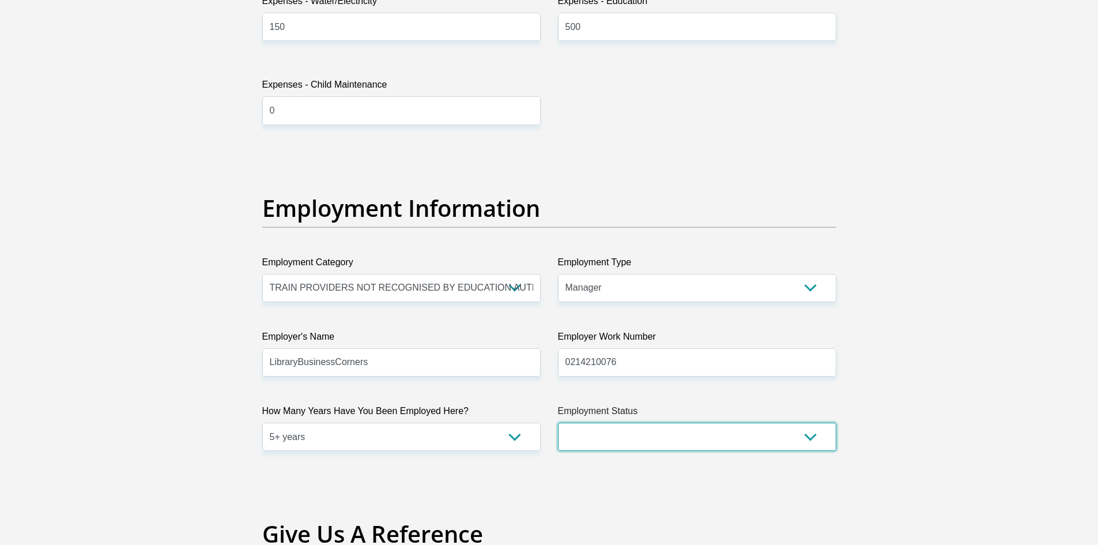
click at [593, 446] on select "Permanent/Full-time Part-time/Casual Contract Worker Self-Employed Housewife Re…" at bounding box center [697, 437] width 278 height 28
select select "3"
click at [558, 423] on select "Permanent/Full-time Part-time/Casual Contract Worker Self-Employed Housewife Re…" at bounding box center [697, 437] width 278 height 28
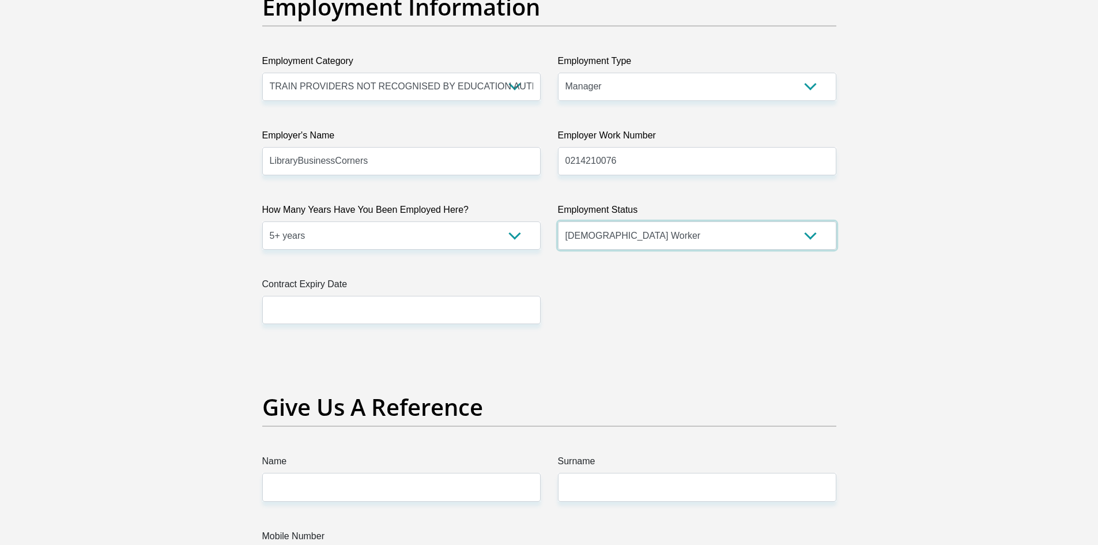
scroll to position [2140, 0]
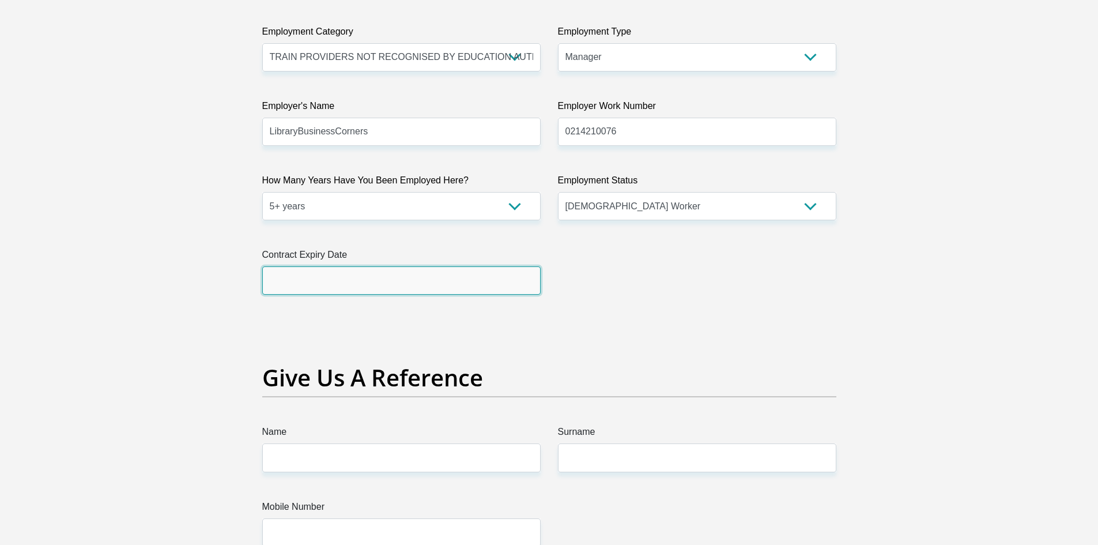
click at [376, 285] on input "text" at bounding box center [401, 280] width 278 height 28
type input "2026/03/31"
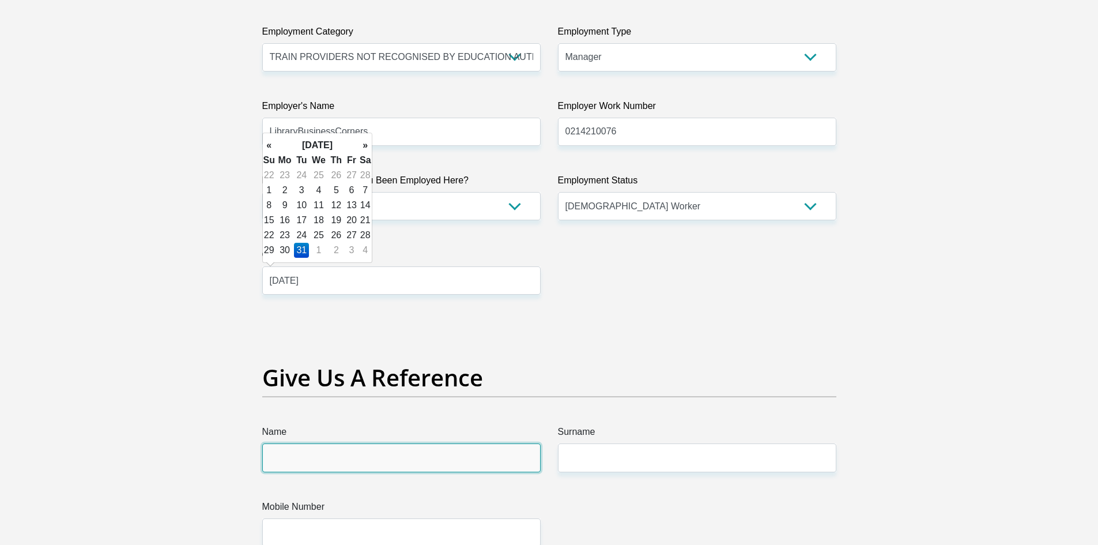
click at [337, 459] on input "Name" at bounding box center [401, 457] width 278 height 28
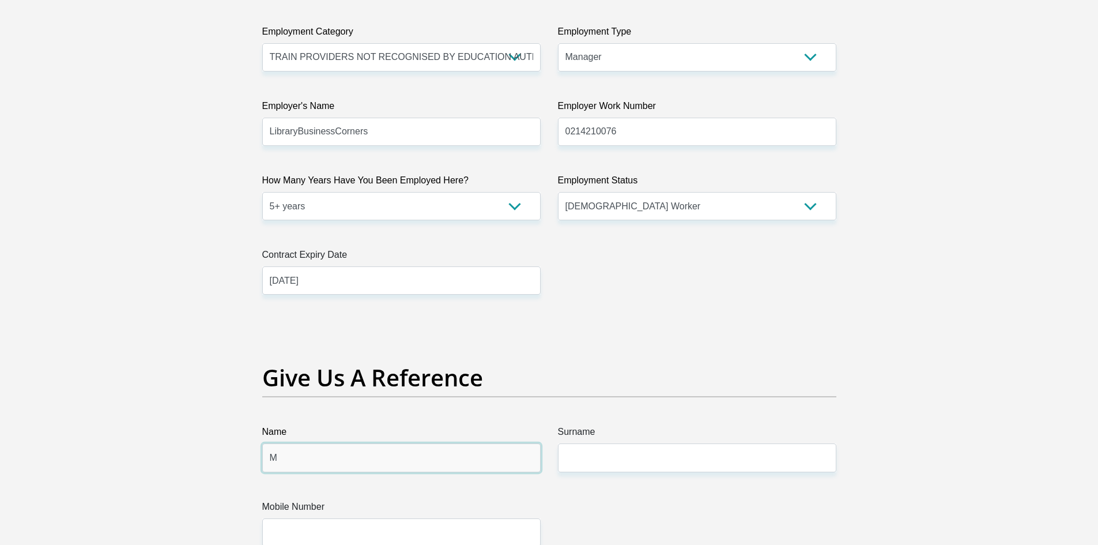
type input "Mynhardt"
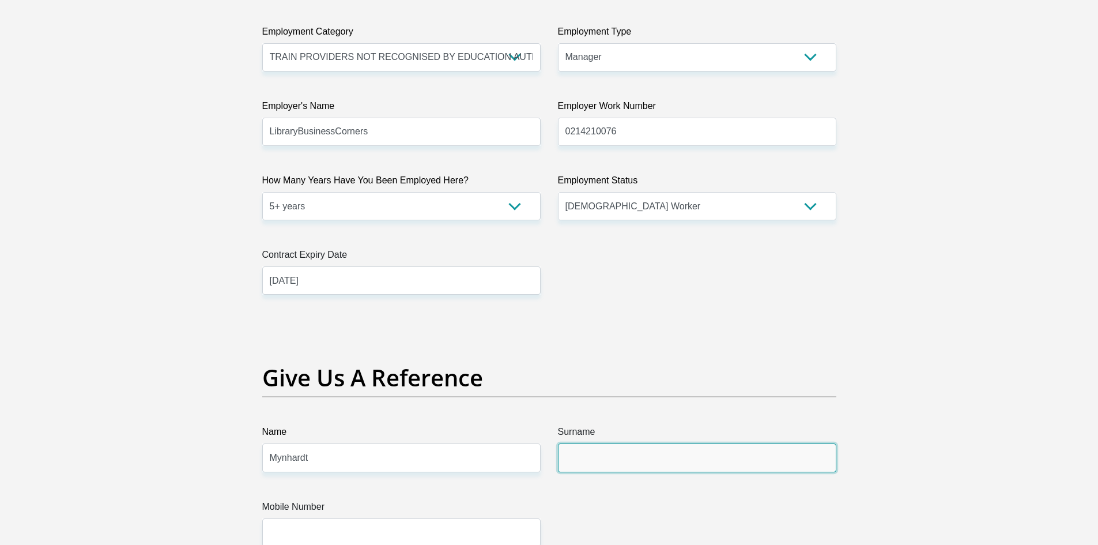
click at [681, 457] on input "Surname" at bounding box center [697, 457] width 278 height 28
type input "Welkom"
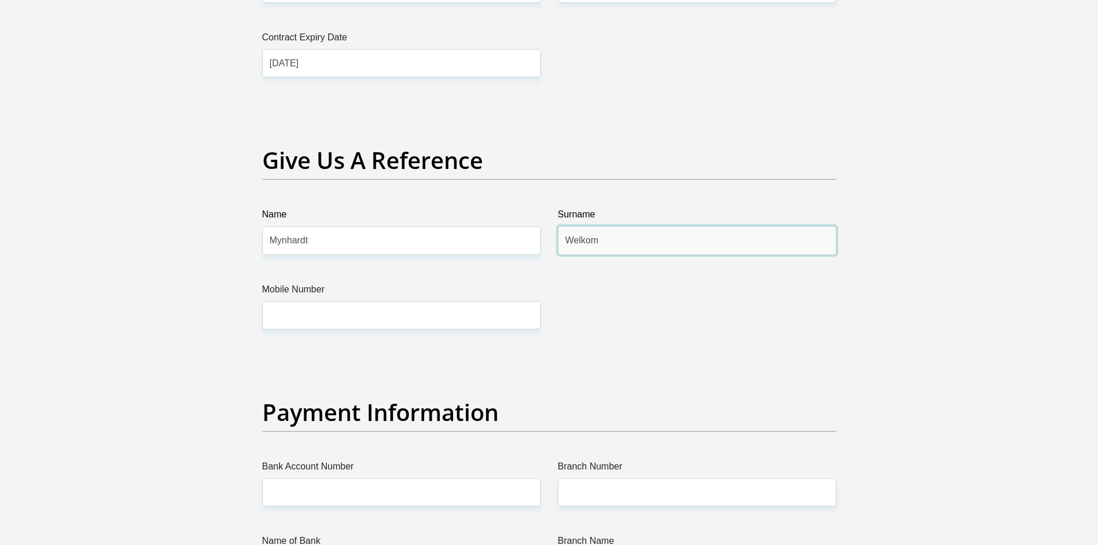
scroll to position [2370, 0]
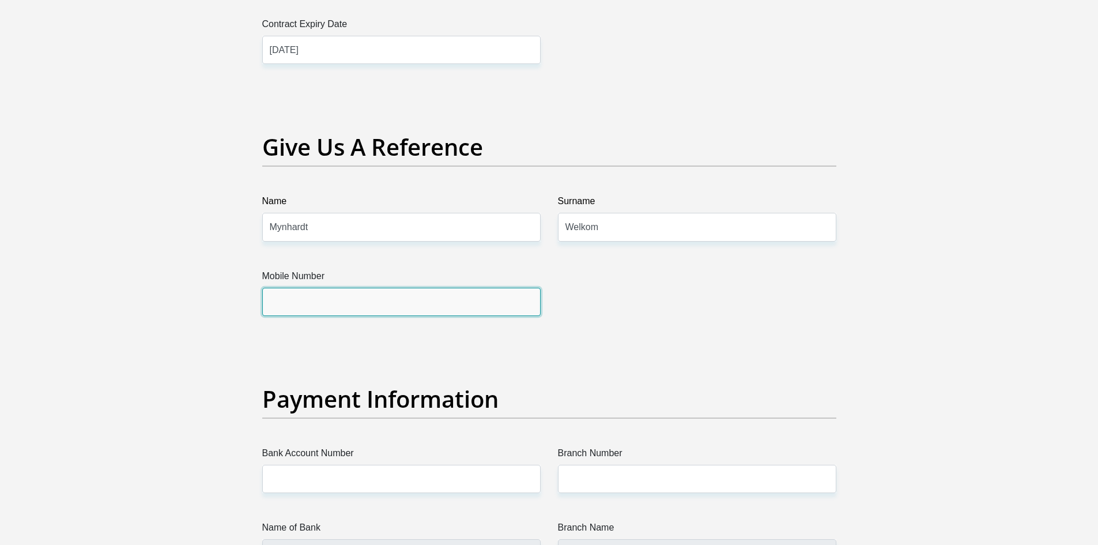
click at [348, 307] on input "Mobile Number" at bounding box center [401, 302] width 278 height 28
type input "0721182988"
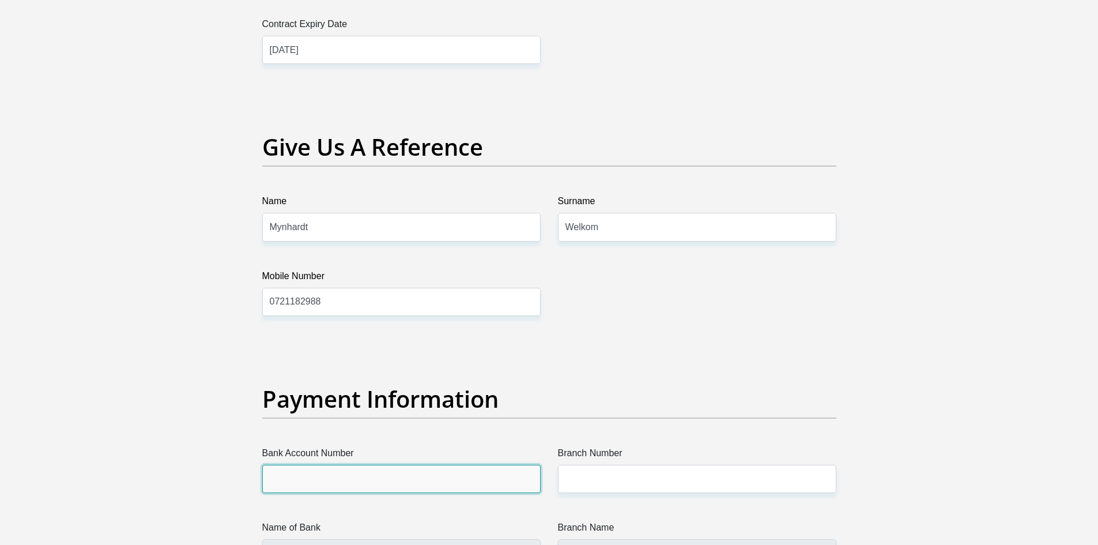
click at [344, 467] on input "Bank Account Number" at bounding box center [401, 479] width 278 height 28
type input "10162029193"
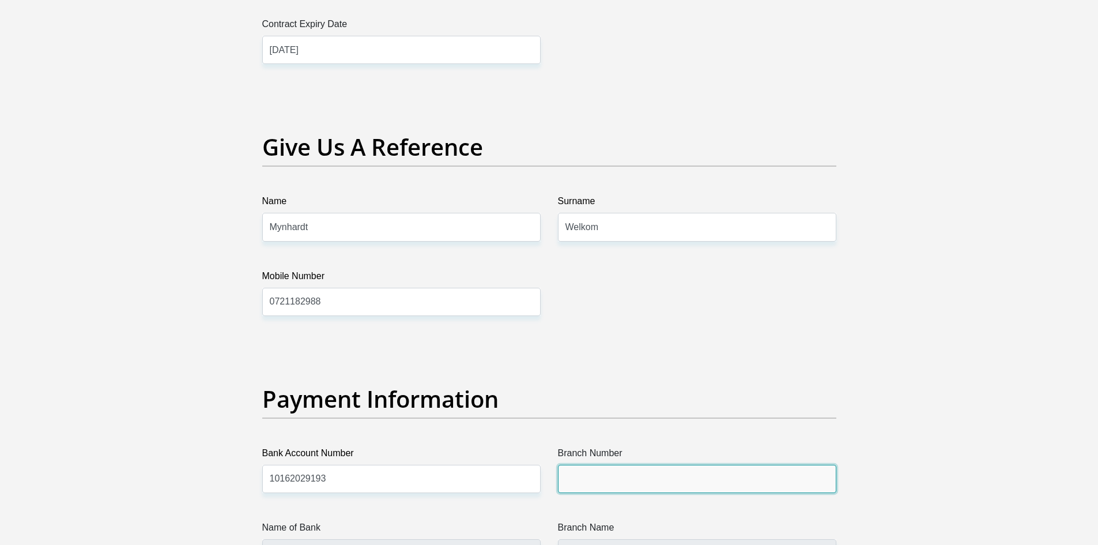
click at [683, 465] on input "Branch Number" at bounding box center [697, 479] width 278 height 28
type input "051001"
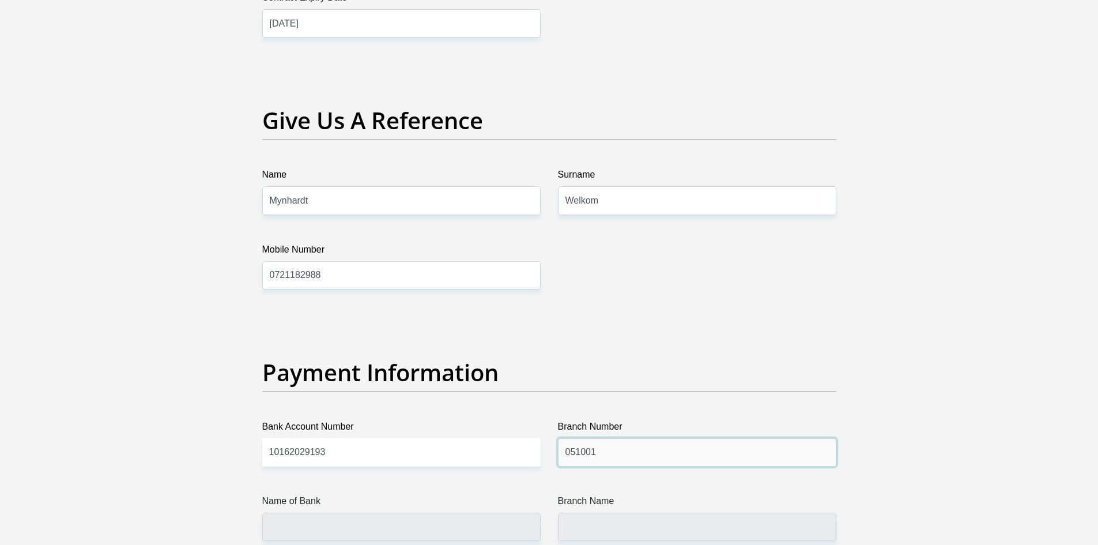
scroll to position [2543, 0]
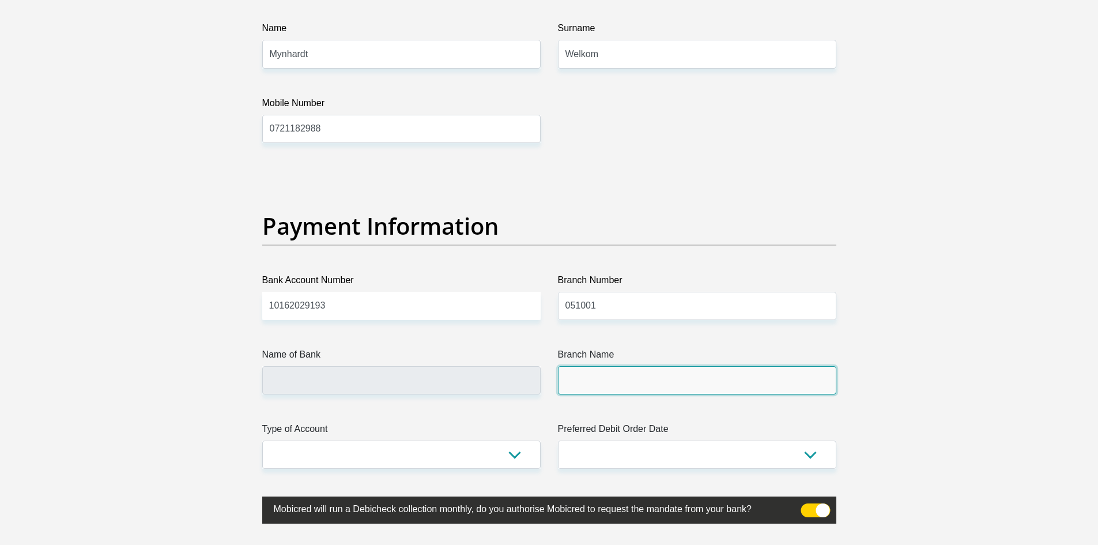
drag, startPoint x: 623, startPoint y: 393, endPoint x: 654, endPoint y: 391, distance: 31.2
click at [624, 393] on input "Branch Name" at bounding box center [697, 380] width 278 height 28
drag, startPoint x: 632, startPoint y: 397, endPoint x: 632, endPoint y: 389, distance: 8.1
click at [632, 389] on input "Branch Name" at bounding box center [697, 380] width 278 height 28
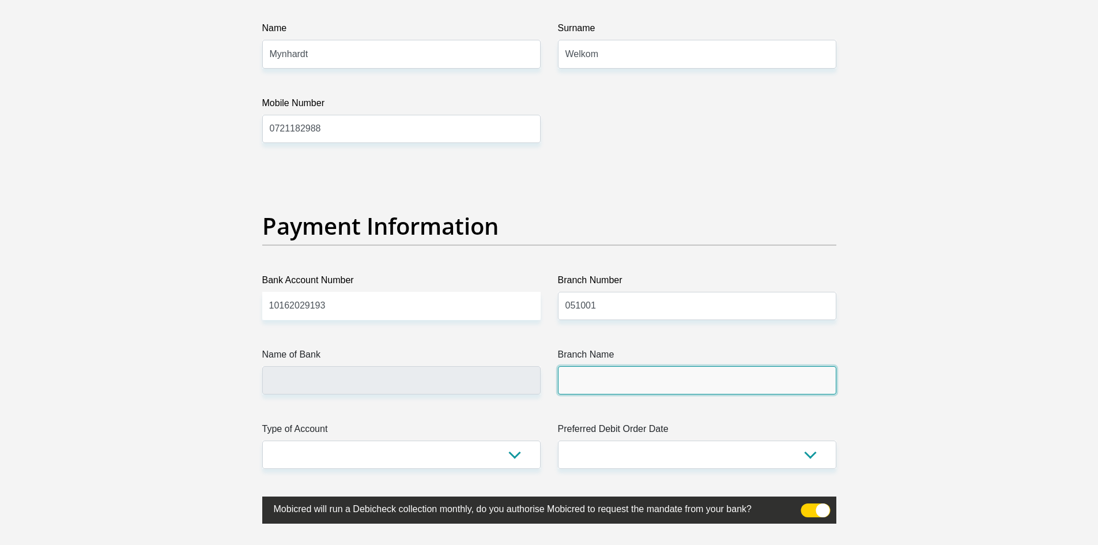
type input "STANDARD BANK"
type input "STANDARD BANK SOUTH AFRICA"
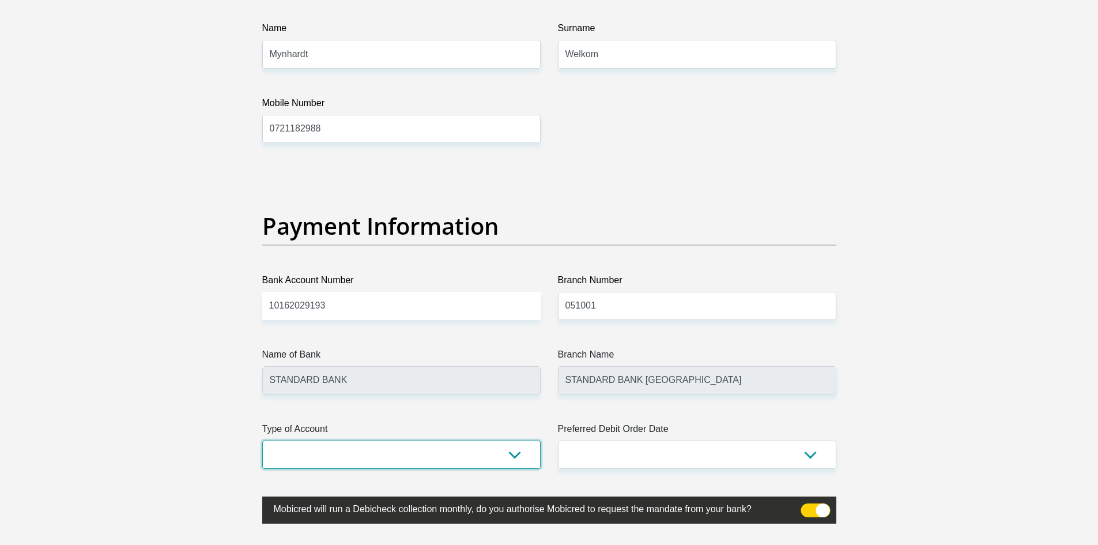
click at [399, 467] on select "Cheque Savings" at bounding box center [401, 454] width 278 height 28
select select "SAV"
click at [262, 440] on select "Cheque Savings" at bounding box center [401, 454] width 278 height 28
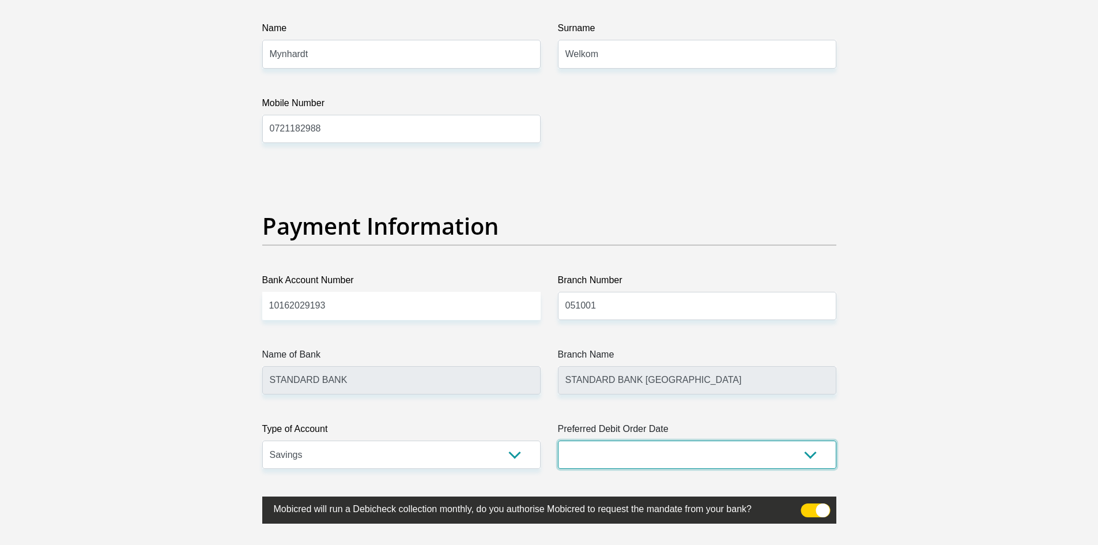
click at [598, 467] on select "1st 2nd 3rd 4th 5th 7th 18th 19th 20th 21st 22nd 23rd 24th 25th 26th 27th 28th …" at bounding box center [697, 454] width 278 height 28
select select "25"
click at [558, 440] on select "1st 2nd 3rd 4th 5th 7th 18th 19th 20th 21st 22nd 23rd 24th 25th 26th 27th 28th …" at bounding box center [697, 454] width 278 height 28
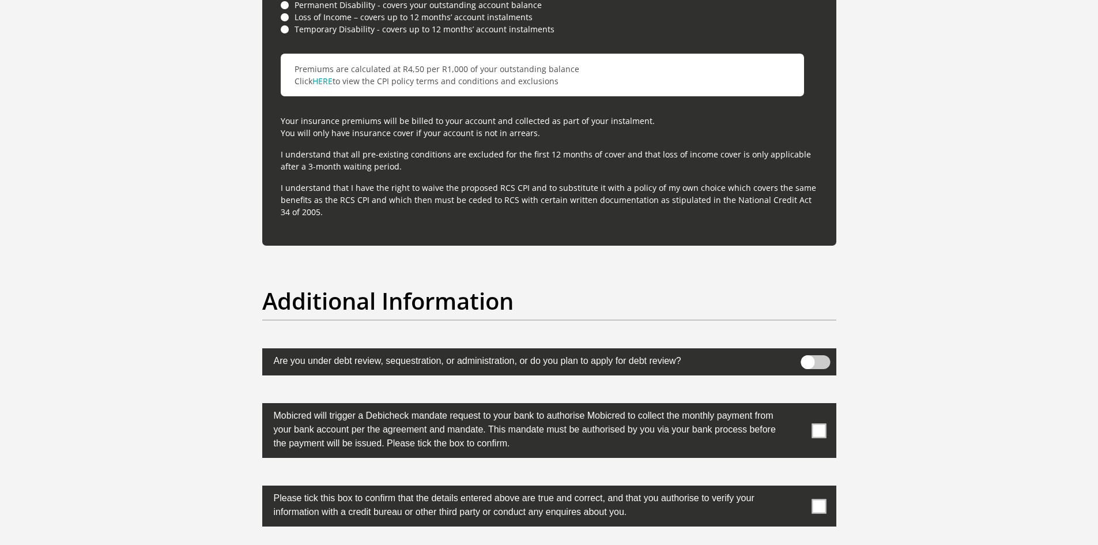
scroll to position [3408, 0]
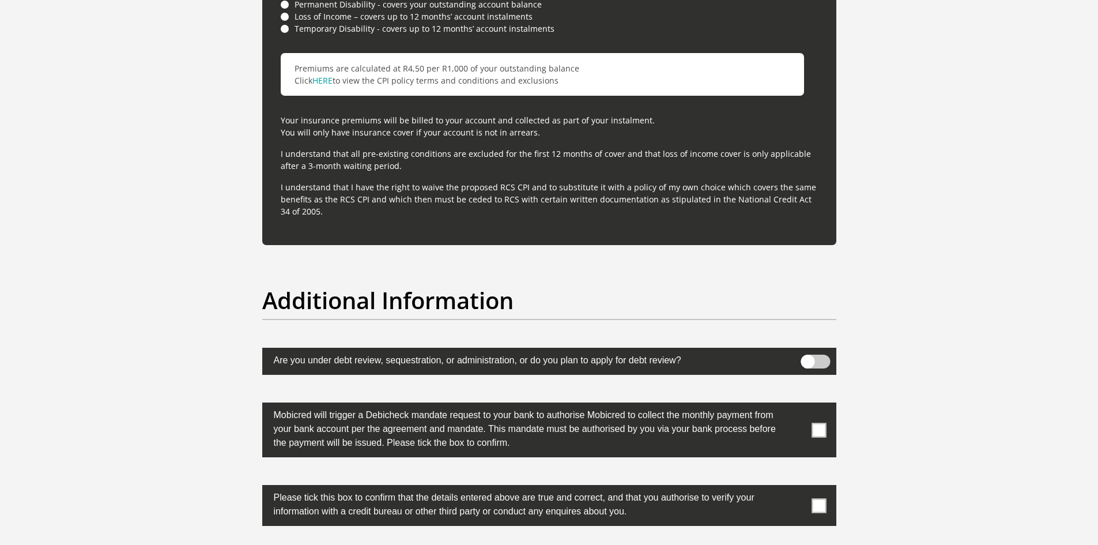
click at [815, 424] on span at bounding box center [819, 430] width 14 height 14
click at [796, 405] on input "checkbox" at bounding box center [796, 405] width 0 height 0
click at [821, 502] on span at bounding box center [819, 505] width 14 height 14
click at [796, 488] on input "checkbox" at bounding box center [796, 488] width 0 height 0
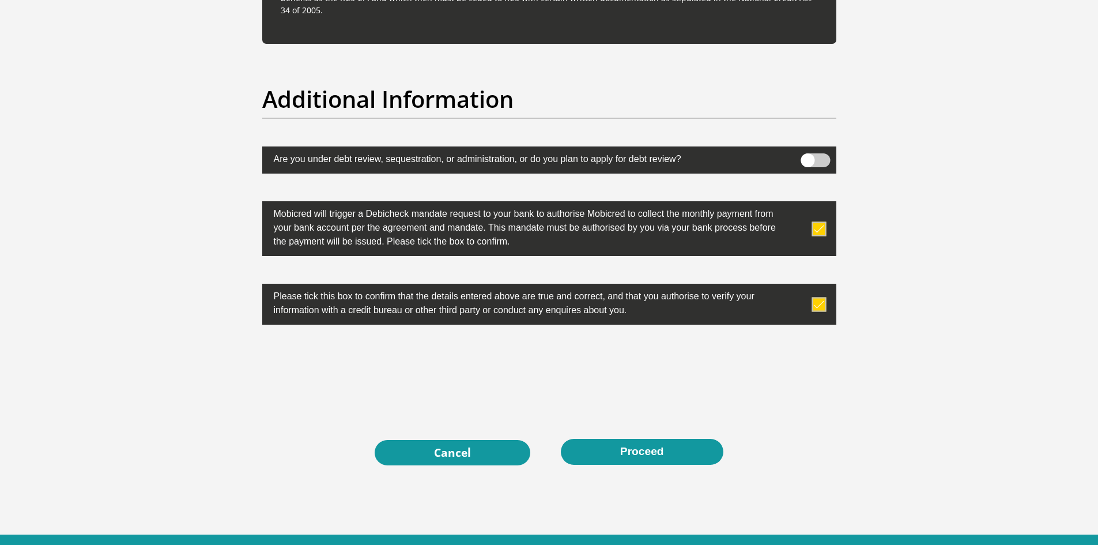
scroll to position [3638, 0]
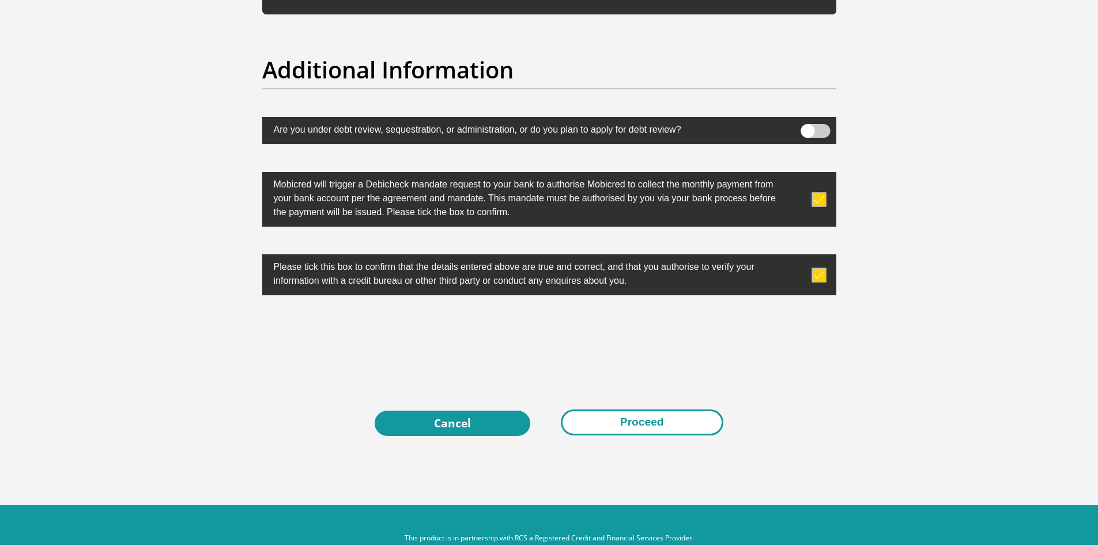
click at [605, 430] on button "Proceed" at bounding box center [642, 422] width 163 height 26
click at [644, 426] on button "Proceed" at bounding box center [642, 422] width 163 height 26
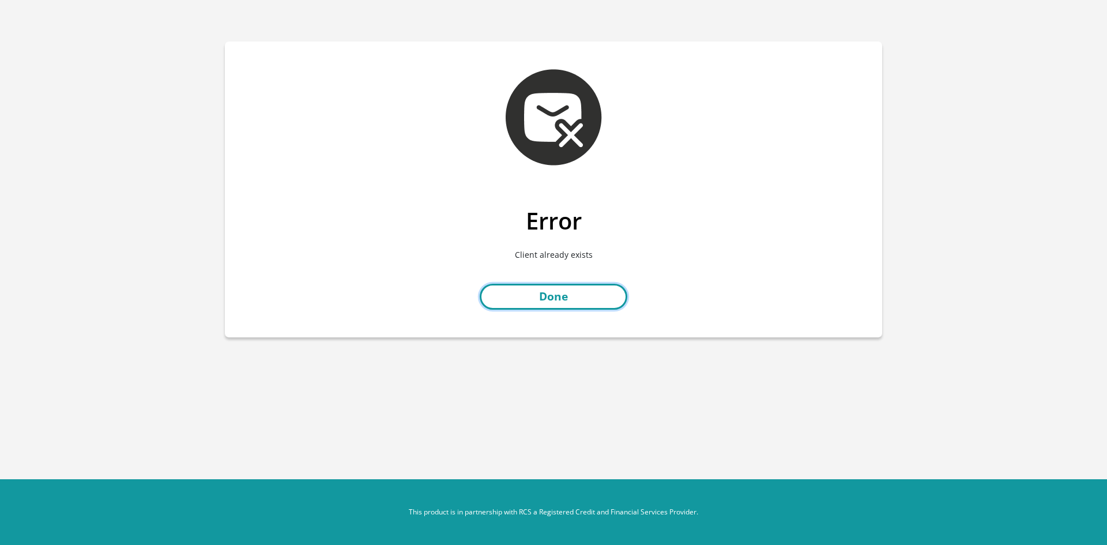
click at [534, 300] on link "Done" at bounding box center [554, 297] width 148 height 26
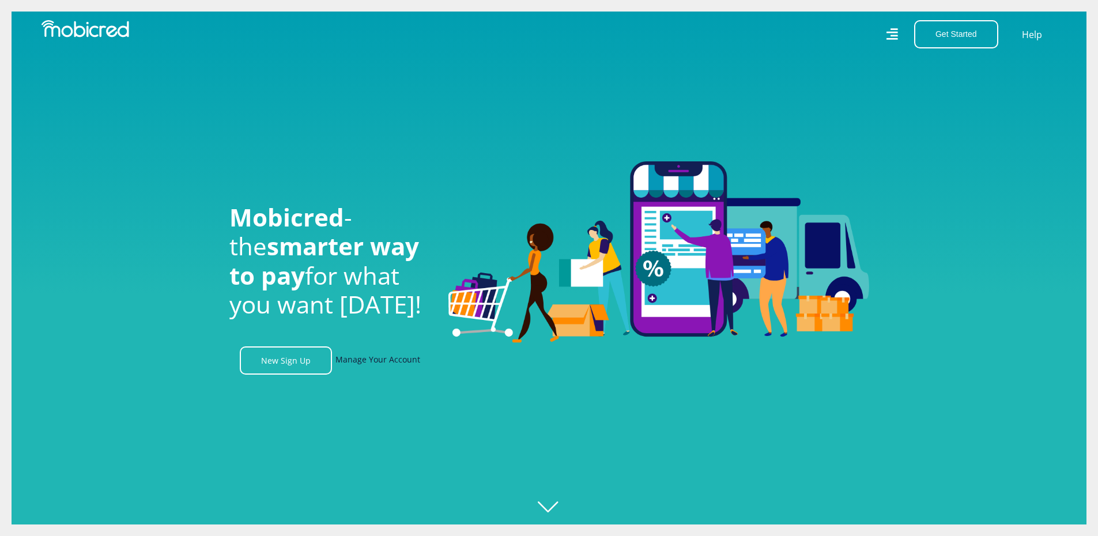
click at [402, 364] on link "Manage Your Account" at bounding box center [377, 360] width 85 height 28
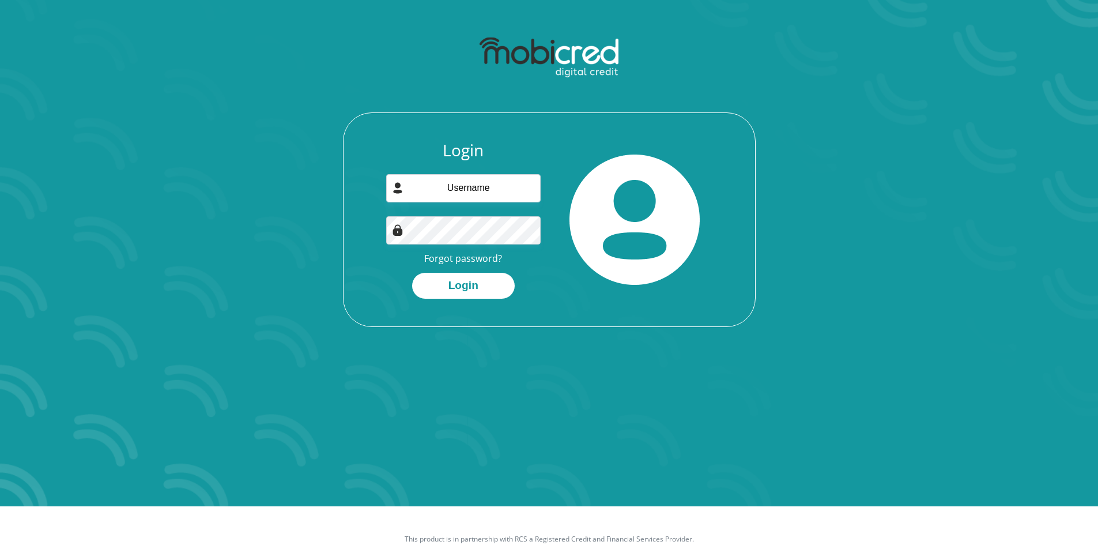
scroll to position [8, 0]
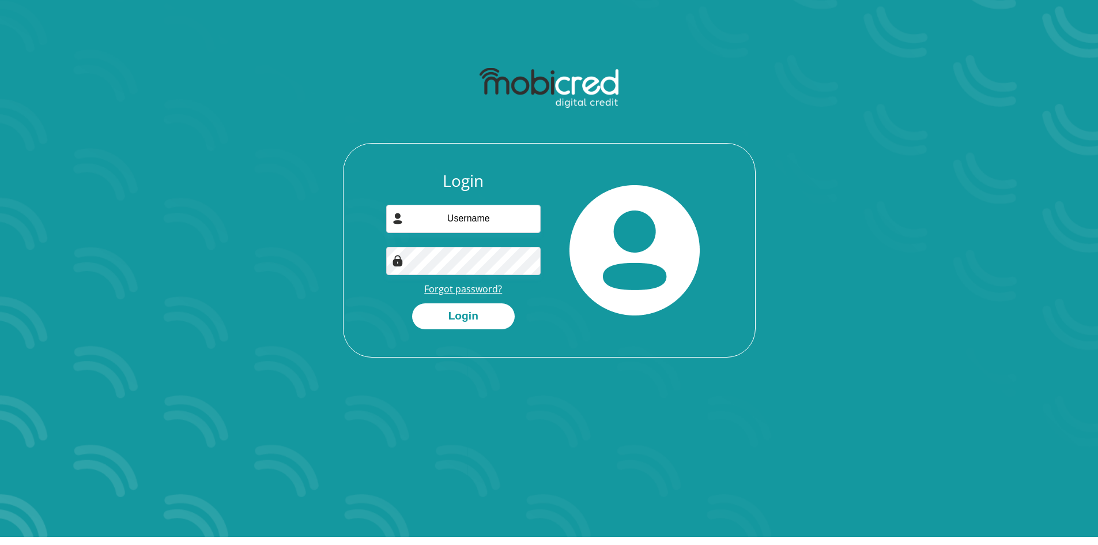
click at [467, 286] on link "Forgot password?" at bounding box center [463, 288] width 78 height 13
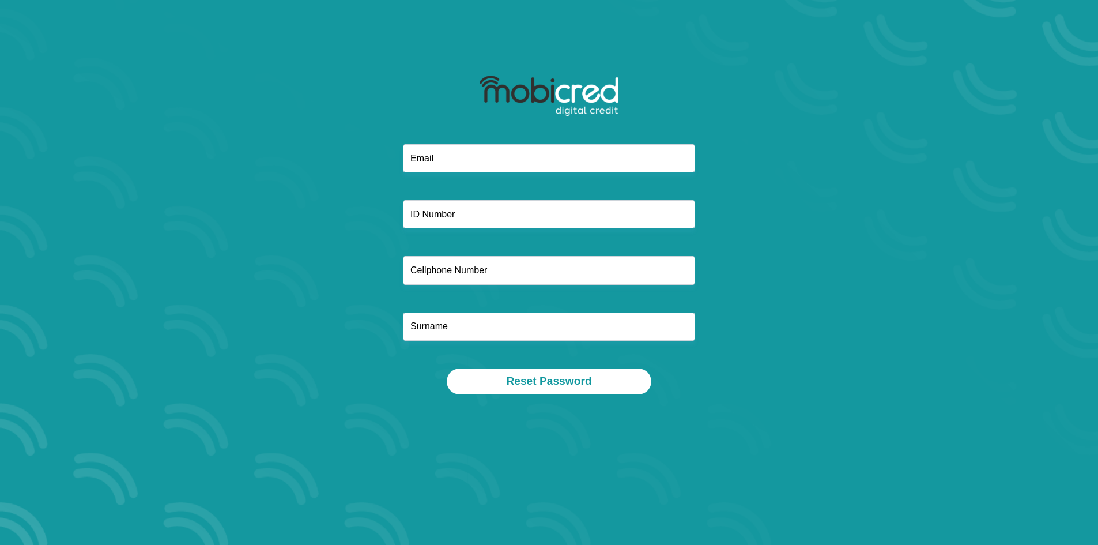
drag, startPoint x: 515, startPoint y: 128, endPoint x: 508, endPoint y: 150, distance: 22.8
click at [512, 128] on div at bounding box center [549, 106] width 310 height 75
click at [503, 153] on input "email" at bounding box center [549, 158] width 292 height 28
type input "[EMAIL_ADDRESS][DOMAIN_NAME]"
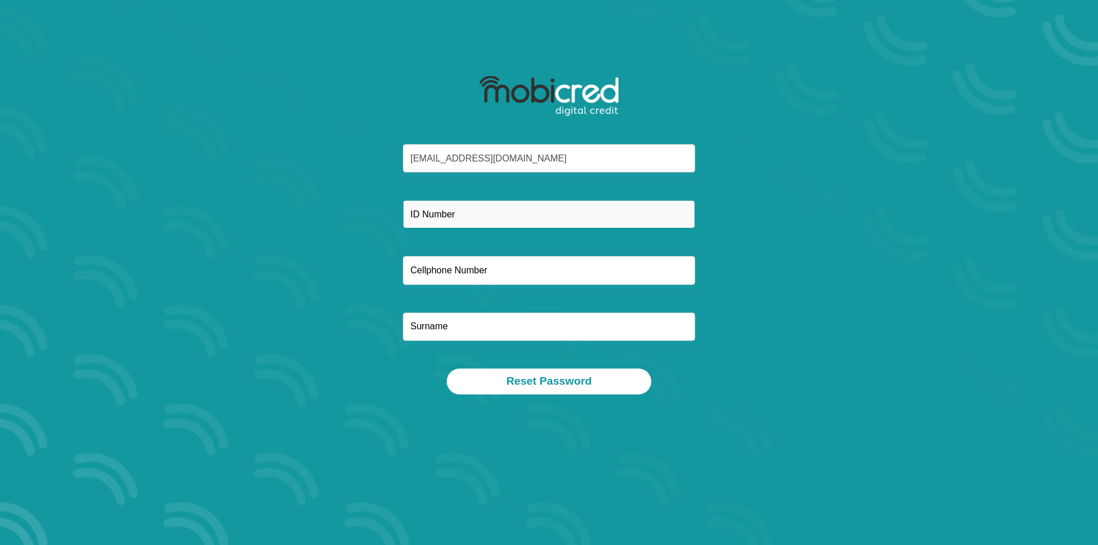
drag, startPoint x: 505, startPoint y: 169, endPoint x: 482, endPoint y: 224, distance: 59.9
click at [482, 224] on input "text" at bounding box center [549, 214] width 292 height 28
type input "9702060033083"
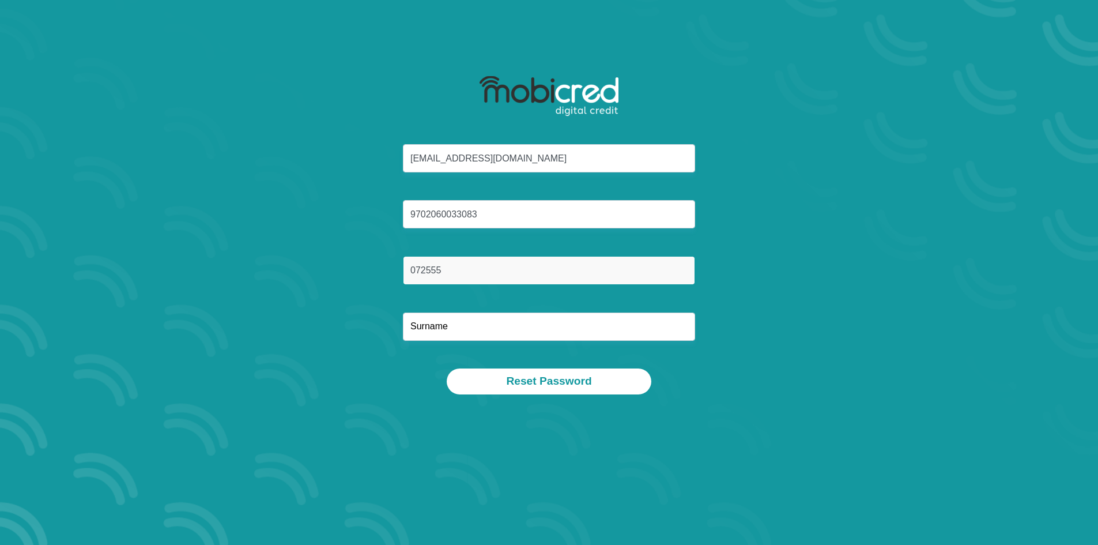
type input "0725550198"
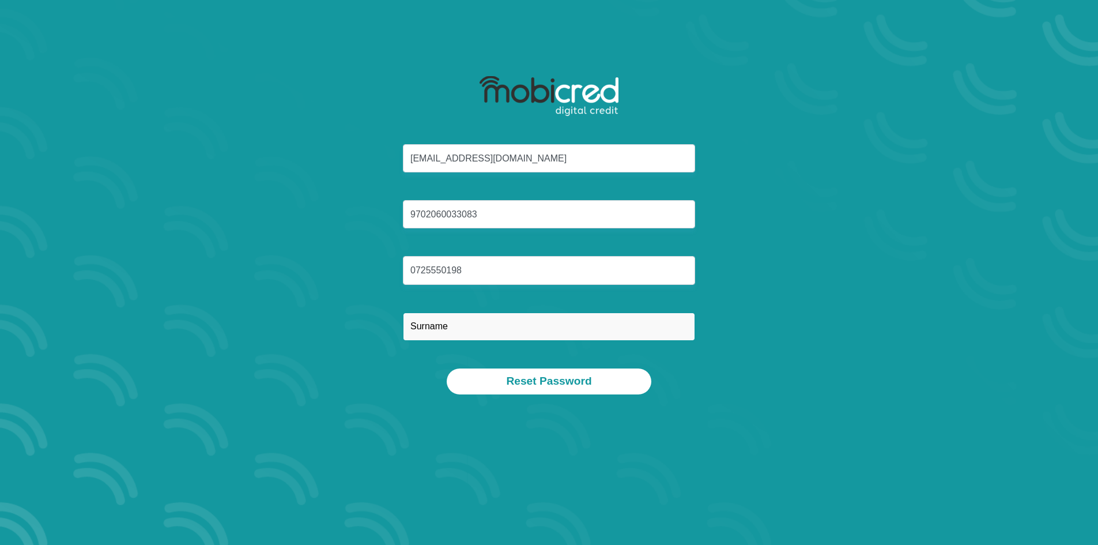
click at [470, 325] on input "text" at bounding box center [549, 326] width 292 height 28
type input "Fortuin"
click at [546, 398] on div "[EMAIL_ADDRESS][DOMAIN_NAME] 9702060033083 0725550198 [GEOGRAPHIC_DATA] Reset P…" at bounding box center [549, 232] width 657 height 380
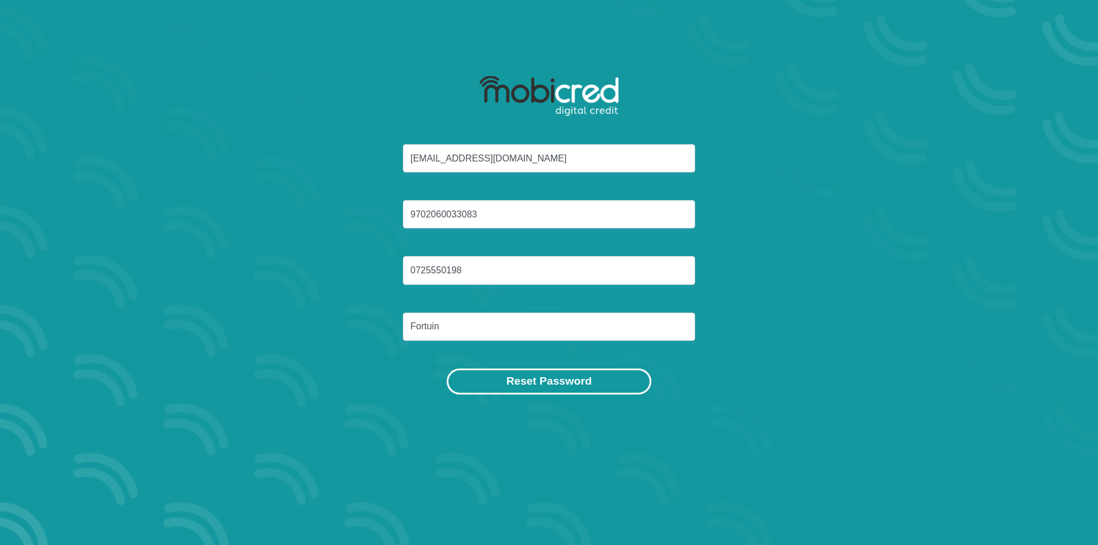
click at [547, 384] on button "Reset Password" at bounding box center [549, 381] width 204 height 26
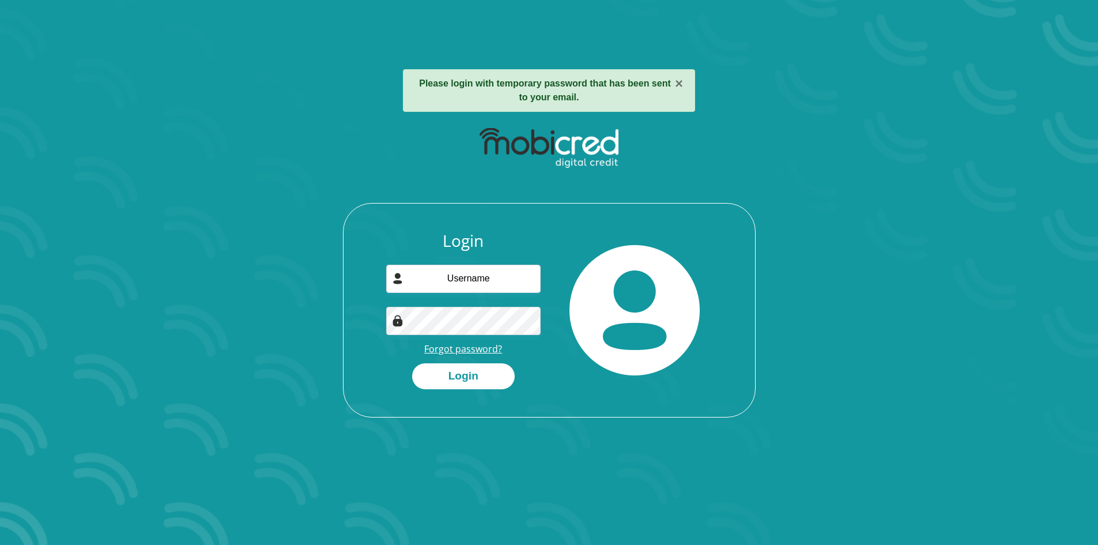
click at [463, 342] on link "Forgot password?" at bounding box center [463, 348] width 78 height 13
click at [493, 270] on input "email" at bounding box center [463, 279] width 154 height 28
type input "[EMAIL_ADDRESS][DOMAIN_NAME]"
click at [474, 376] on button "Login" at bounding box center [463, 376] width 103 height 26
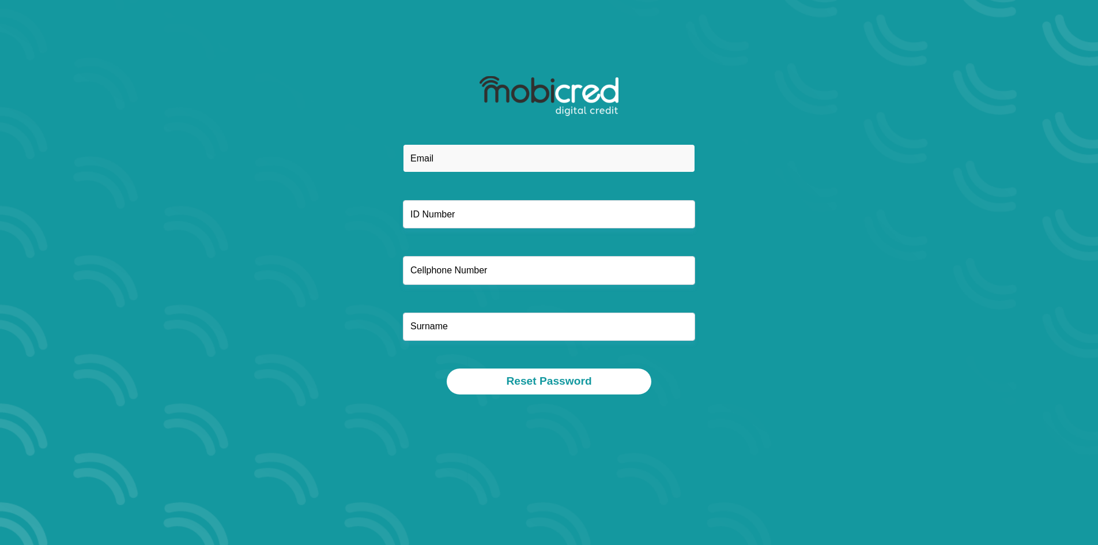
click at [606, 170] on input "email" at bounding box center [549, 158] width 292 height 28
type input "[EMAIL_ADDRESS][DOMAIN_NAME]"
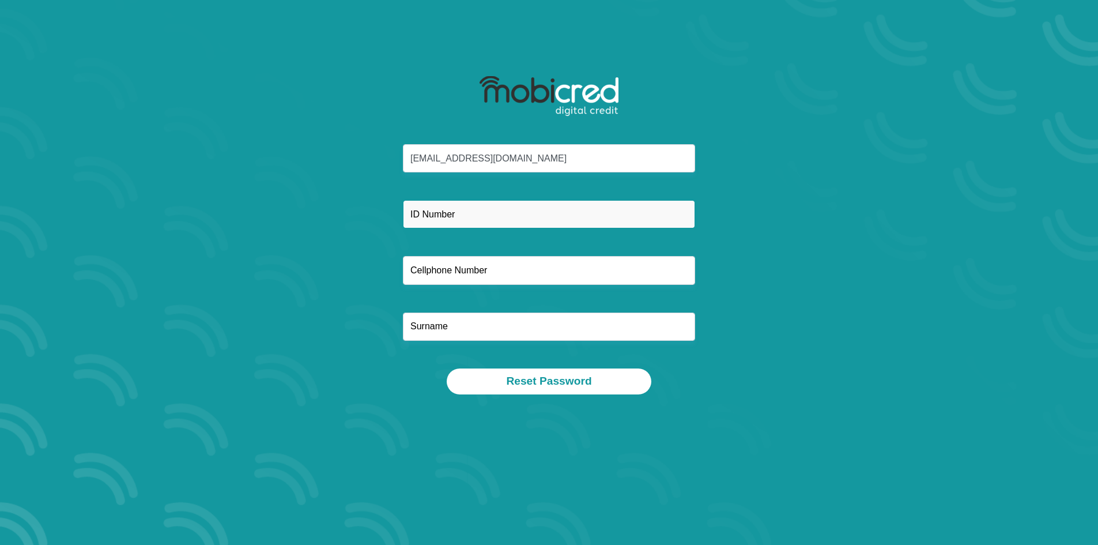
click at [537, 224] on input "text" at bounding box center [549, 214] width 292 height 28
type input "9702060033083"
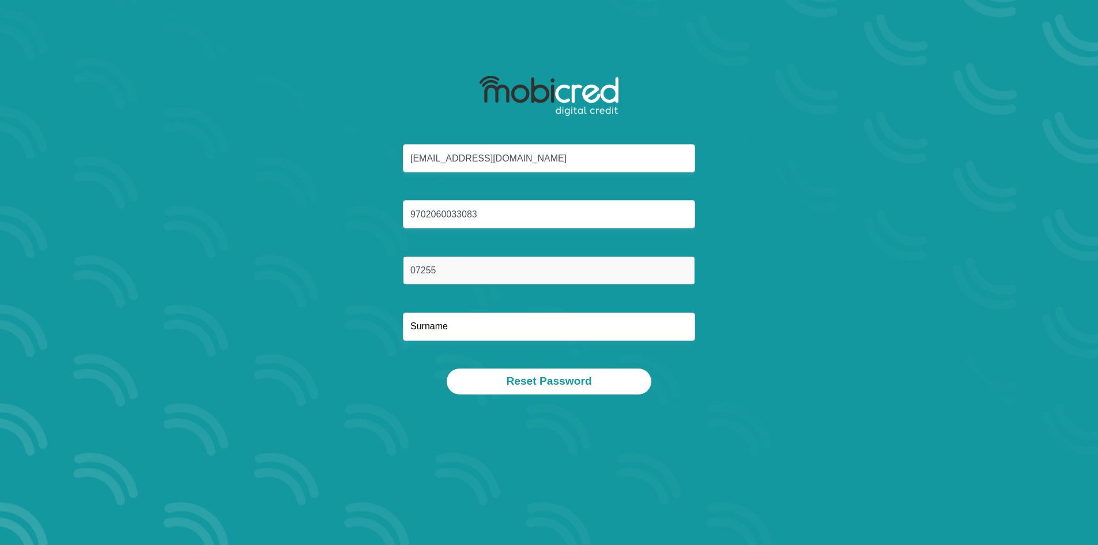
type input "0725550198"
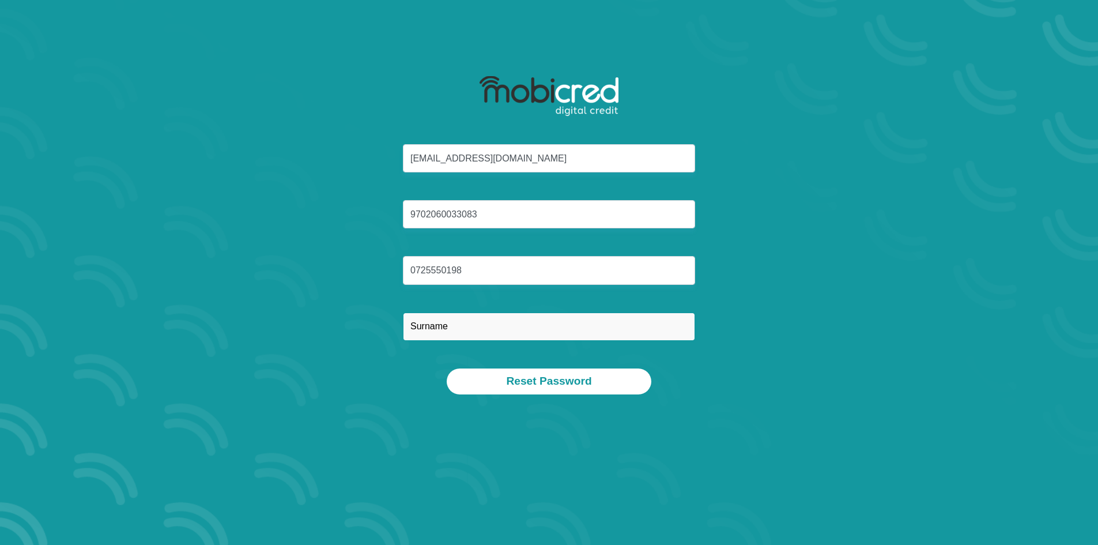
click at [484, 316] on input "text" at bounding box center [549, 326] width 292 height 28
type input "f"
type input "Fortuin"
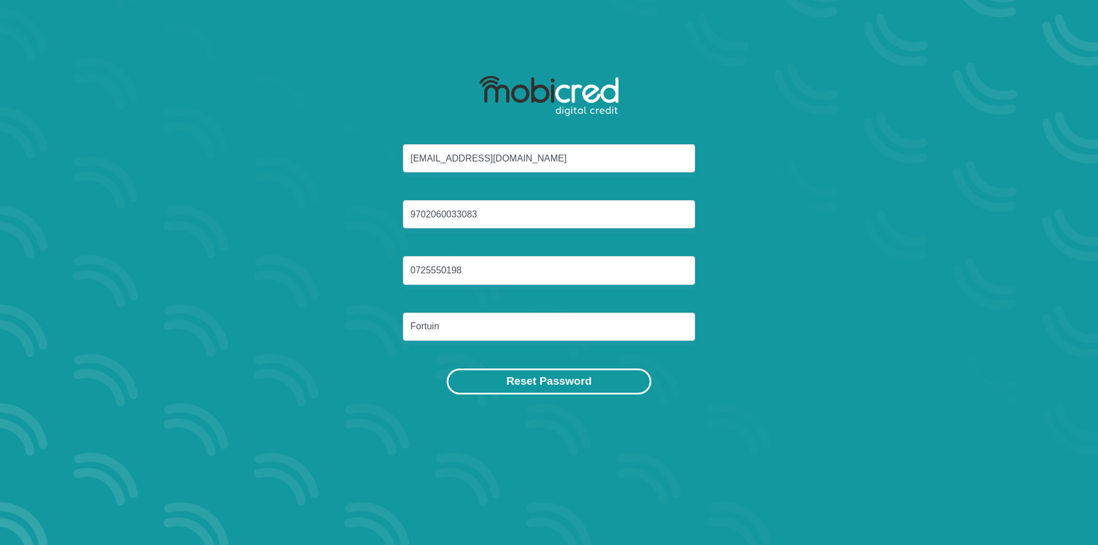
click at [486, 374] on button "Reset Password" at bounding box center [549, 381] width 204 height 26
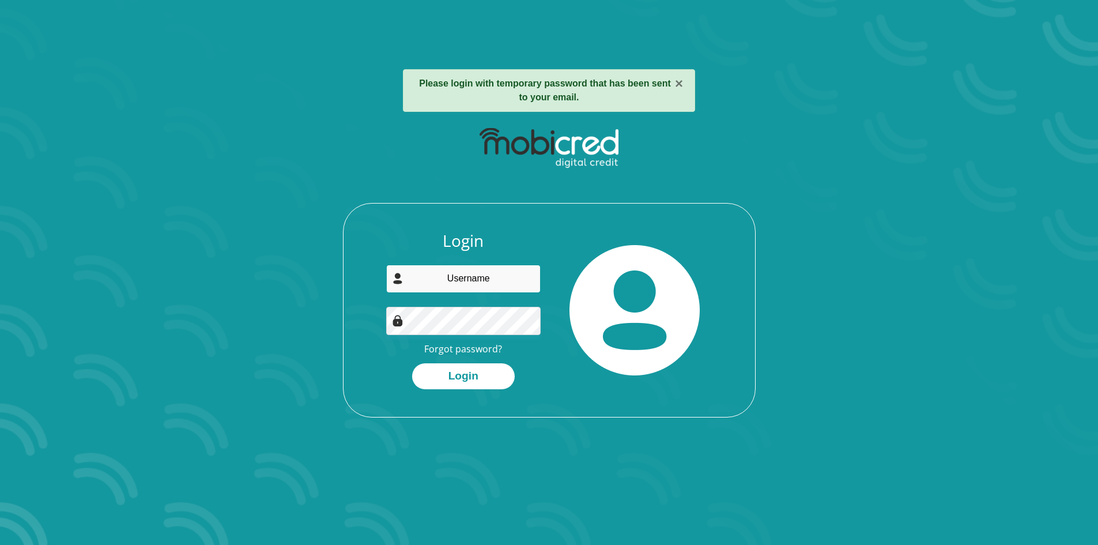
click at [444, 271] on input "email" at bounding box center [463, 279] width 154 height 28
type input "[EMAIL_ADDRESS][DOMAIN_NAME]"
click at [469, 380] on button "Login" at bounding box center [463, 376] width 103 height 26
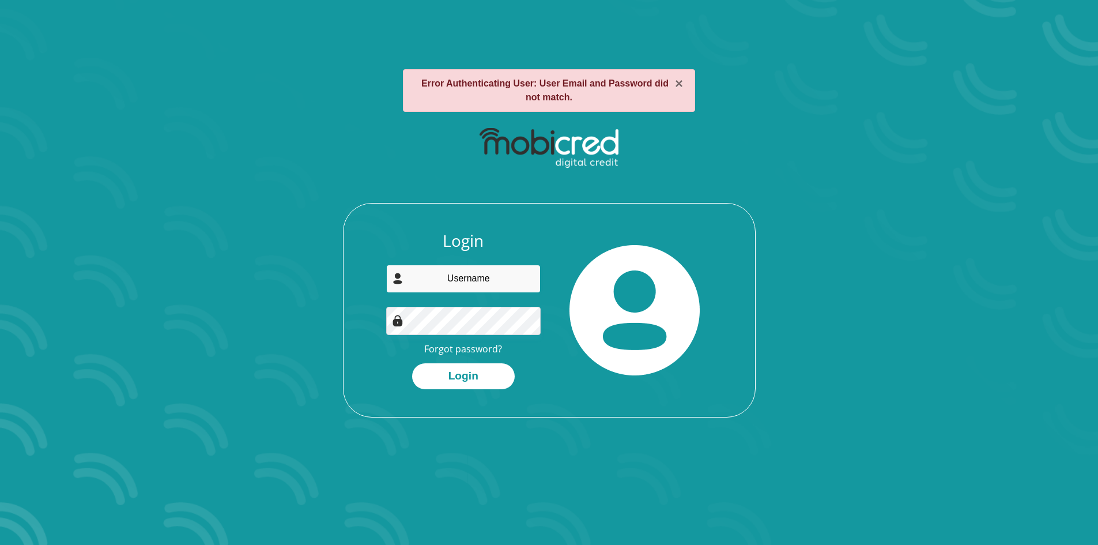
click at [450, 273] on input "email" at bounding box center [463, 279] width 154 height 28
click at [500, 276] on input "email" at bounding box center [463, 279] width 154 height 28
type input "NicoleFortuin22@gmail.com"
click at [480, 375] on button "Login" at bounding box center [463, 376] width 103 height 26
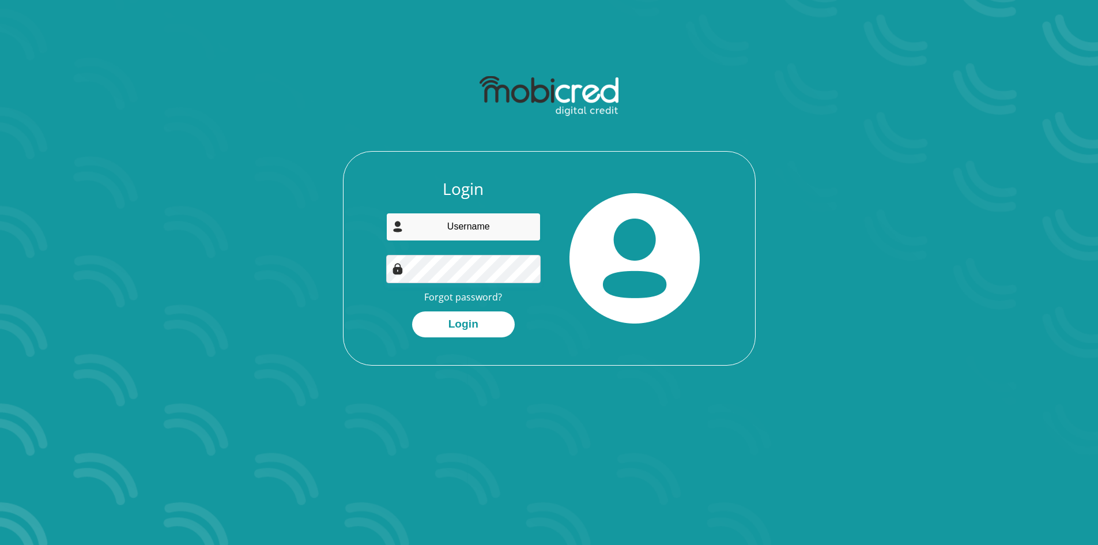
paste input "[EMAIL_ADDRESS][DOMAIN_NAME]"
type input "[EMAIL_ADDRESS][DOMAIN_NAME]"
click at [474, 321] on button "Login" at bounding box center [463, 324] width 103 height 26
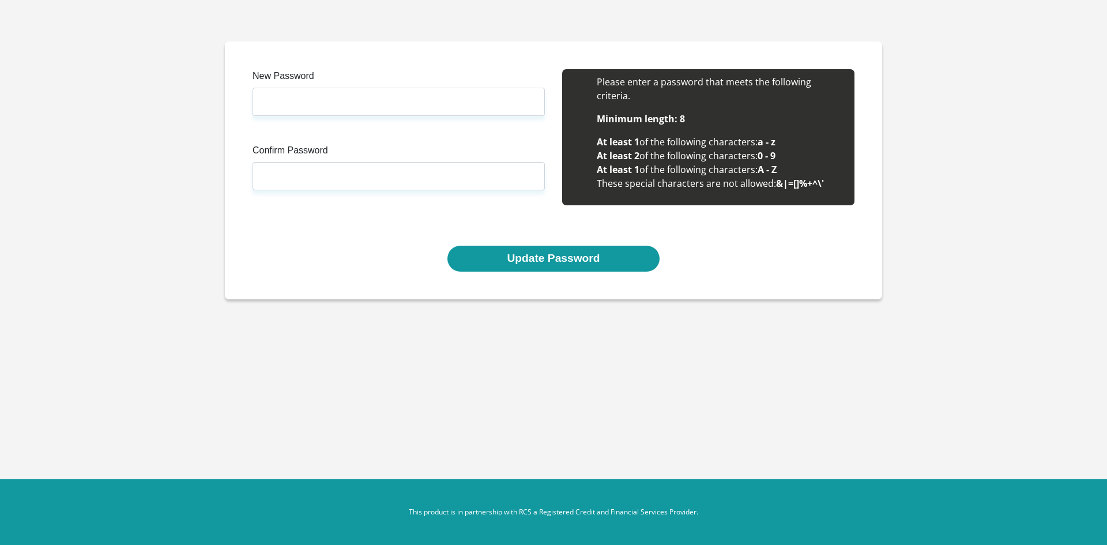
drag, startPoint x: 488, startPoint y: 84, endPoint x: 488, endPoint y: 93, distance: 8.6
click at [488, 86] on label "New Password" at bounding box center [398, 78] width 292 height 18
click at [488, 88] on input "New Password" at bounding box center [398, 102] width 292 height 28
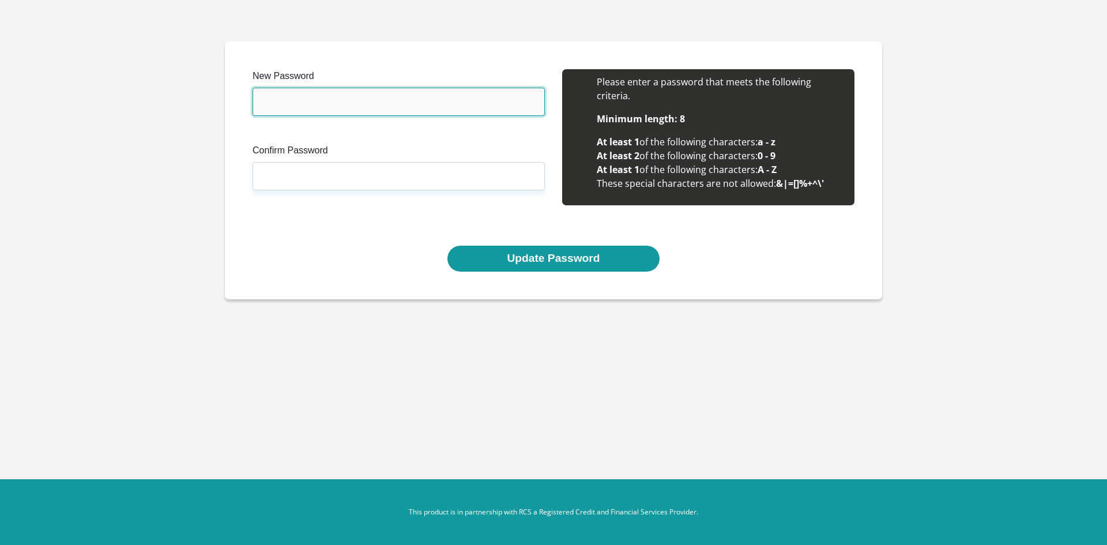
click at [488, 93] on input "New Password" at bounding box center [398, 102] width 292 height 28
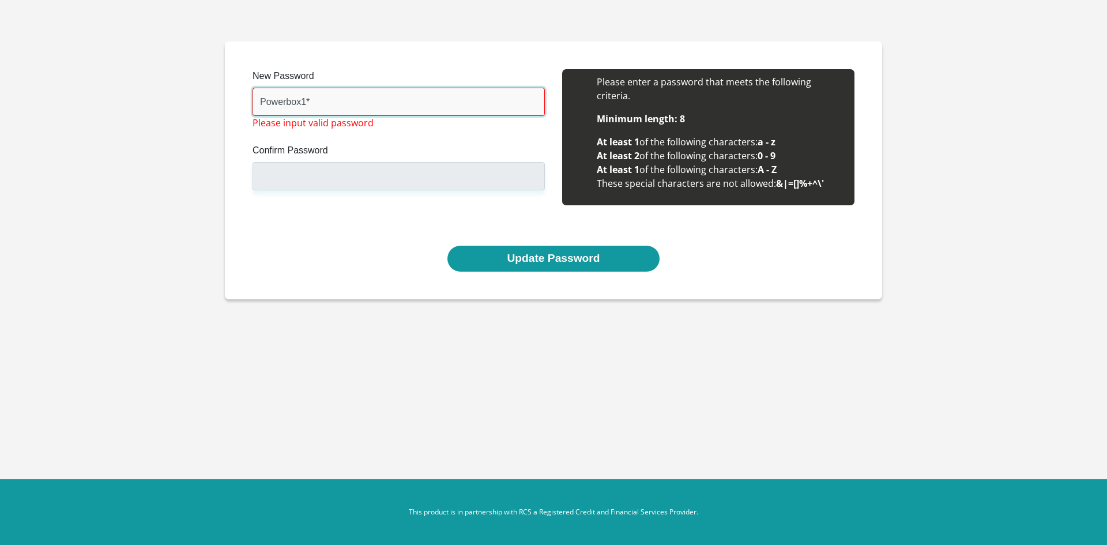
click at [307, 105] on input "Powerbox1*" at bounding box center [398, 102] width 292 height 28
click at [301, 103] on input "Powerbox1*" at bounding box center [398, 102] width 292 height 28
click at [307, 101] on input "Powerbox1*" at bounding box center [398, 102] width 292 height 28
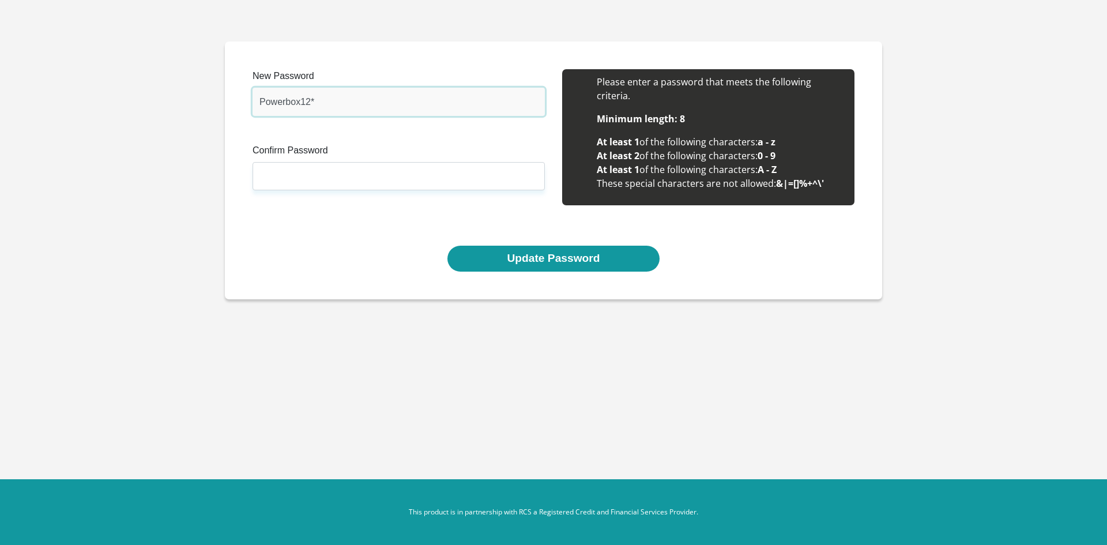
type input "Powerbox12*"
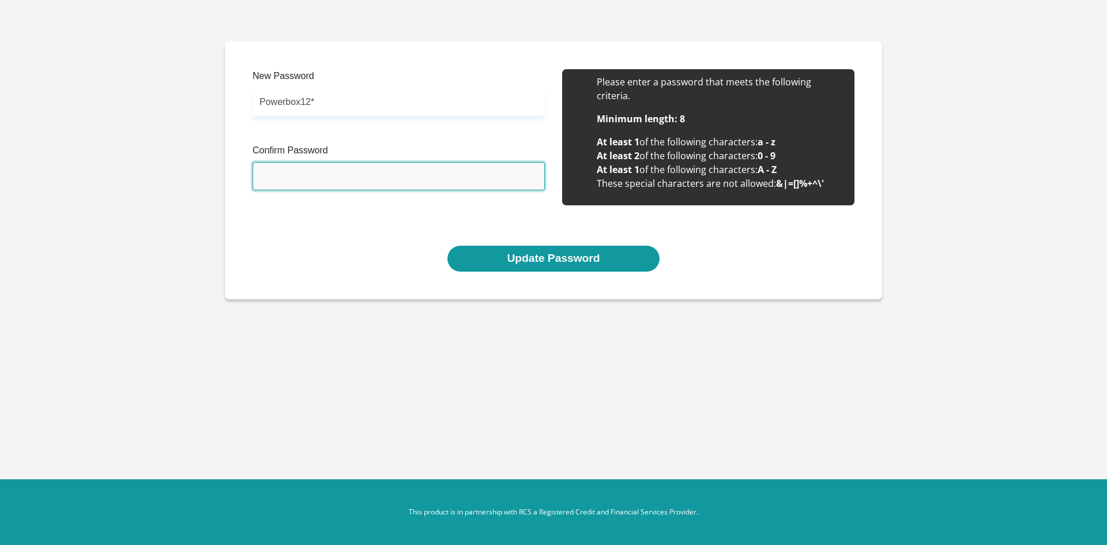
click at [300, 175] on input "Confirm Password" at bounding box center [398, 176] width 292 height 28
type input "Powerbox12*"
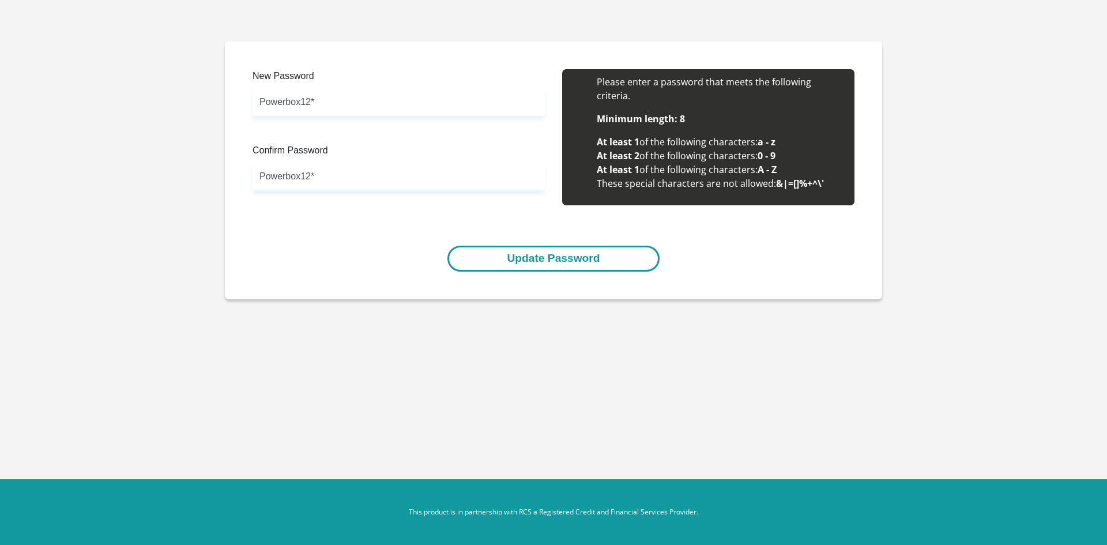
click at [557, 257] on button "Update Password" at bounding box center [553, 259] width 212 height 26
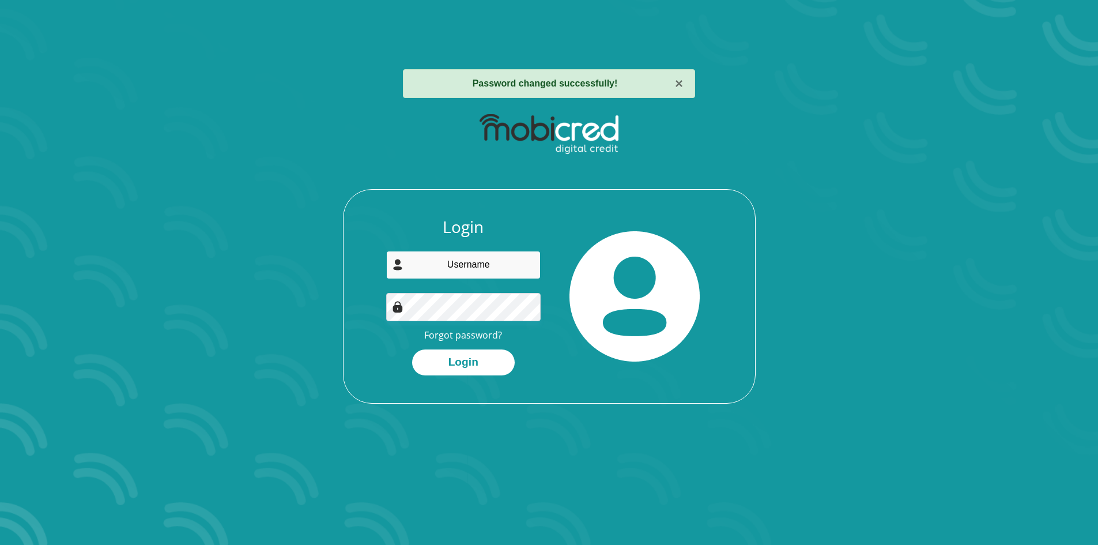
click at [479, 270] on input "email" at bounding box center [463, 265] width 154 height 28
drag, startPoint x: 479, startPoint y: 270, endPoint x: 485, endPoint y: 264, distance: 8.2
click at [485, 264] on input "email" at bounding box center [463, 265] width 154 height 28
type input "NicoleFortuin22@gmail.com"
click at [462, 364] on button "Login" at bounding box center [463, 362] width 103 height 26
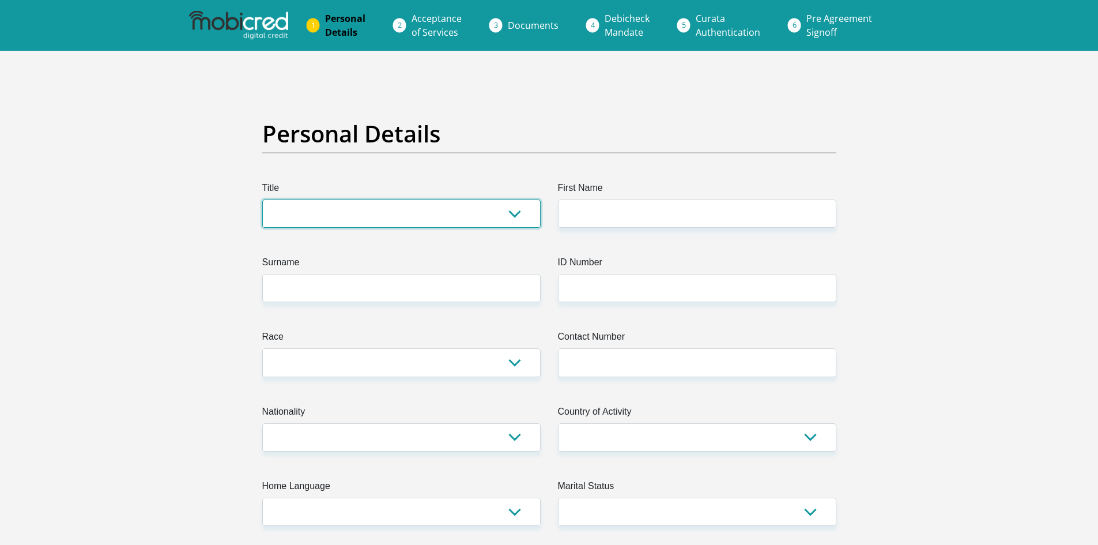
click at [499, 216] on select "Mr Ms Mrs Dr [PERSON_NAME]" at bounding box center [401, 213] width 278 height 28
select select "Ms"
click at [262, 199] on select "Mr Ms Mrs Dr [PERSON_NAME]" at bounding box center [401, 213] width 278 height 28
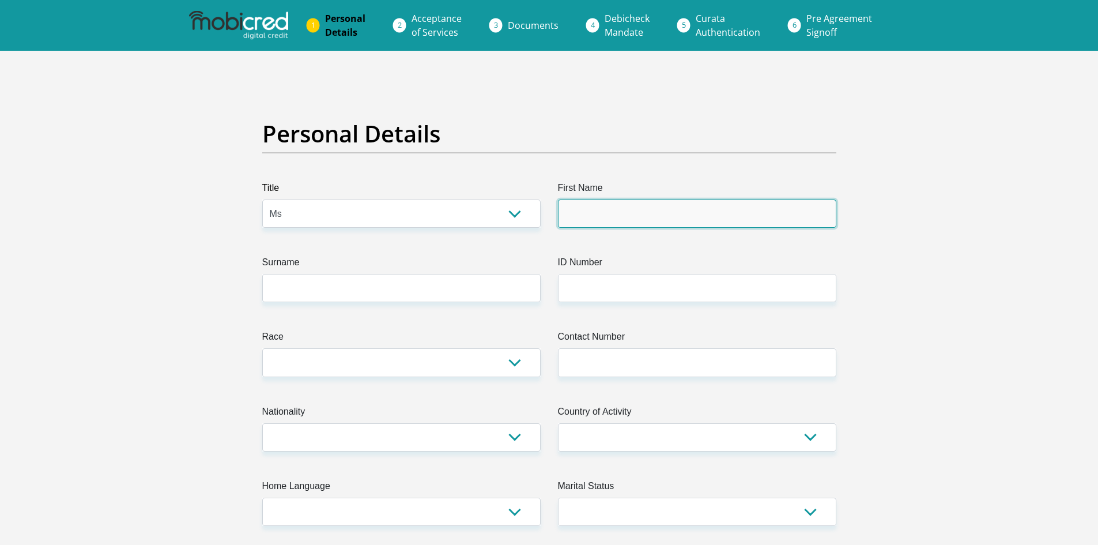
click at [636, 217] on input "First Name" at bounding box center [697, 213] width 278 height 28
type input "[PERSON_NAME]"
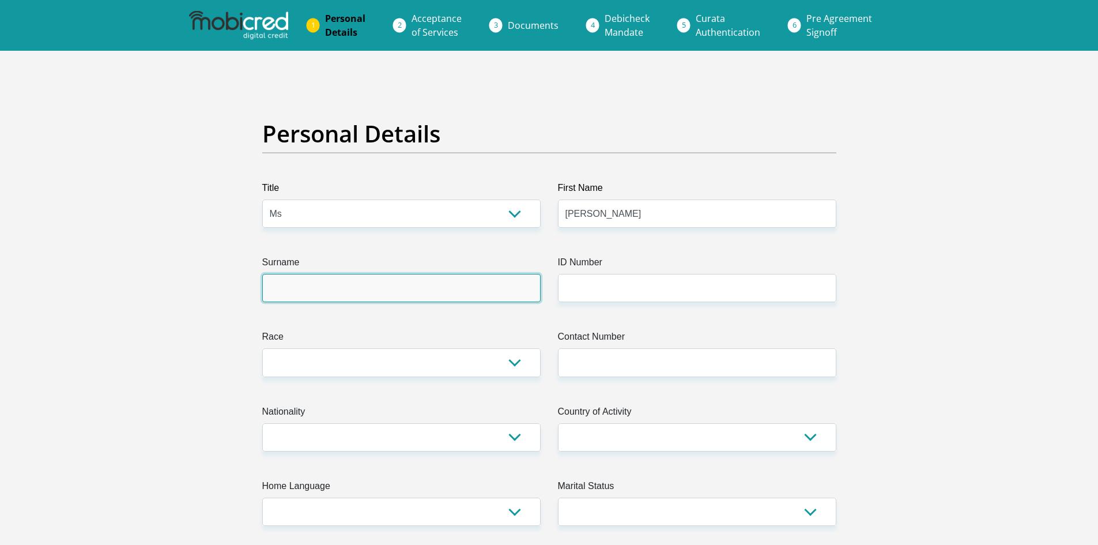
click at [472, 284] on input "Surname" at bounding box center [401, 288] width 278 height 28
type input "Fortuin"
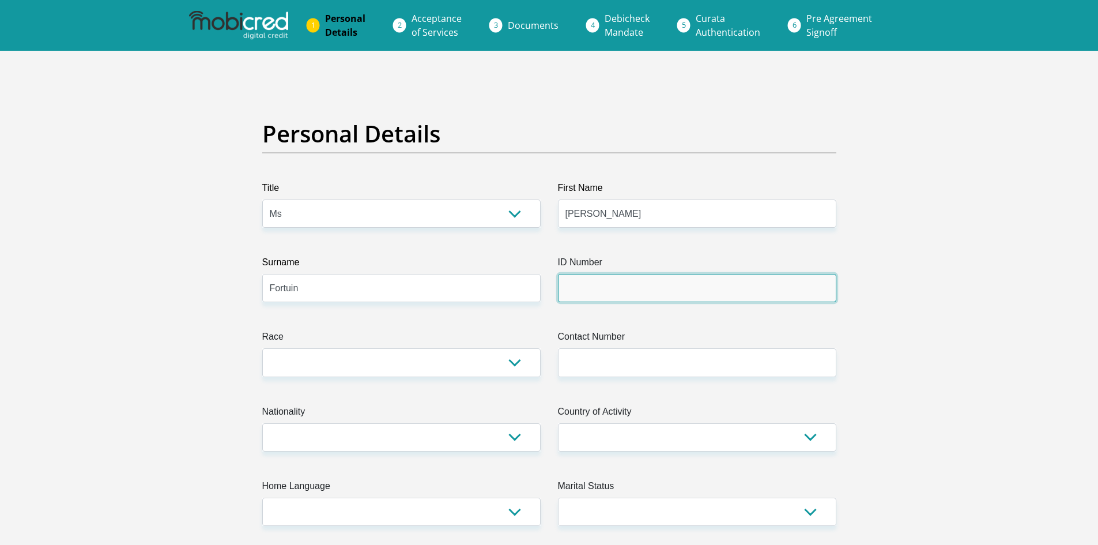
click at [605, 286] on input "ID Number" at bounding box center [697, 288] width 278 height 28
type input "9702060033083"
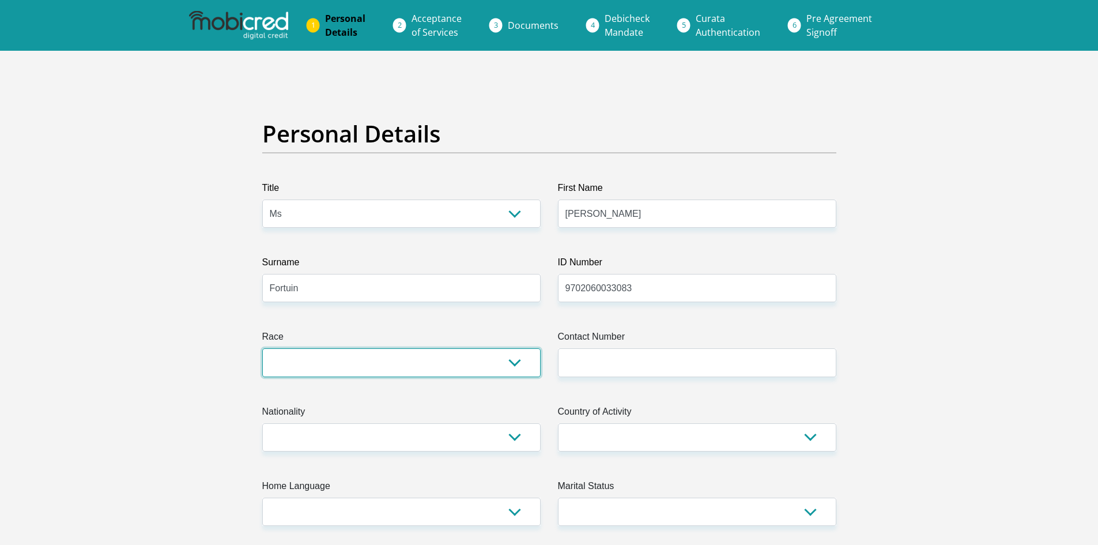
click at [467, 358] on select "Black Coloured Indian White Other" at bounding box center [401, 362] width 278 height 28
select select "2"
click at [262, 348] on select "Black Coloured Indian White Other" at bounding box center [401, 362] width 278 height 28
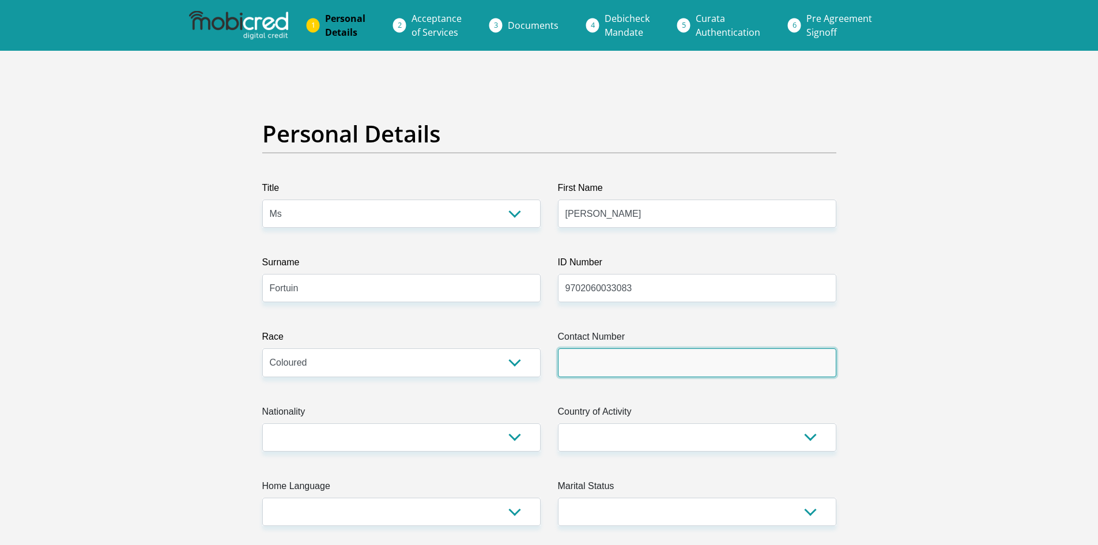
click at [605, 353] on input "Contact Number" at bounding box center [697, 362] width 278 height 28
type input "0725550198"
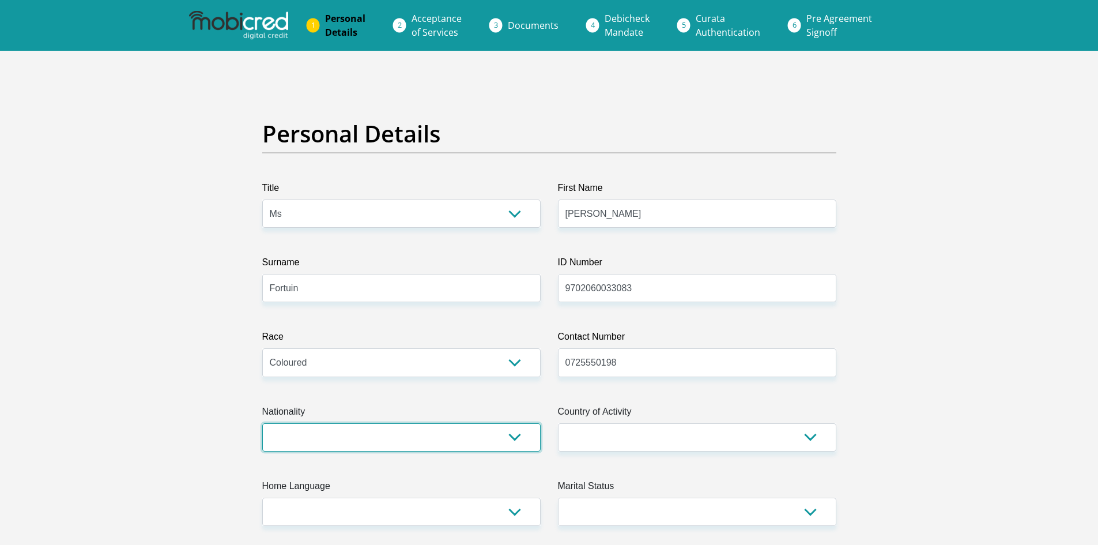
click at [458, 443] on select "South Africa Afghanistan Aland Islands Albania Algeria America Samoa American V…" at bounding box center [401, 437] width 278 height 28
select select "ZAF"
click at [262, 423] on select "South Africa Afghanistan Aland Islands Albania Algeria America Samoa American V…" at bounding box center [401, 437] width 278 height 28
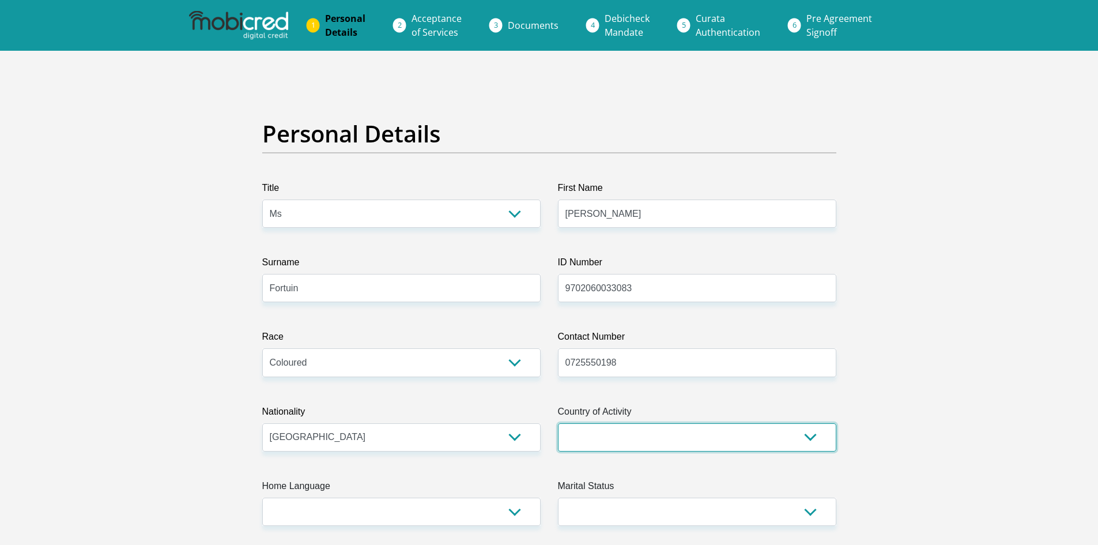
click at [576, 443] on select "South Africa Afghanistan Aland Islands Albania Algeria America Samoa American V…" at bounding box center [697, 437] width 278 height 28
select select "ZAF"
click at [558, 423] on select "South Africa Afghanistan Aland Islands Albania Algeria America Samoa American V…" at bounding box center [697, 437] width 278 height 28
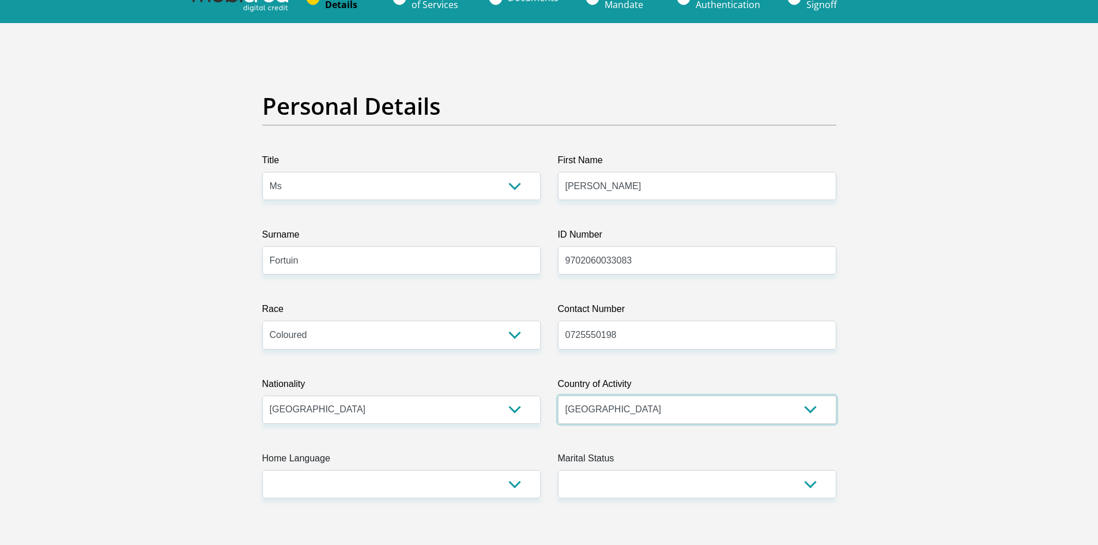
scroll to position [58, 0]
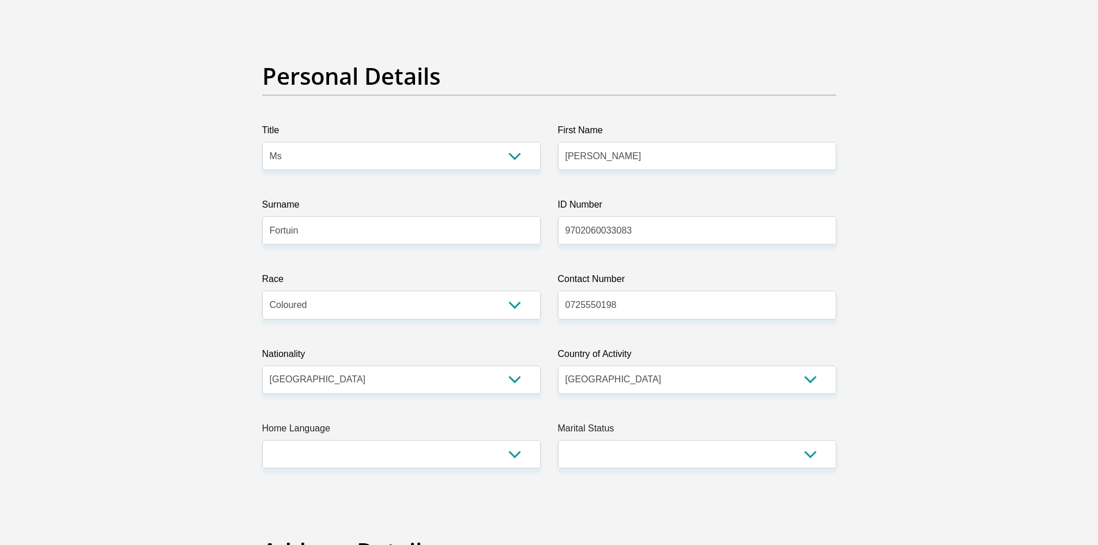
drag, startPoint x: 408, startPoint y: 445, endPoint x: 402, endPoint y: 446, distance: 5.9
click at [408, 445] on select "Afrikaans English Sepedi South Ndebele Southern Sotho Swati Tsonga Tswana Venda…" at bounding box center [401, 454] width 278 height 28
click at [348, 455] on select "Afrikaans English Sepedi South Ndebele Southern Sotho Swati Tsonga Tswana Venda…" at bounding box center [401, 454] width 278 height 28
select select "afr"
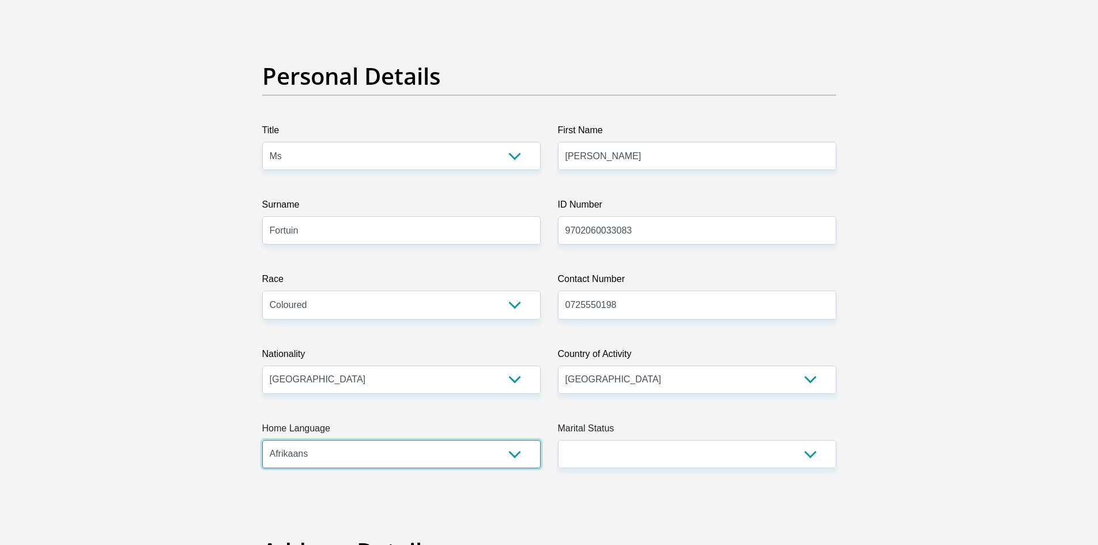
click at [262, 440] on select "Afrikaans English Sepedi South Ndebele Southern Sotho Swati Tsonga Tswana Venda…" at bounding box center [401, 454] width 278 height 28
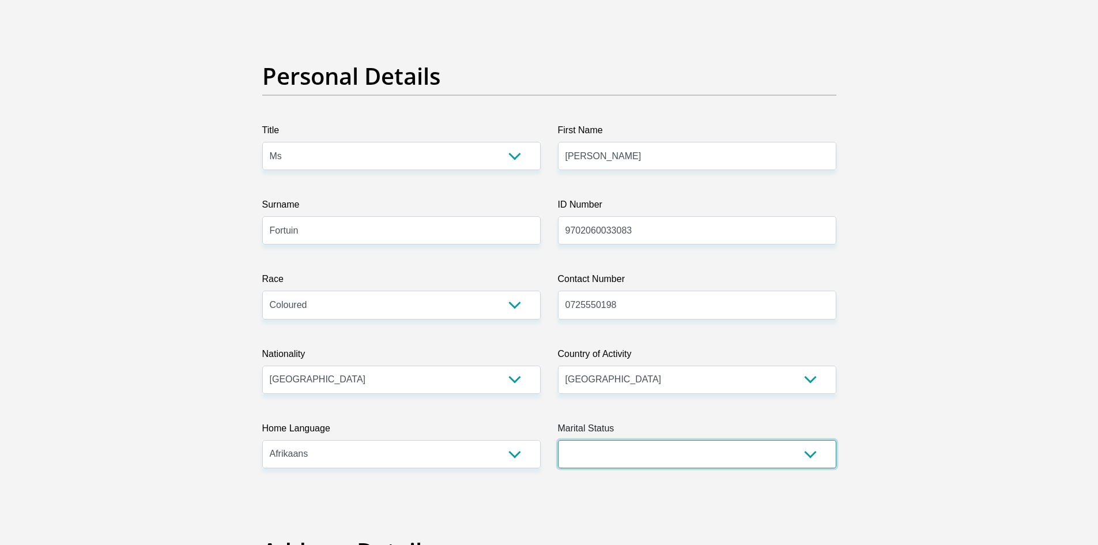
click at [599, 459] on select "Married ANC Single Divorced Widowed Married COP or Customary Law" at bounding box center [697, 454] width 278 height 28
select select "2"
click at [558, 440] on select "Married ANC Single Divorced Widowed Married COP or Customary Law" at bounding box center [697, 454] width 278 height 28
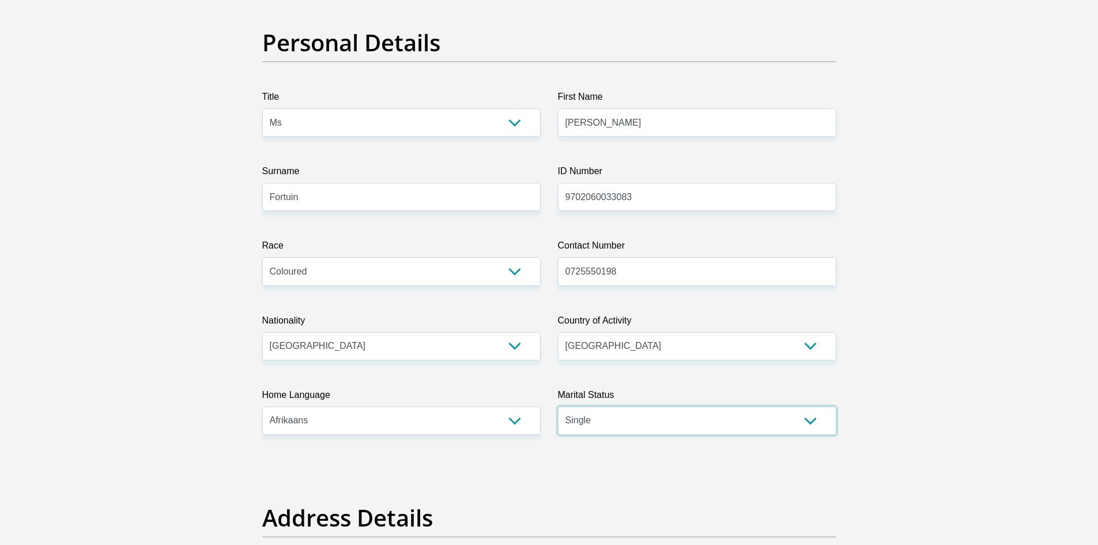
scroll to position [231, 0]
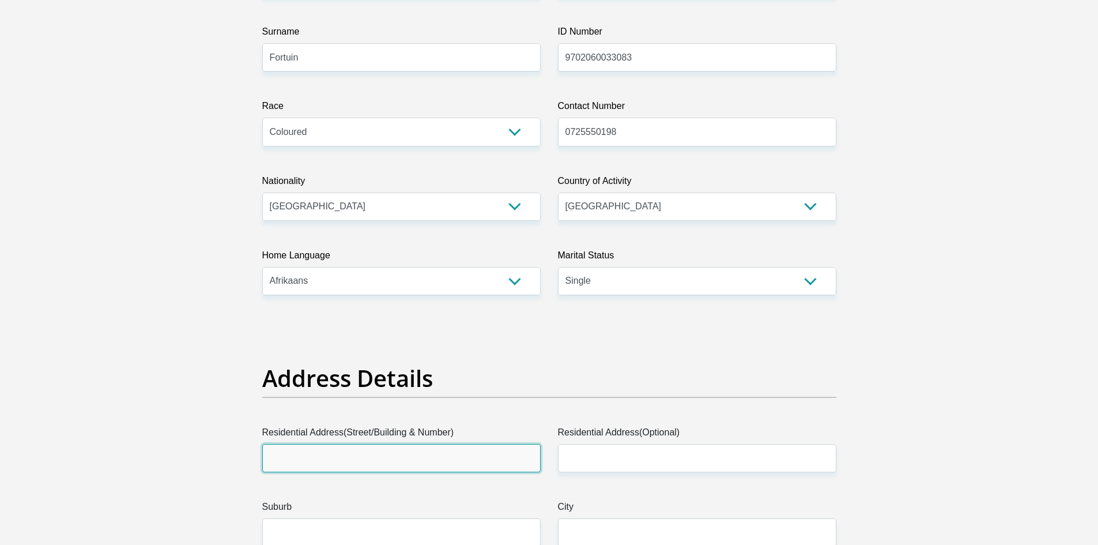
click at [344, 444] on input "Residential Address(Street/Building & Number)" at bounding box center [401, 458] width 278 height 28
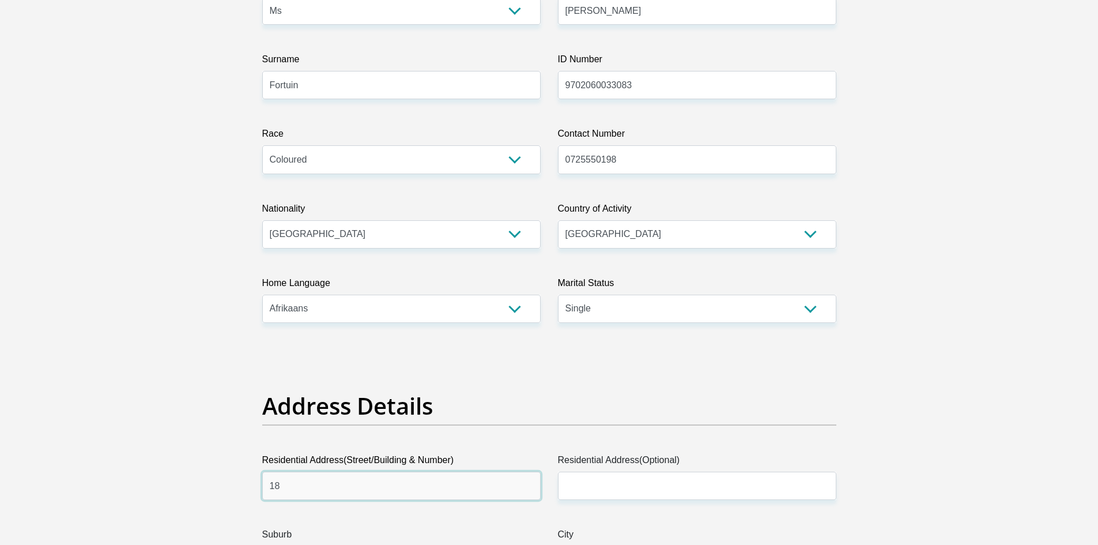
scroll to position [173, 0]
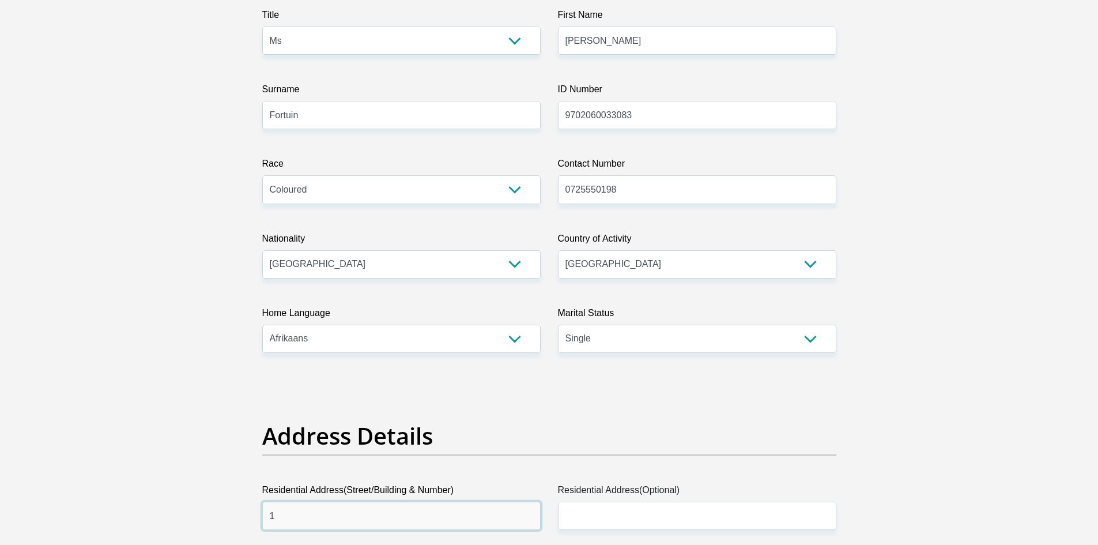
type input "118 Winkel Street 4th Avenue"
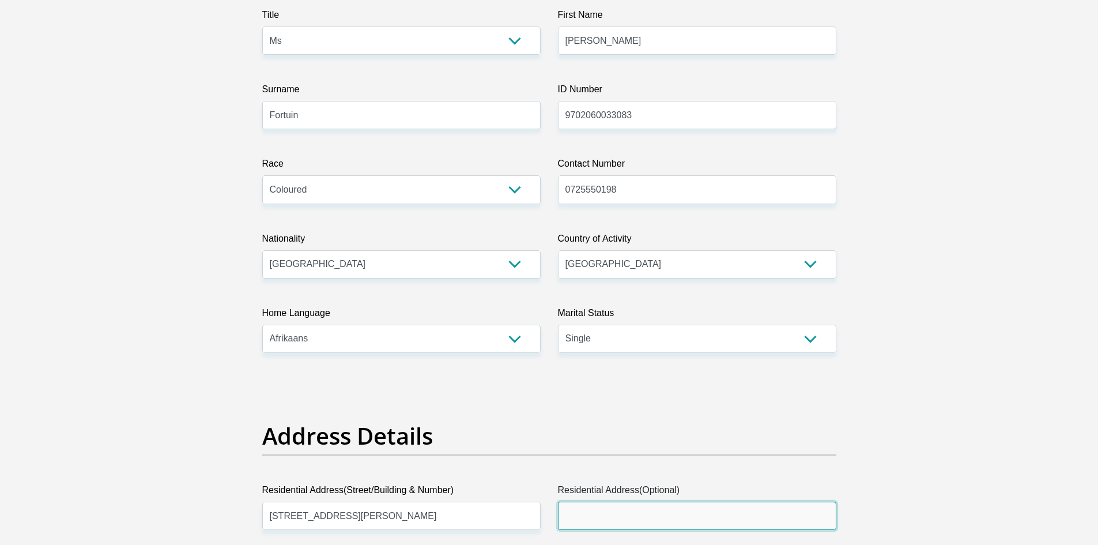
click at [629, 509] on input "Residential Address(Optional)" at bounding box center [697, 515] width 278 height 28
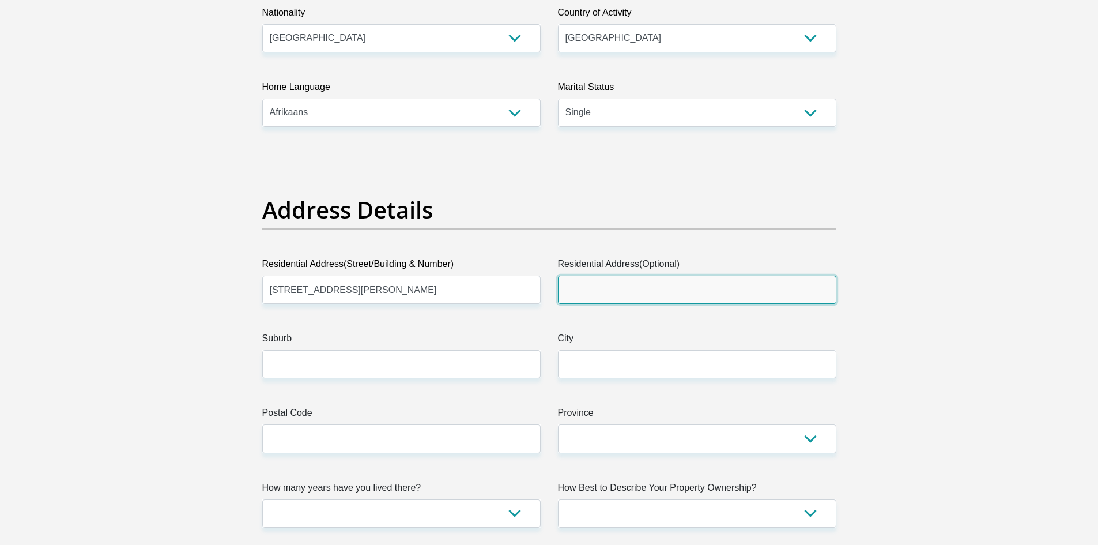
scroll to position [403, 0]
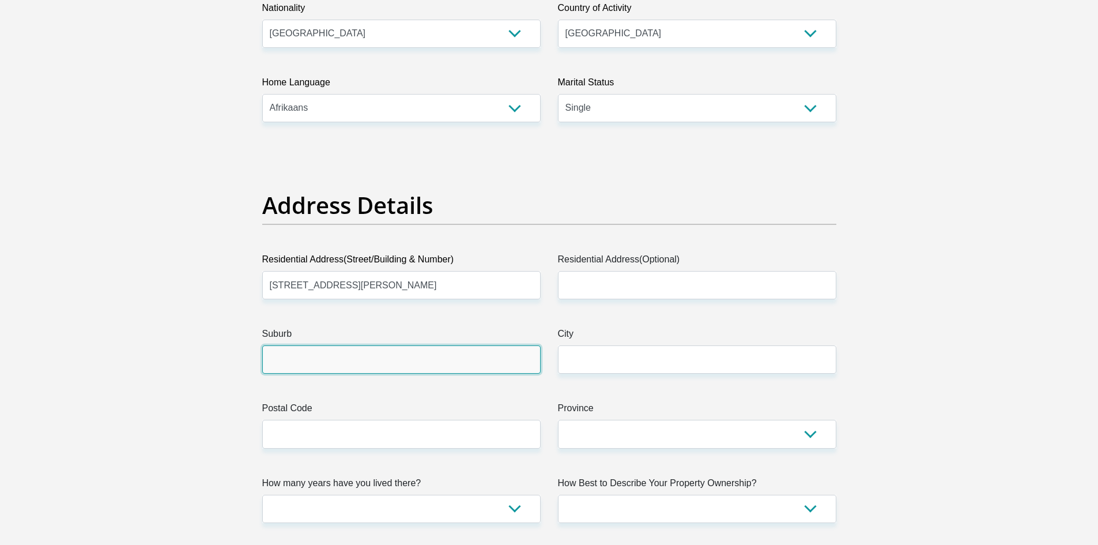
click at [303, 359] on input "Suburb" at bounding box center [401, 359] width 278 height 28
type input "Abbotsdale"
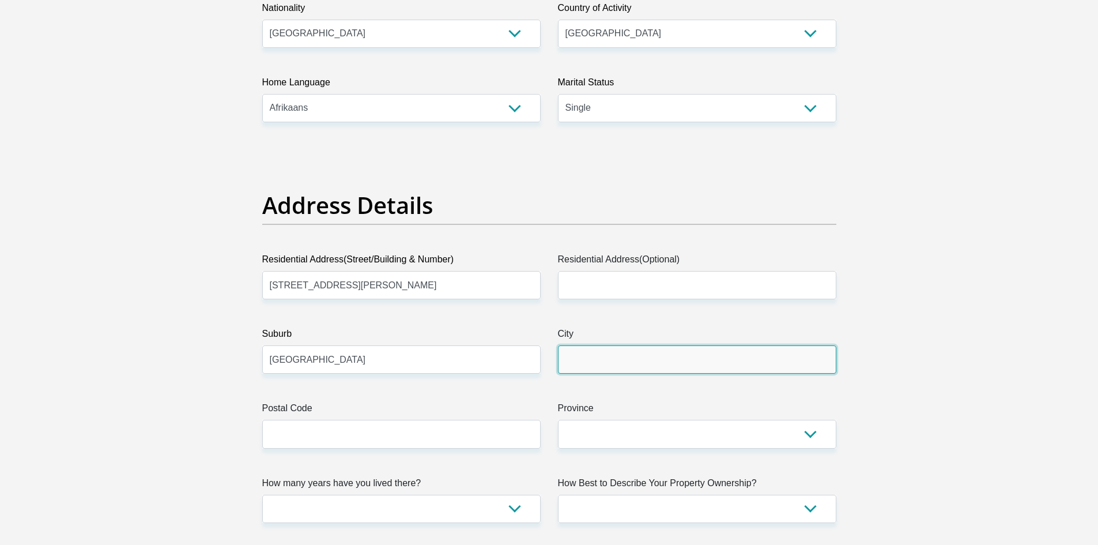
click at [628, 356] on input "City" at bounding box center [697, 359] width 278 height 28
type input "Malmesbury"
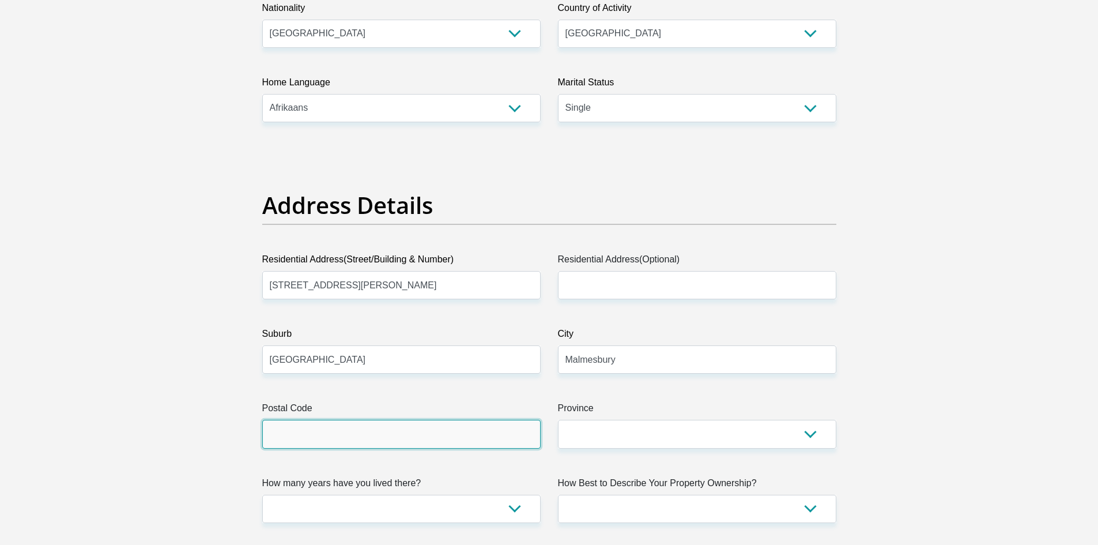
click at [461, 438] on input "Postal Code" at bounding box center [401, 434] width 278 height 28
type input "7300"
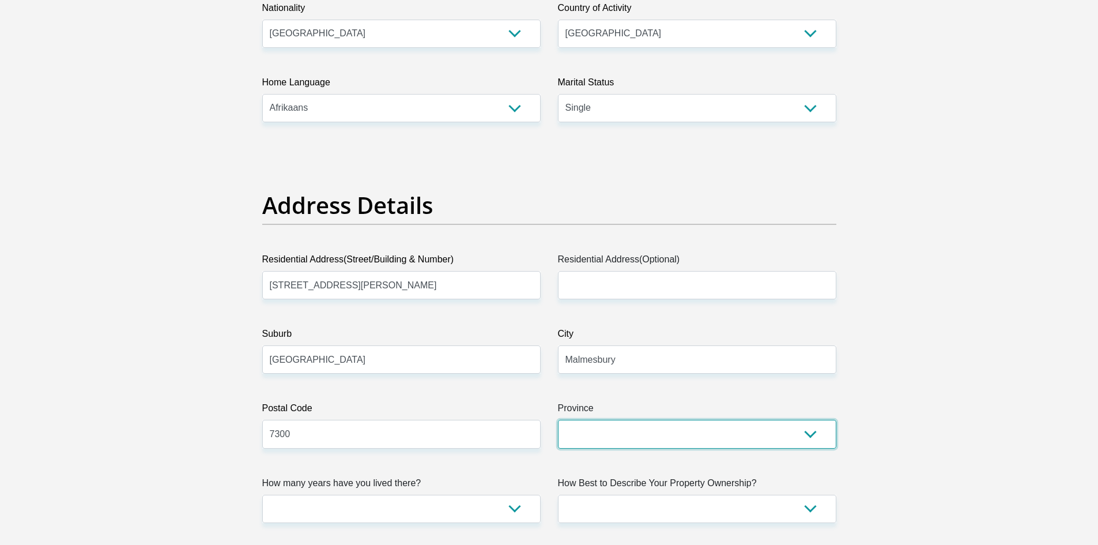
click at [593, 443] on select "Eastern Cape Free State Gauteng KwaZulu-Natal Limpopo Mpumalanga Northern Cape …" at bounding box center [697, 434] width 278 height 28
select select "Western Cape"
click at [558, 420] on select "Eastern Cape Free State Gauteng KwaZulu-Natal Limpopo Mpumalanga Northern Cape …" at bounding box center [697, 434] width 278 height 28
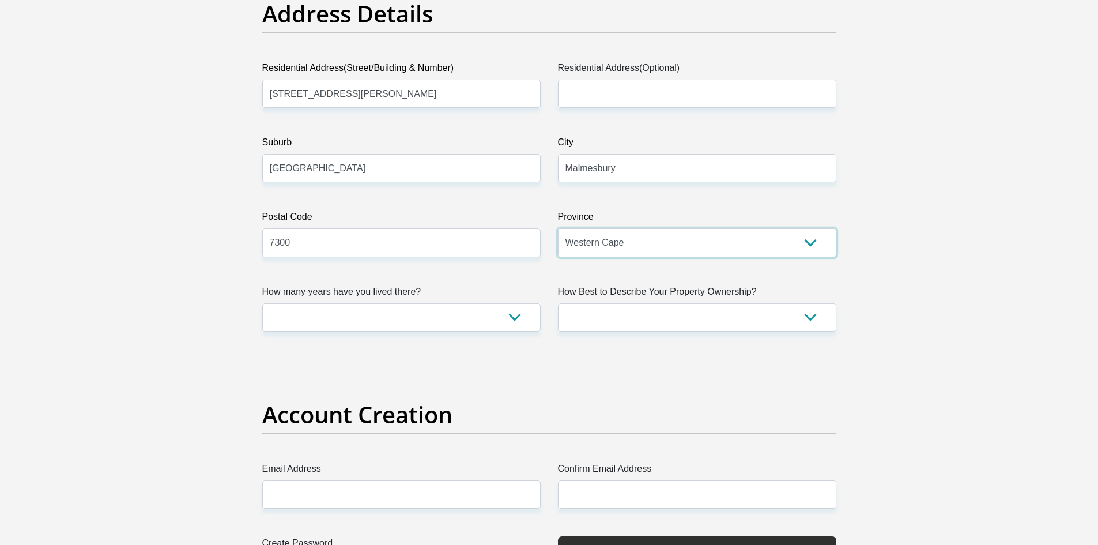
scroll to position [634, 0]
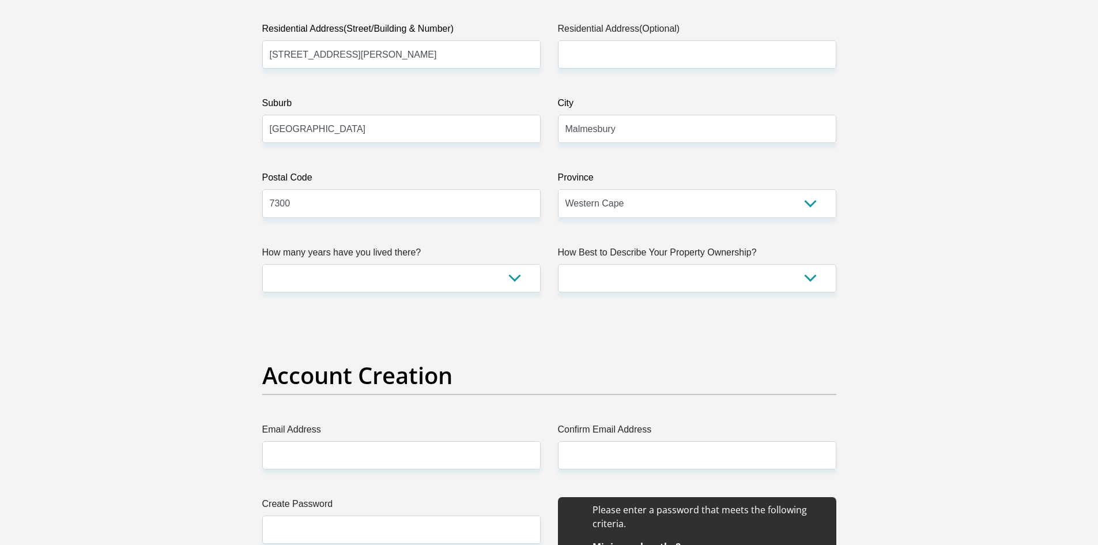
click at [503, 260] on label "How many years have you lived there?" at bounding box center [401, 255] width 278 height 18
click at [503, 264] on select "less than 1 year 1-3 years 3-5 years 5+ years" at bounding box center [401, 278] width 278 height 28
drag, startPoint x: 503, startPoint y: 273, endPoint x: 497, endPoint y: 284, distance: 12.1
click at [503, 273] on select "less than 1 year 1-3 years 3-5 years 5+ years" at bounding box center [401, 278] width 278 height 28
select select "5"
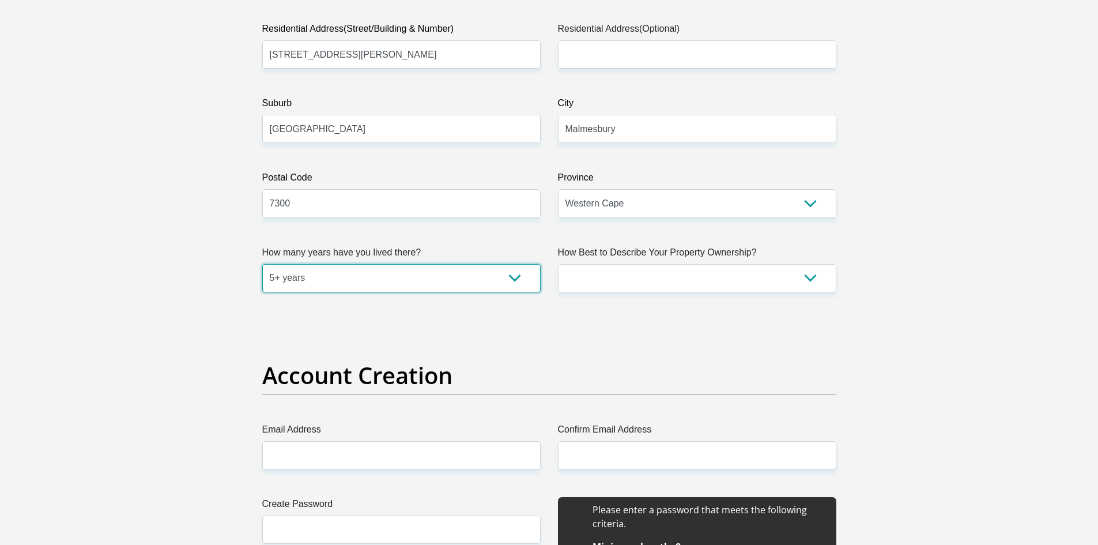
click at [262, 264] on select "less than 1 year 1-3 years 3-5 years 5+ years" at bounding box center [401, 278] width 278 height 28
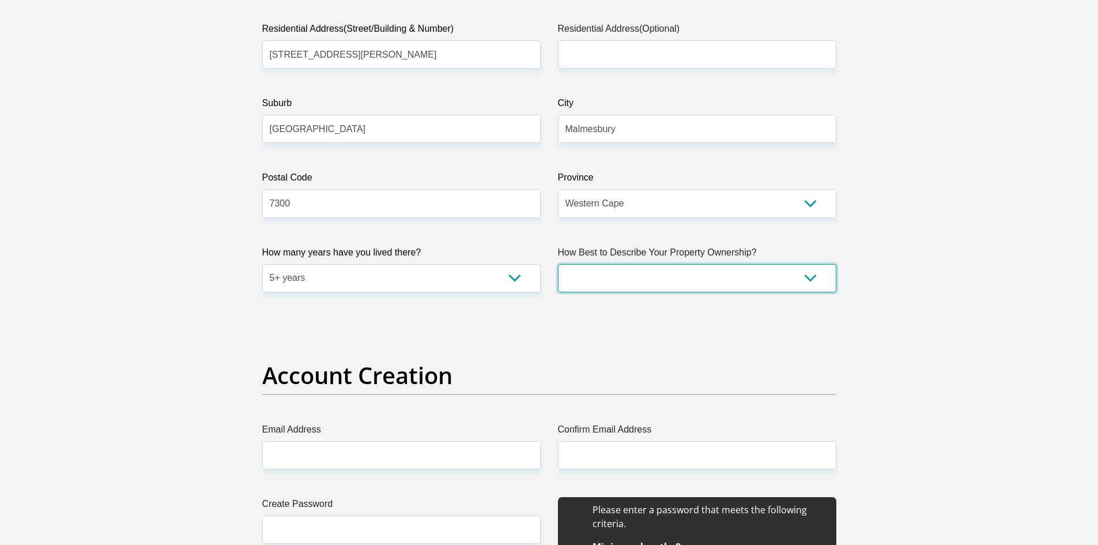
click at [593, 278] on select "Owned Rented Family Owned Company Dwelling" at bounding box center [697, 278] width 278 height 28
select select "parents"
click at [558, 264] on select "Owned Rented Family Owned Company Dwelling" at bounding box center [697, 278] width 278 height 28
drag, startPoint x: 420, startPoint y: 433, endPoint x: 414, endPoint y: 442, distance: 10.7
click at [417, 437] on label "Email Address" at bounding box center [401, 432] width 278 height 18
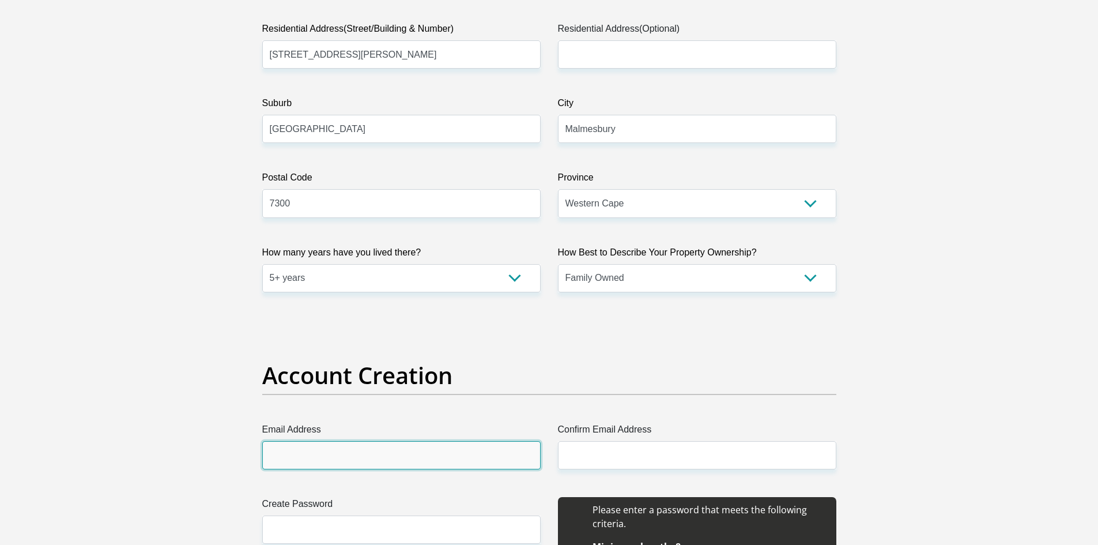
click at [417, 441] on input "Email Address" at bounding box center [401, 455] width 278 height 28
click at [414, 442] on input "Email Address" at bounding box center [401, 455] width 278 height 28
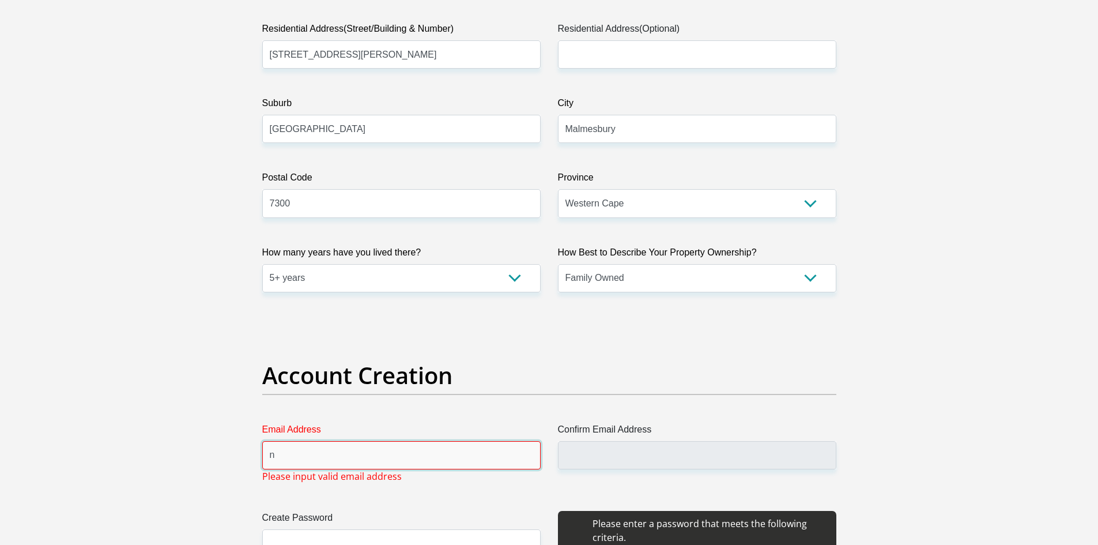
type input "NicoleFortuin22@gmail.com"
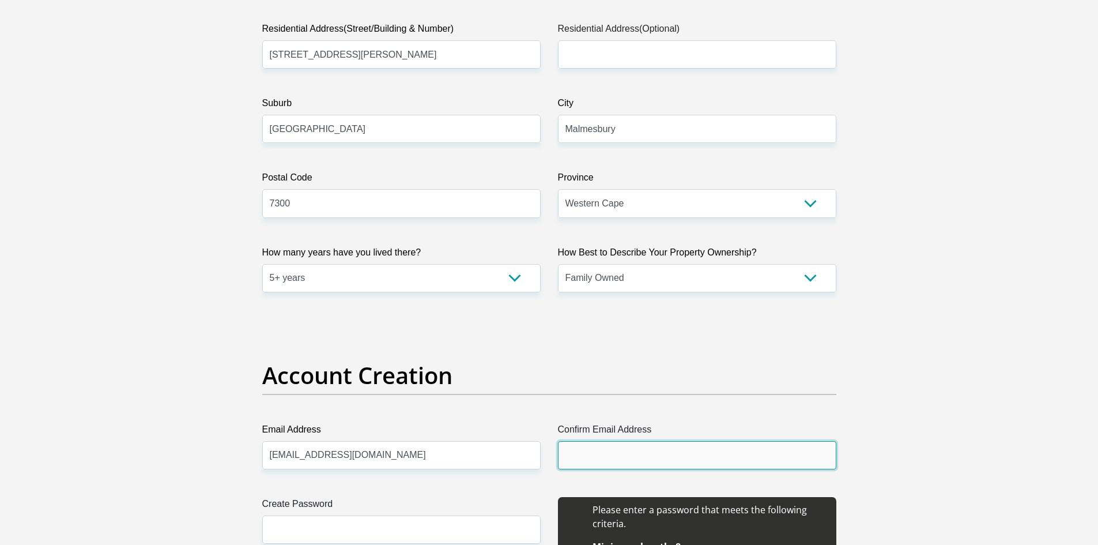
drag, startPoint x: 623, startPoint y: 447, endPoint x: 630, endPoint y: 447, distance: 6.9
click at [627, 447] on input "Confirm Email Address" at bounding box center [697, 455] width 278 height 28
type input "b"
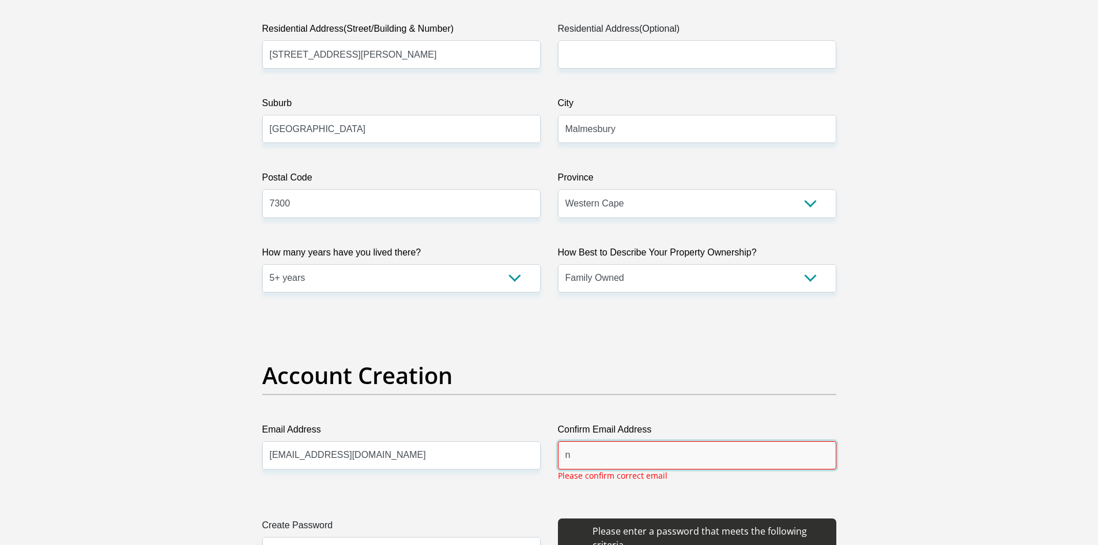
type input "NicoleFortuin22@gmail.com"
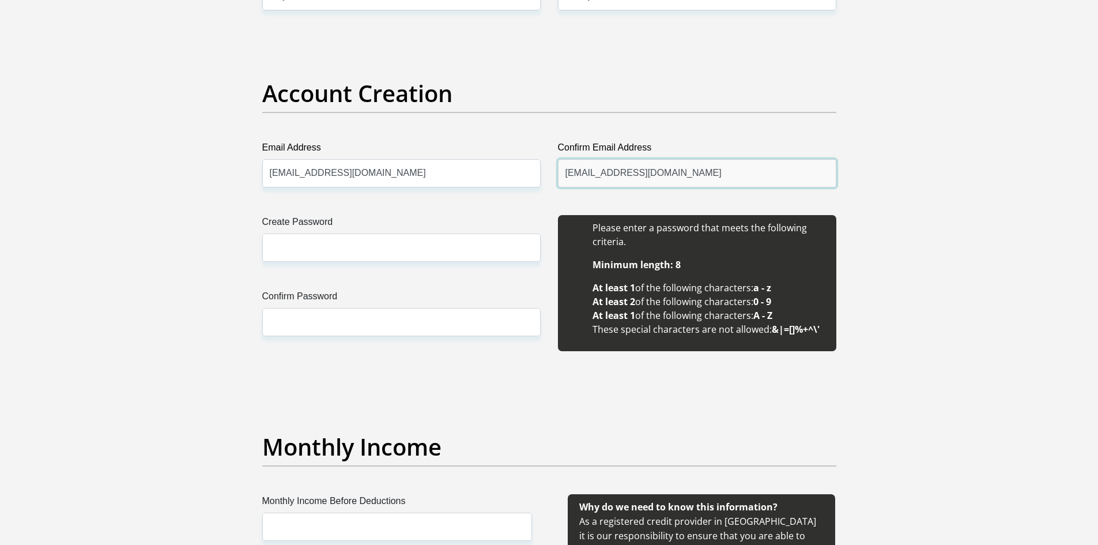
scroll to position [922, 0]
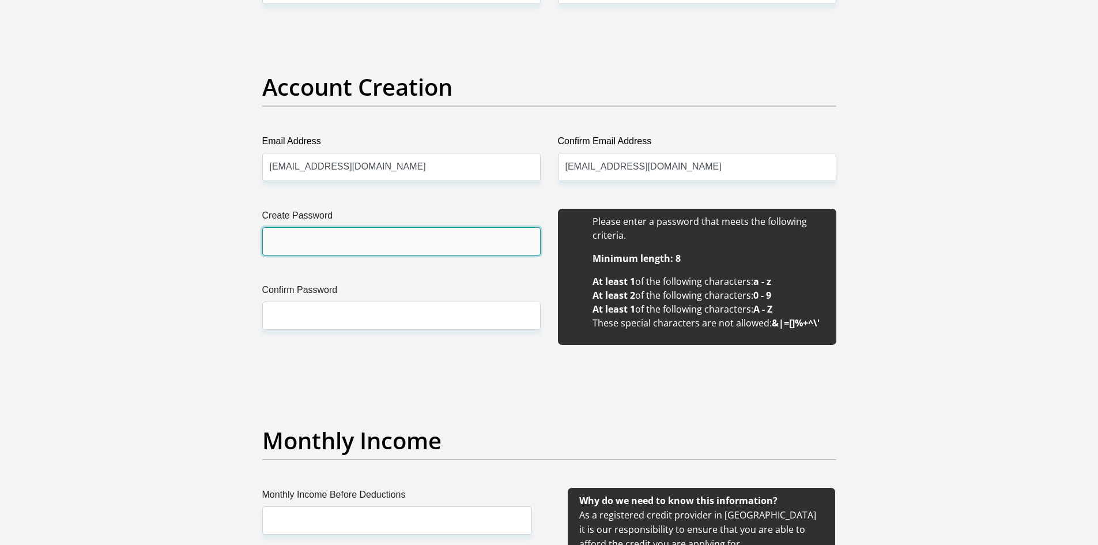
click at [402, 232] on input "Create Password" at bounding box center [401, 241] width 278 height 28
type input "Powerbox12*"
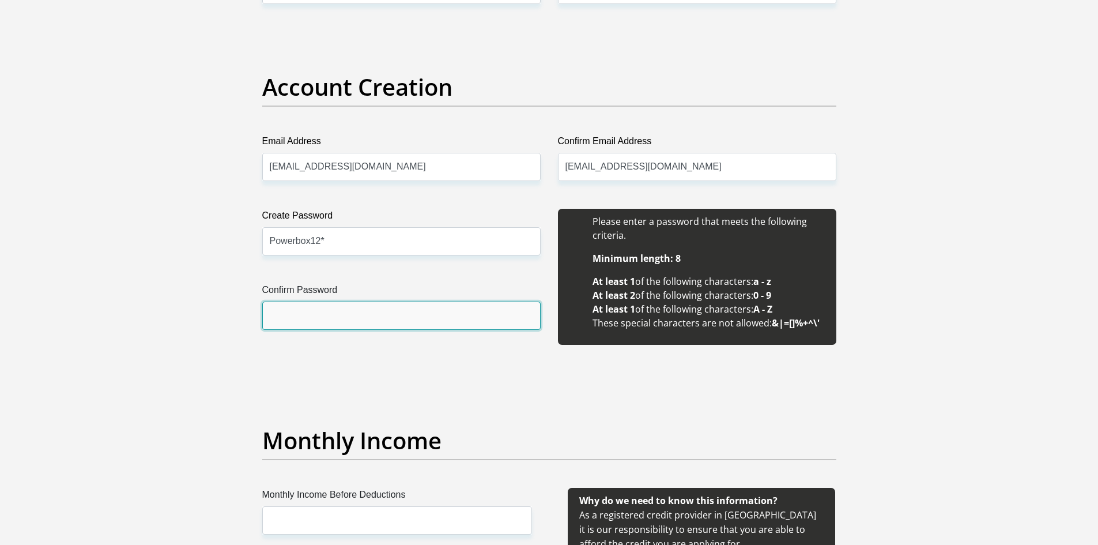
click at [356, 307] on input "Confirm Password" at bounding box center [401, 315] width 278 height 28
type input "p"
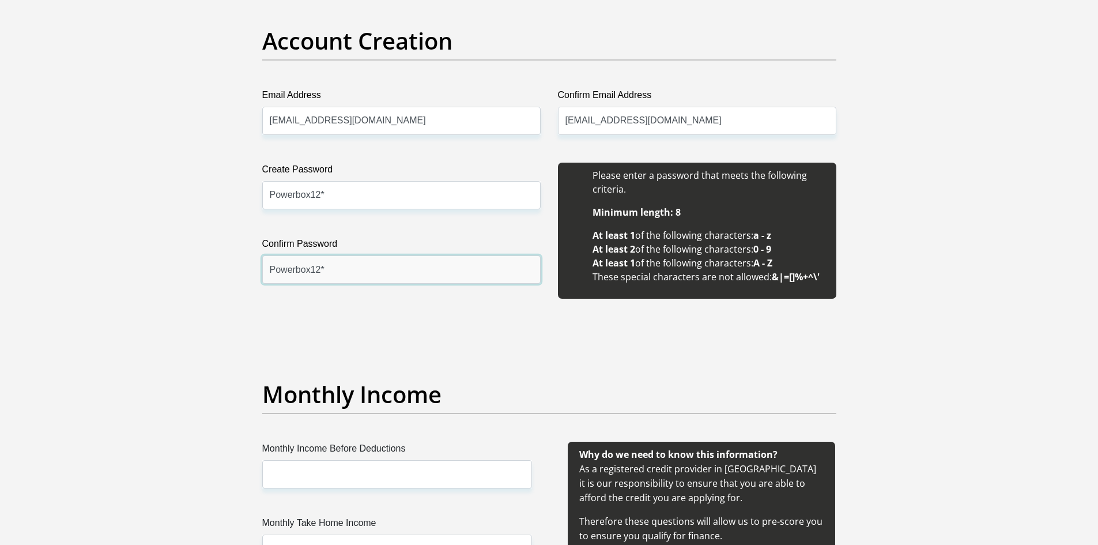
scroll to position [1095, 0]
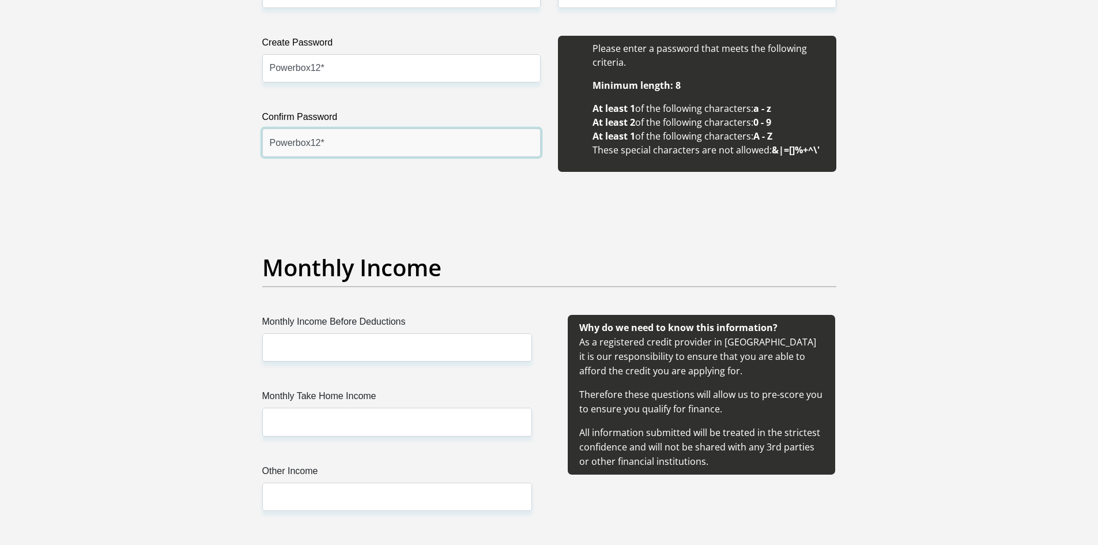
type input "Powerbox12*"
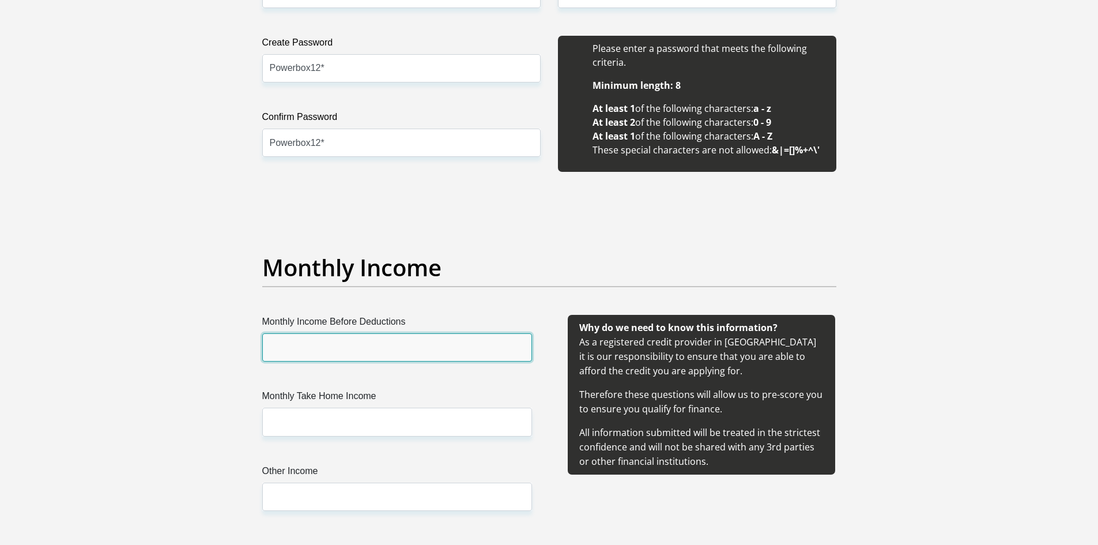
click at [359, 358] on input "Monthly Income Before Deductions" at bounding box center [397, 347] width 270 height 28
type input "8776"
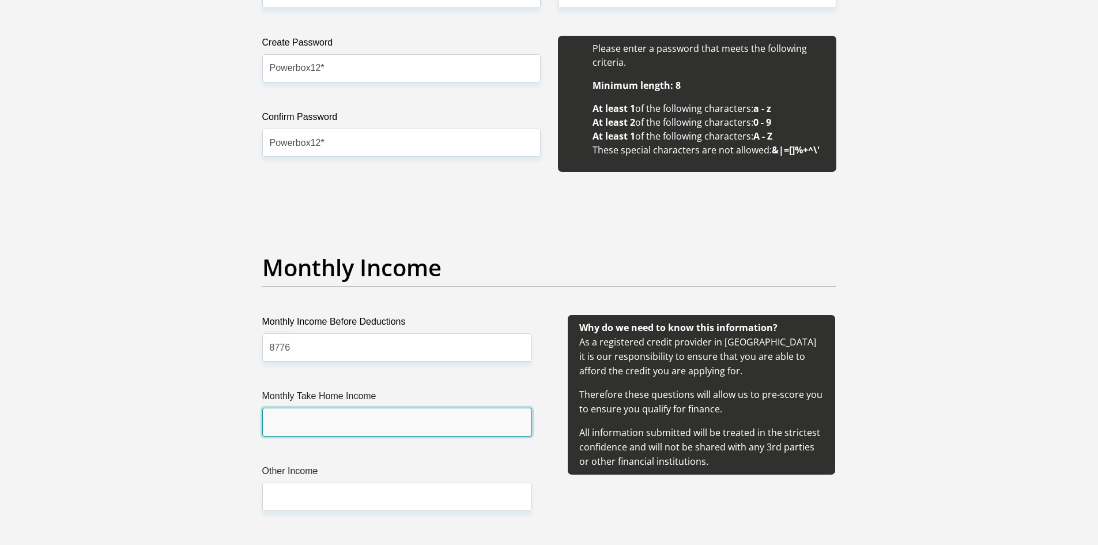
click at [333, 413] on input "Monthly Take Home Income" at bounding box center [397, 422] width 270 height 28
type input "8144"
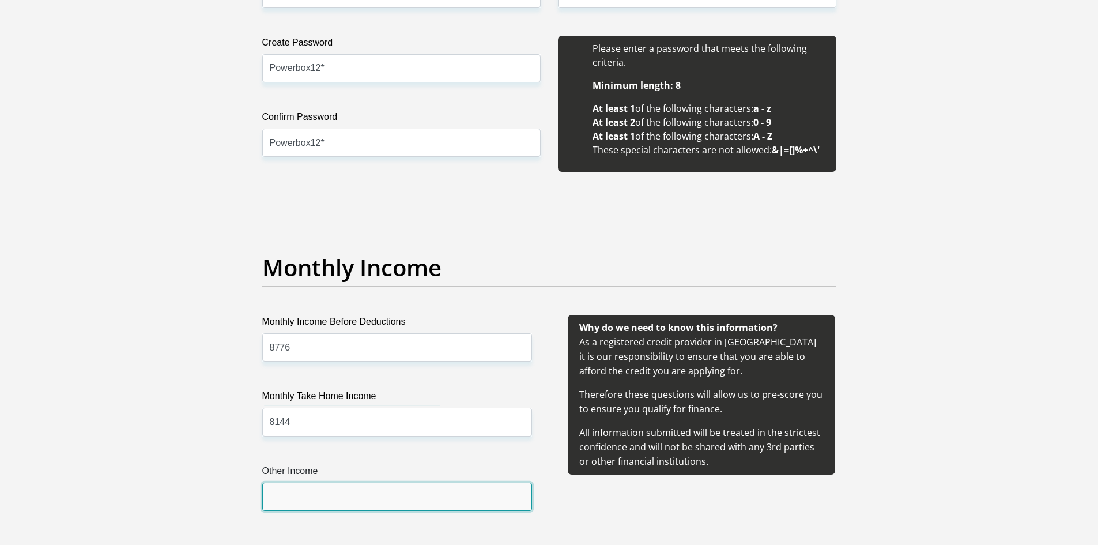
click at [292, 489] on input "Other Income" at bounding box center [397, 496] width 270 height 28
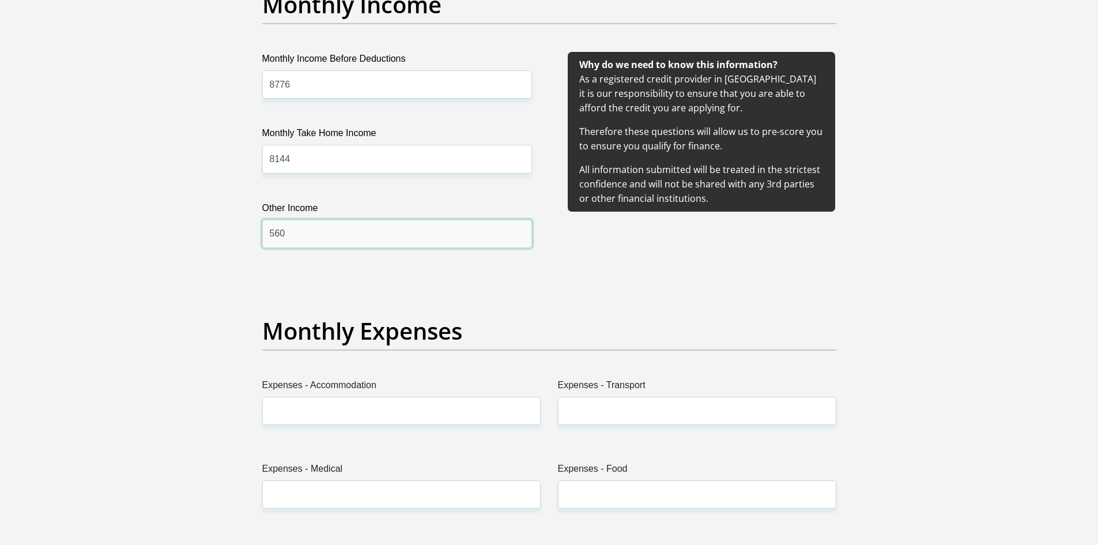
scroll to position [1383, 0]
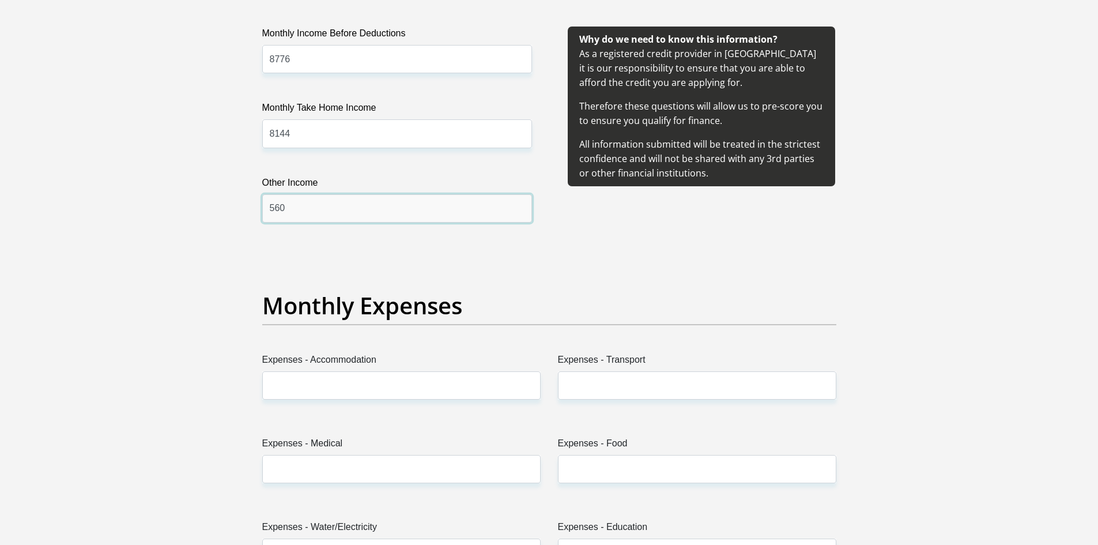
type input "560"
click at [333, 368] on label "Expenses - Accommodation" at bounding box center [401, 362] width 278 height 18
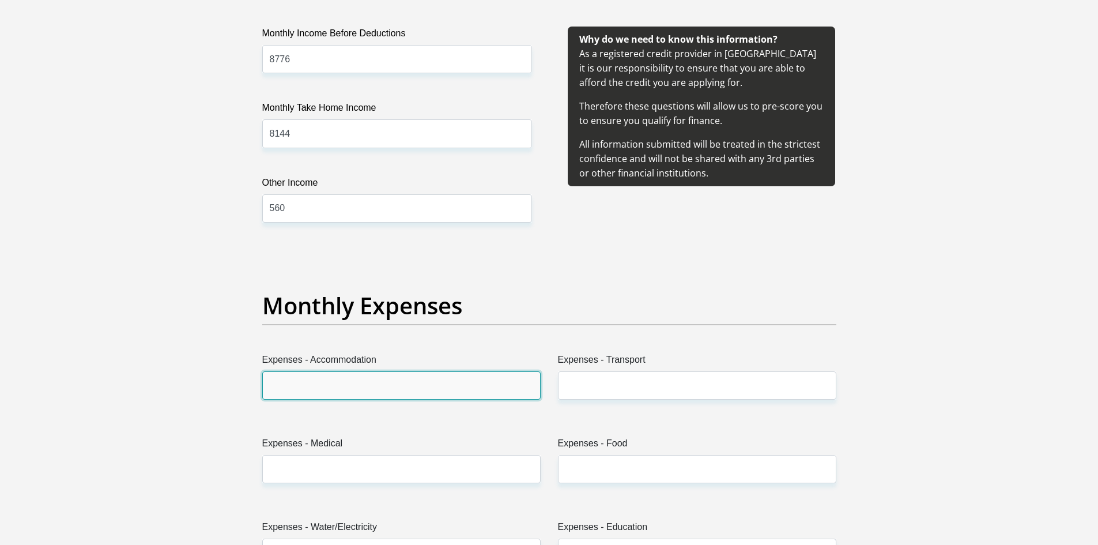
click at [333, 371] on input "Expenses - Accommodation" at bounding box center [401, 385] width 278 height 28
click at [329, 376] on input "Expenses - Accommodation" at bounding box center [401, 385] width 278 height 28
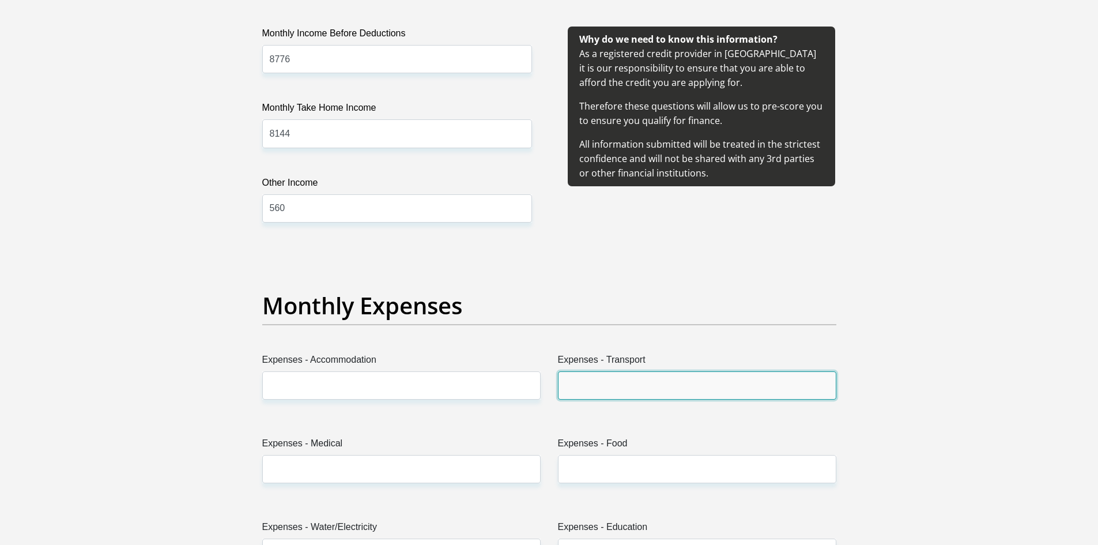
click at [595, 390] on input "Expenses - Transport" at bounding box center [697, 385] width 278 height 28
type input "500"
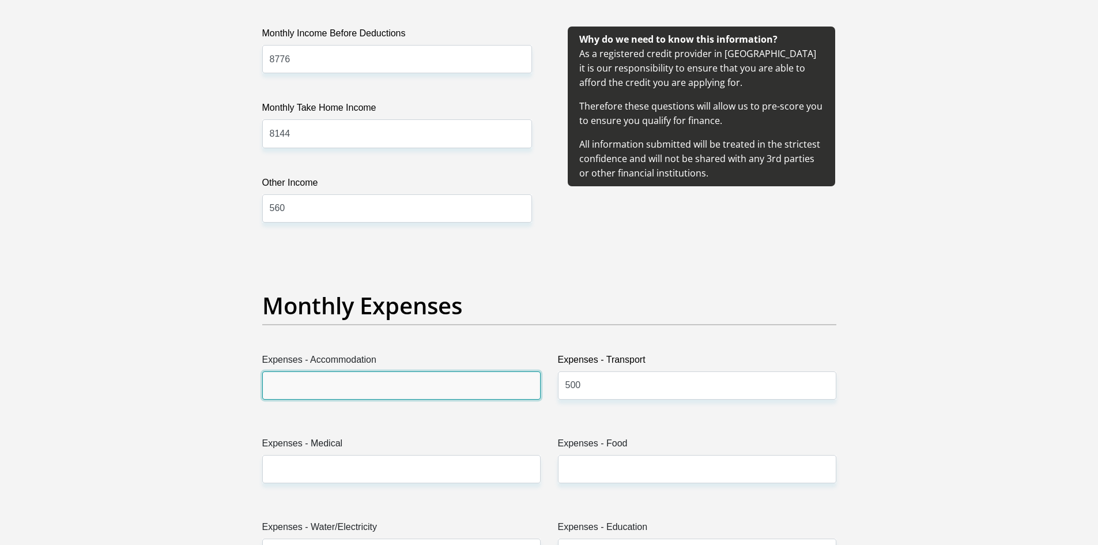
click at [507, 382] on input "Expenses - Accommodation" at bounding box center [401, 385] width 278 height 28
type input "0"
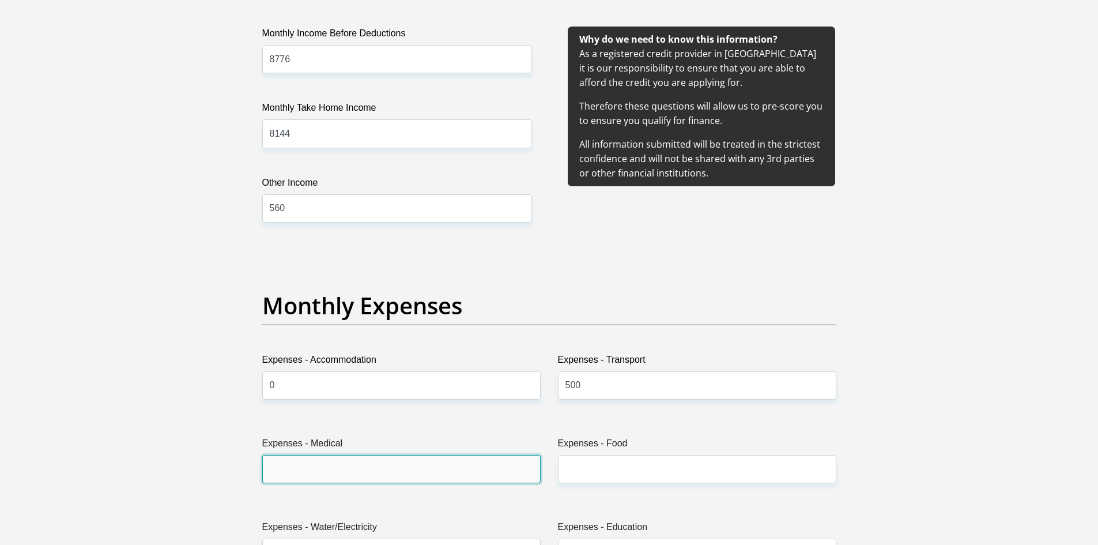
click at [429, 456] on input "Expenses - Medical" at bounding box center [401, 469] width 278 height 28
type input "0"
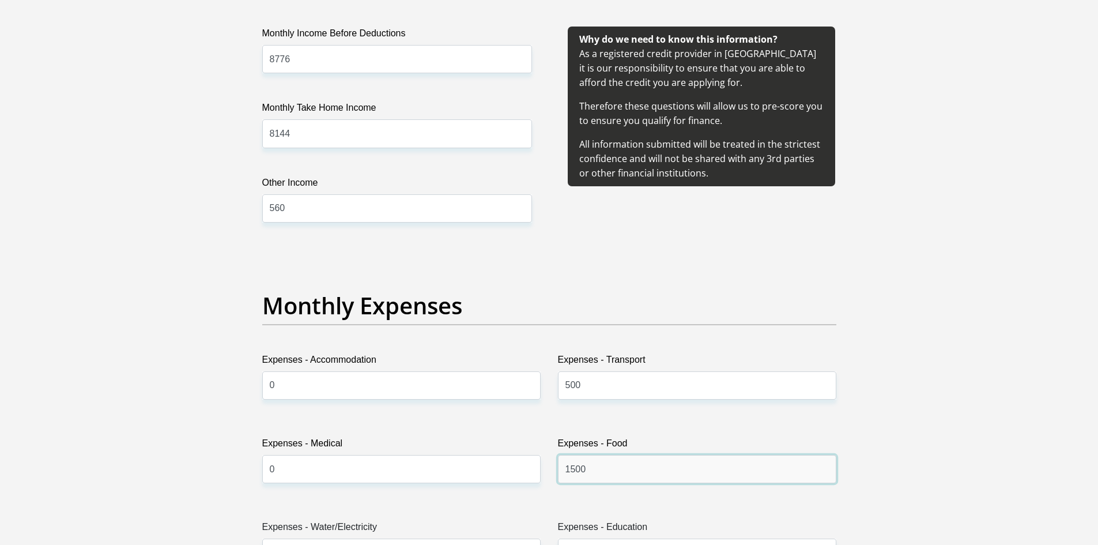
scroll to position [1499, 0]
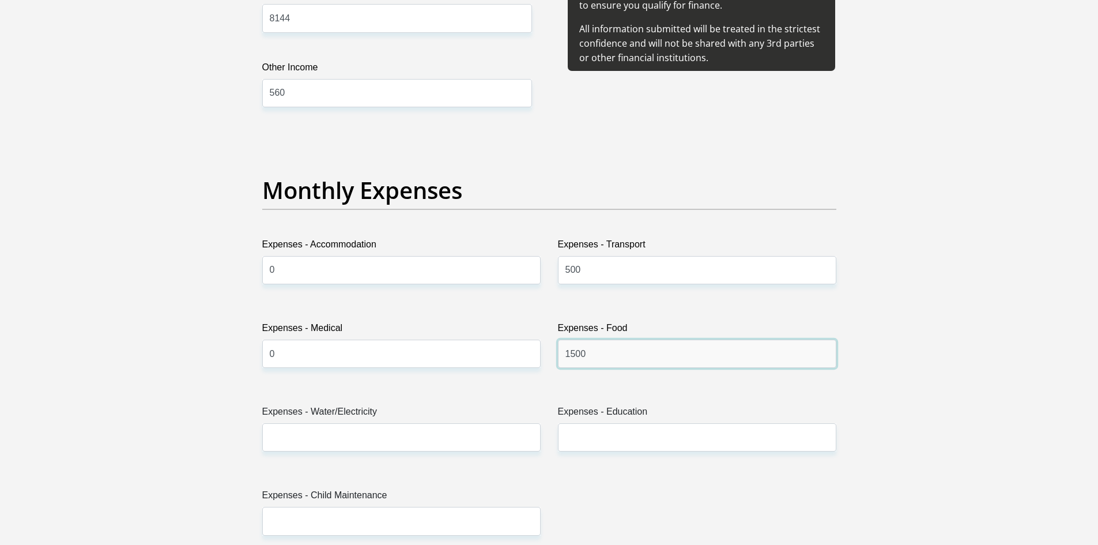
type input "1500"
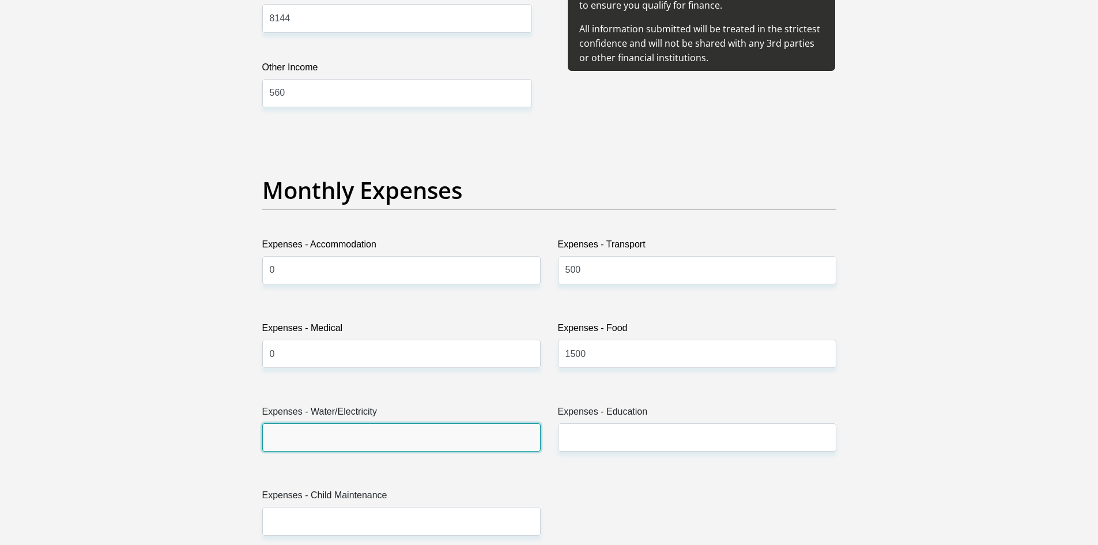
click at [282, 443] on input "Expenses - Water/Electricity" at bounding box center [401, 437] width 278 height 28
type input "200"
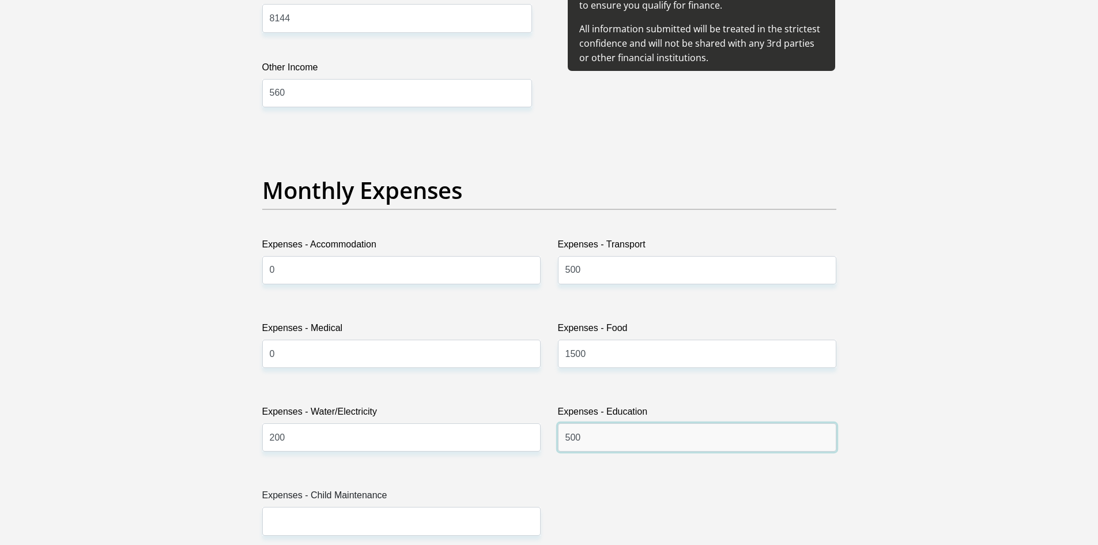
type input "500"
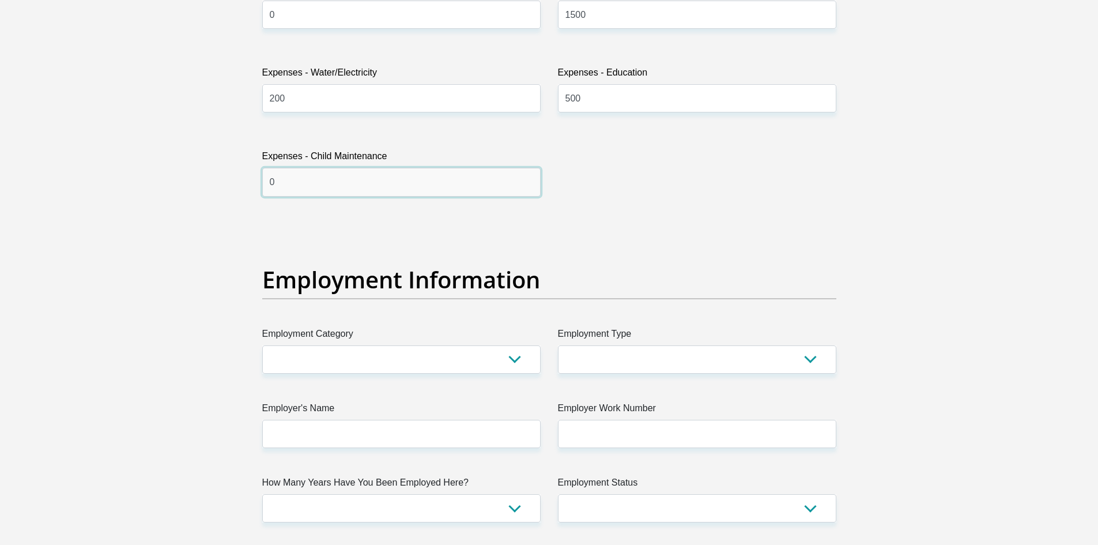
scroll to position [1845, 0]
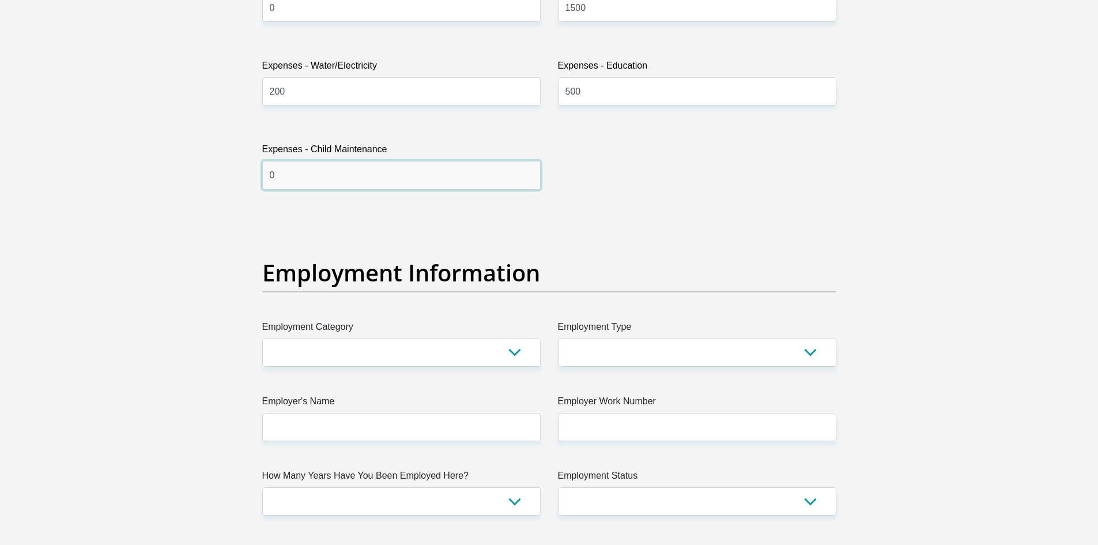
type input "0"
drag, startPoint x: 311, startPoint y: 329, endPoint x: 300, endPoint y: 349, distance: 22.2
click at [310, 333] on label "Employment Category" at bounding box center [401, 329] width 278 height 18
click at [310, 338] on select "AGRICULTURE ALCOHOL & TOBACCO CONSTRUCTION MATERIALS METALLURGY EQUIPMENT FOR R…" at bounding box center [401, 352] width 278 height 28
click at [300, 349] on select "AGRICULTURE ALCOHOL & TOBACCO CONSTRUCTION MATERIALS METALLURGY EQUIPMENT FOR R…" at bounding box center [401, 352] width 278 height 28
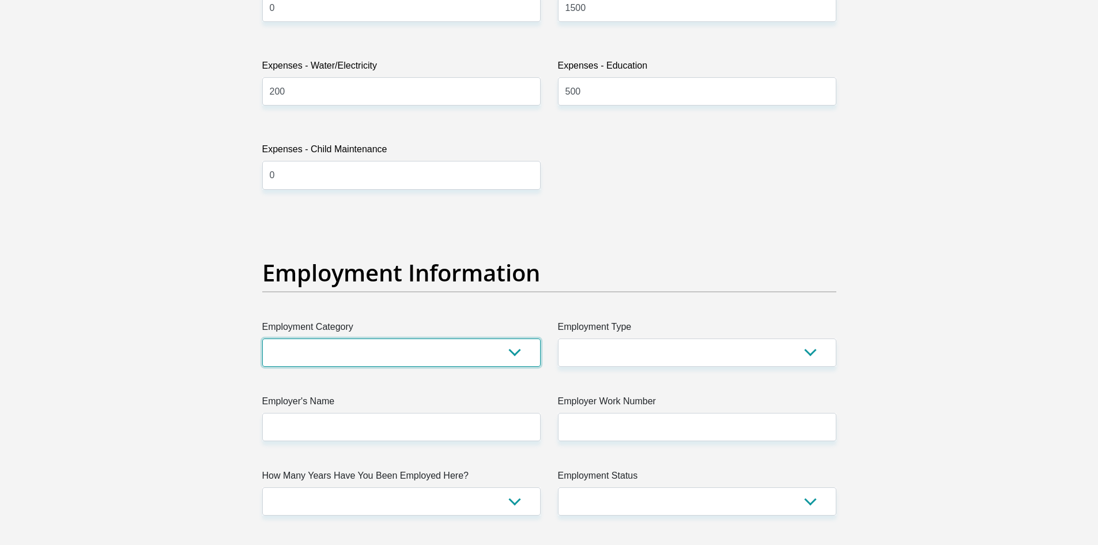
select select "32"
click at [262, 338] on select "AGRICULTURE ALCOHOL & TOBACCO CONSTRUCTION MATERIALS METALLURGY EQUIPMENT FOR R…" at bounding box center [401, 352] width 278 height 28
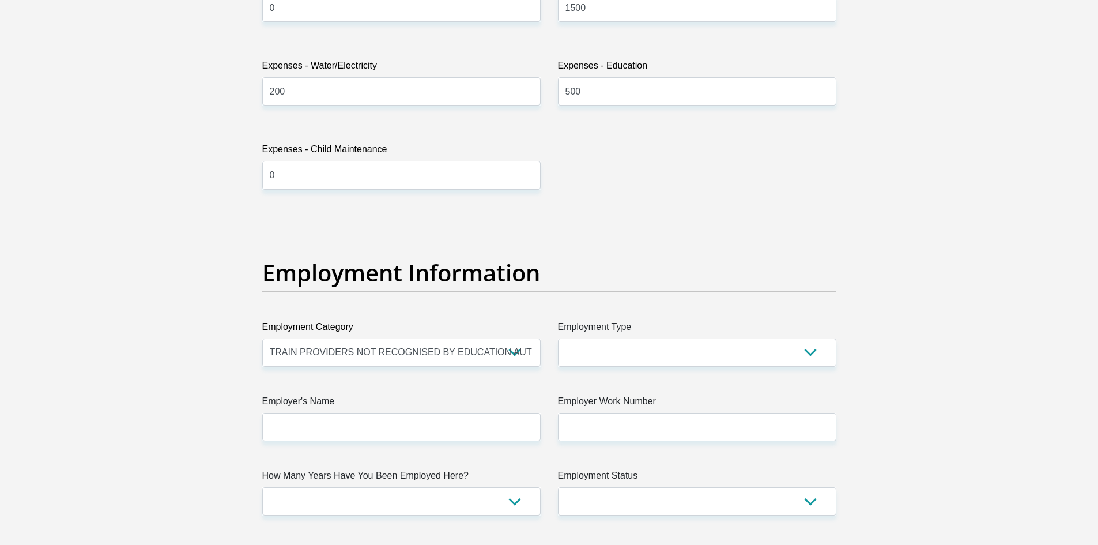
drag, startPoint x: 317, startPoint y: 403, endPoint x: 314, endPoint y: 409, distance: 6.4
click at [316, 404] on label "Employer's Name" at bounding box center [401, 403] width 278 height 18
click at [316, 413] on input "Employer's Name" at bounding box center [401, 427] width 278 height 28
click at [314, 416] on input "Employer's Name" at bounding box center [401, 427] width 278 height 28
click at [335, 428] on input "LibraryBusinessCorners" at bounding box center [401, 427] width 278 height 28
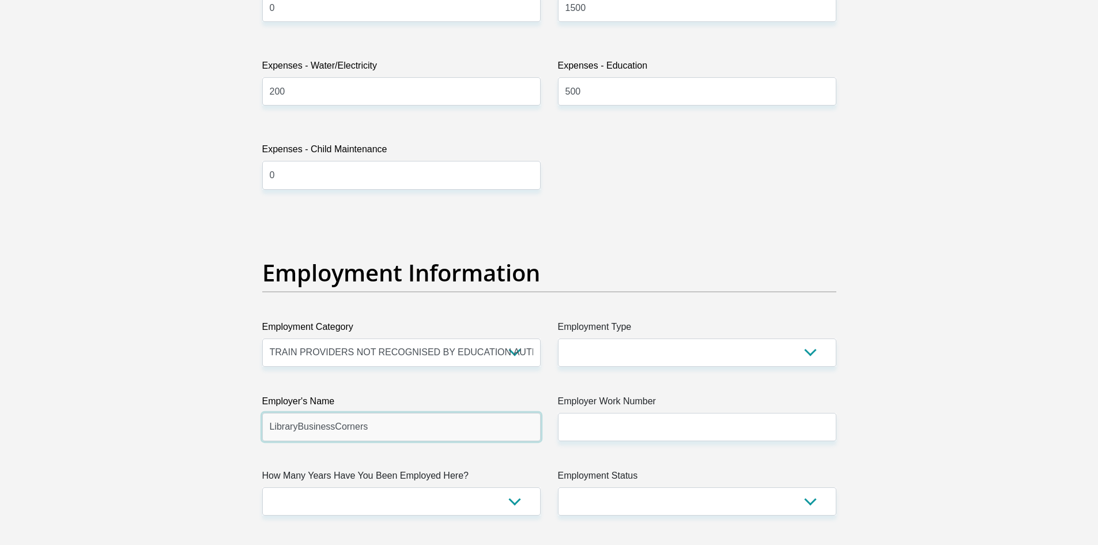
click at [332, 428] on input "LibraryBusinessCorners" at bounding box center [401, 427] width 278 height 28
click at [301, 427] on input "LibraryBusinessCorners" at bounding box center [401, 427] width 278 height 28
click at [298, 427] on input "LibraryBusinessCorners" at bounding box center [401, 427] width 278 height 28
drag, startPoint x: 339, startPoint y: 425, endPoint x: 331, endPoint y: 432, distance: 10.2
click at [331, 432] on input "LibraryBusinessCorners" at bounding box center [401, 427] width 278 height 28
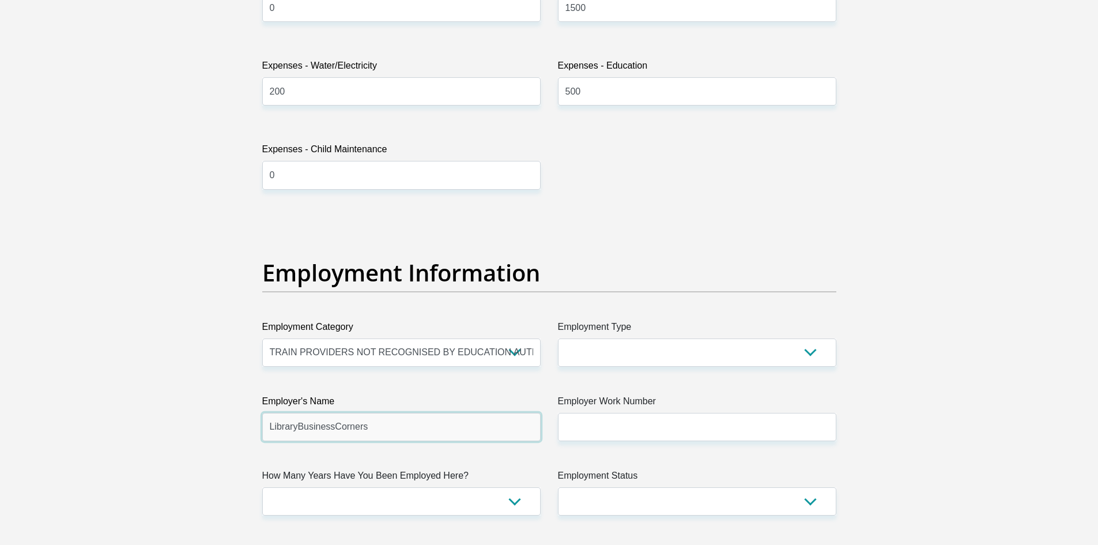
click at [331, 432] on input "LibraryBusinessCorners" at bounding box center [401, 427] width 278 height 28
type input "LibraryBusinessCorners"
click at [644, 363] on select "College/Lecturer Craft Seller Creative Driver Executive Farmer Forces - Non Com…" at bounding box center [697, 352] width 278 height 28
select select "Manager"
click at [558, 338] on select "College/Lecturer Craft Seller Creative Driver Executive Farmer Forces - Non Com…" at bounding box center [697, 352] width 278 height 28
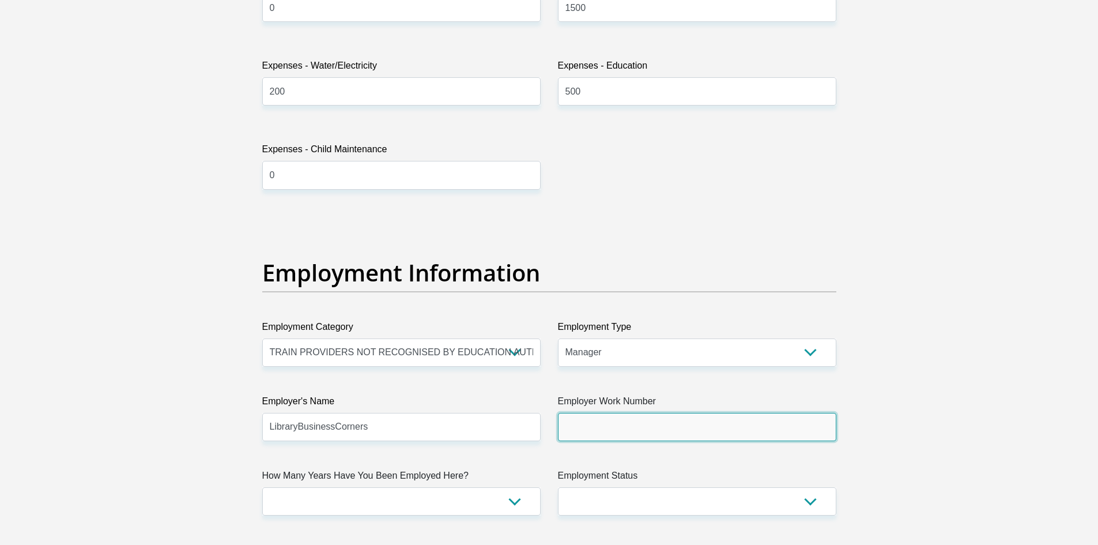
click at [587, 425] on input "Employer Work Number" at bounding box center [697, 427] width 278 height 28
type input "0214210076"
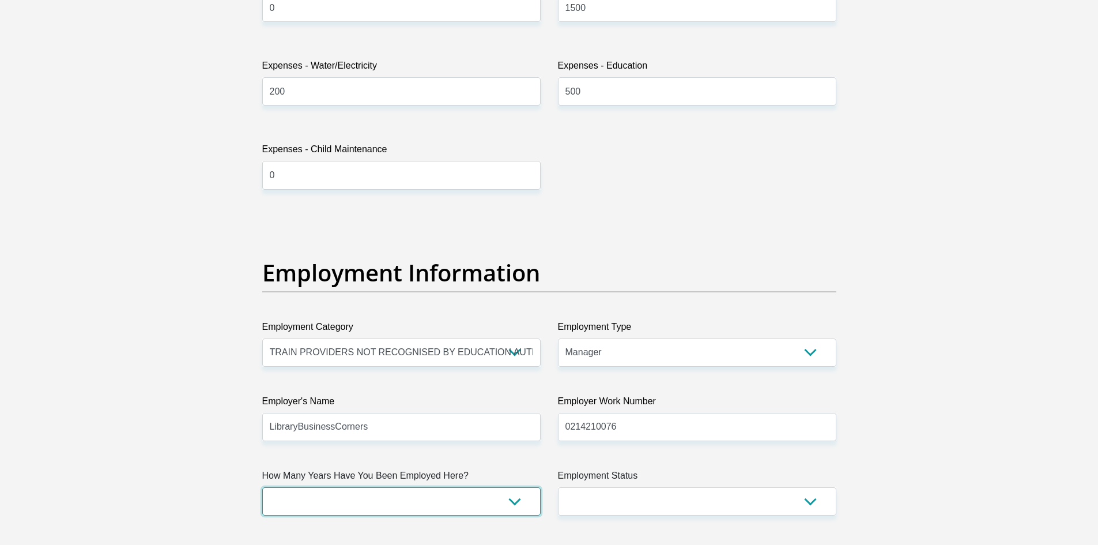
click at [484, 511] on select "less than 1 year 1-3 years 3-5 years 5+ years" at bounding box center [401, 501] width 278 height 28
select select "60"
click at [262, 487] on select "less than 1 year 1-3 years 3-5 years 5+ years" at bounding box center [401, 501] width 278 height 28
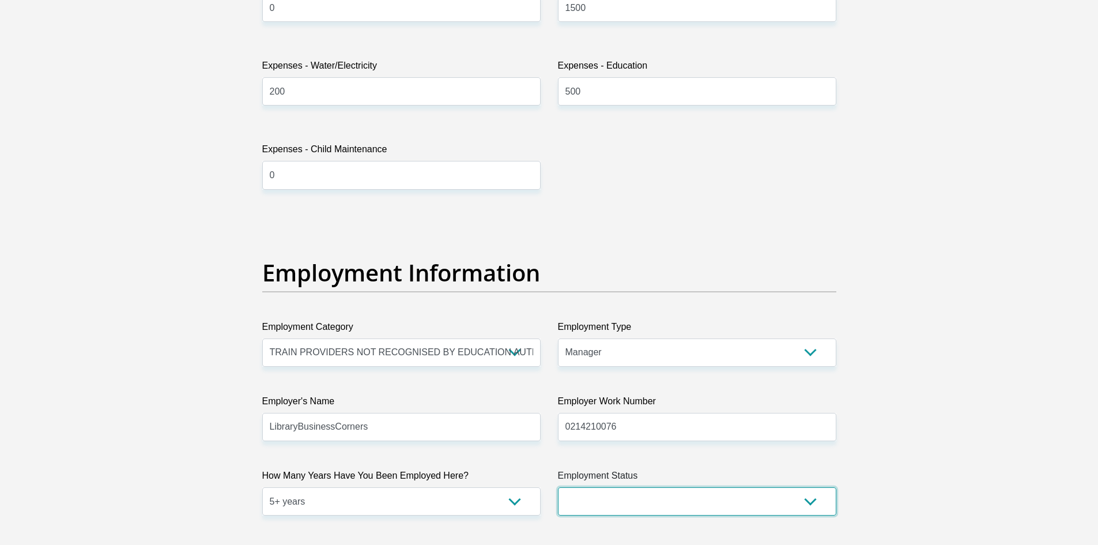
drag, startPoint x: 682, startPoint y: 501, endPoint x: 667, endPoint y: 488, distance: 19.6
click at [681, 501] on select "Permanent/Full-time Part-time/Casual Contract Worker Self-Employed Housewife Re…" at bounding box center [697, 501] width 278 height 28
select select "3"
click at [558, 487] on select "Permanent/Full-time Part-time/Casual Contract Worker Self-Employed Housewife Re…" at bounding box center [697, 501] width 278 height 28
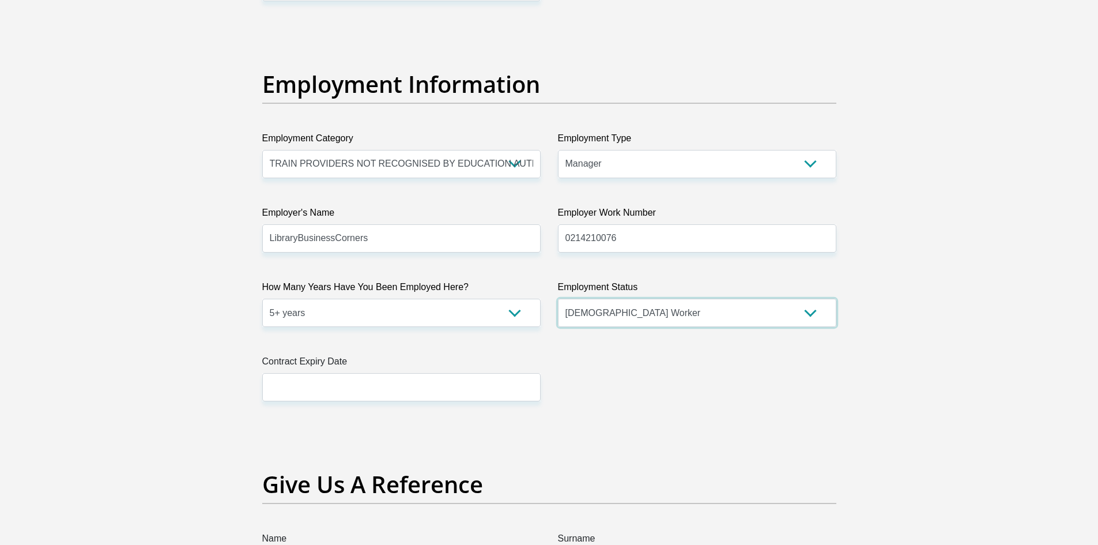
scroll to position [2075, 0]
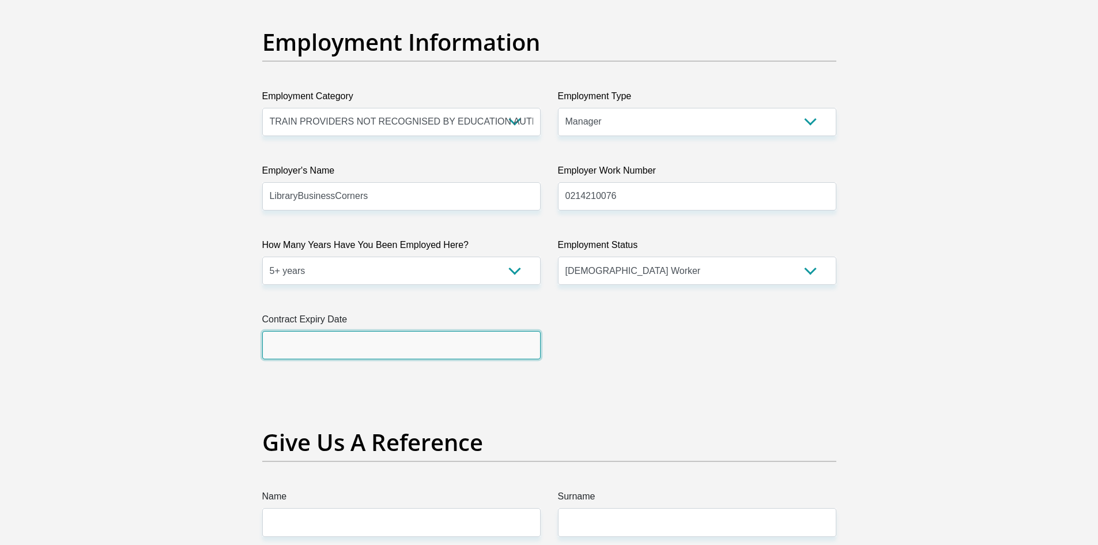
click at [345, 333] on input "text" at bounding box center [401, 345] width 278 height 28
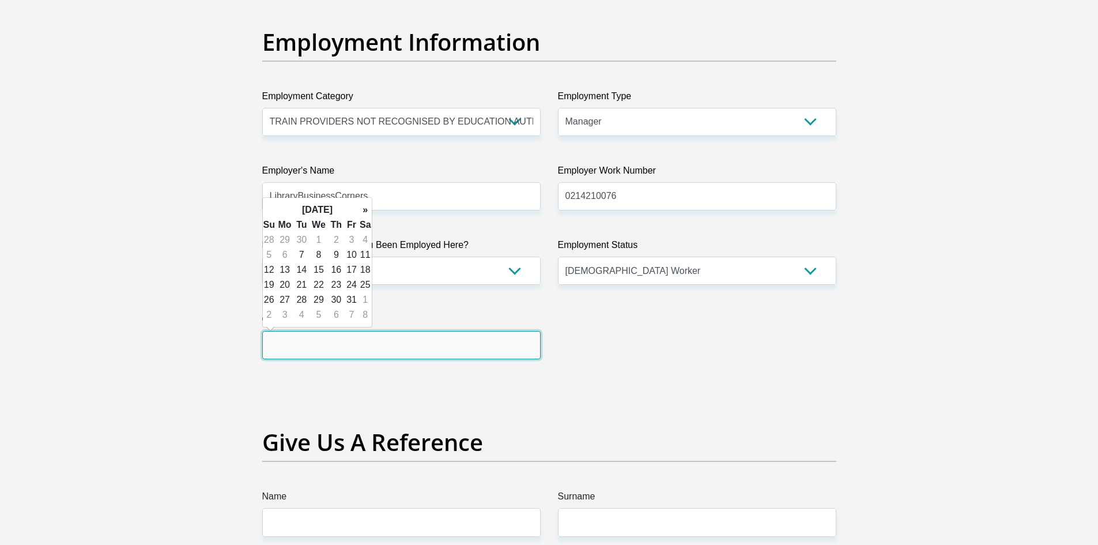
type input "2026/03/31"
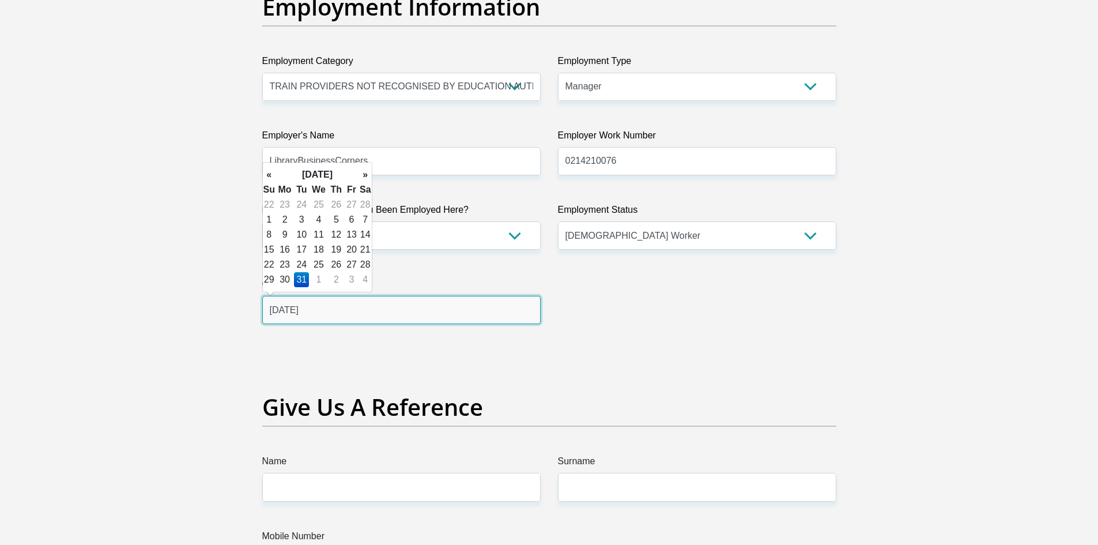
scroll to position [2248, 0]
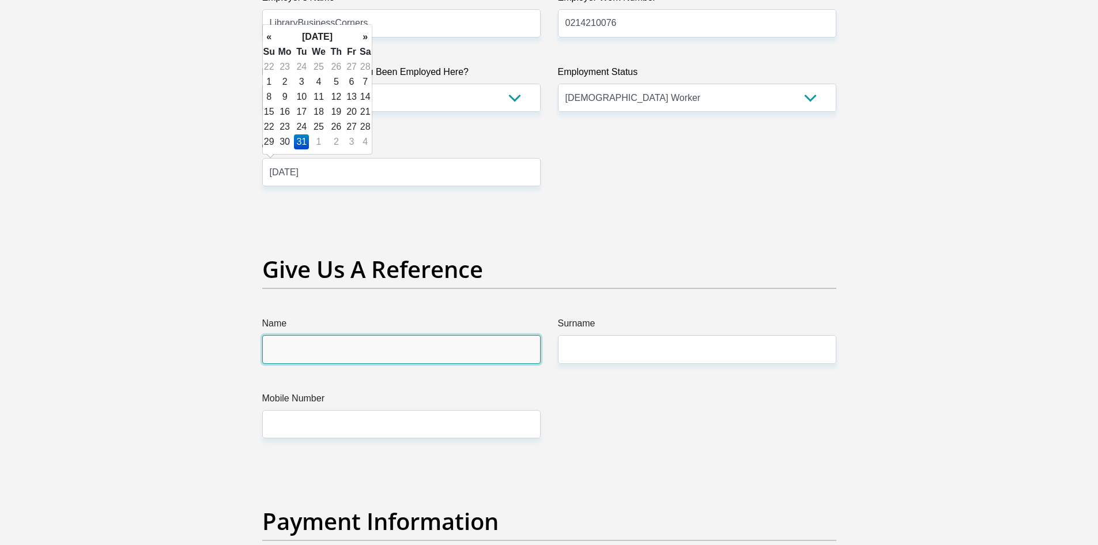
click at [343, 347] on input "Name" at bounding box center [401, 349] width 278 height 28
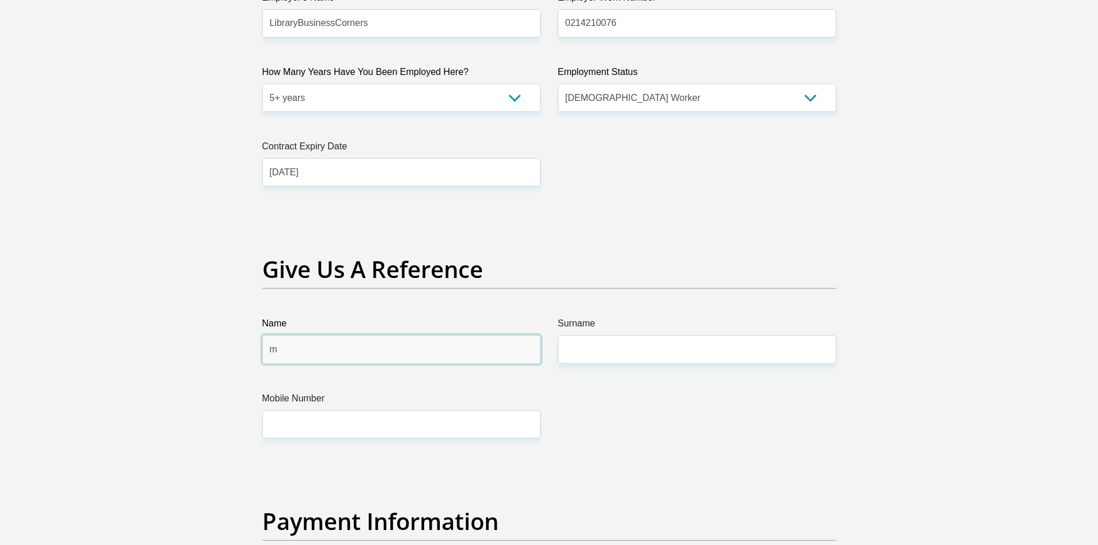
type input "Mynhardt"
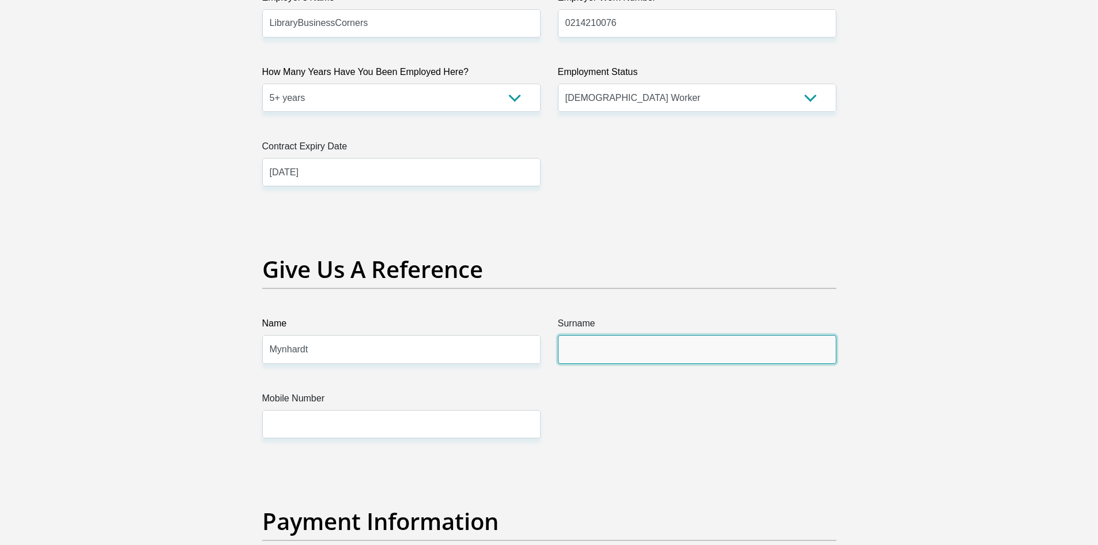
click at [640, 354] on input "Surname" at bounding box center [697, 349] width 278 height 28
type input "q"
type input "Welkom"
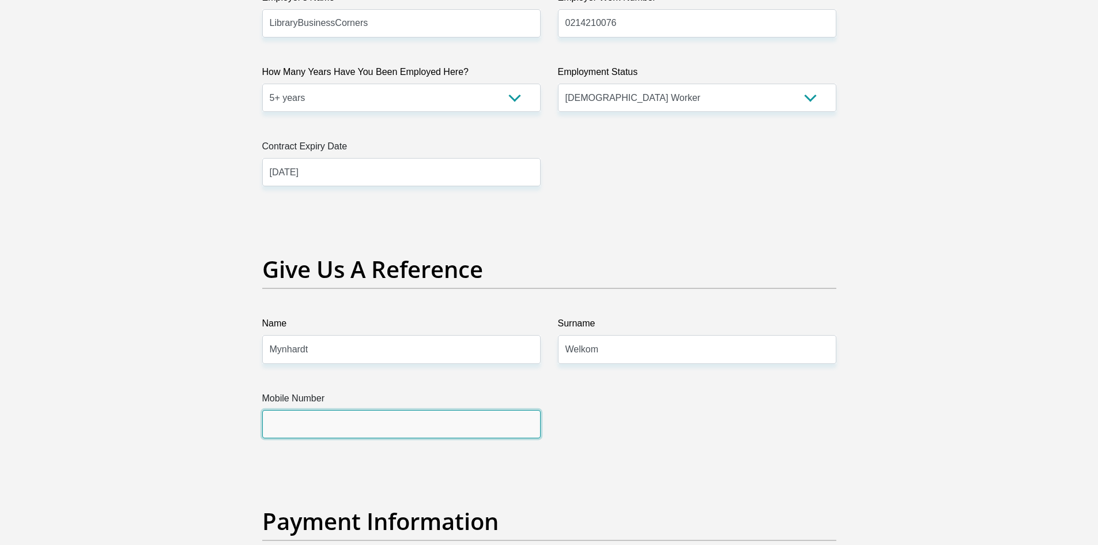
click at [393, 435] on input "Mobile Number" at bounding box center [401, 424] width 278 height 28
type input "0721182988"
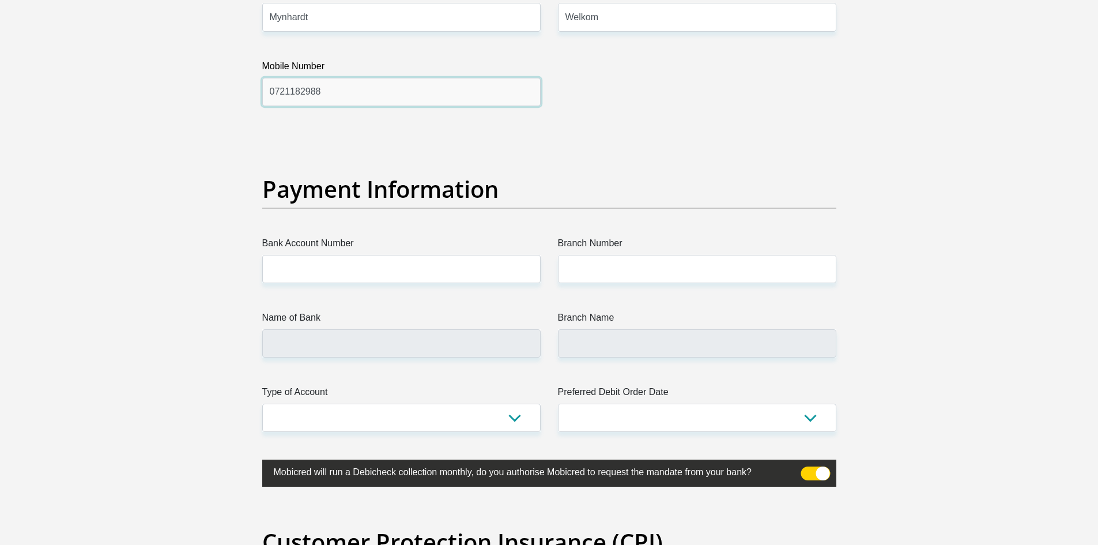
scroll to position [2594, 0]
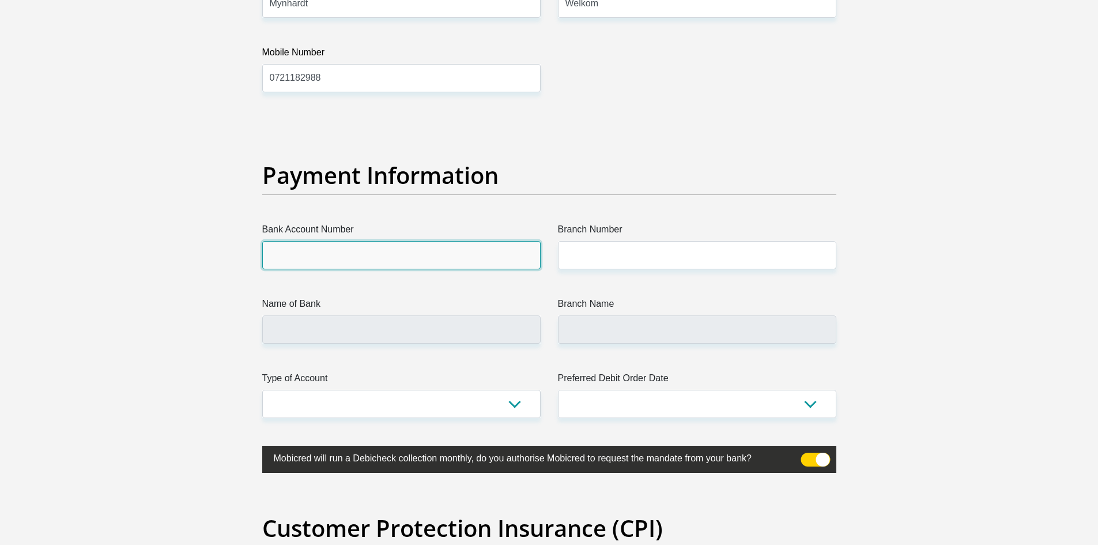
click at [394, 255] on input "Bank Account Number" at bounding box center [401, 255] width 278 height 28
type input "10162029193"
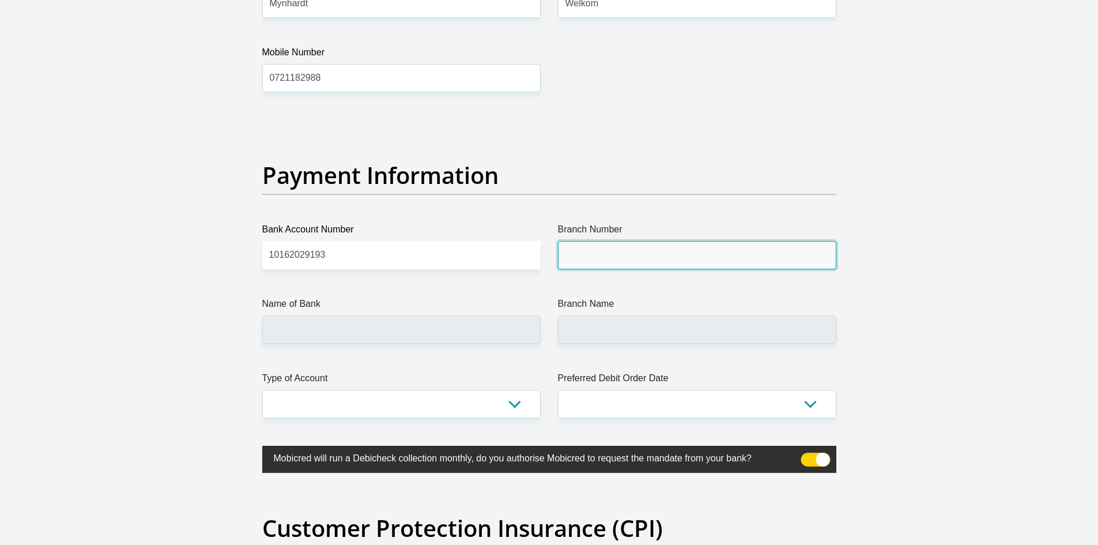
click at [599, 261] on input "Branch Number" at bounding box center [697, 255] width 278 height 28
type input "051001"
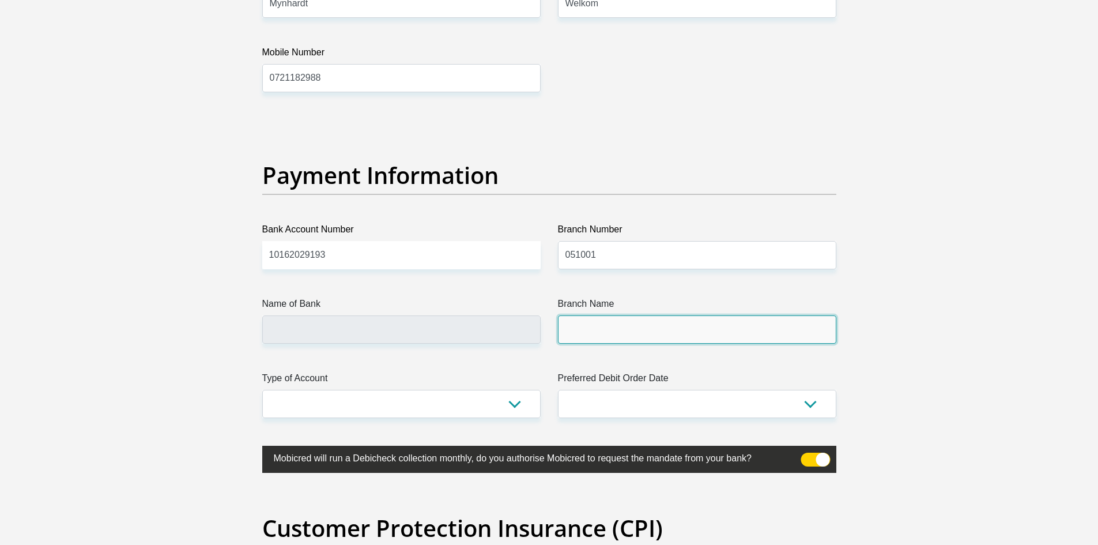
click at [582, 333] on input "Branch Name" at bounding box center [697, 329] width 278 height 28
click at [603, 331] on input "Branch Name" at bounding box center [697, 329] width 278 height 28
click at [671, 327] on input "Branch Name" at bounding box center [697, 329] width 278 height 28
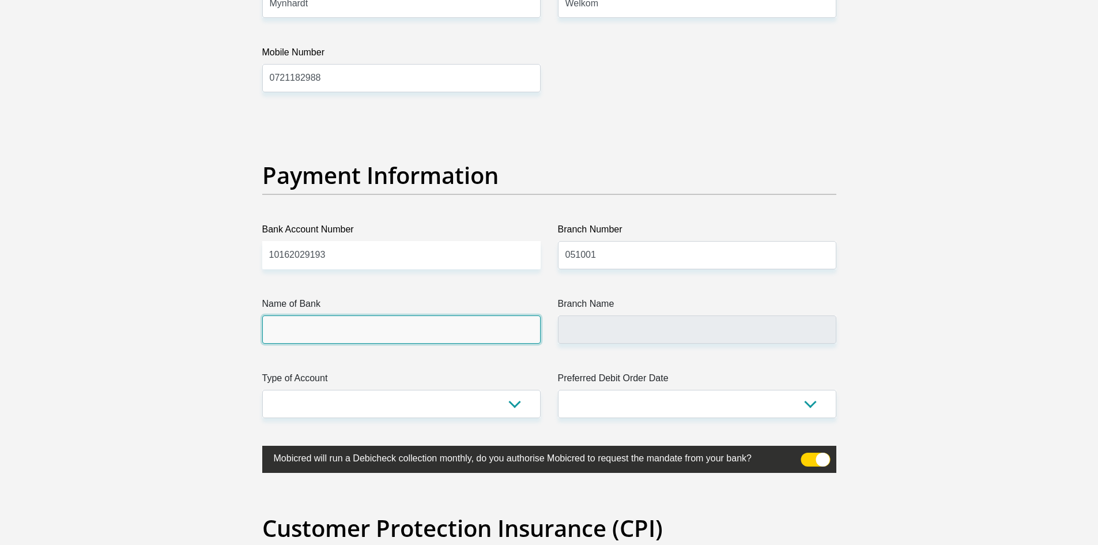
click at [491, 329] on input "Name of Bank" at bounding box center [401, 329] width 278 height 28
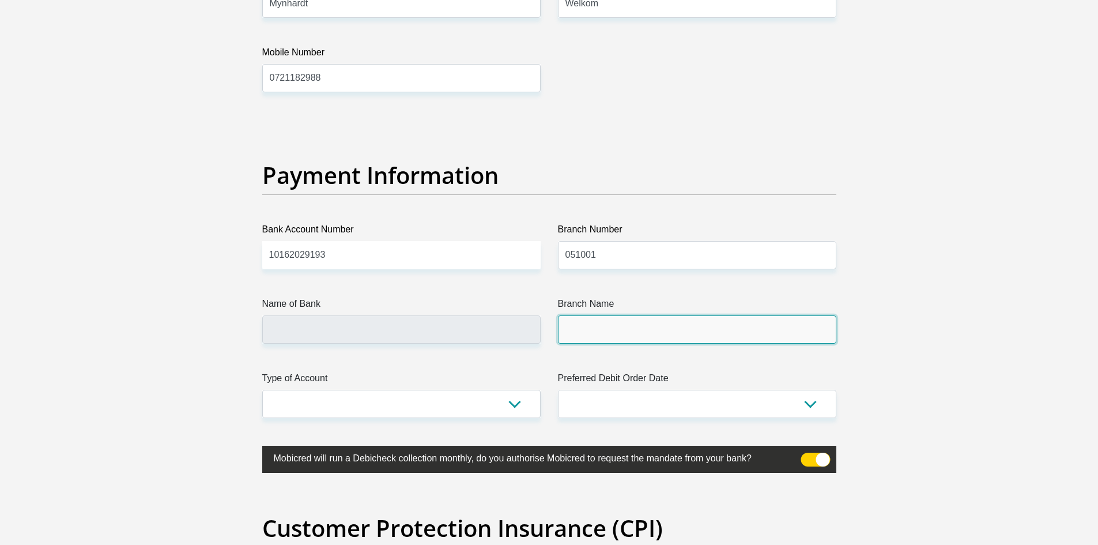
click at [635, 334] on input "Branch Name" at bounding box center [697, 329] width 278 height 28
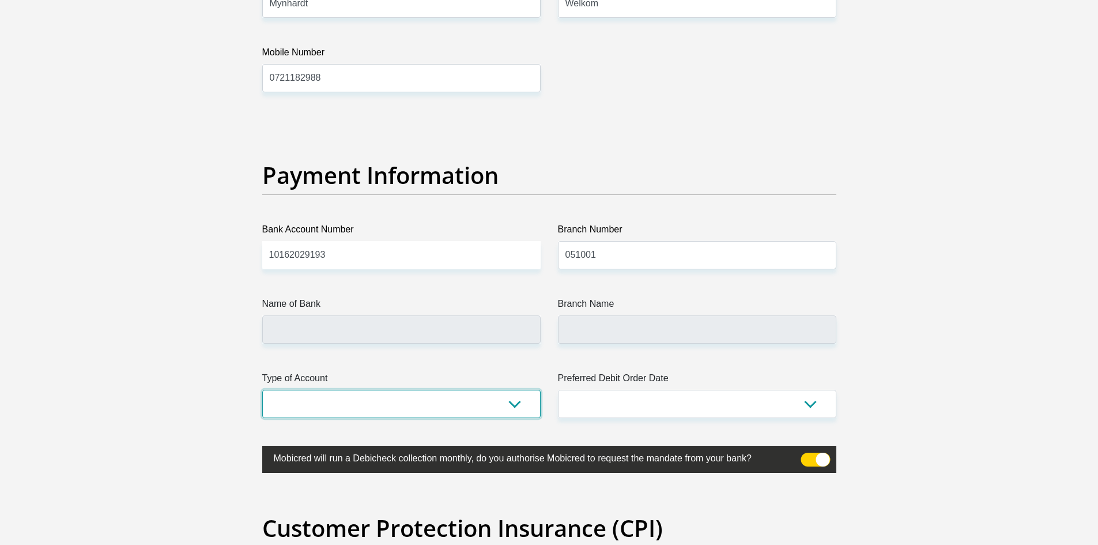
click at [510, 399] on select "Cheque Savings" at bounding box center [401, 404] width 278 height 28
select select "SAV"
click at [262, 390] on select "Cheque Savings" at bounding box center [401, 404] width 278 height 28
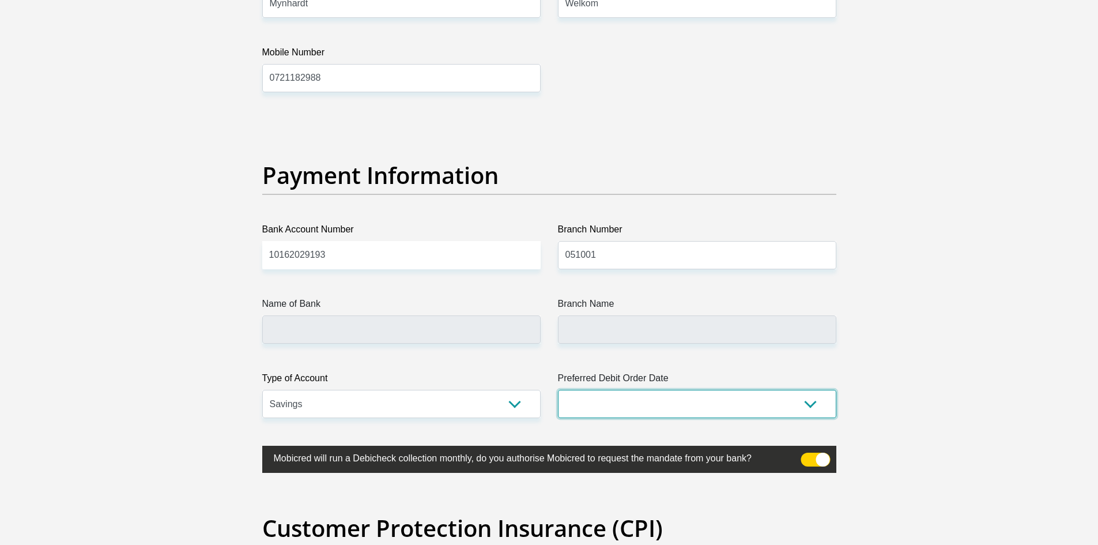
click at [665, 396] on select "1st 2nd 3rd 4th 5th 7th 18th 19th 20th 21st 22nd 23rd 24th 25th 26th 27th 28th …" at bounding box center [697, 404] width 278 height 28
select select "25"
click at [558, 390] on select "1st 2nd 3rd 4th 5th 7th 18th 19th 20th 21st 22nd 23rd 24th 25th 26th 27th 28th …" at bounding box center [697, 404] width 278 height 28
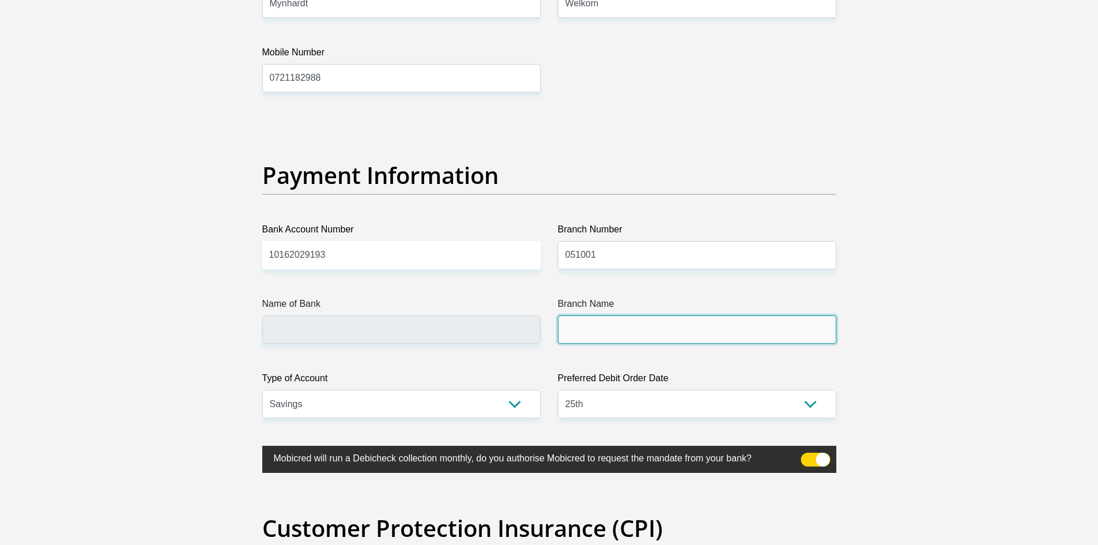
click at [592, 337] on input "Branch Name" at bounding box center [697, 329] width 278 height 28
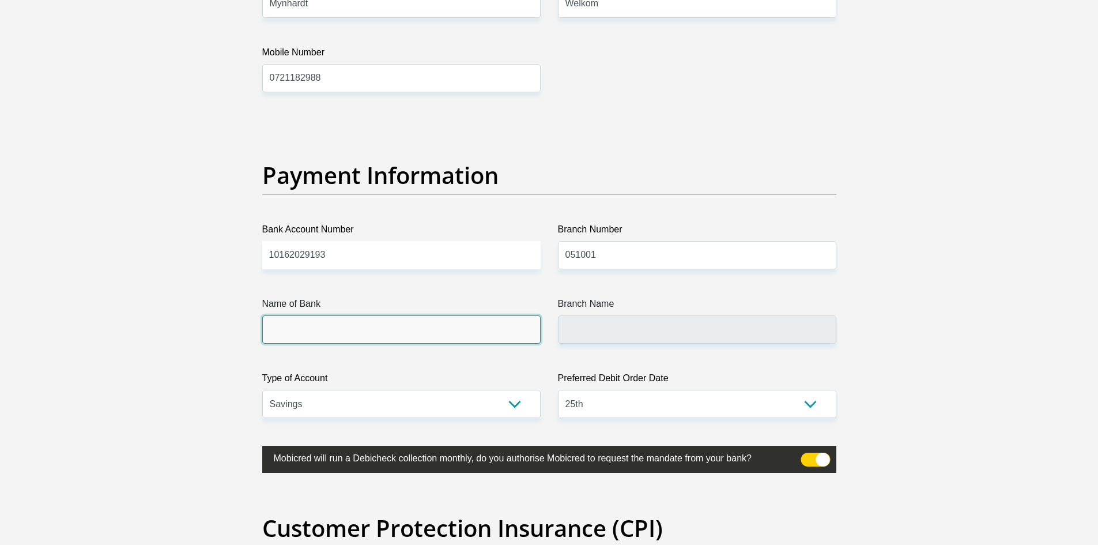
click at [451, 335] on input "Name of Bank" at bounding box center [401, 329] width 278 height 28
click at [448, 316] on input "Name of Bank" at bounding box center [401, 329] width 278 height 28
click at [458, 315] on input "Name of Bank" at bounding box center [401, 329] width 278 height 28
click at [395, 320] on input "Name of Bank" at bounding box center [401, 329] width 278 height 28
drag, startPoint x: 414, startPoint y: 316, endPoint x: 411, endPoint y: 331, distance: 15.3
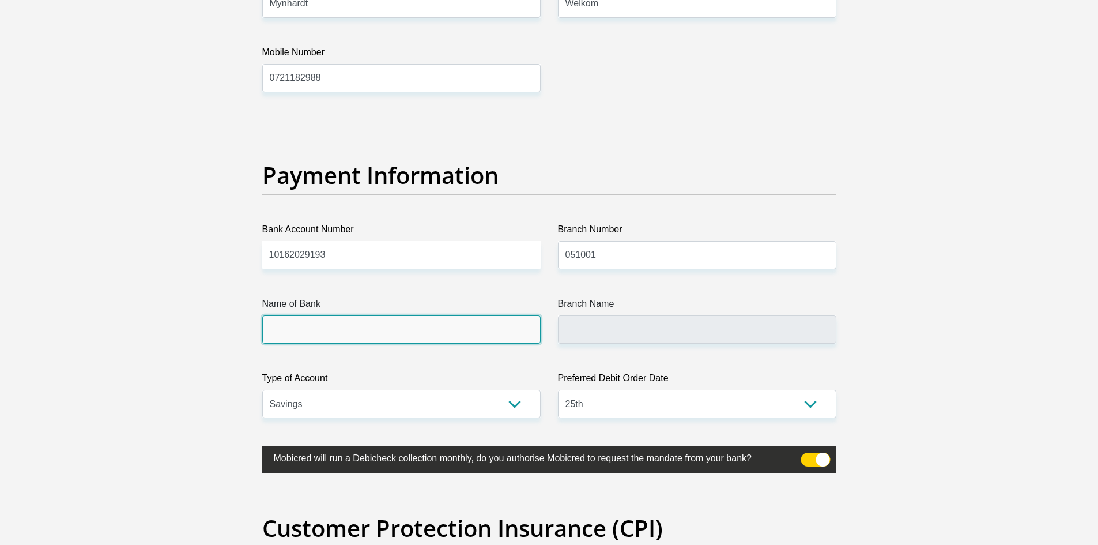
click at [412, 320] on input "Name of Bank" at bounding box center [401, 329] width 278 height 28
click at [411, 331] on input "Name of Bank" at bounding box center [401, 329] width 278 height 28
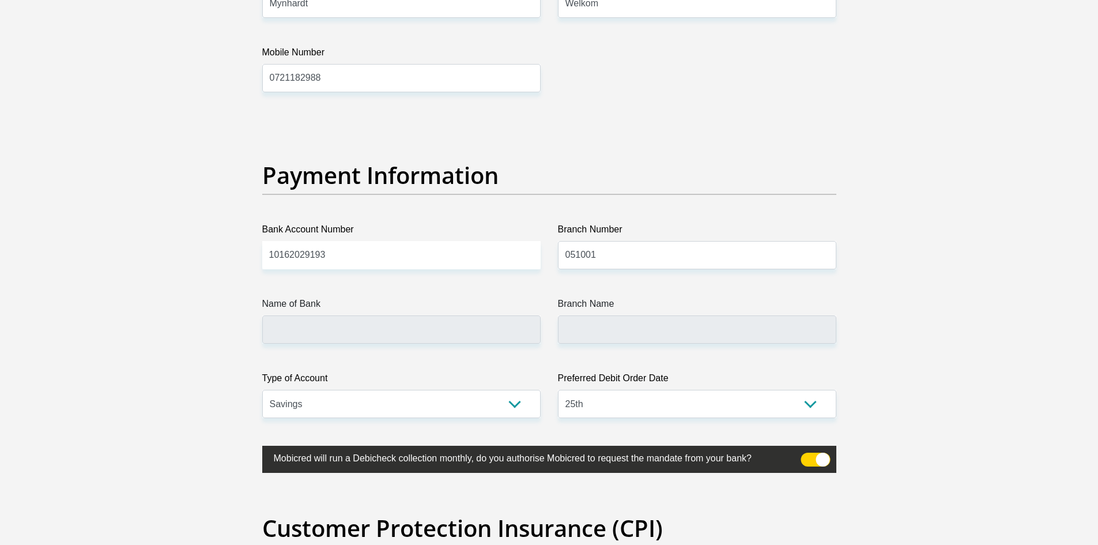
click at [682, 374] on label "Preferred Debit Order Date" at bounding box center [697, 380] width 278 height 18
click at [682, 390] on select "1st 2nd 3rd 4th 5th 7th 18th 19th 20th 21st 22nd 23rd 24th 25th 26th 27th 28th …" at bounding box center [697, 404] width 278 height 28
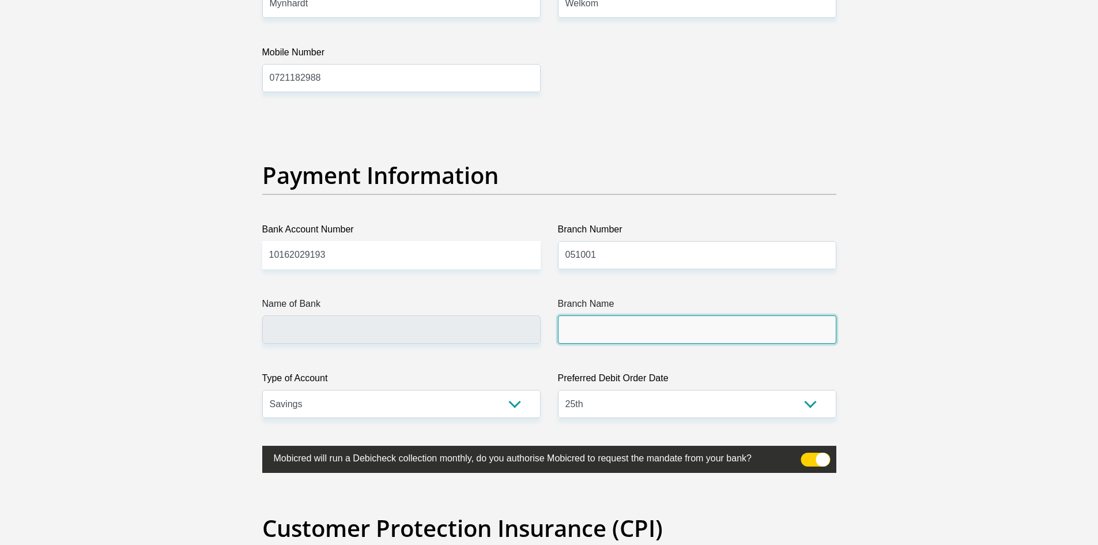
click at [653, 331] on input "Branch Name" at bounding box center [697, 329] width 278 height 28
type input "STANDARD BANK"
type input "STANDARD BANK SOUTH AFRICA"
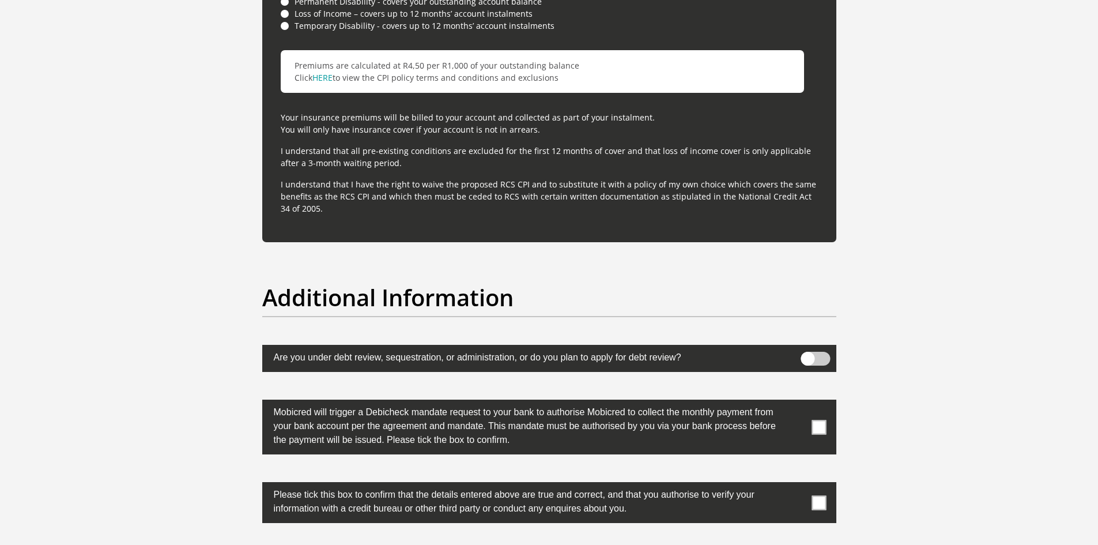
scroll to position [3458, 0]
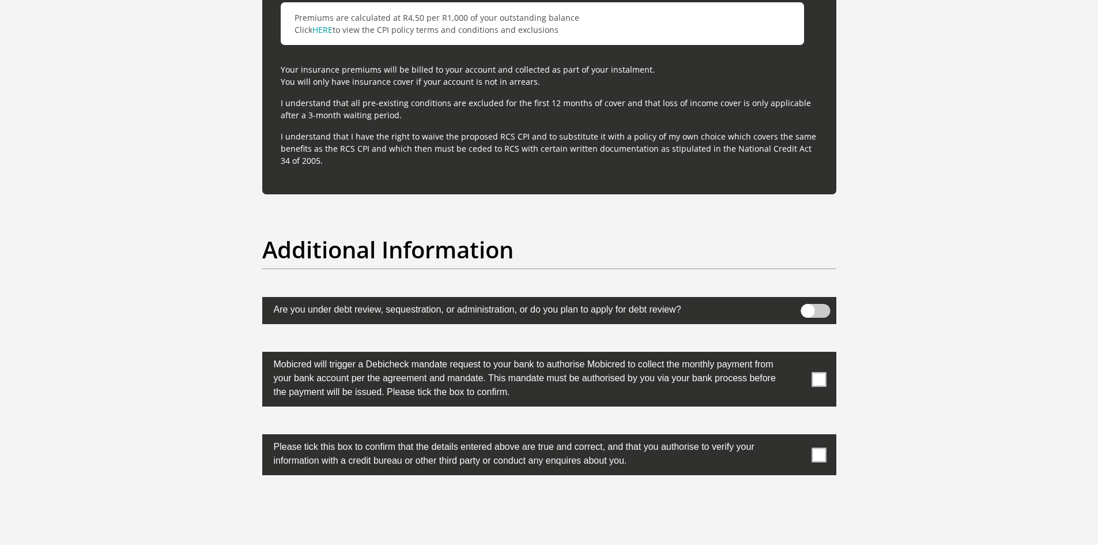
drag, startPoint x: 814, startPoint y: 376, endPoint x: 836, endPoint y: 443, distance: 71.1
click at [814, 377] on span at bounding box center [819, 379] width 14 height 14
click at [796, 354] on input "checkbox" at bounding box center [796, 354] width 0 height 0
click at [824, 452] on span at bounding box center [819, 454] width 14 height 14
click at [796, 437] on input "checkbox" at bounding box center [796, 437] width 0 height 0
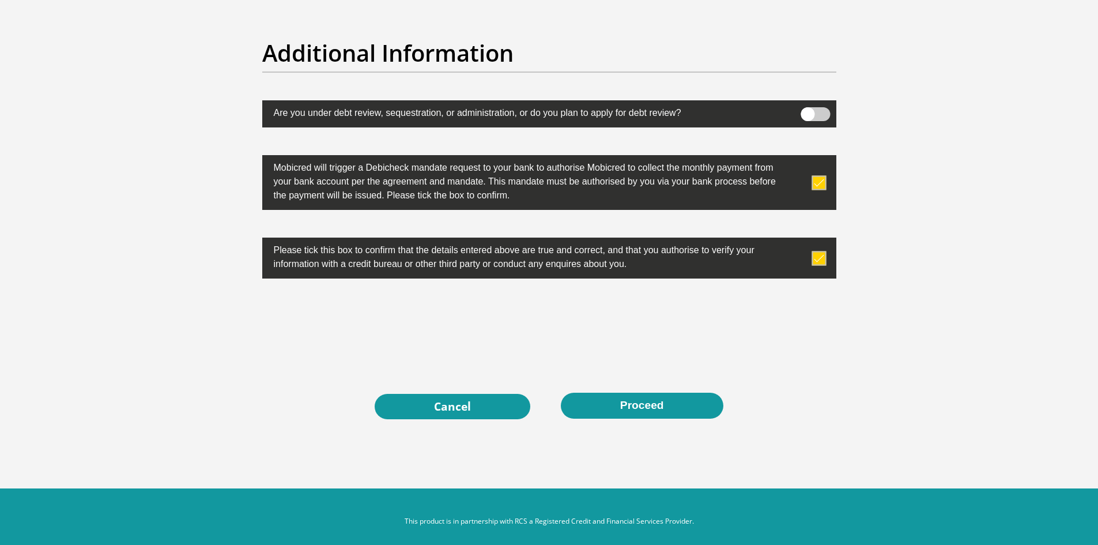
scroll to position [3666, 0]
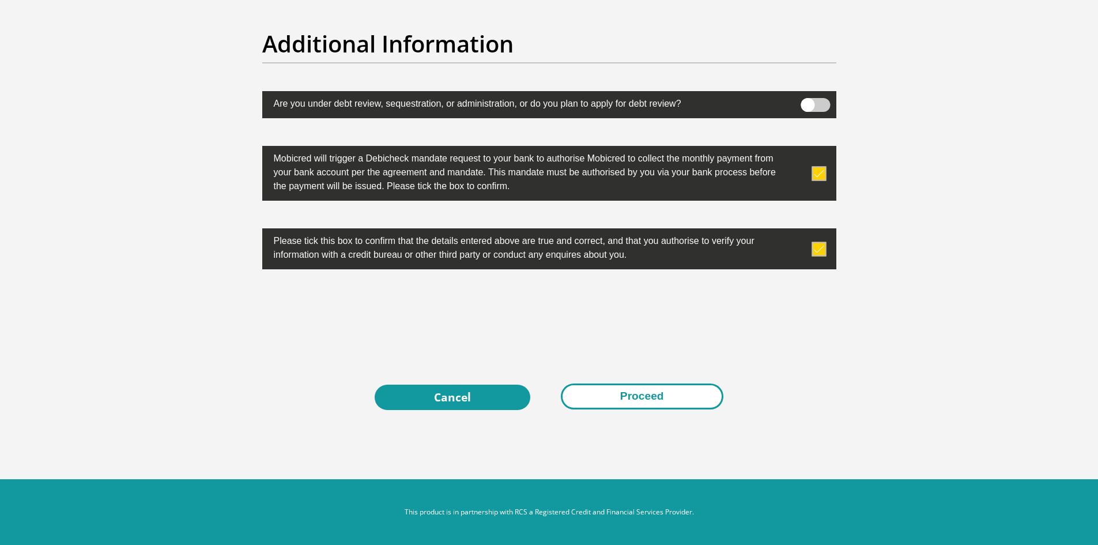
click at [622, 389] on button "Proceed" at bounding box center [642, 396] width 163 height 26
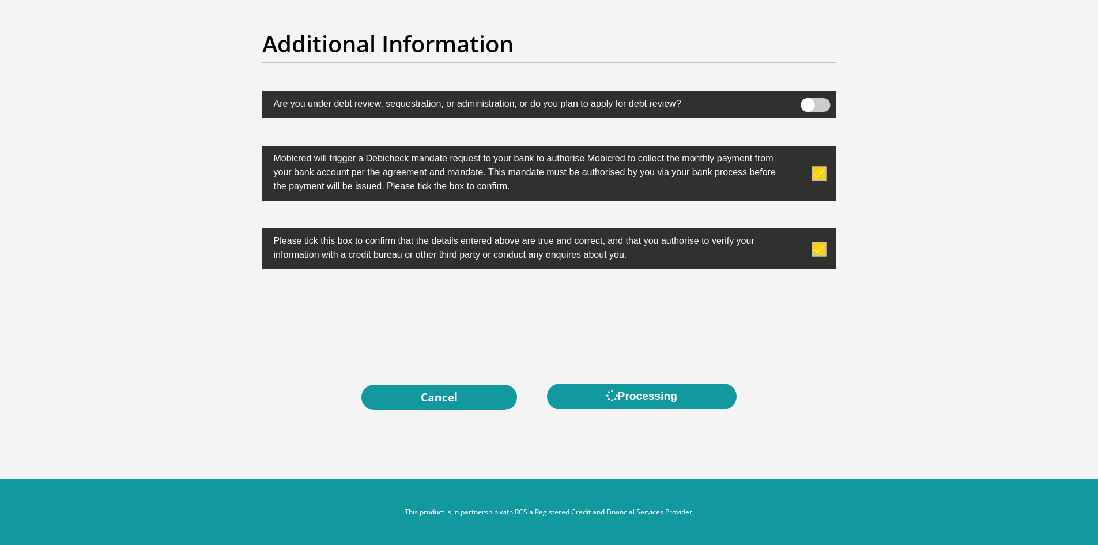
scroll to position [0, 0]
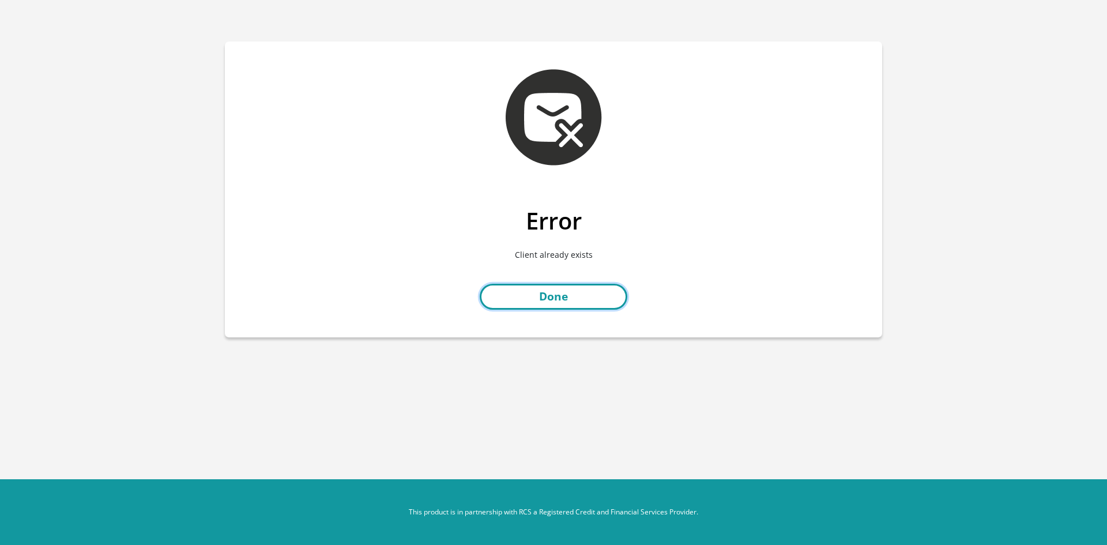
click at [561, 298] on link "Done" at bounding box center [554, 297] width 148 height 26
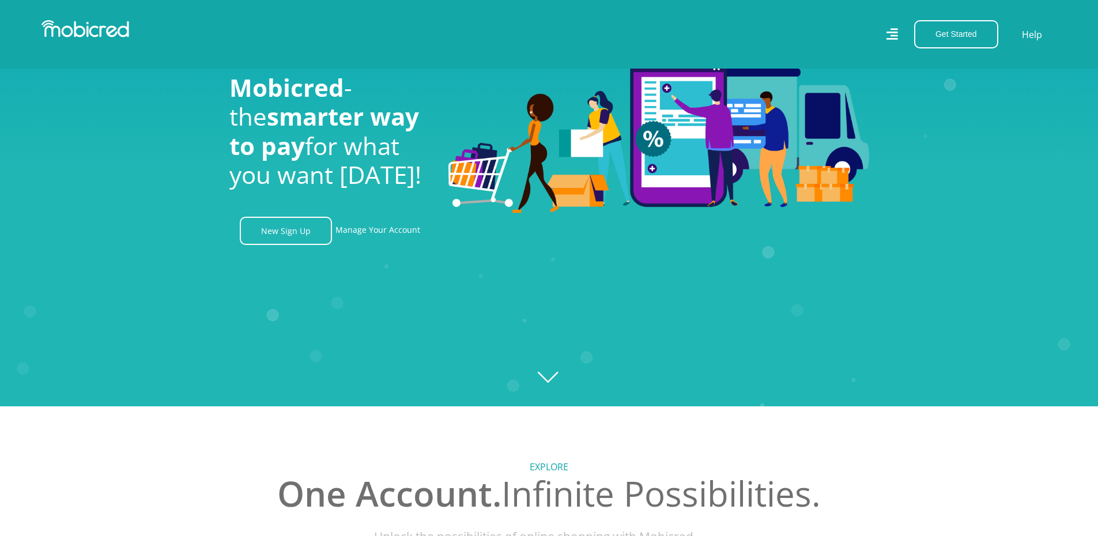
scroll to position [115, 0]
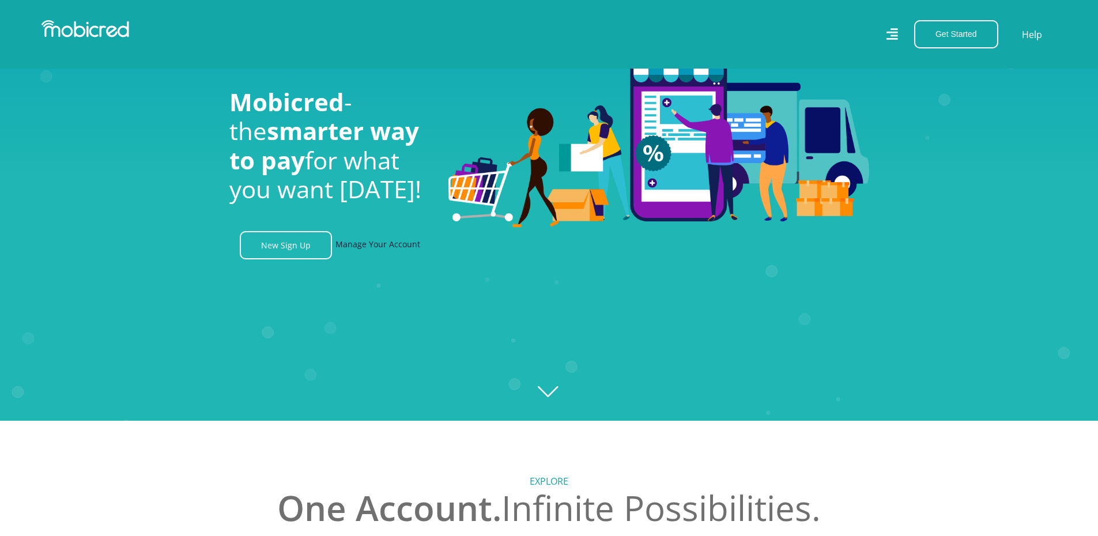
click at [368, 254] on link "Manage Your Account" at bounding box center [377, 245] width 85 height 28
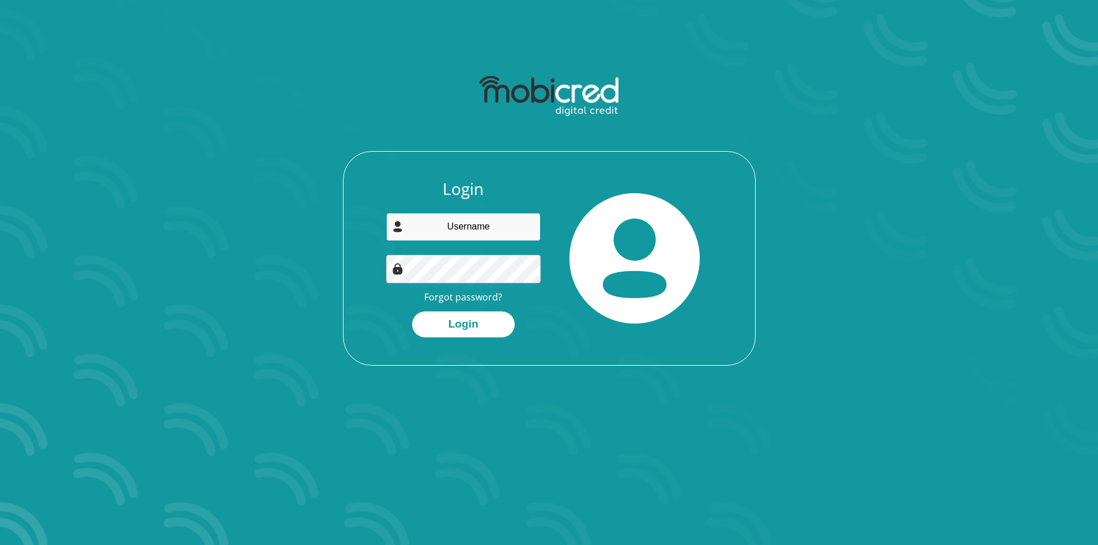
click at [467, 227] on input "email" at bounding box center [463, 227] width 154 height 28
type input "NicoleFortuin22@gmail.com"
click at [482, 324] on button "Login" at bounding box center [463, 324] width 103 height 26
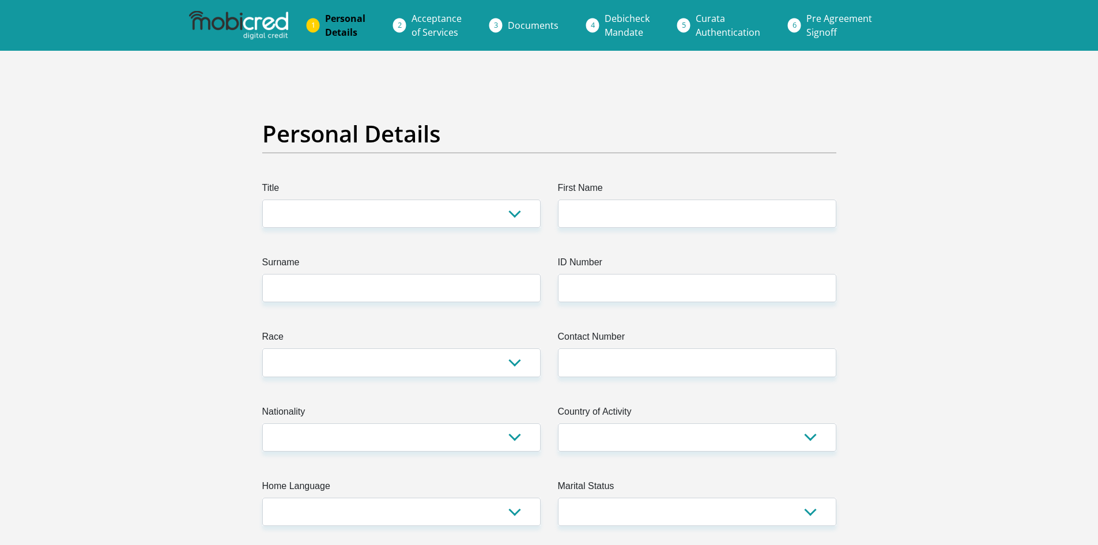
click at [523, 29] on span "Documents" at bounding box center [533, 25] width 51 height 13
click at [528, 21] on span "Documents" at bounding box center [533, 25] width 51 height 13
click at [689, 31] on link "Curata Authentication" at bounding box center [728, 25] width 83 height 37
click at [639, 24] on span "Debicheck Mandate" at bounding box center [627, 25] width 45 height 27
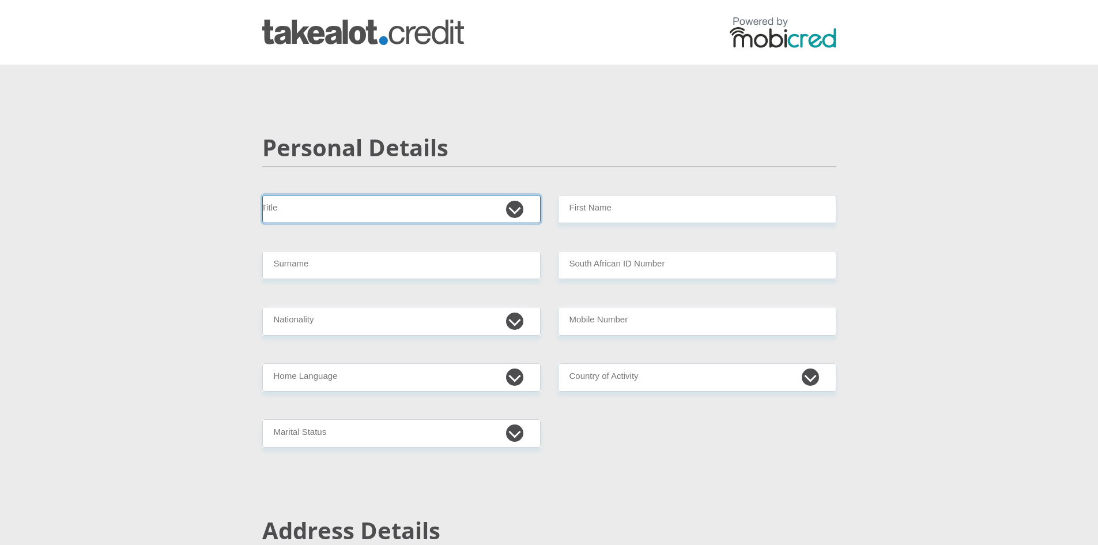
click at [443, 197] on select "Mr Ms Mrs Dr Other" at bounding box center [401, 209] width 278 height 28
select select "Ms"
click at [262, 195] on select "Mr Ms Mrs Dr Other" at bounding box center [401, 209] width 278 height 28
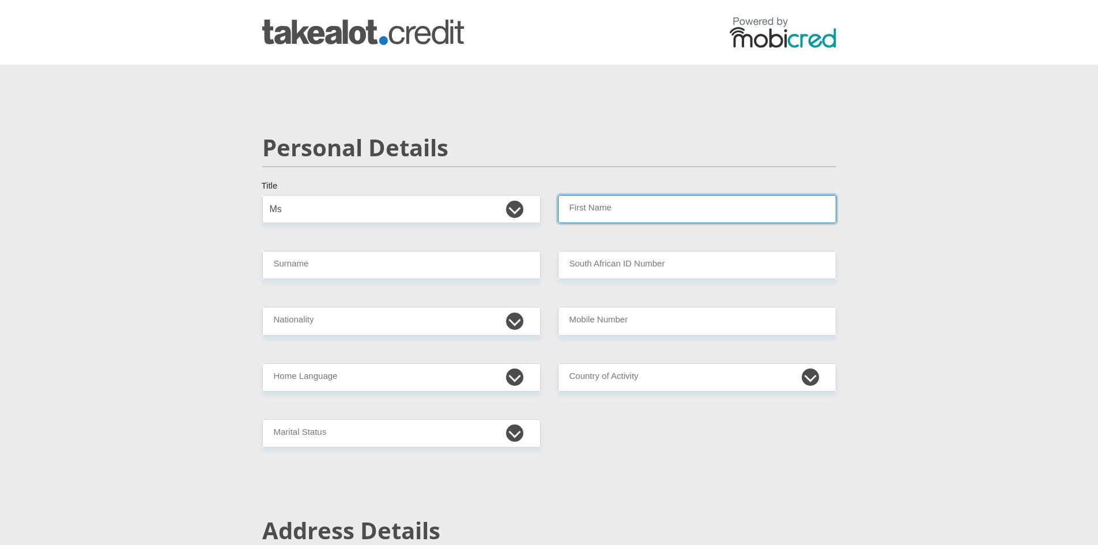
click at [654, 209] on input "First Name" at bounding box center [697, 209] width 278 height 28
type input "Nicole"
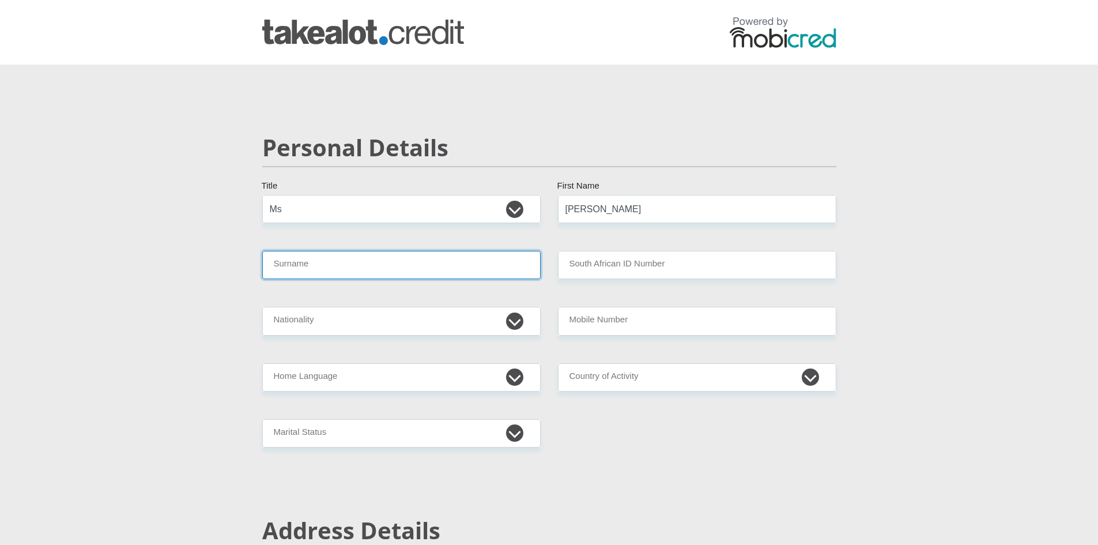
click at [533, 263] on input "Surname" at bounding box center [401, 265] width 278 height 28
type input "Fortuin"
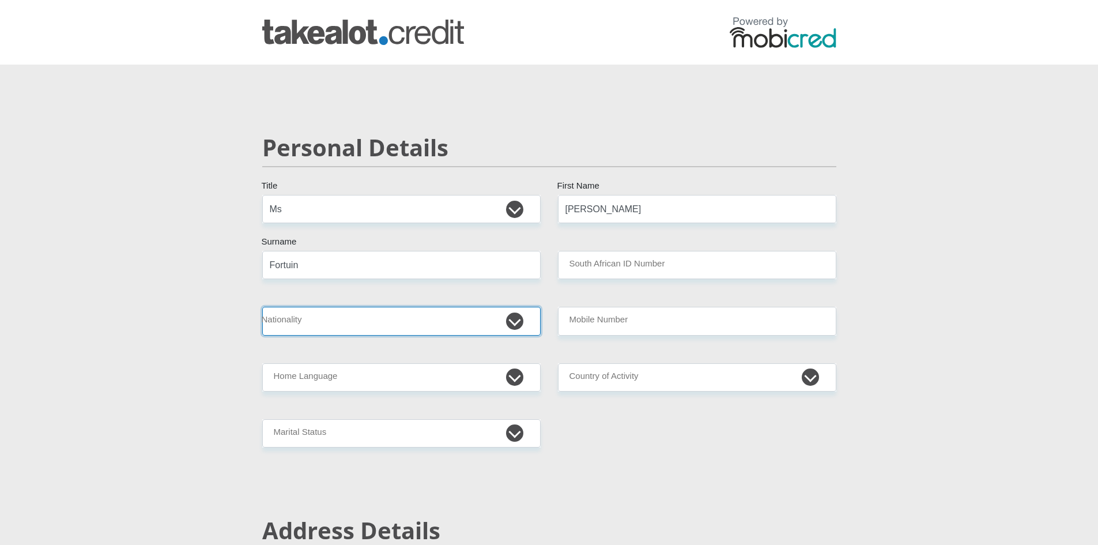
click at [518, 312] on select "South Africa Afghanistan Aland Islands Albania Algeria America Samoa American V…" at bounding box center [401, 321] width 278 height 28
click at [262, 307] on select "South Africa Afghanistan Aland Islands Albania Algeria America Samoa American V…" at bounding box center [401, 321] width 278 height 28
click at [520, 322] on select "South Africa Afghanistan Aland Islands Albania Algeria America Samoa American V…" at bounding box center [401, 321] width 278 height 28
select select "ZAF"
click at [262, 307] on select "South Africa Afghanistan Aland Islands Albania Algeria America Samoa American V…" at bounding box center [401, 321] width 278 height 28
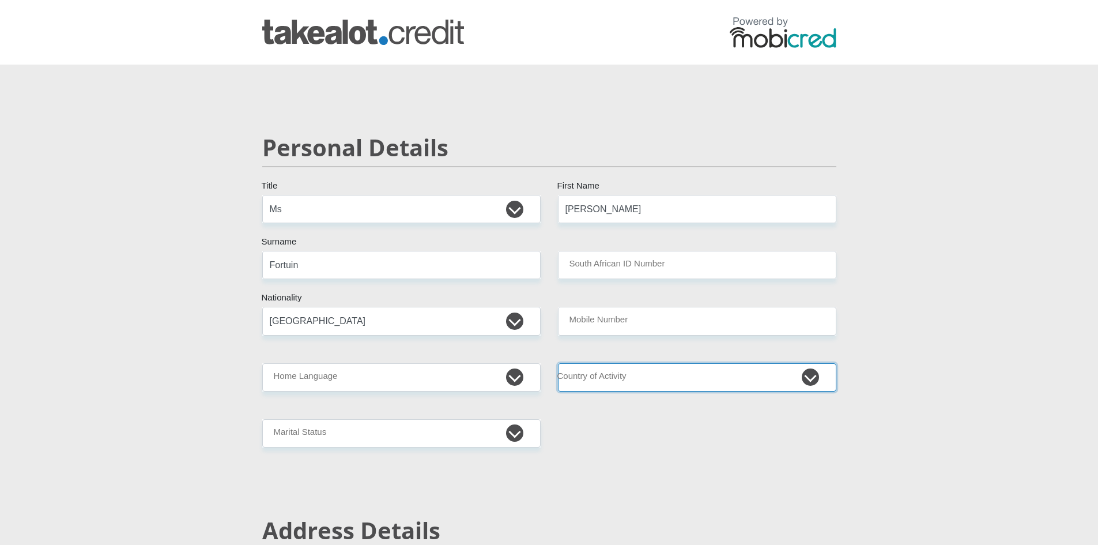
click at [717, 386] on select "South Africa Afghanistan Aland Islands Albania Algeria America Samoa American V…" at bounding box center [697, 377] width 278 height 28
select select "ZAF"
click at [558, 363] on select "South Africa Afghanistan Aland Islands Albania Algeria America Samoa American V…" at bounding box center [697, 377] width 278 height 28
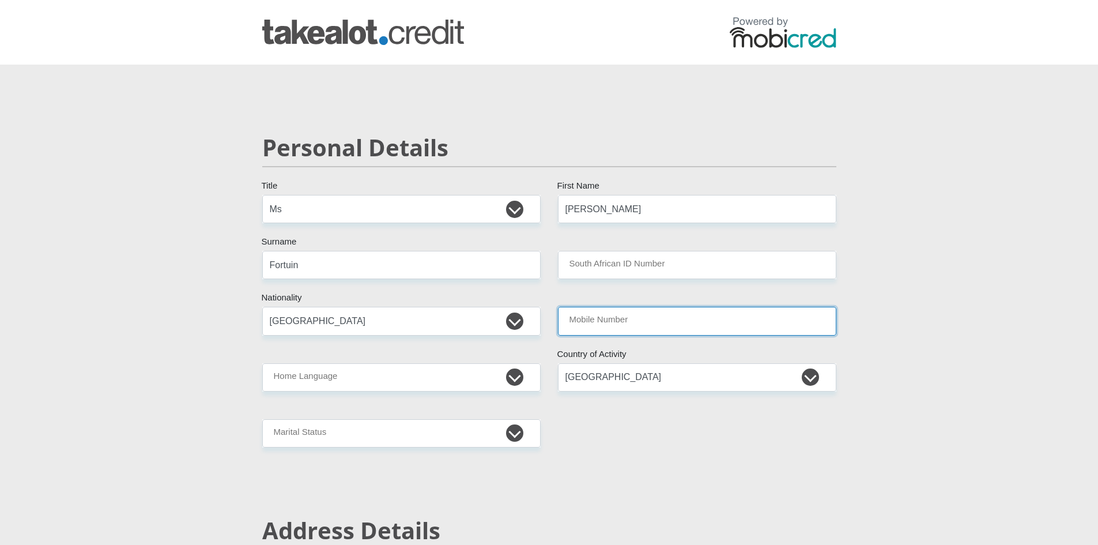
click at [606, 325] on input "Mobile Number" at bounding box center [697, 321] width 278 height 28
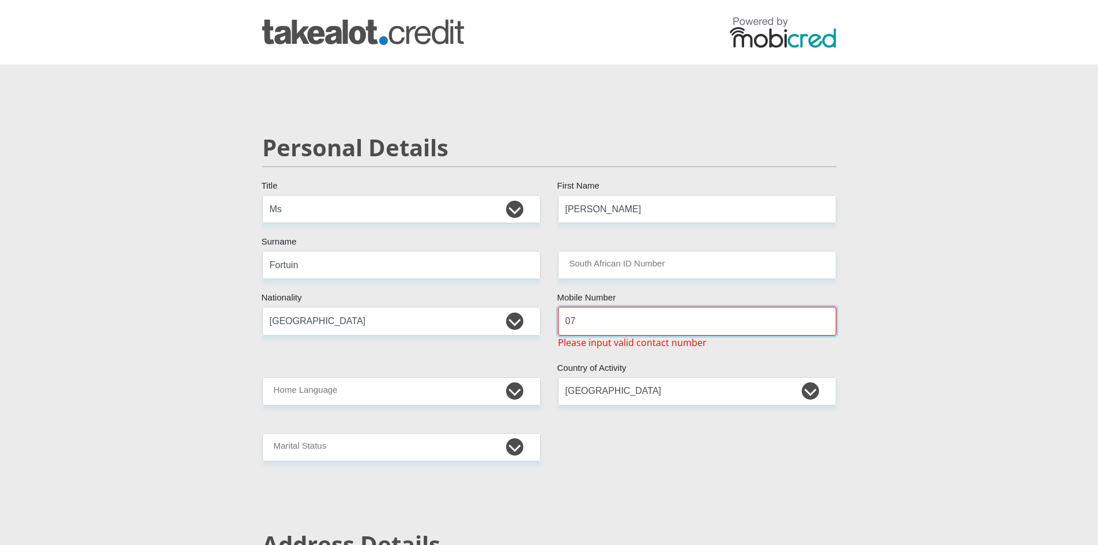
type input "0725550198"
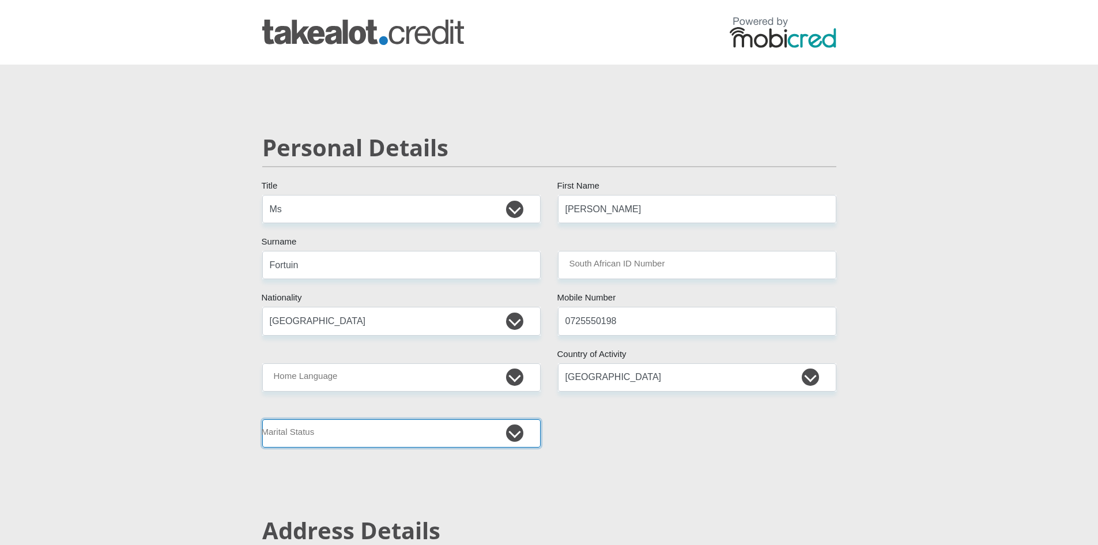
click at [515, 432] on select "Married ANC Single Divorced Widowed Married COP or Customary Law" at bounding box center [401, 433] width 278 height 28
select select "2"
click at [262, 419] on select "Married ANC Single Divorced Widowed Married COP or Customary Law" at bounding box center [401, 433] width 278 height 28
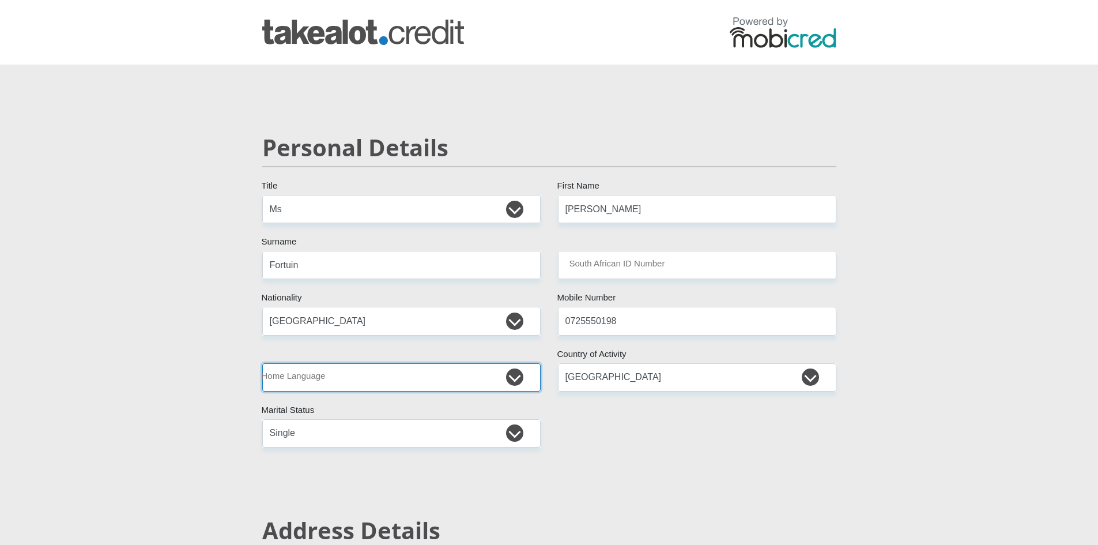
click at [311, 375] on select "Afrikaans English Sepedi South Ndebele Southern Sotho Swati Tsonga Tswana Venda…" at bounding box center [401, 377] width 278 height 28
click at [262, 363] on select "Afrikaans English Sepedi South Ndebele Southern Sotho Swati Tsonga Tswana Venda…" at bounding box center [401, 377] width 278 height 28
click at [331, 382] on select "Afrikaans English Sepedi South Ndebele Southern Sotho Swati Tsonga Tswana Venda…" at bounding box center [401, 377] width 278 height 28
click at [262, 363] on select "Afrikaans English Sepedi South Ndebele Southern Sotho Swati Tsonga Tswana Venda…" at bounding box center [401, 377] width 278 height 28
drag, startPoint x: 310, startPoint y: 372, endPoint x: 310, endPoint y: 366, distance: 5.8
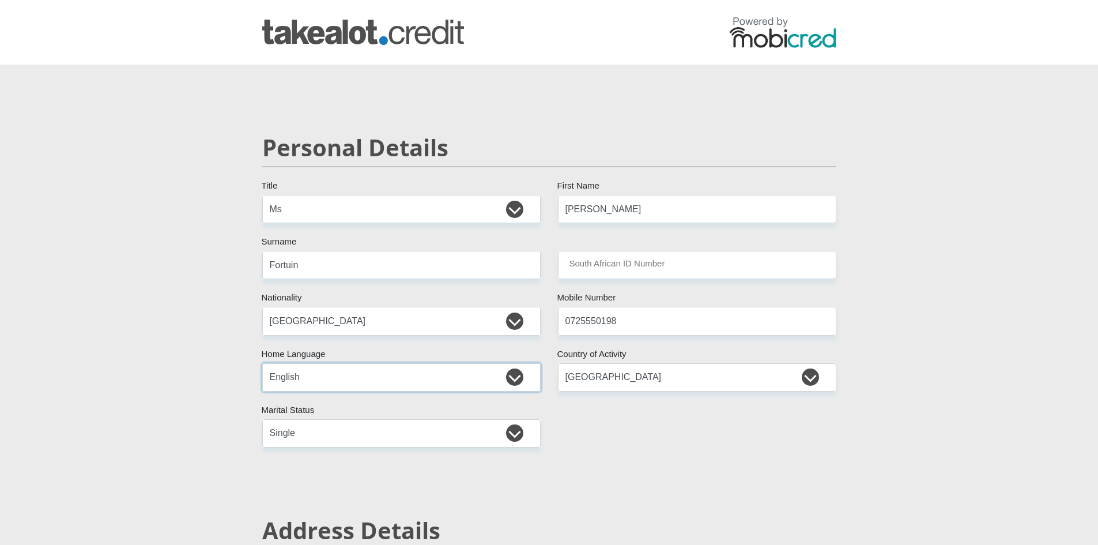
click at [310, 372] on select "Afrikaans English Sepedi South Ndebele Southern Sotho Swati Tsonga Tswana Venda…" at bounding box center [401, 377] width 278 height 28
select select "afr"
click at [262, 363] on select "Afrikaans English Sepedi South Ndebele Southern Sotho Swati Tsonga Tswana Venda…" at bounding box center [401, 377] width 278 height 28
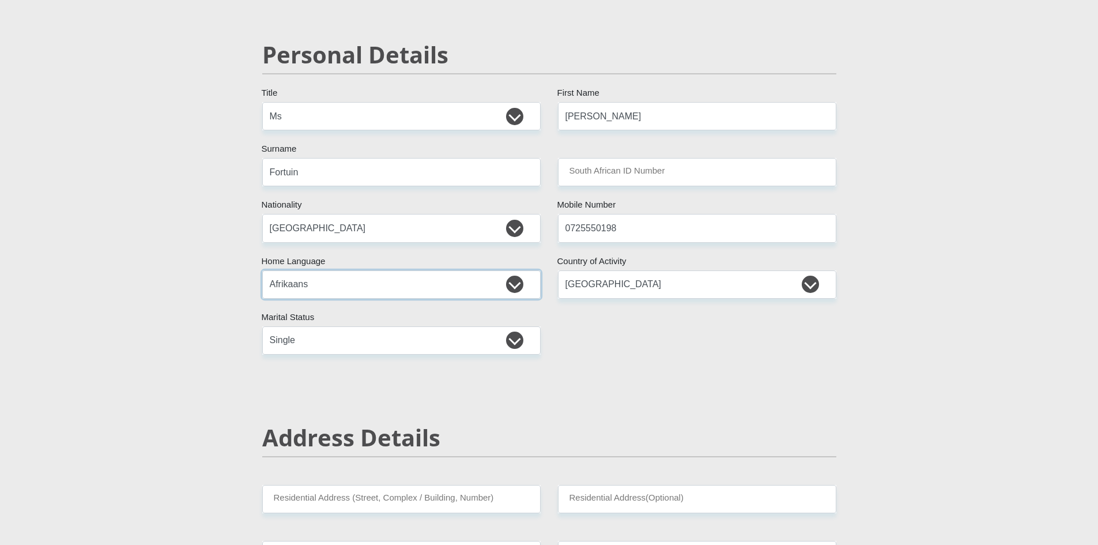
scroll to position [115, 0]
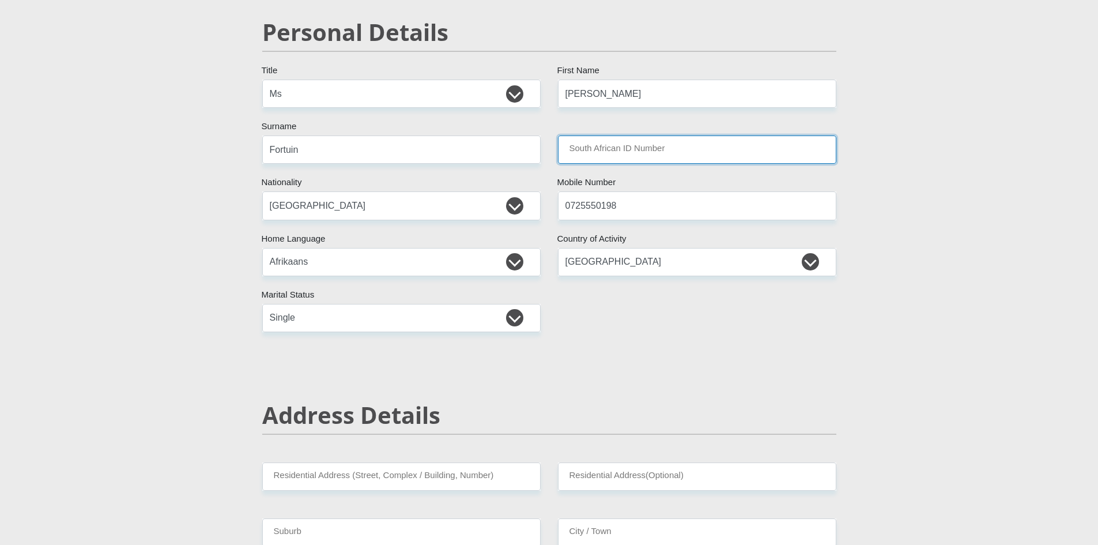
click at [686, 149] on input "South African ID Number" at bounding box center [697, 149] width 278 height 28
type input "9702060033083"
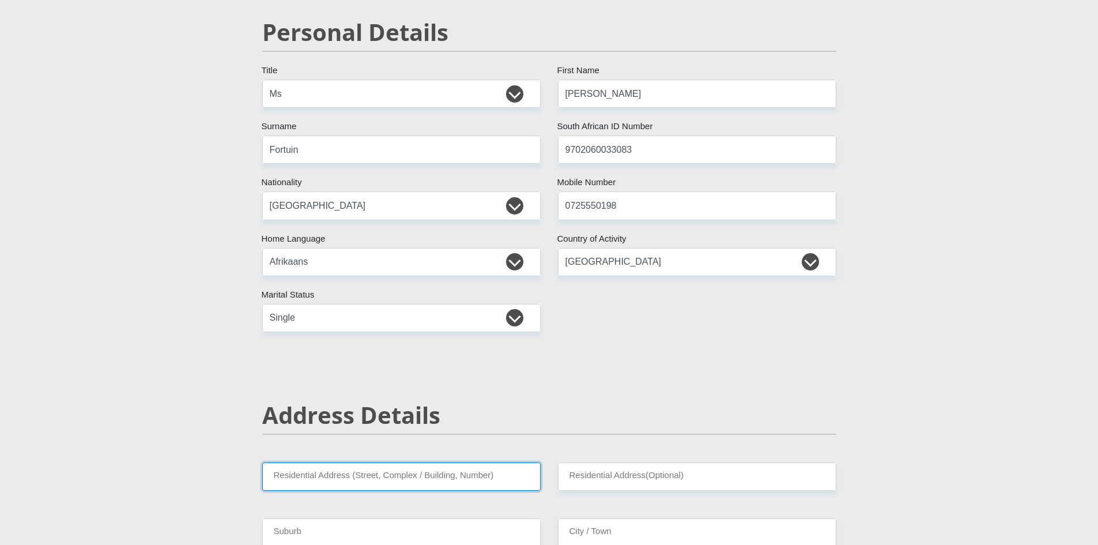
click at [468, 482] on input "Residential Address (Street, Complex / Building, Number)" at bounding box center [401, 476] width 278 height 28
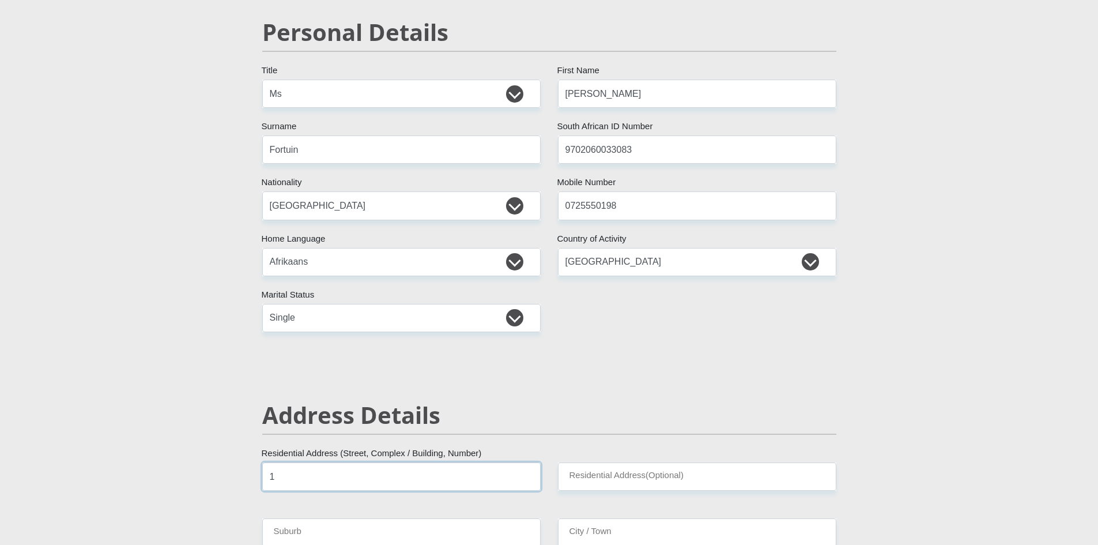
type input "118 Winkel Street 4th Avenue"
click at [649, 464] on input "Residential Address(Optional)" at bounding box center [697, 476] width 278 height 28
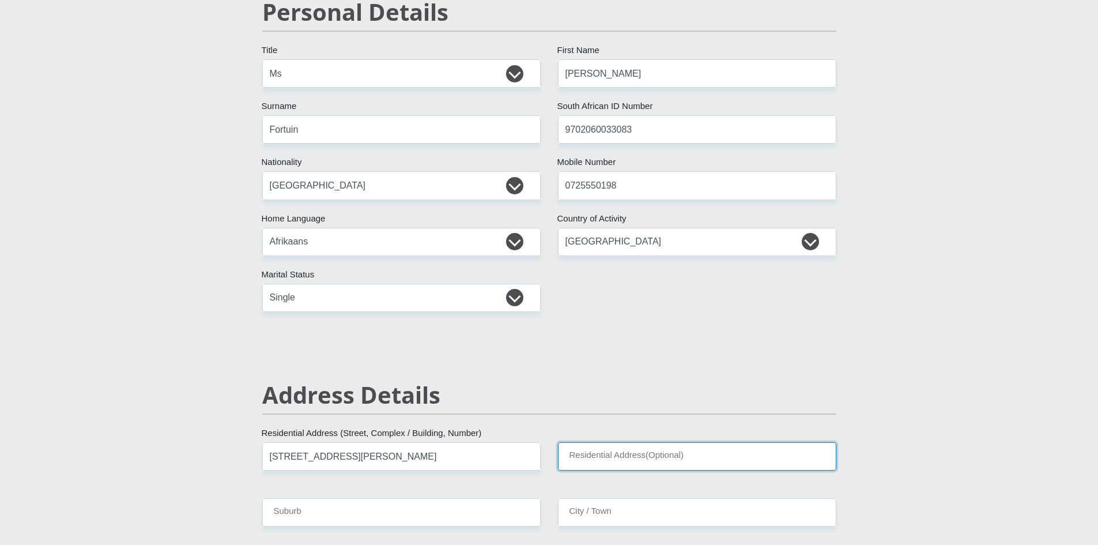
scroll to position [231, 0]
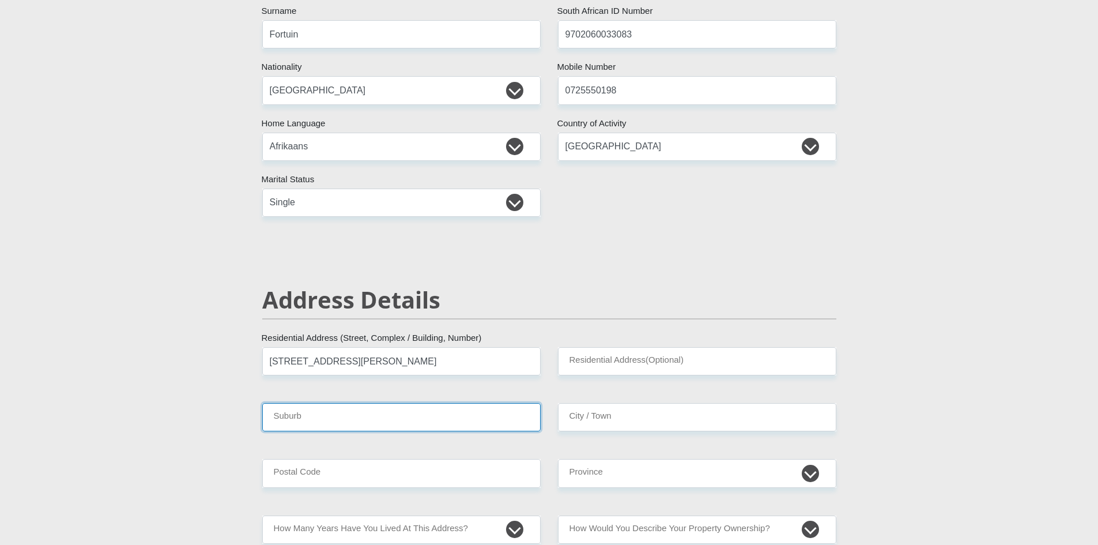
click at [325, 417] on input "Suburb" at bounding box center [401, 417] width 278 height 28
type input "Abbotsdale"
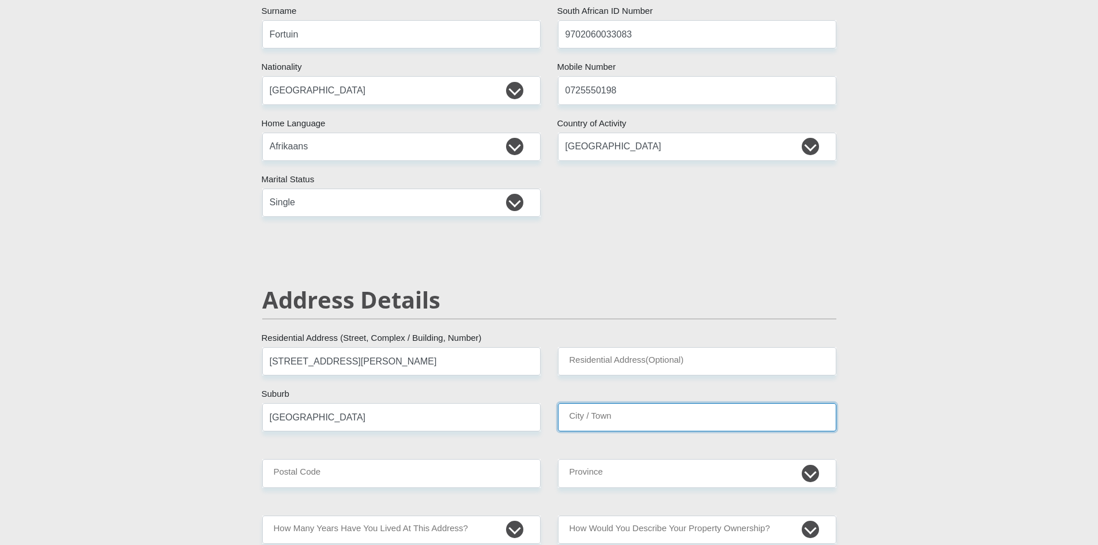
drag, startPoint x: 662, startPoint y: 417, endPoint x: 677, endPoint y: 409, distance: 17.3
click at [662, 417] on input "City / Town" at bounding box center [697, 417] width 278 height 28
type input "Malmesbury"
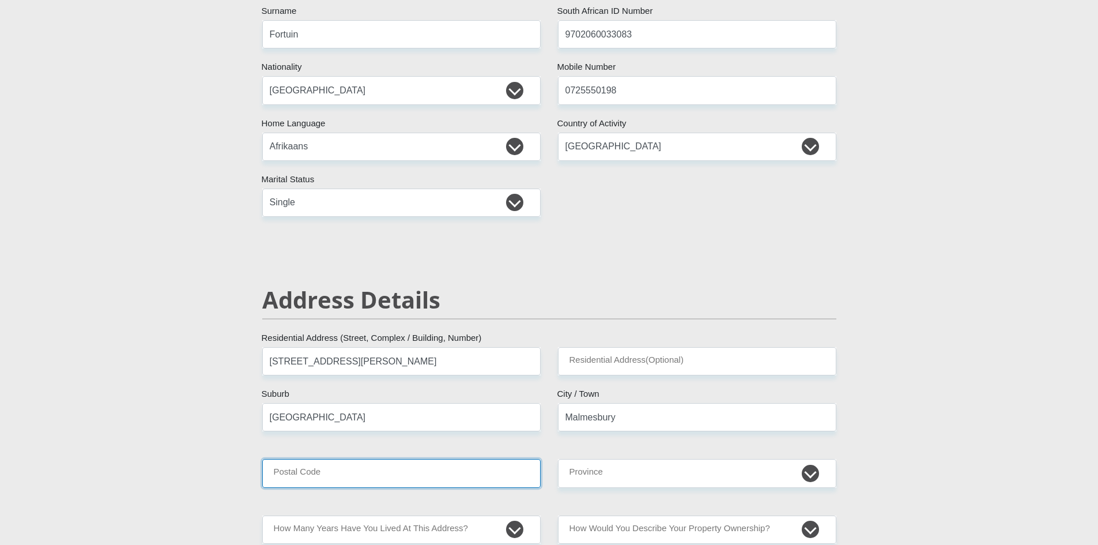
click at [305, 481] on input "Postal Code" at bounding box center [401, 473] width 278 height 28
type input "7300"
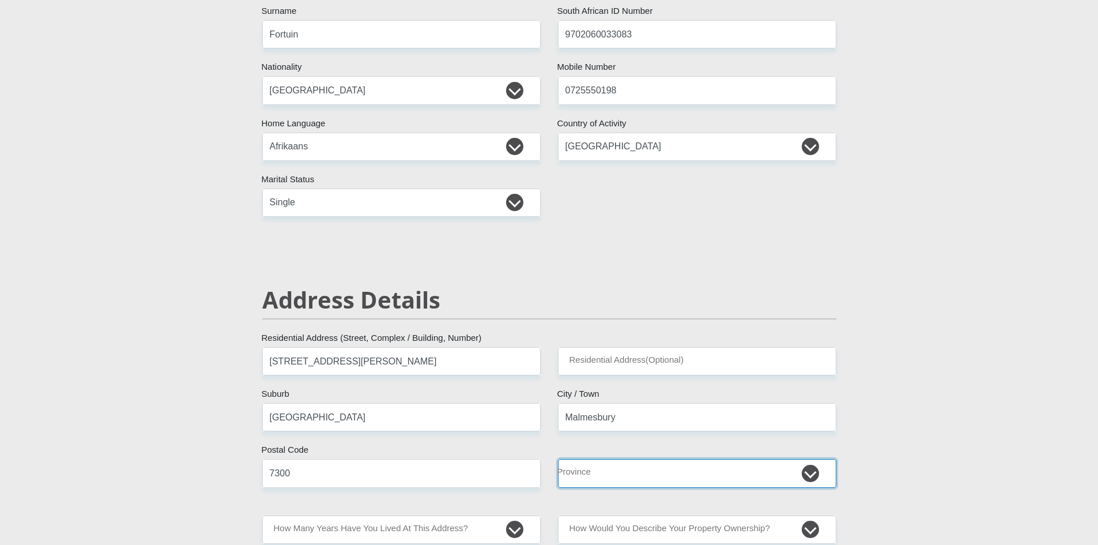
click at [810, 470] on select "Eastern Cape Free State Gauteng KwaZulu-Natal Limpopo Mpumalanga Northern Cape …" at bounding box center [697, 473] width 278 height 28
select select "Western Cape"
click at [558, 459] on select "Eastern Cape Free State Gauteng KwaZulu-Natal Limpopo Mpumalanga Northern Cape …" at bounding box center [697, 473] width 278 height 28
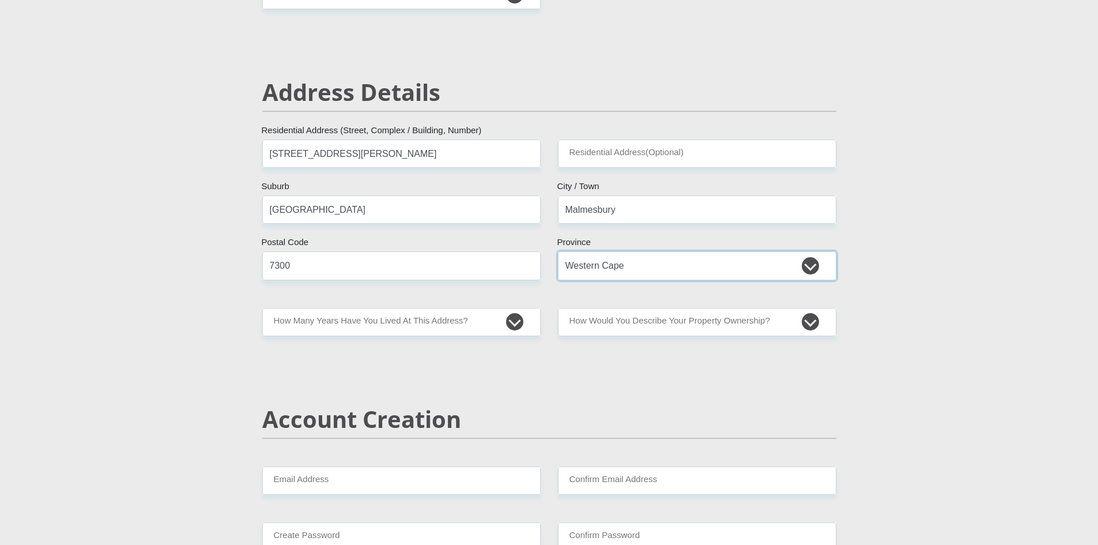
scroll to position [461, 0]
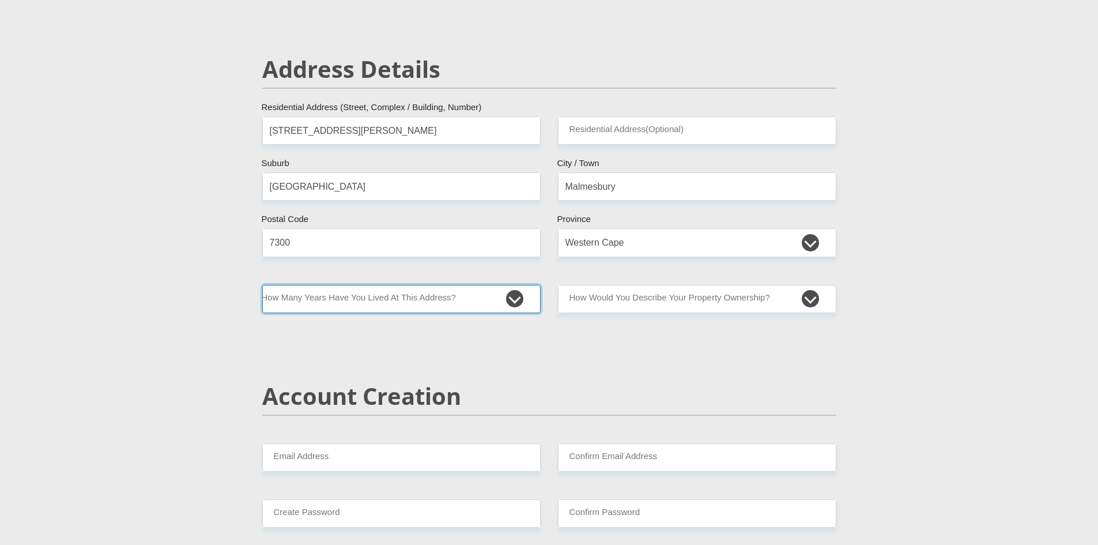
click at [408, 306] on select "less than 1 year 1-3 years 3-5 years 5+ years" at bounding box center [401, 299] width 278 height 28
select select "5"
click at [262, 285] on select "less than 1 year 1-3 years 3-5 years 5+ years" at bounding box center [401, 299] width 278 height 28
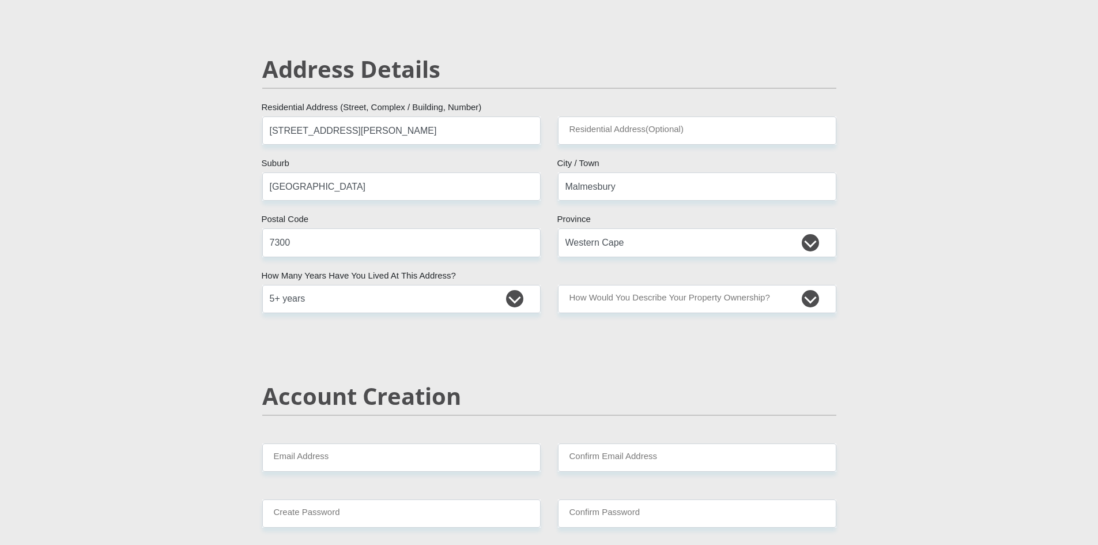
click at [656, 290] on select "Owned Rented Family Owned Company Dwelling" at bounding box center [697, 299] width 278 height 28
select select "parents"
click at [558, 285] on select "Owned Rented Family Owned Company Dwelling" at bounding box center [697, 299] width 278 height 28
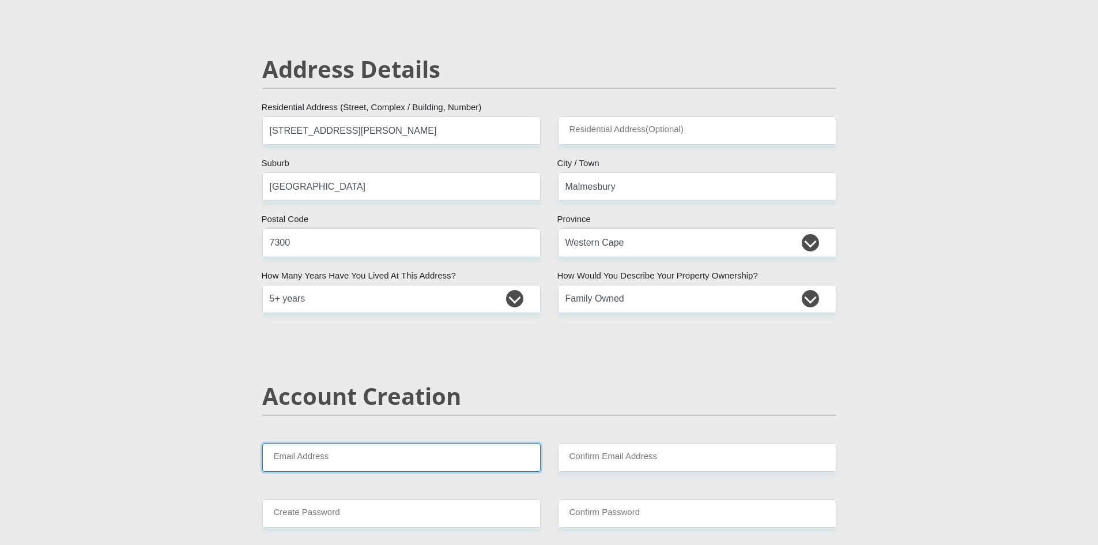
click at [450, 457] on input "Email Address" at bounding box center [401, 457] width 278 height 28
type input "NicoleFortuin22@gmail.com"
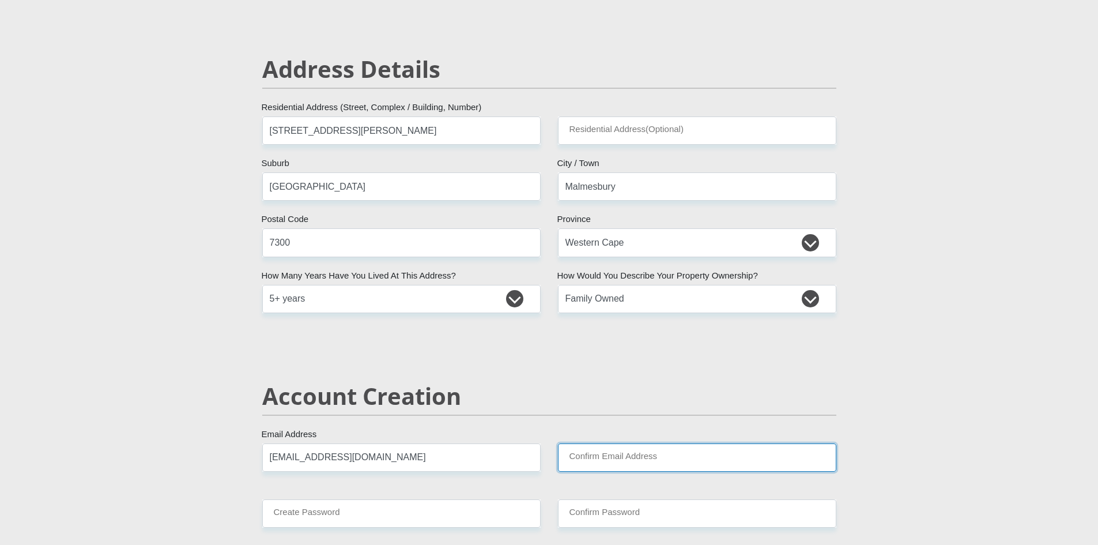
click at [606, 457] on input "Confirm Email Address" at bounding box center [697, 457] width 278 height 28
type input "NicoleFortuin22@gmail.com"
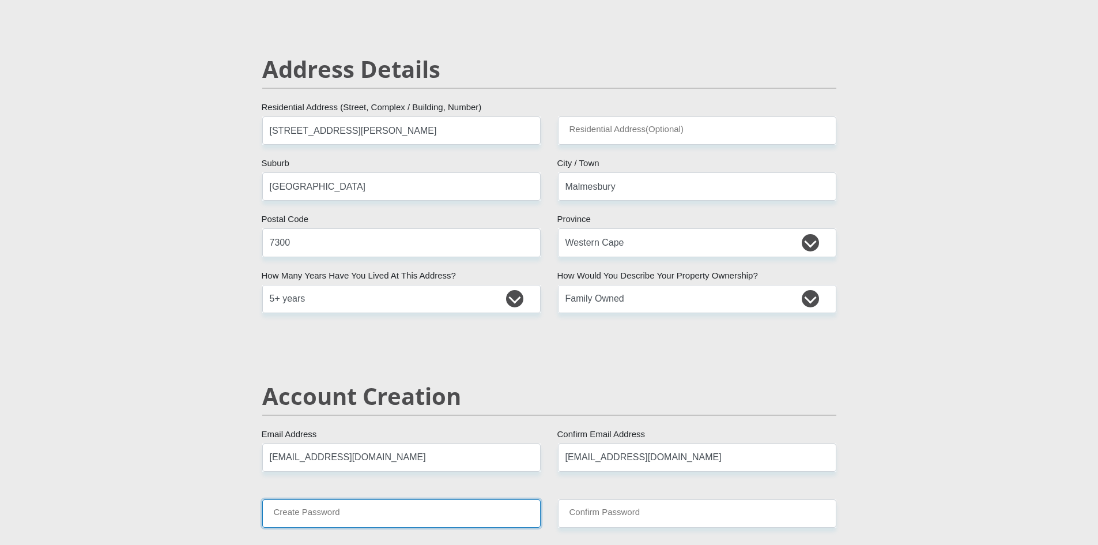
click at [435, 510] on input "Create Password" at bounding box center [401, 513] width 278 height 28
type input "Powerbox12*"
click at [533, 508] on input "Powerbox12*" at bounding box center [401, 513] width 278 height 28
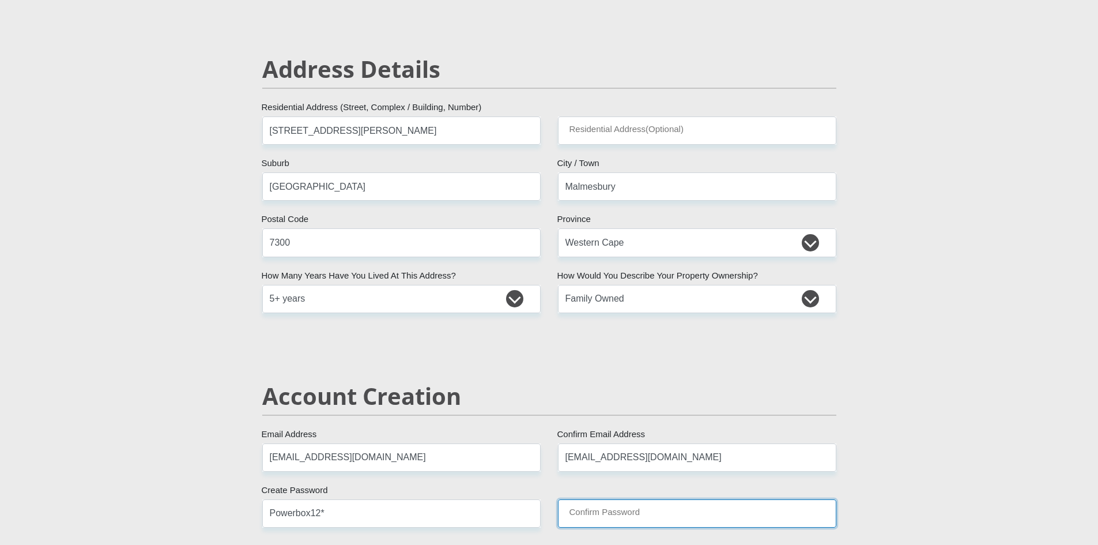
click at [566, 508] on input "Confirm Password" at bounding box center [697, 513] width 278 height 28
type input "Powerbox12*"
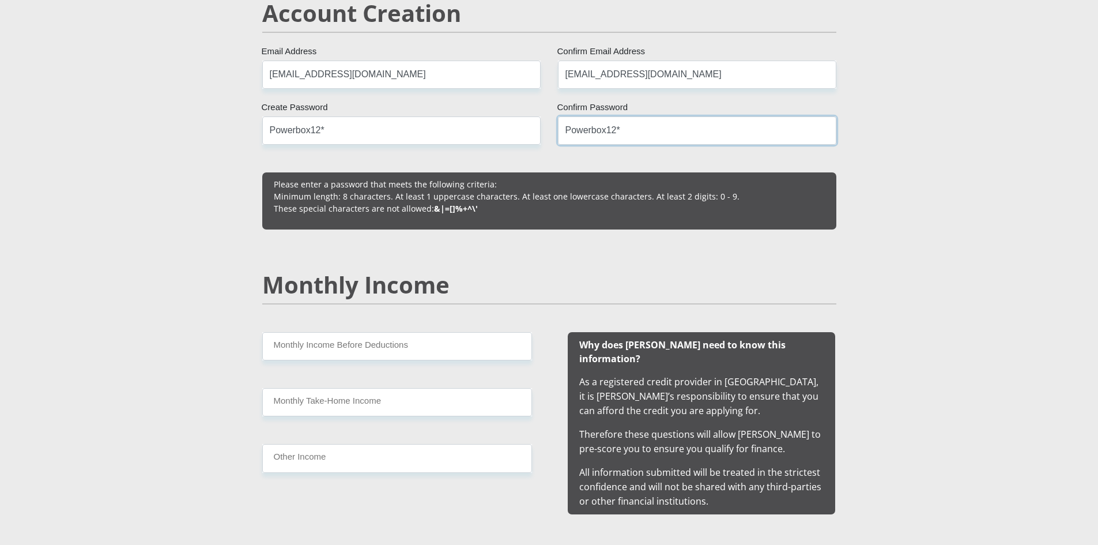
scroll to position [865, 0]
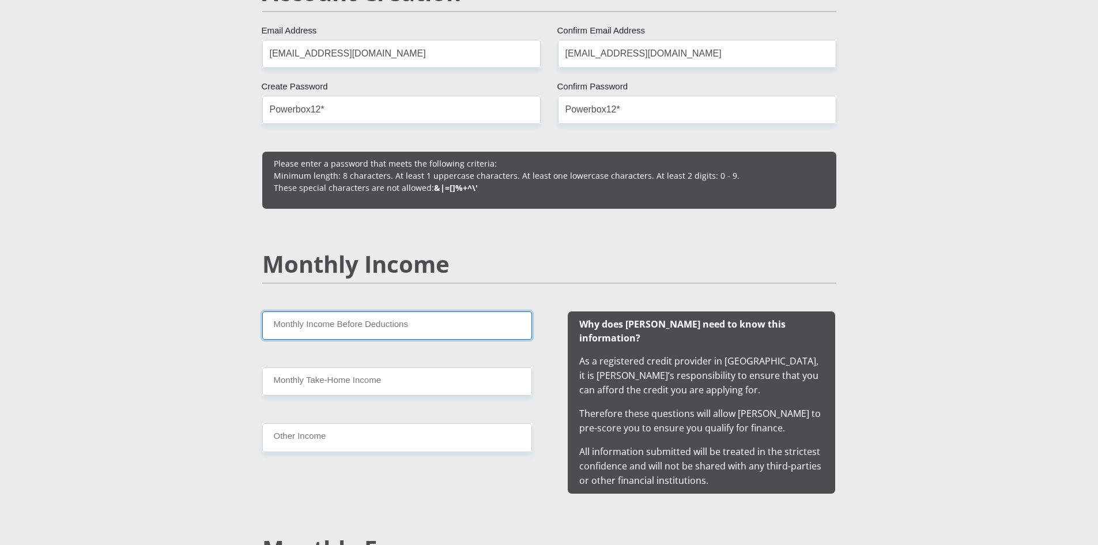
click at [384, 326] on input "Monthly Income Before Deductions" at bounding box center [397, 325] width 270 height 28
type input "8776"
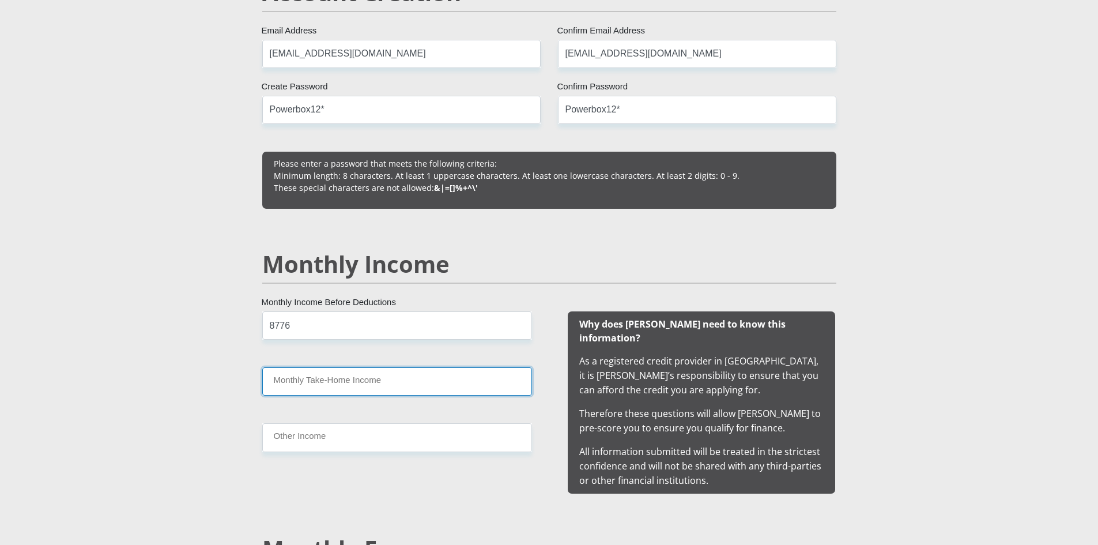
click at [288, 380] on input "Monthly Take-Home Income" at bounding box center [397, 381] width 270 height 28
type input "8144"
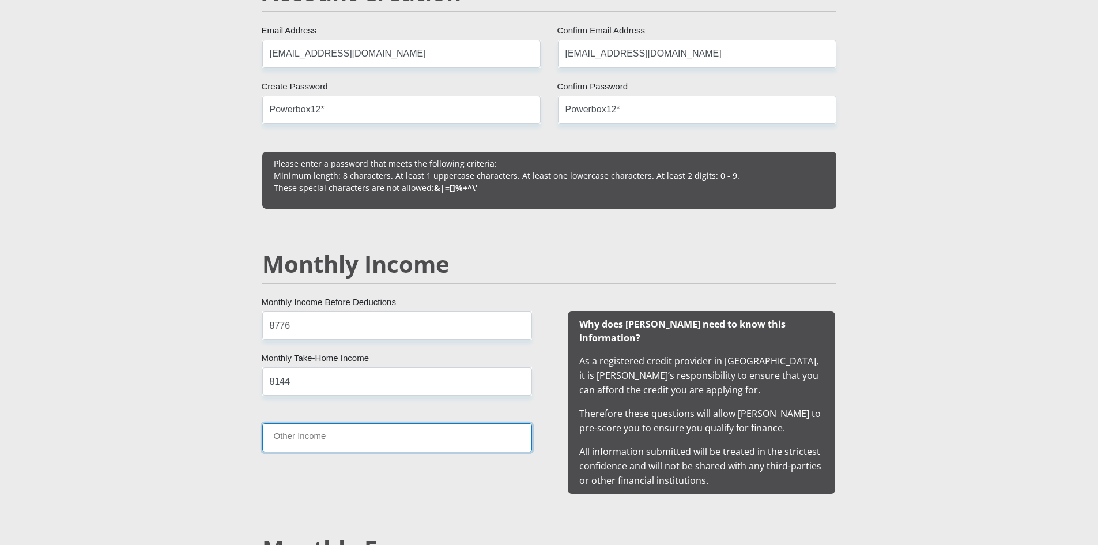
click at [334, 439] on input "Other Income" at bounding box center [397, 437] width 270 height 28
type input "560"
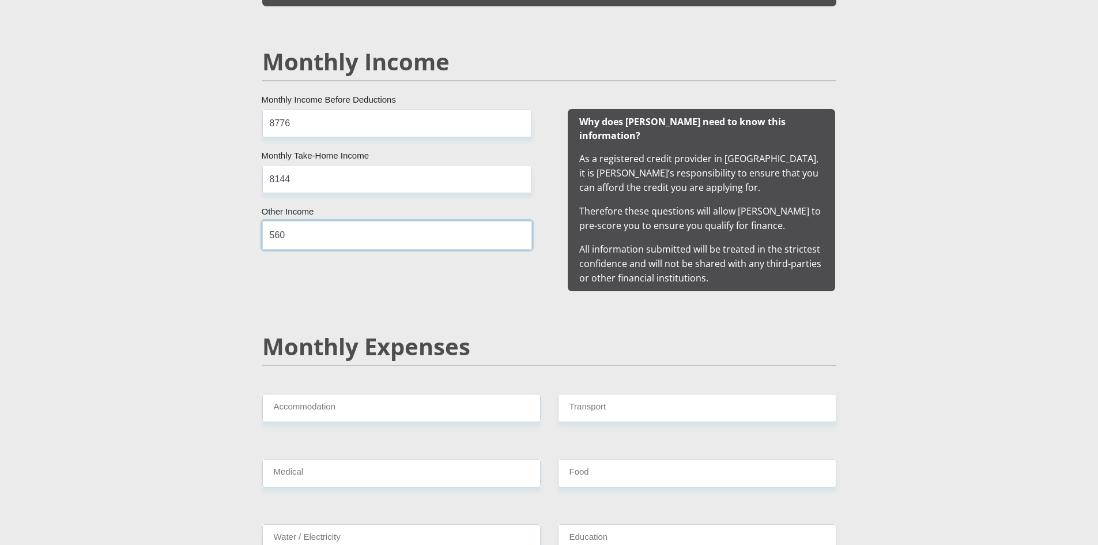
scroll to position [1095, 0]
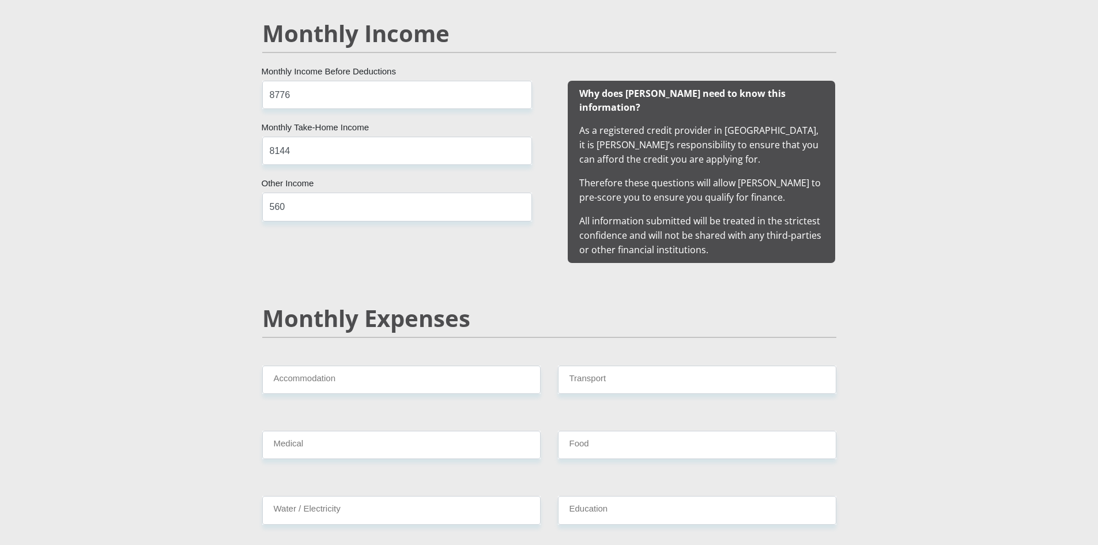
click at [367, 383] on div "Accommodation" at bounding box center [402, 383] width 296 height 37
click at [371, 366] on input "Accommodation" at bounding box center [401, 379] width 278 height 28
type input "0"
click at [613, 365] on input "Transport" at bounding box center [697, 379] width 278 height 28
type input "500"
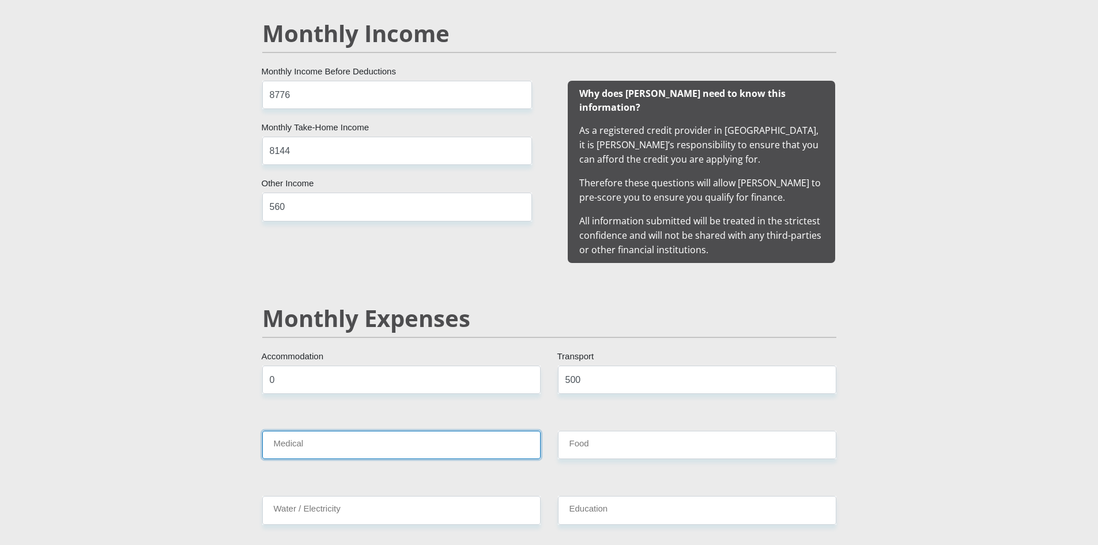
click at [379, 431] on input "Medical" at bounding box center [401, 445] width 278 height 28
type input "0"
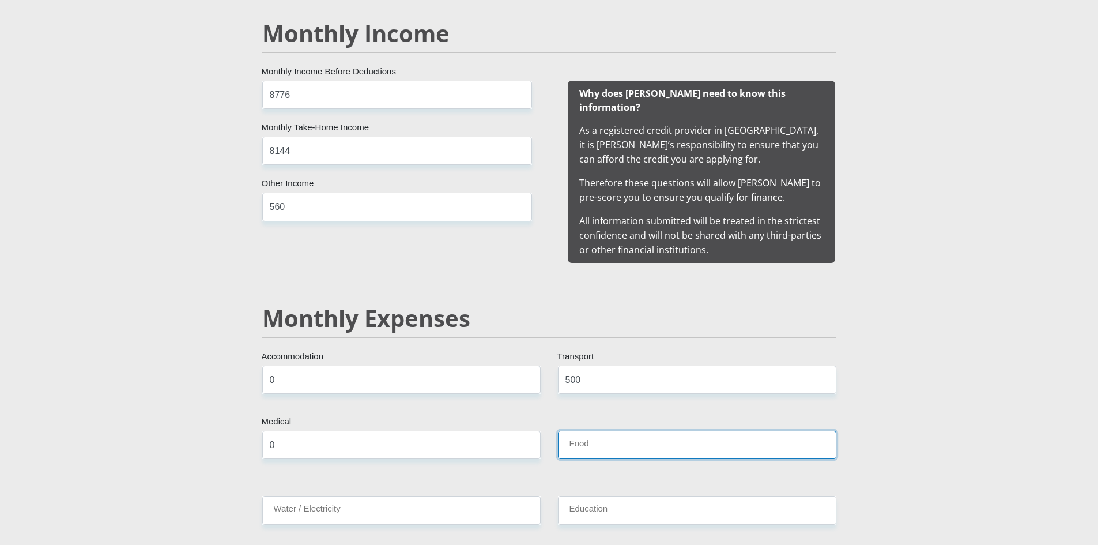
click at [644, 431] on input "Food" at bounding box center [697, 445] width 278 height 28
type input "1500"
drag, startPoint x: 223, startPoint y: 506, endPoint x: 325, endPoint y: 500, distance: 101.6
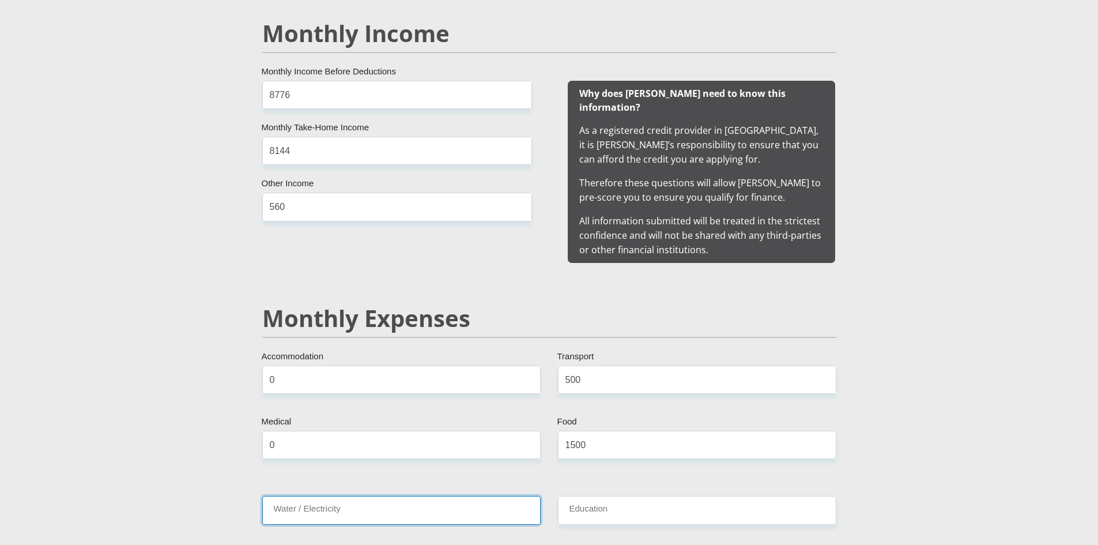
click at [325, 500] on input "Water / Electricity" at bounding box center [401, 510] width 278 height 28
type input "200"
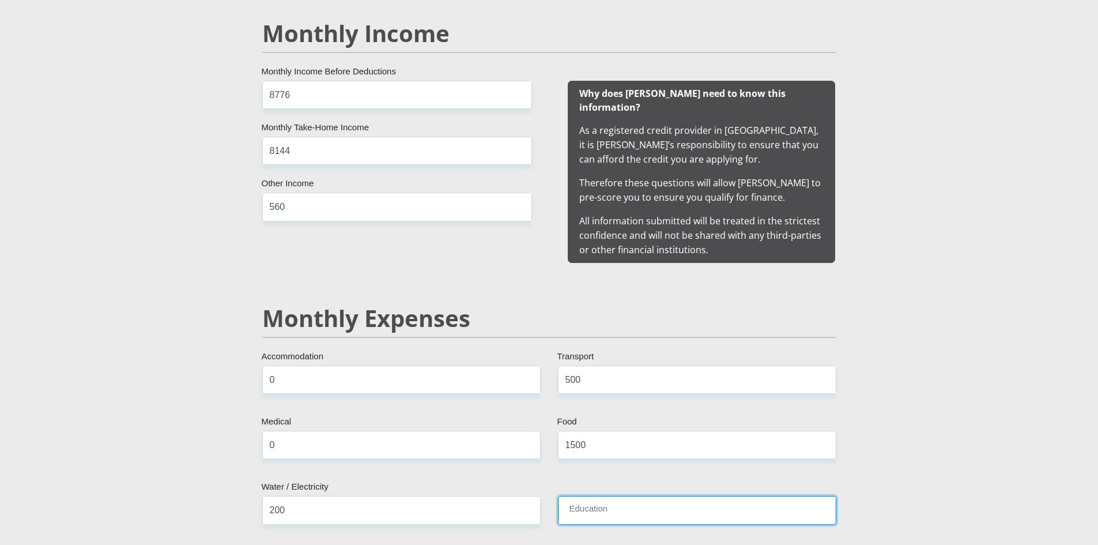
click at [629, 499] on input "Education" at bounding box center [697, 510] width 278 height 28
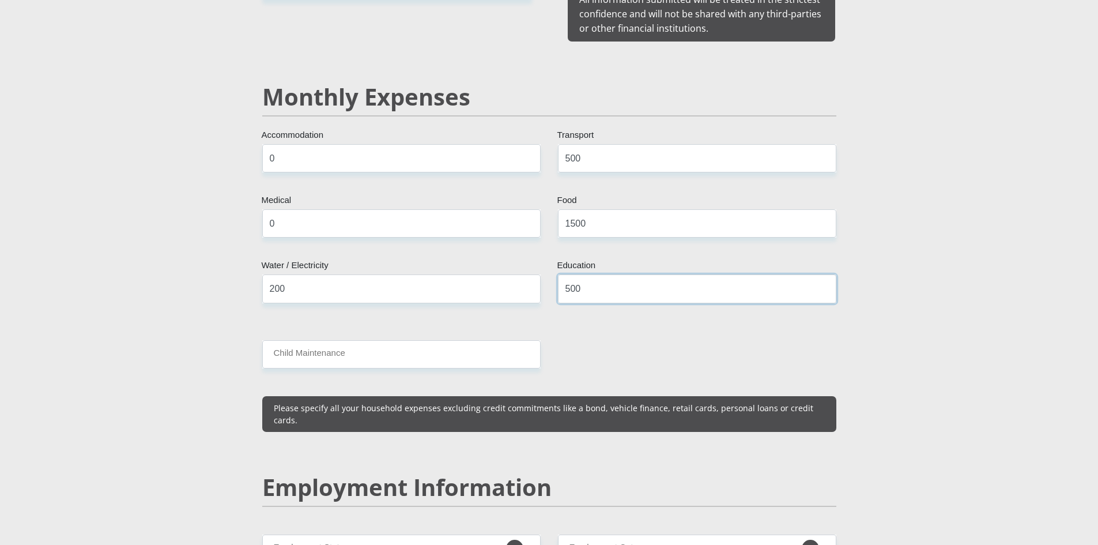
scroll to position [1326, 0]
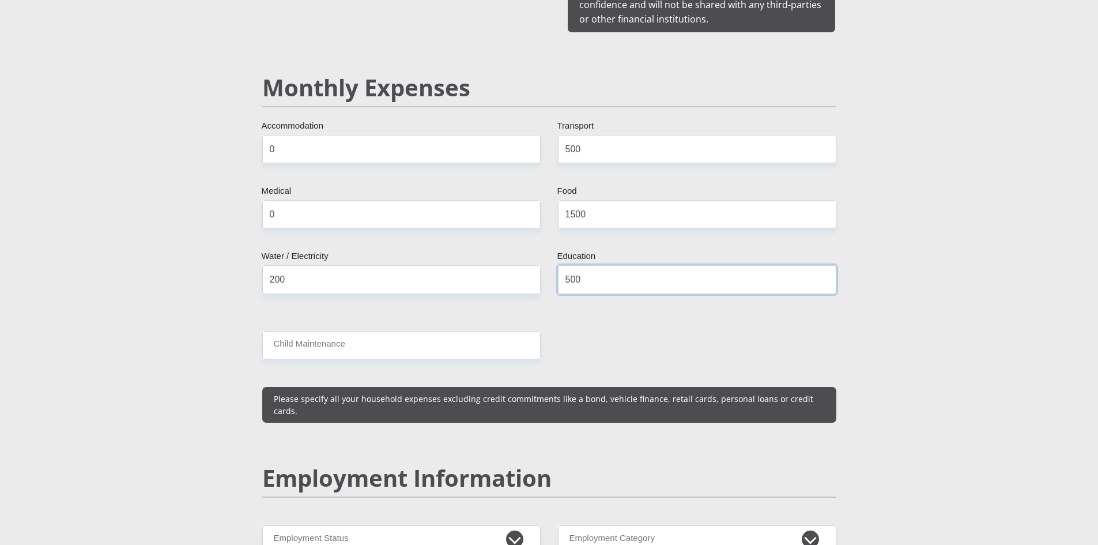
type input "500"
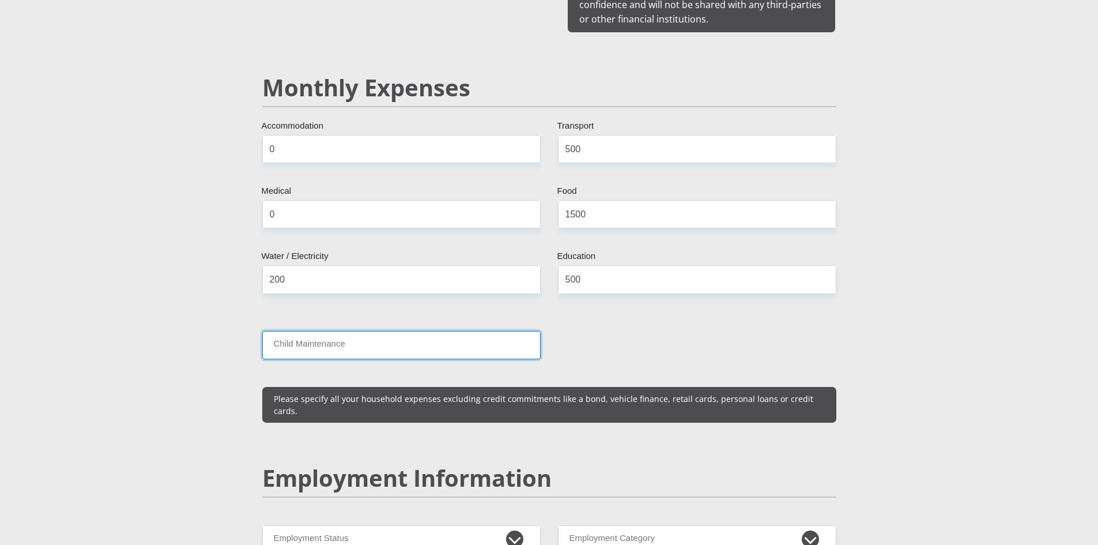
click at [337, 332] on input "Child Maintenance" at bounding box center [401, 345] width 278 height 28
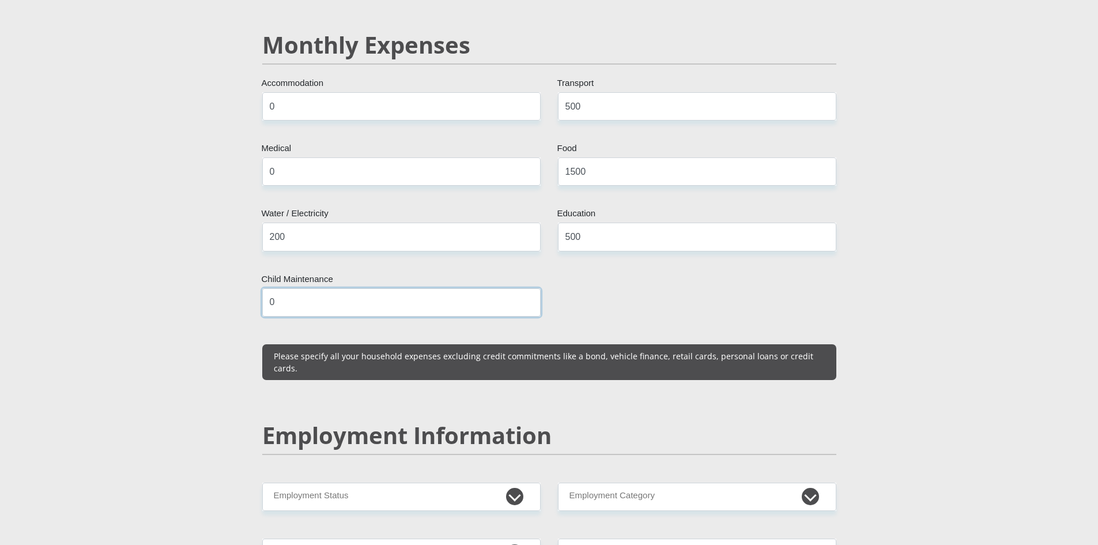
scroll to position [1556, 0]
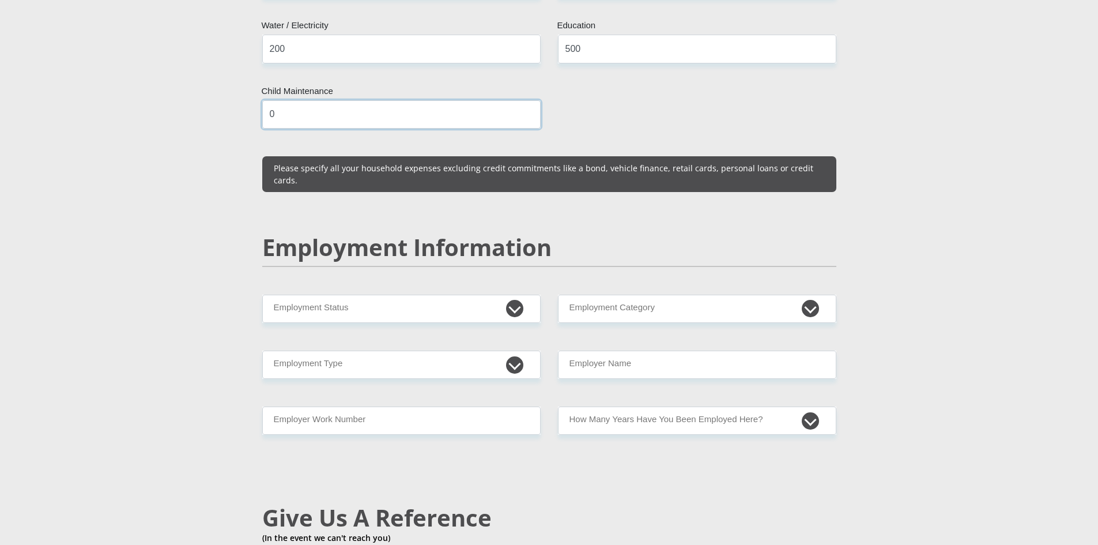
type input "0"
click at [332, 295] on select "Permanent/Full-time Part-time/Casual Contract Worker Self-Employed Housewife Re…" at bounding box center [401, 309] width 278 height 28
select select "3"
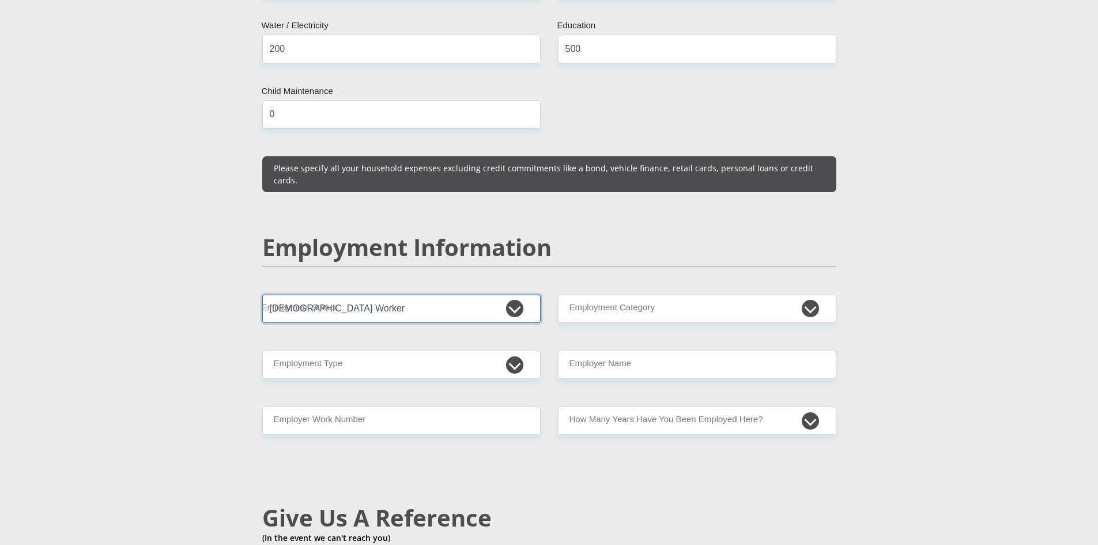
click at [262, 295] on select "Permanent/Full-time Part-time/Casual Contract Worker Self-Employed Housewife Re…" at bounding box center [401, 309] width 278 height 28
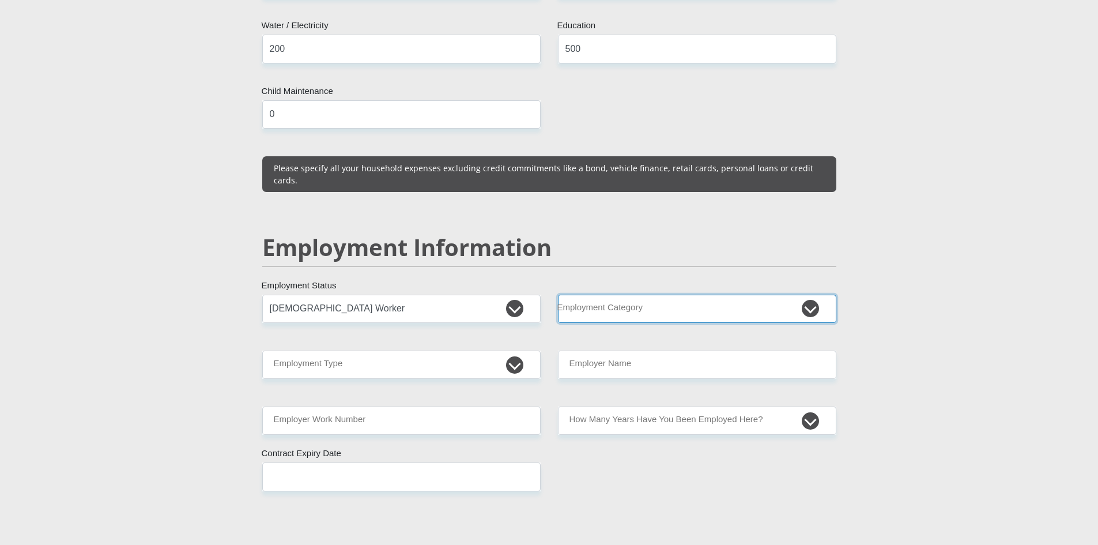
click at [651, 295] on select "AGRICULTURE ALCOHOL & TOBACCO CONSTRUCTION MATERIALS METALLURGY EQUIPMENT FOR R…" at bounding box center [697, 309] width 278 height 28
select select "32"
click at [558, 295] on select "AGRICULTURE ALCOHOL & TOBACCO CONSTRUCTION MATERIALS METALLURGY EQUIPMENT FOR R…" at bounding box center [697, 309] width 278 height 28
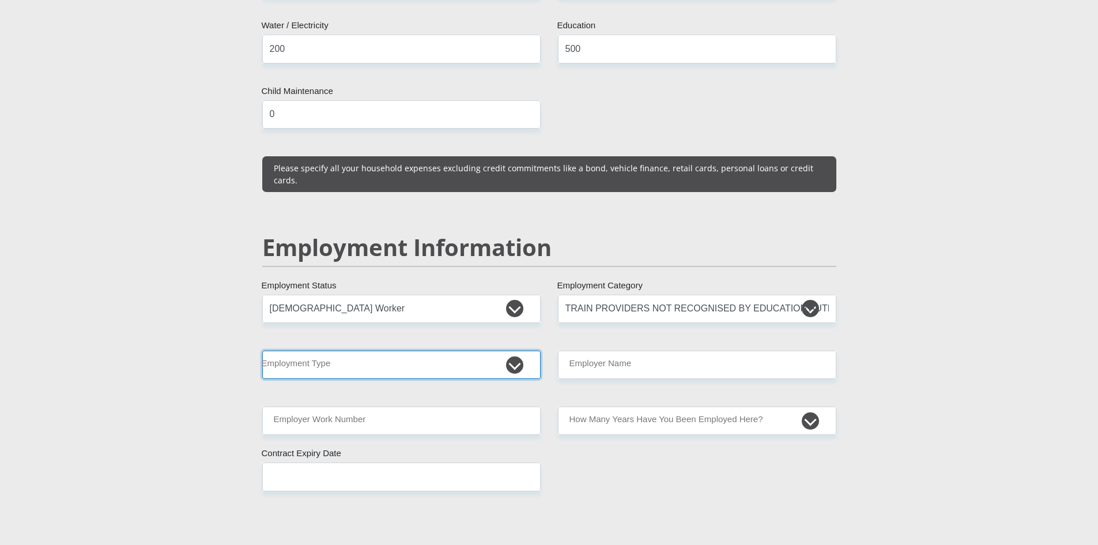
click at [427, 350] on select "College/Lecturer Craft Seller Creative Driver Executive Farmer Forces - Non Com…" at bounding box center [401, 364] width 278 height 28
select select "Manager"
click at [262, 350] on select "College/Lecturer Craft Seller Creative Driver Executive Farmer Forces - Non Com…" at bounding box center [401, 364] width 278 height 28
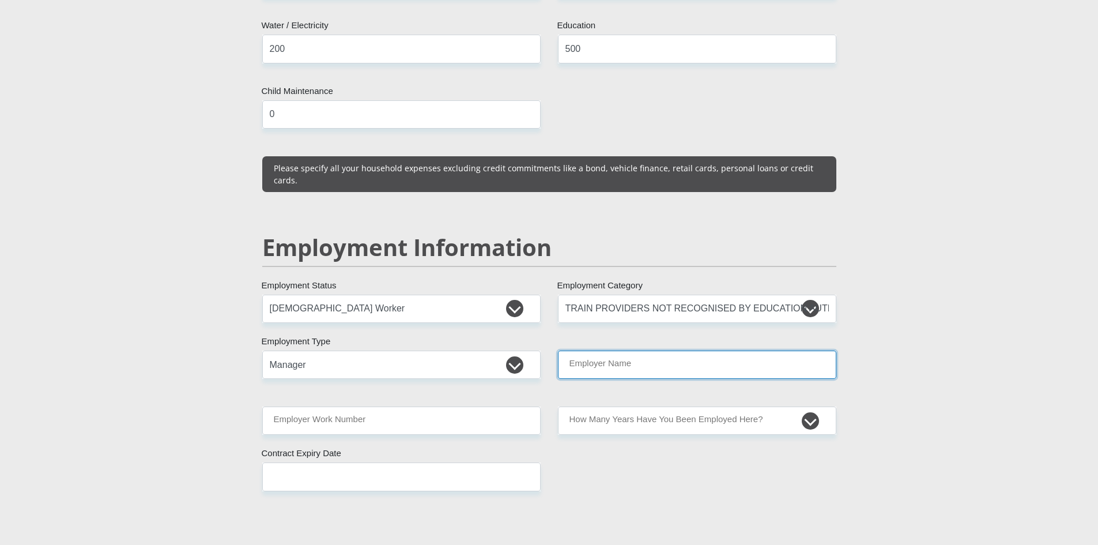
click at [590, 350] on input "Employer Name" at bounding box center [697, 364] width 278 height 28
type input "LibraryBusinessCorners"
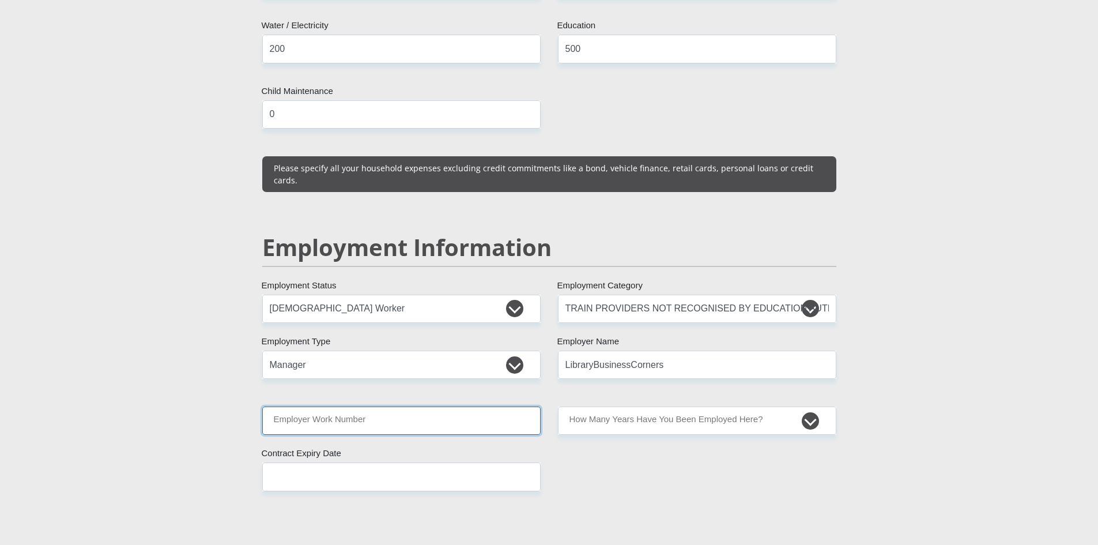
click at [508, 406] on input "Employer Work Number" at bounding box center [401, 420] width 278 height 28
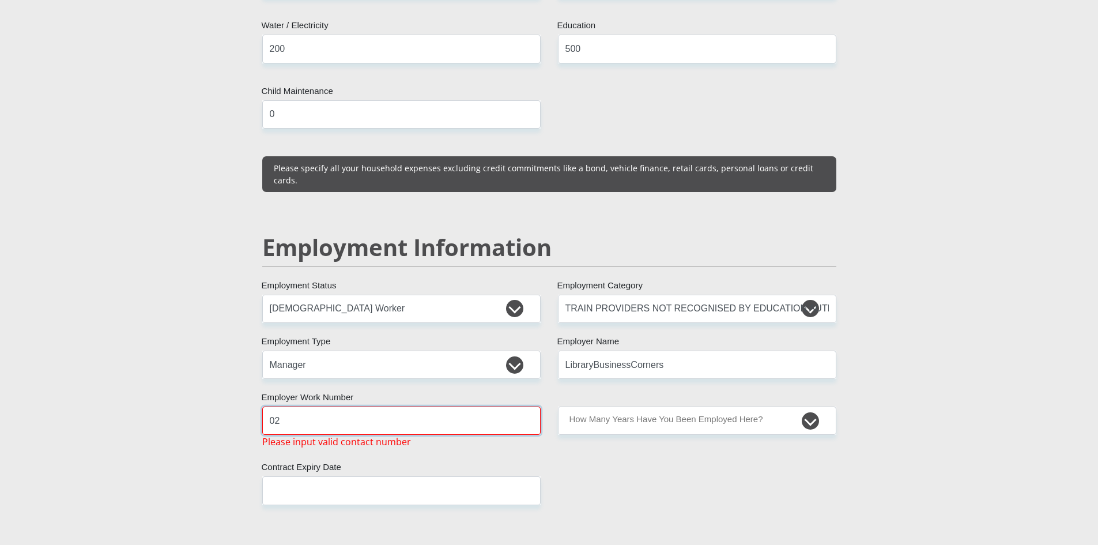
type input "0214210076"
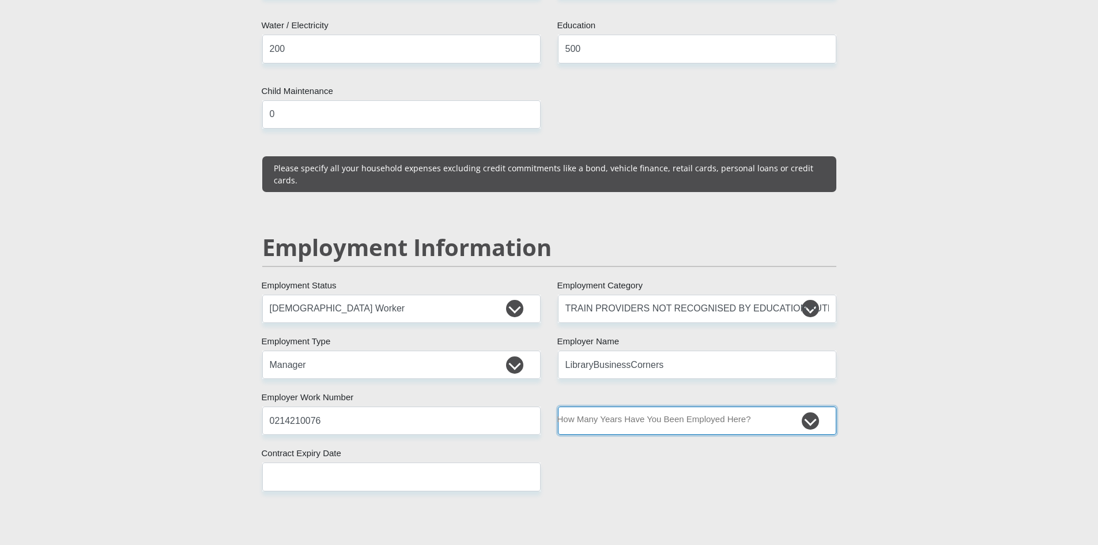
click at [620, 406] on select "less than 1 year 1-3 years 3-5 years 5+ years" at bounding box center [697, 420] width 278 height 28
select select "60"
click at [558, 406] on select "less than 1 year 1-3 years 3-5 years 5+ years" at bounding box center [697, 420] width 278 height 28
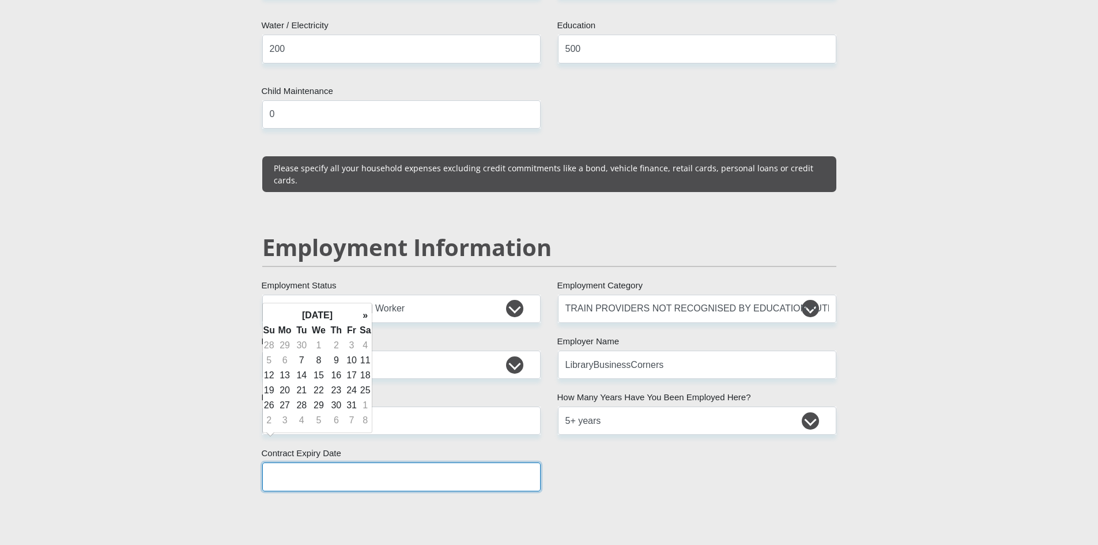
click at [443, 463] on input "text" at bounding box center [401, 476] width 278 height 28
type input "2026/03/31"
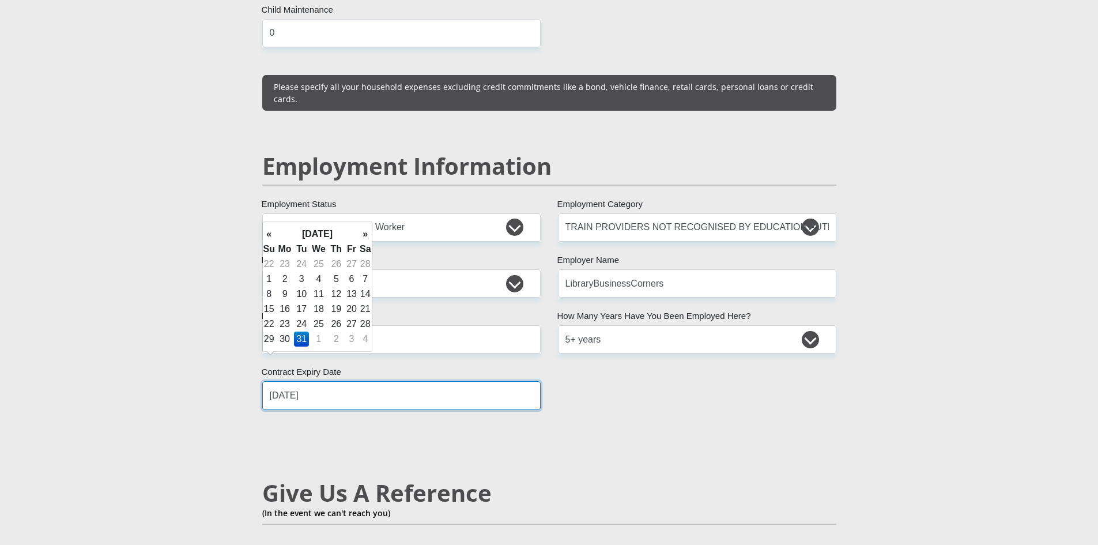
scroll to position [1845, 0]
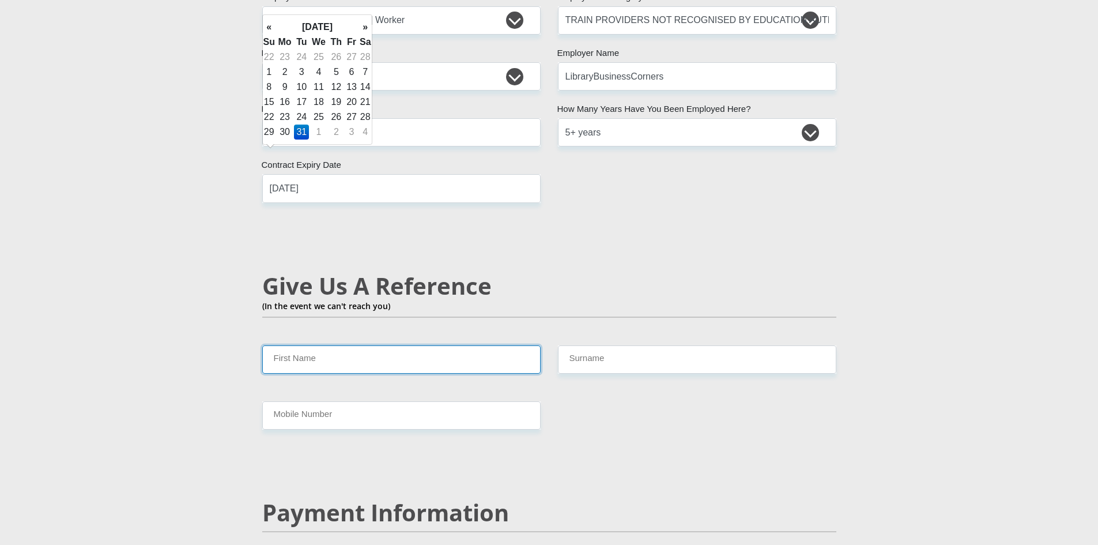
click at [364, 345] on input "First Name" at bounding box center [401, 359] width 278 height 28
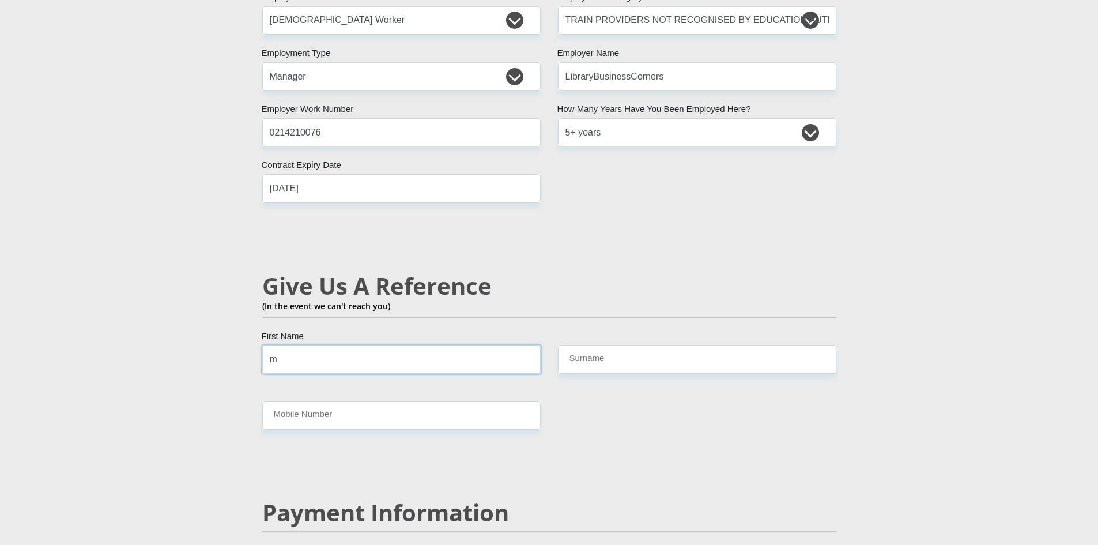
type input "Mynhardt"
click at [687, 345] on input "Surname" at bounding box center [697, 359] width 278 height 28
type input "Welkom"
click at [475, 401] on input "Mobile Number" at bounding box center [401, 415] width 278 height 28
type input "0721182988"
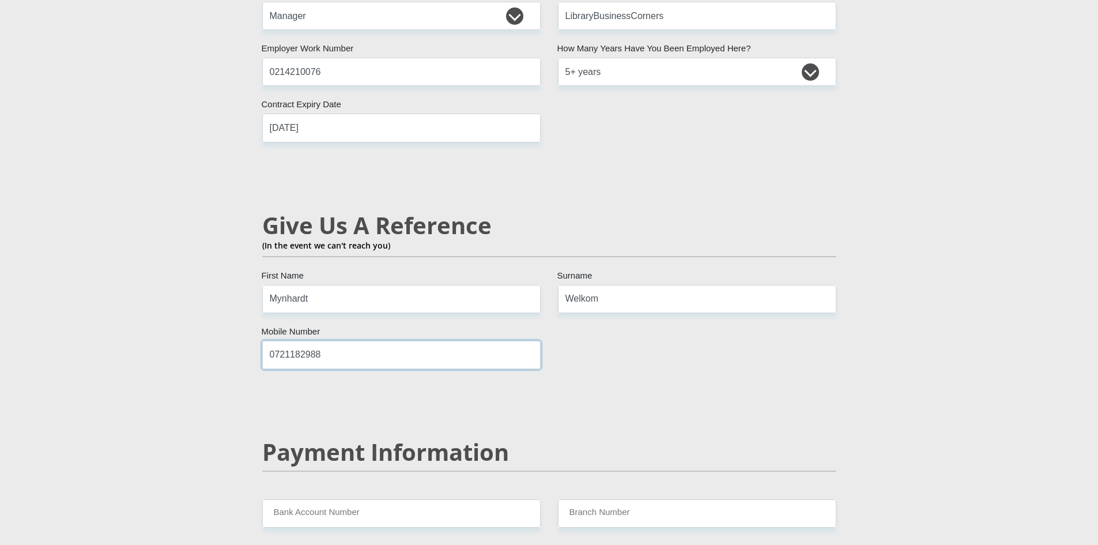
scroll to position [2075, 0]
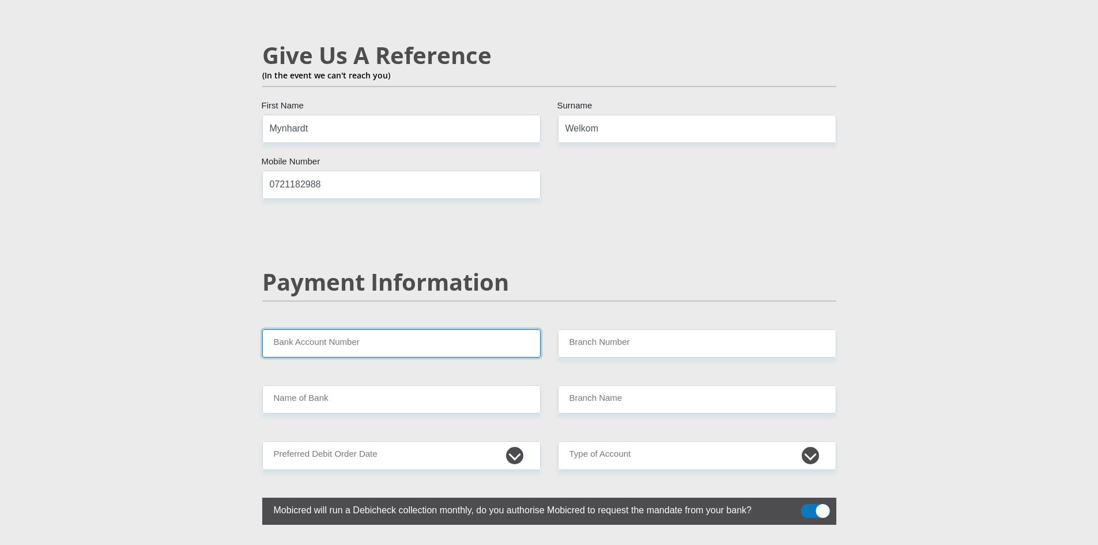
click at [357, 329] on input "Bank Account Number" at bounding box center [401, 343] width 278 height 28
type input "10162029193"
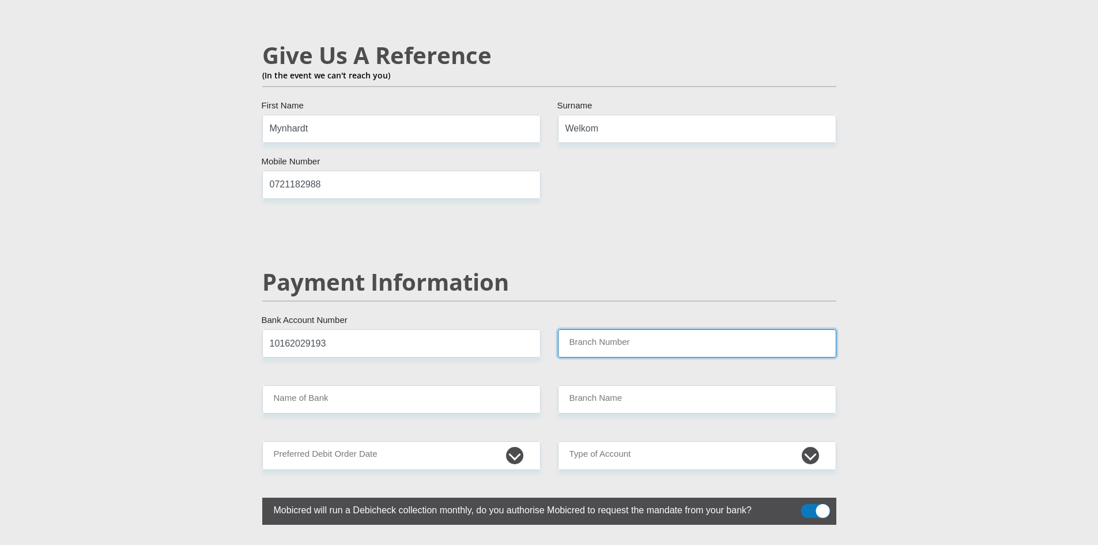
drag, startPoint x: 581, startPoint y: 319, endPoint x: 601, endPoint y: 312, distance: 20.8
click at [581, 329] on input "Branch Number" at bounding box center [697, 343] width 278 height 28
type input "051001"
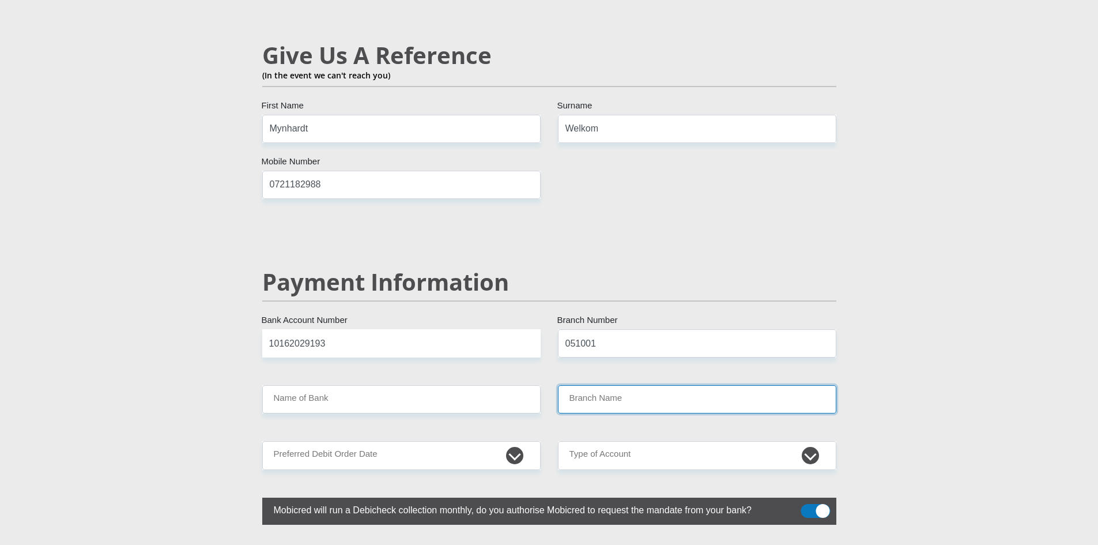
click at [610, 385] on input "Branch Name" at bounding box center [697, 399] width 278 height 28
drag, startPoint x: 616, startPoint y: 366, endPoint x: 594, endPoint y: 369, distance: 21.6
click at [613, 385] on input "Branch Name" at bounding box center [697, 399] width 278 height 28
type input "STANDARD BANK"
type input "STANDARD BANK SOUTH AFRICA"
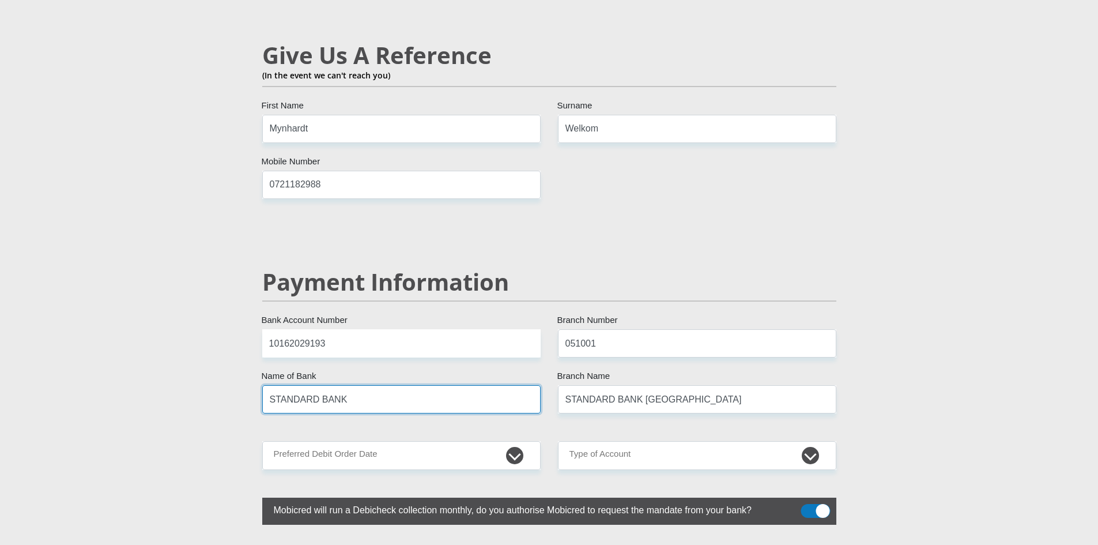
click at [513, 385] on input "STANDARD BANK" at bounding box center [401, 399] width 278 height 28
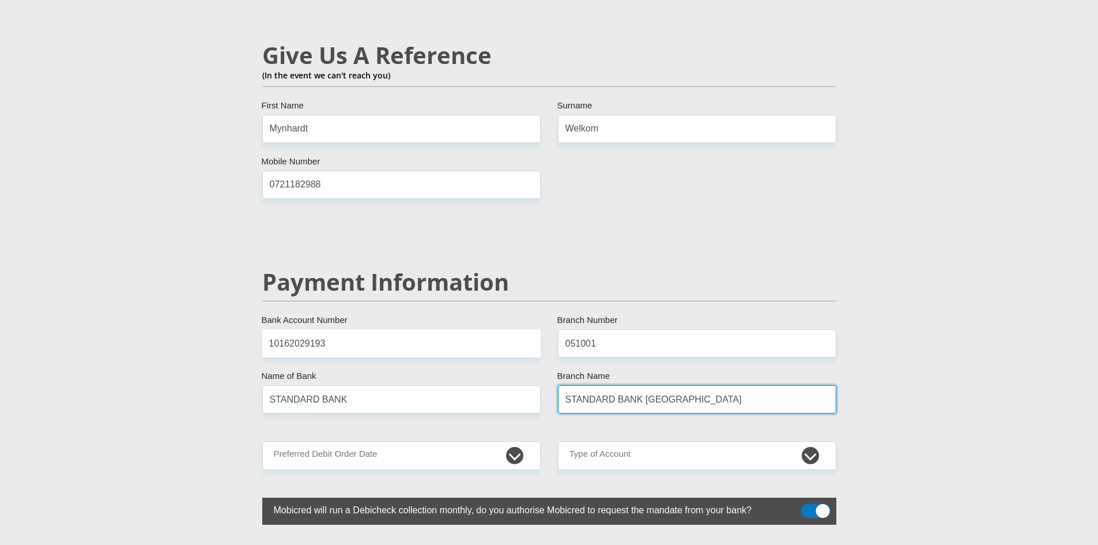
click at [621, 385] on input "STANDARD BANK SOUTH AFRICA" at bounding box center [697, 399] width 278 height 28
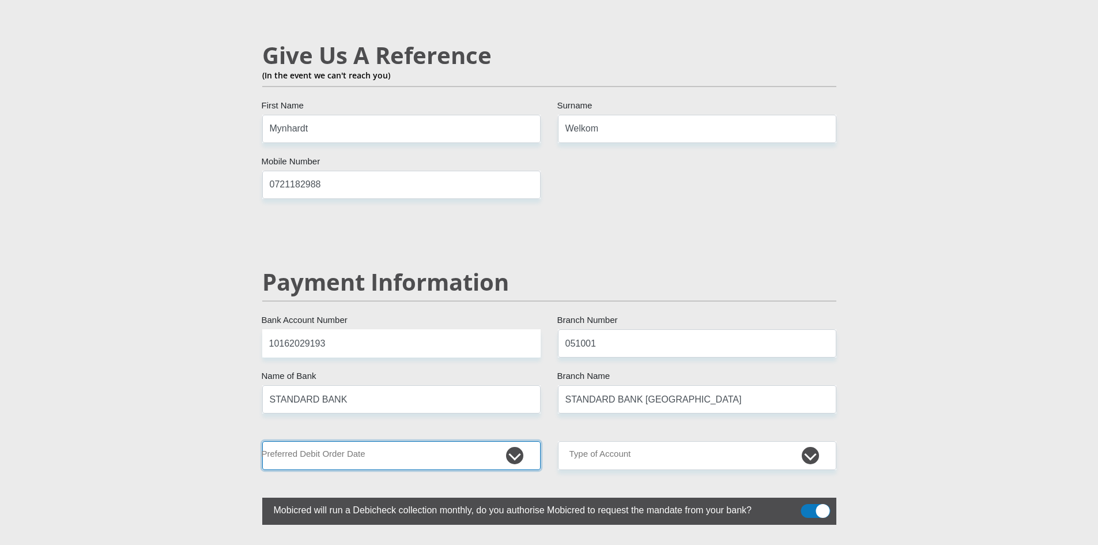
click at [510, 441] on select "1st 2nd 3rd 4th 5th 7th 18th 19th 20th 21st 22nd 23rd 24th 25th 26th 27th 28th …" at bounding box center [401, 455] width 278 height 28
select select "25"
click at [262, 441] on select "1st 2nd 3rd 4th 5th 7th 18th 19th 20th 21st 22nd 23rd 24th 25th 26th 27th 28th …" at bounding box center [401, 455] width 278 height 28
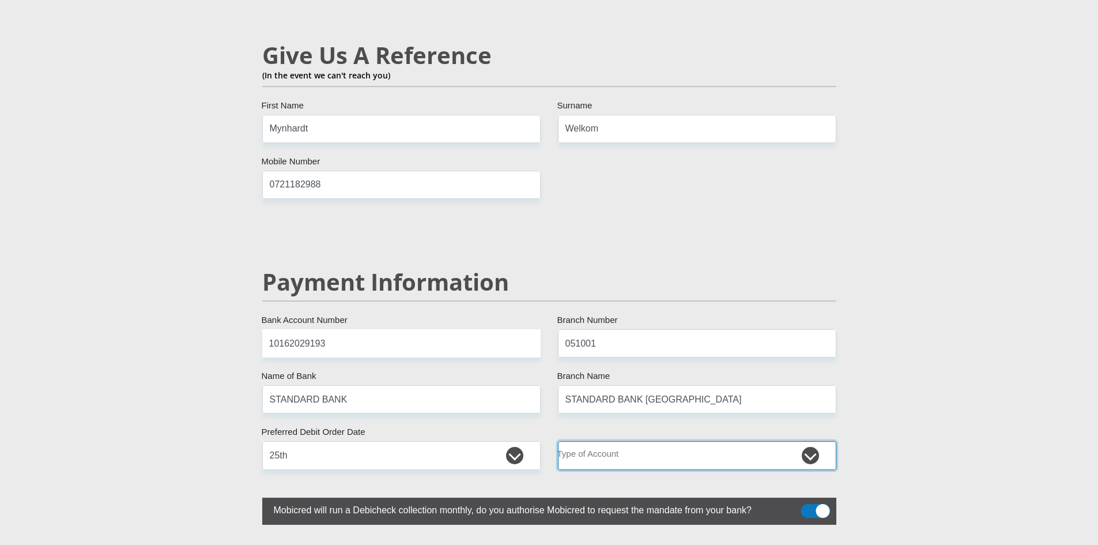
click at [647, 441] on select "Cheque Savings" at bounding box center [697, 455] width 278 height 28
select select "SAV"
click at [558, 441] on select "Cheque Savings" at bounding box center [697, 455] width 278 height 28
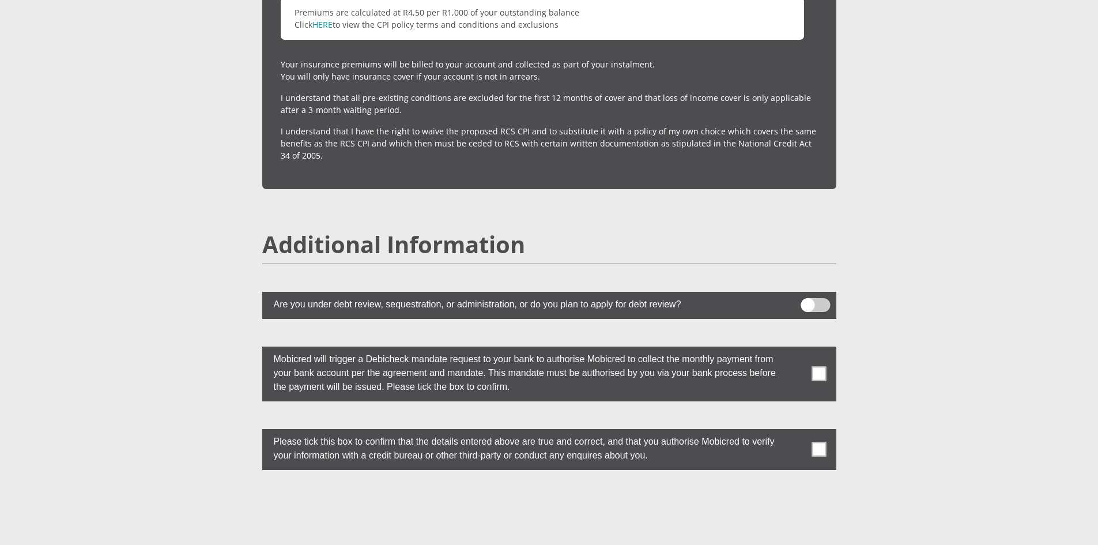
scroll to position [2997, 0]
click at [817, 366] on span at bounding box center [819, 373] width 14 height 14
click at [796, 348] on input "checkbox" at bounding box center [796, 348] width 0 height 0
click at [820, 442] on span at bounding box center [819, 449] width 14 height 14
click at [796, 431] on input "checkbox" at bounding box center [796, 431] width 0 height 0
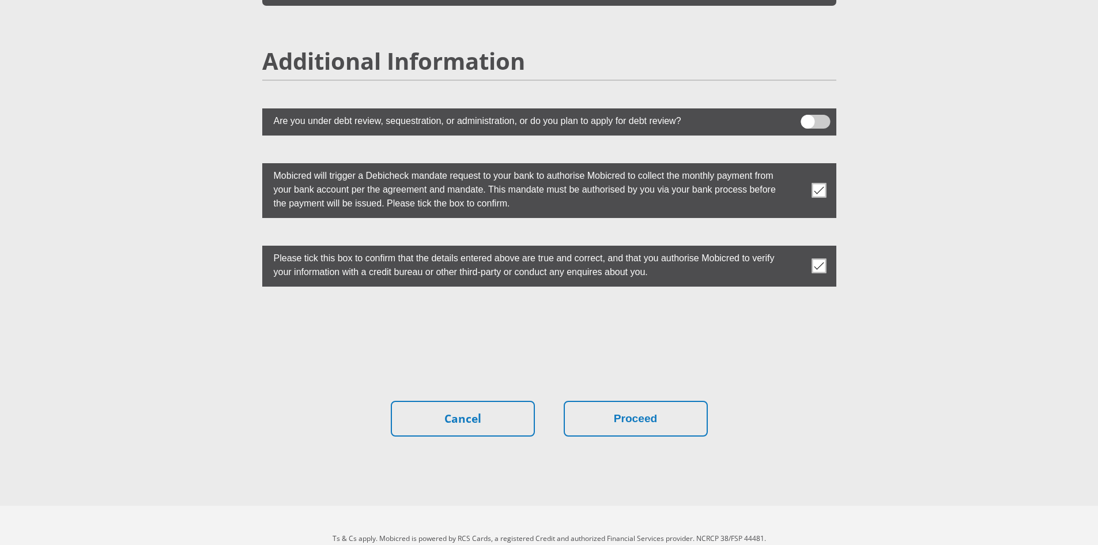
scroll to position [3181, 0]
click at [661, 400] on button "Proceed" at bounding box center [636, 418] width 144 height 36
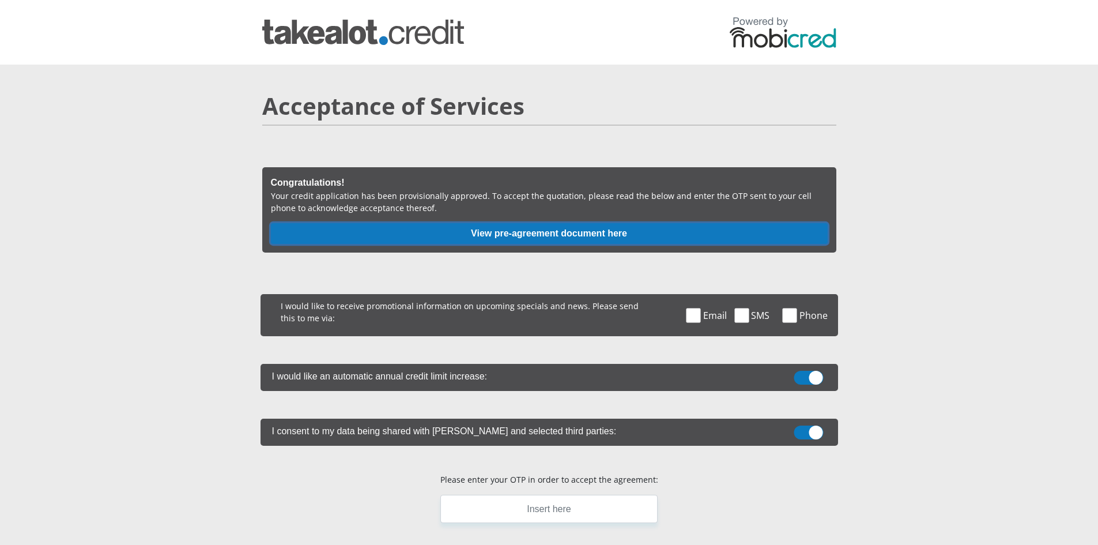
click at [491, 233] on button "View pre-agreement document here" at bounding box center [549, 233] width 557 height 21
click at [500, 238] on button "View pre-agreement document here" at bounding box center [549, 233] width 557 height 21
